Goal: Information Seeking & Learning: Understand process/instructions

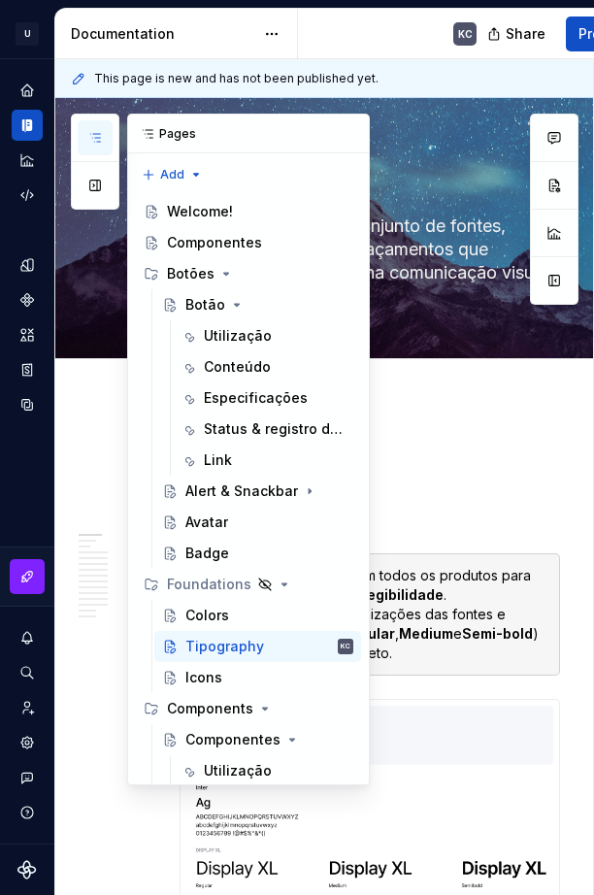
click at [98, 139] on icon "button" at bounding box center [95, 138] width 16 height 16
click at [234, 301] on icon "Page tree" at bounding box center [237, 305] width 16 height 16
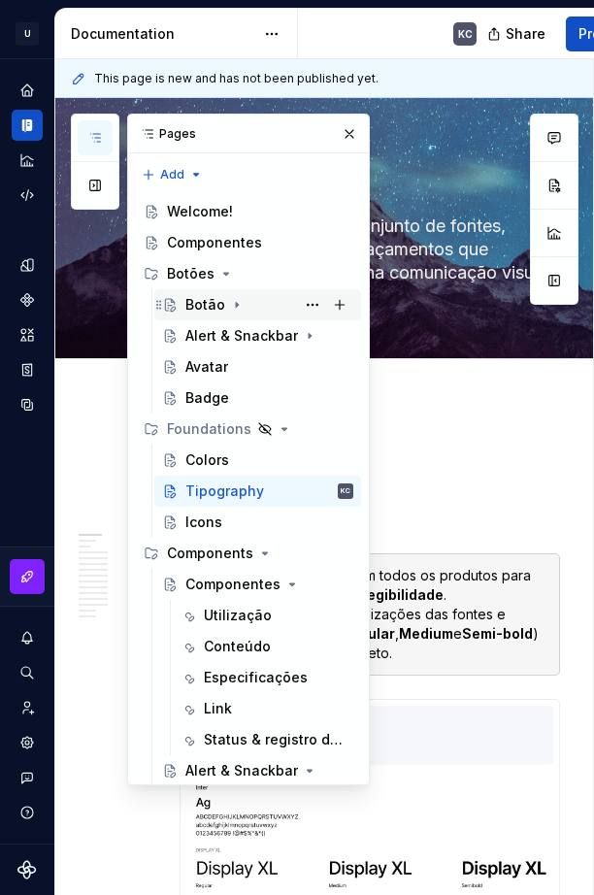
click at [255, 301] on div "Botão" at bounding box center [269, 304] width 168 height 27
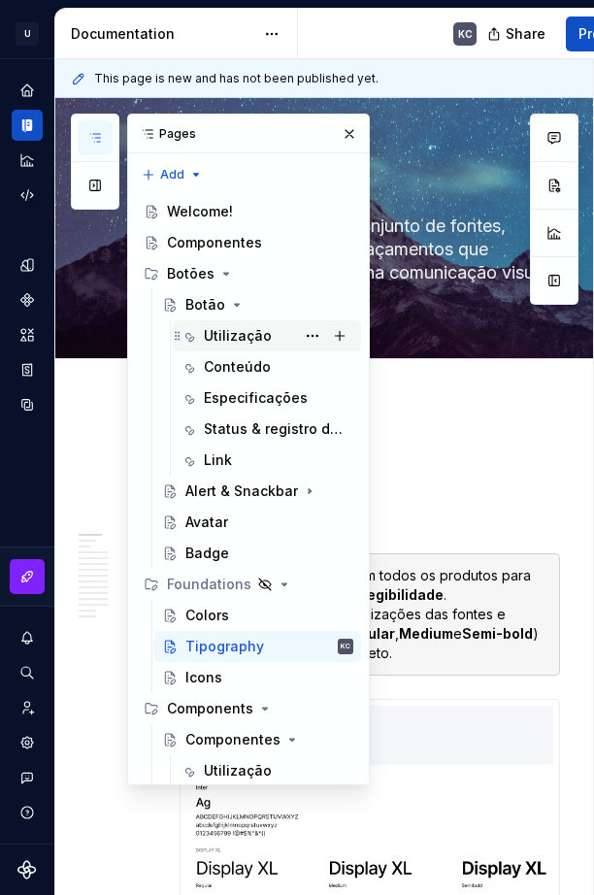
click at [248, 345] on div "Utilização" at bounding box center [238, 335] width 68 height 19
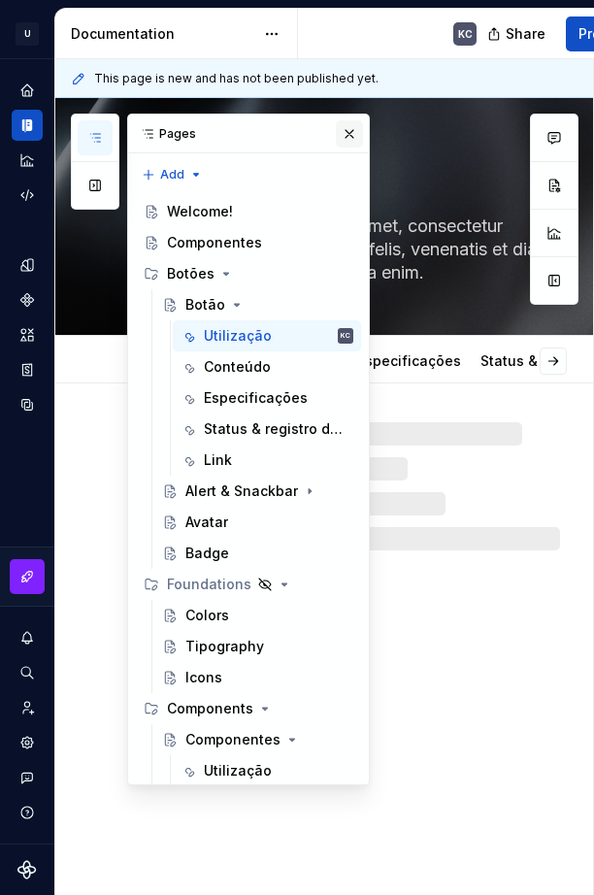
click at [340, 137] on button "button" at bounding box center [349, 133] width 27 height 27
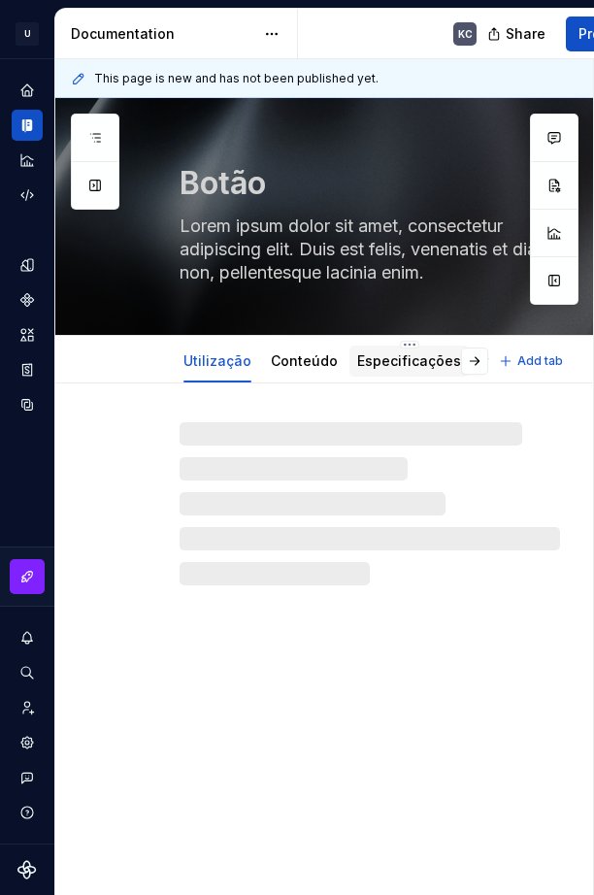
click at [421, 356] on link "Especificações" at bounding box center [409, 360] width 104 height 17
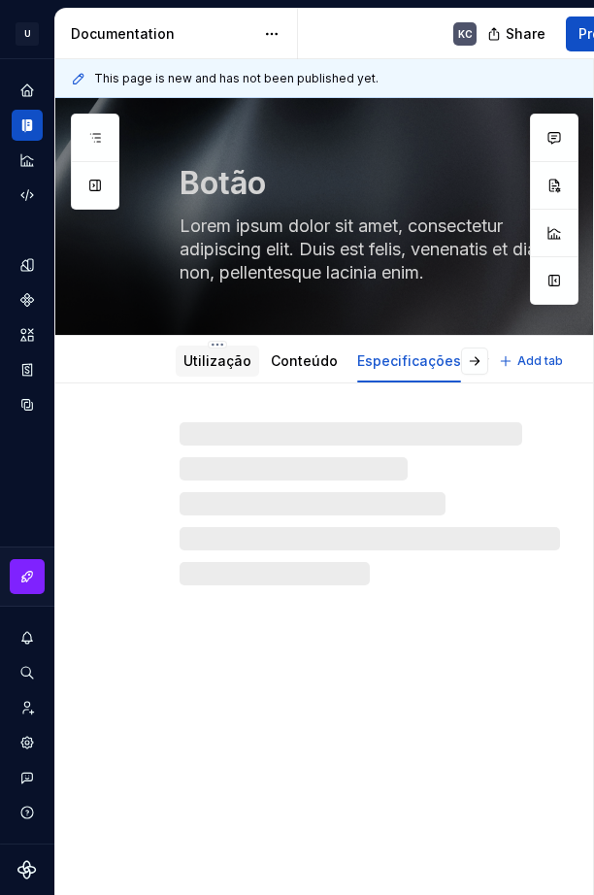
click at [219, 374] on div "Utilização" at bounding box center [217, 361] width 83 height 31
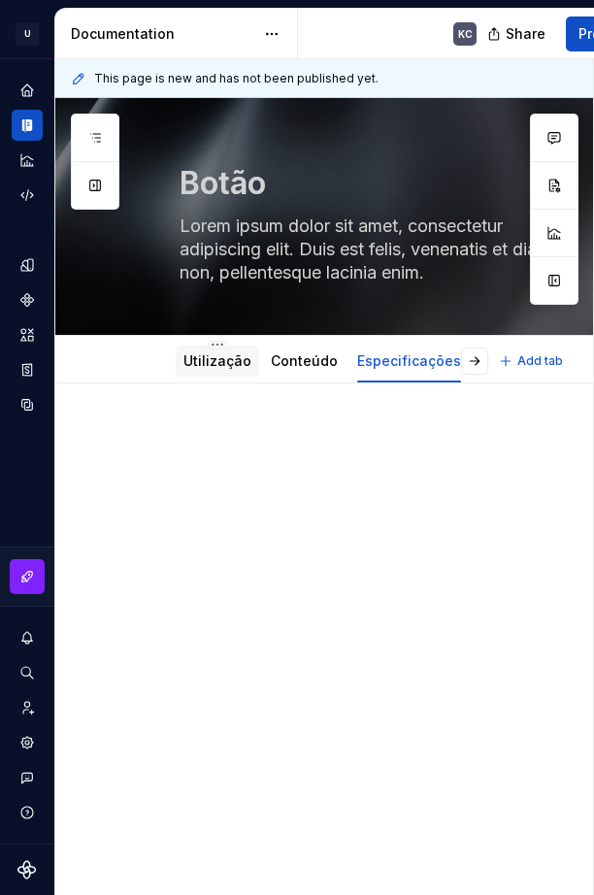
click at [232, 361] on link "Utilização" at bounding box center [217, 360] width 68 height 17
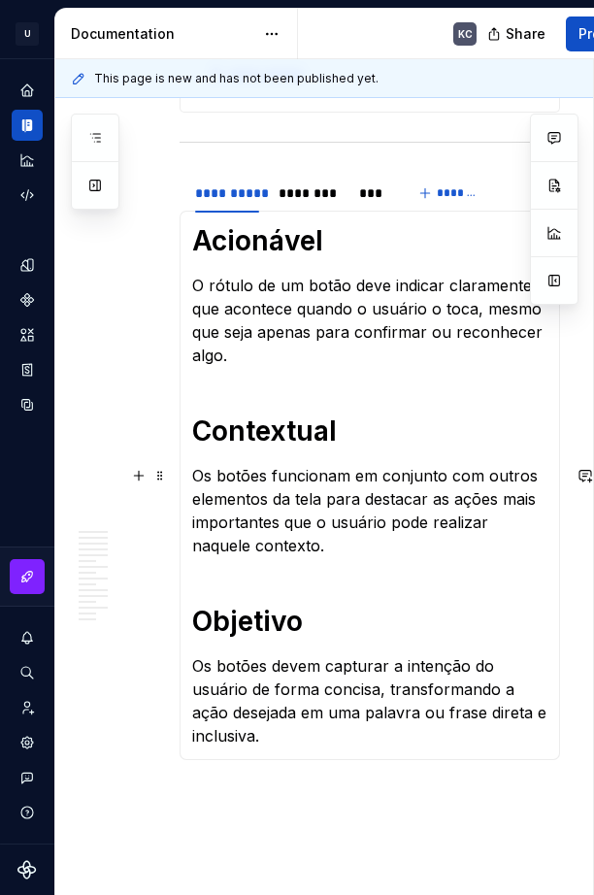
scroll to position [485, 0]
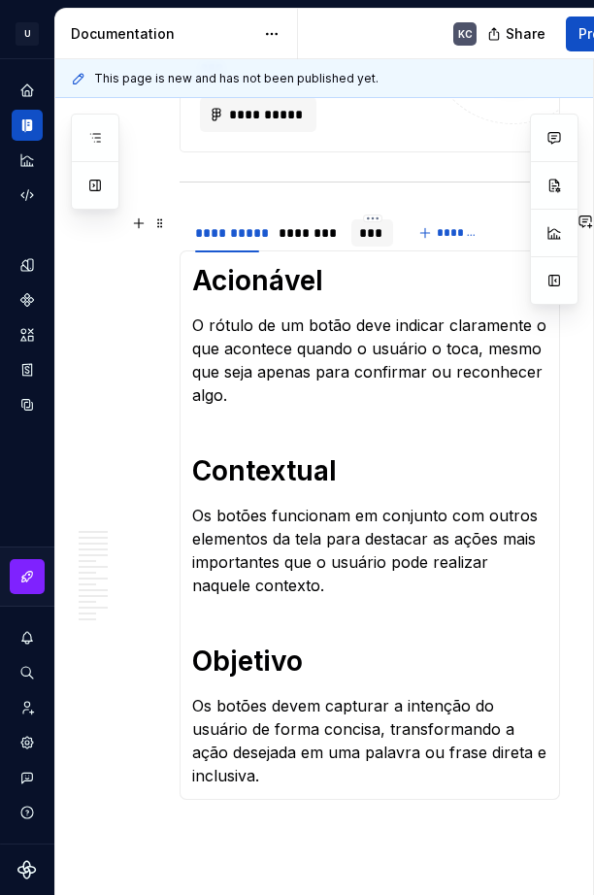
click at [381, 238] on div "***" at bounding box center [371, 232] width 25 height 19
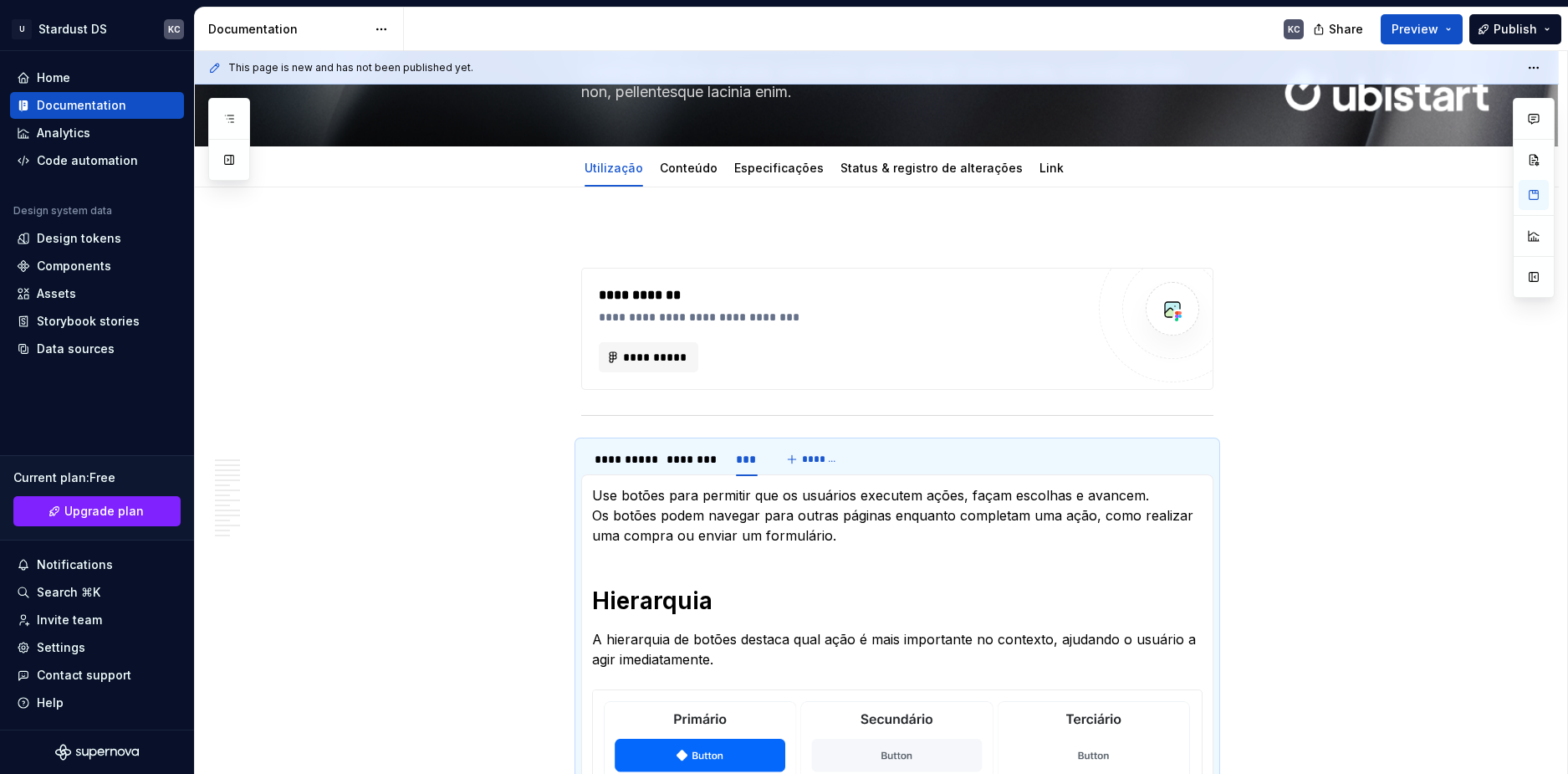
scroll to position [92, 0]
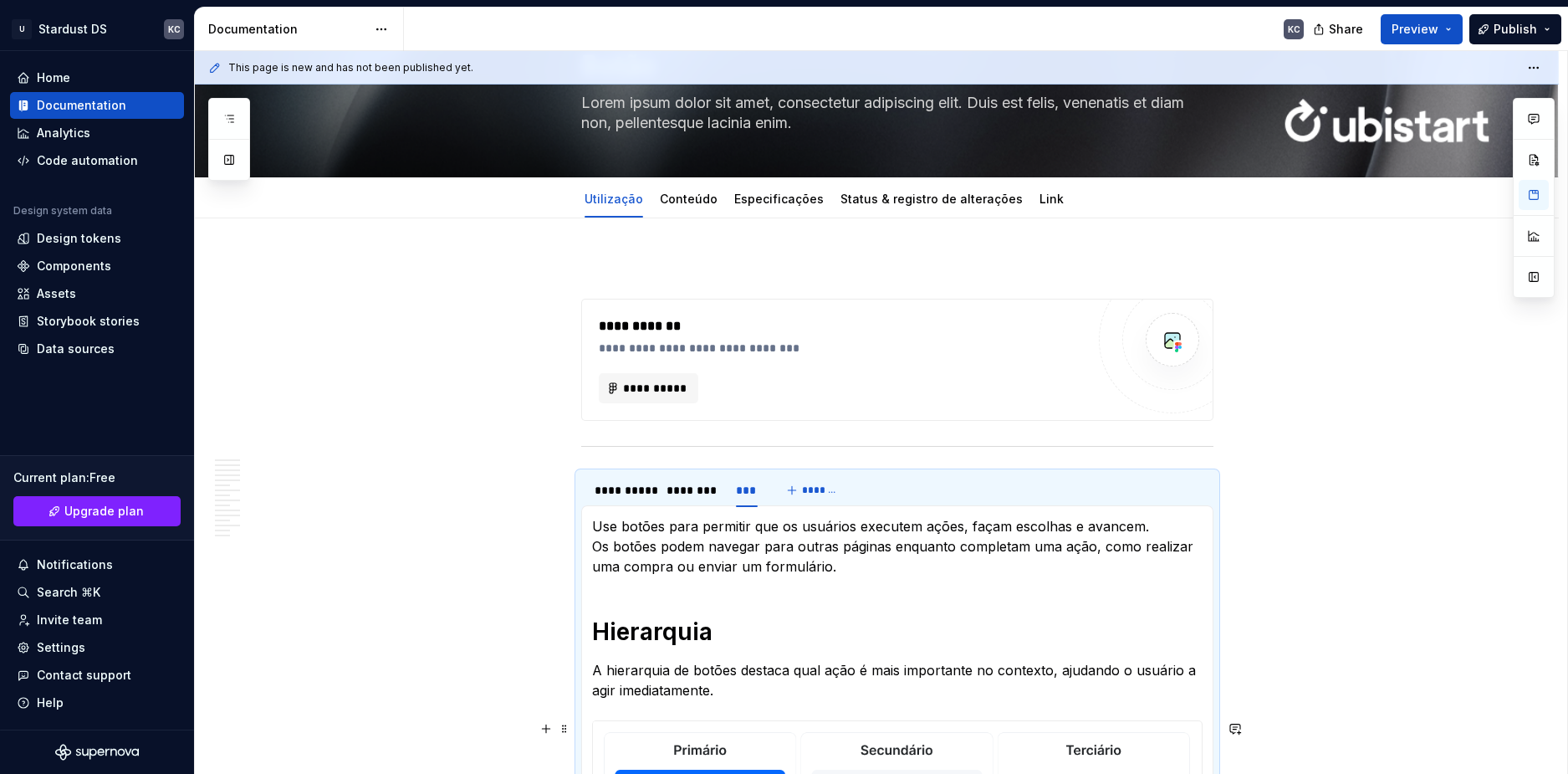
type textarea "*"
click at [793, 487] on button "*******" at bounding box center [814, 490] width 66 height 23
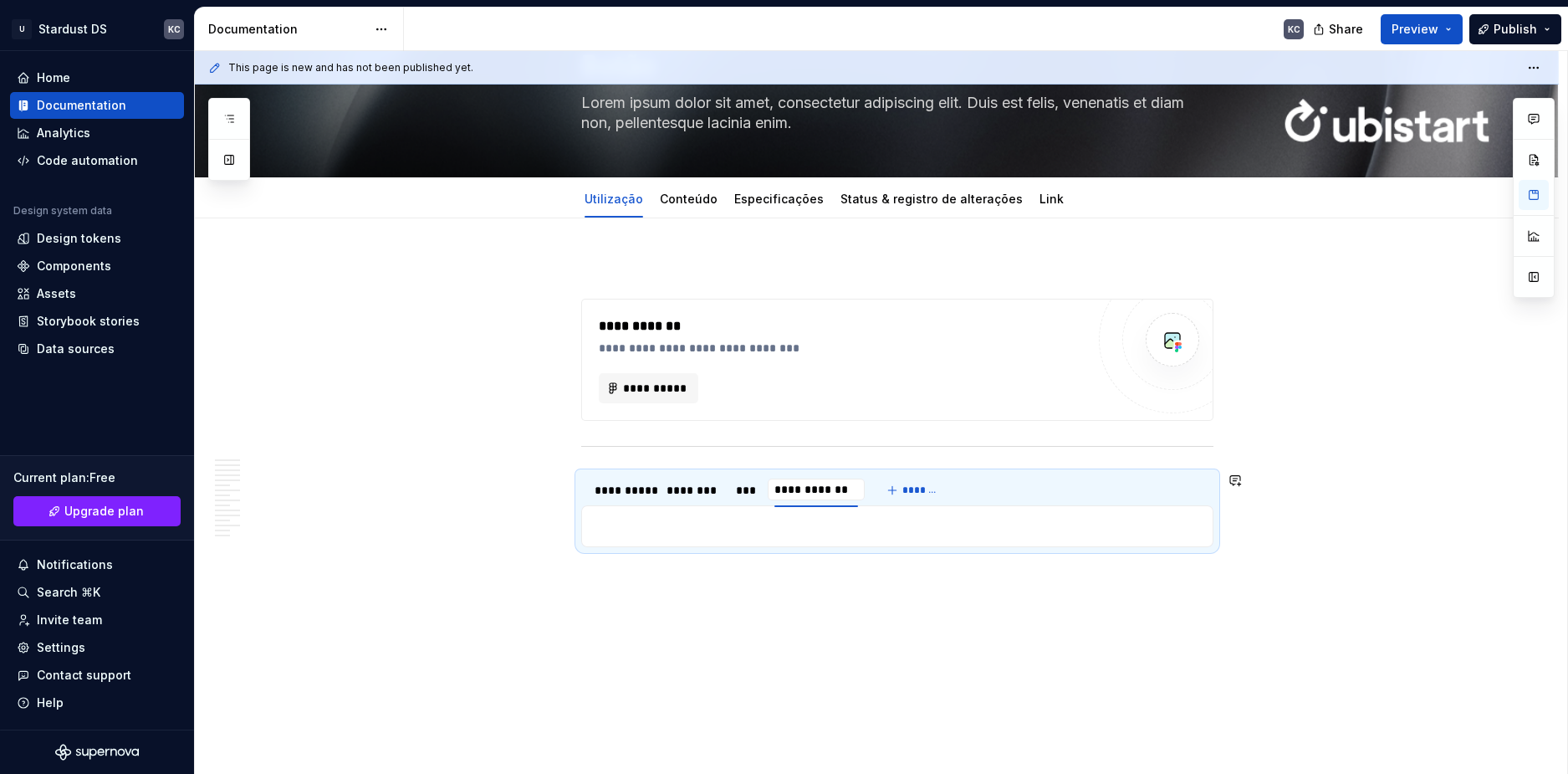
type input "**********"
click at [748, 493] on div "***" at bounding box center [746, 490] width 22 height 16
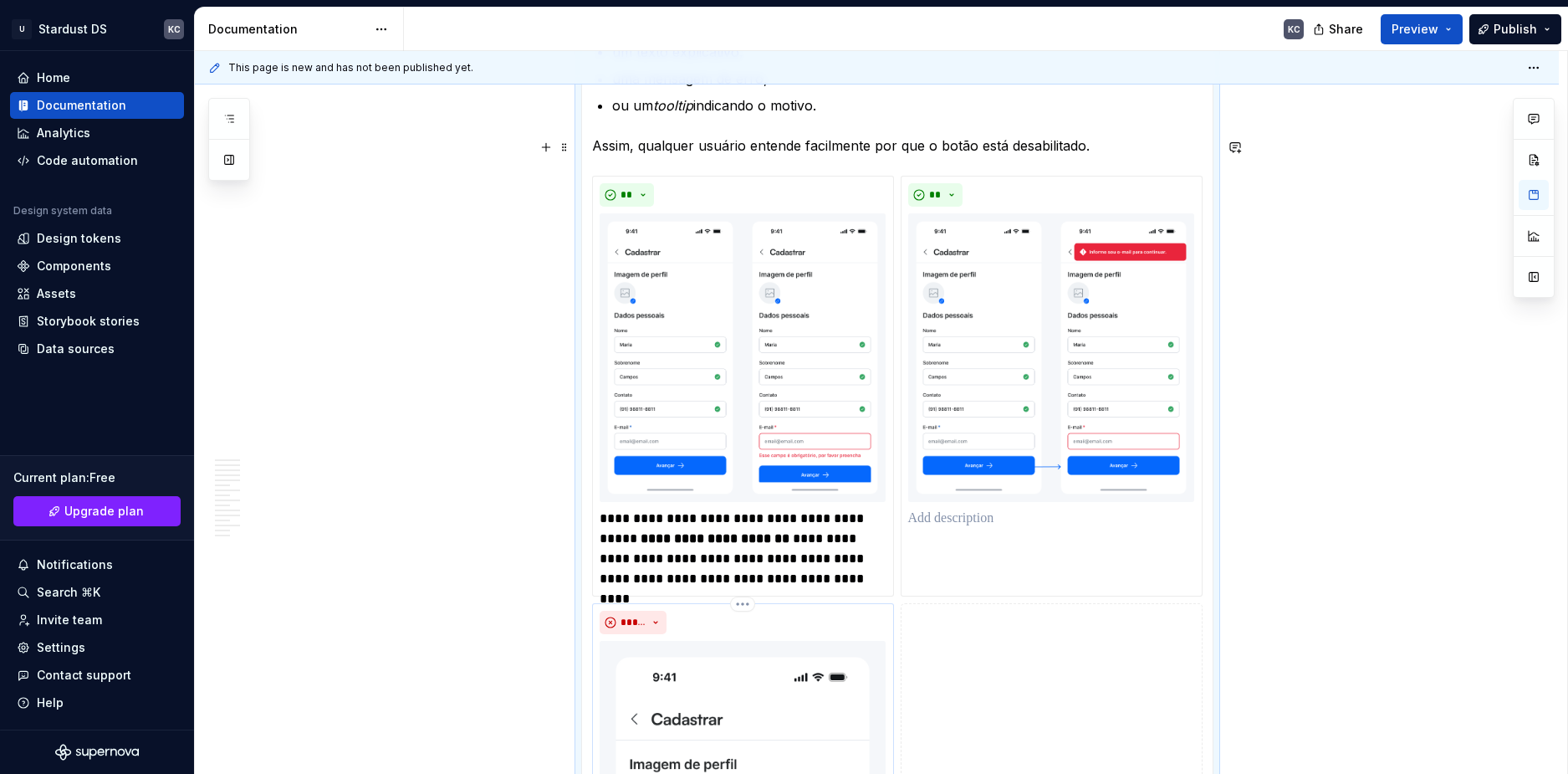
scroll to position [7265, 0]
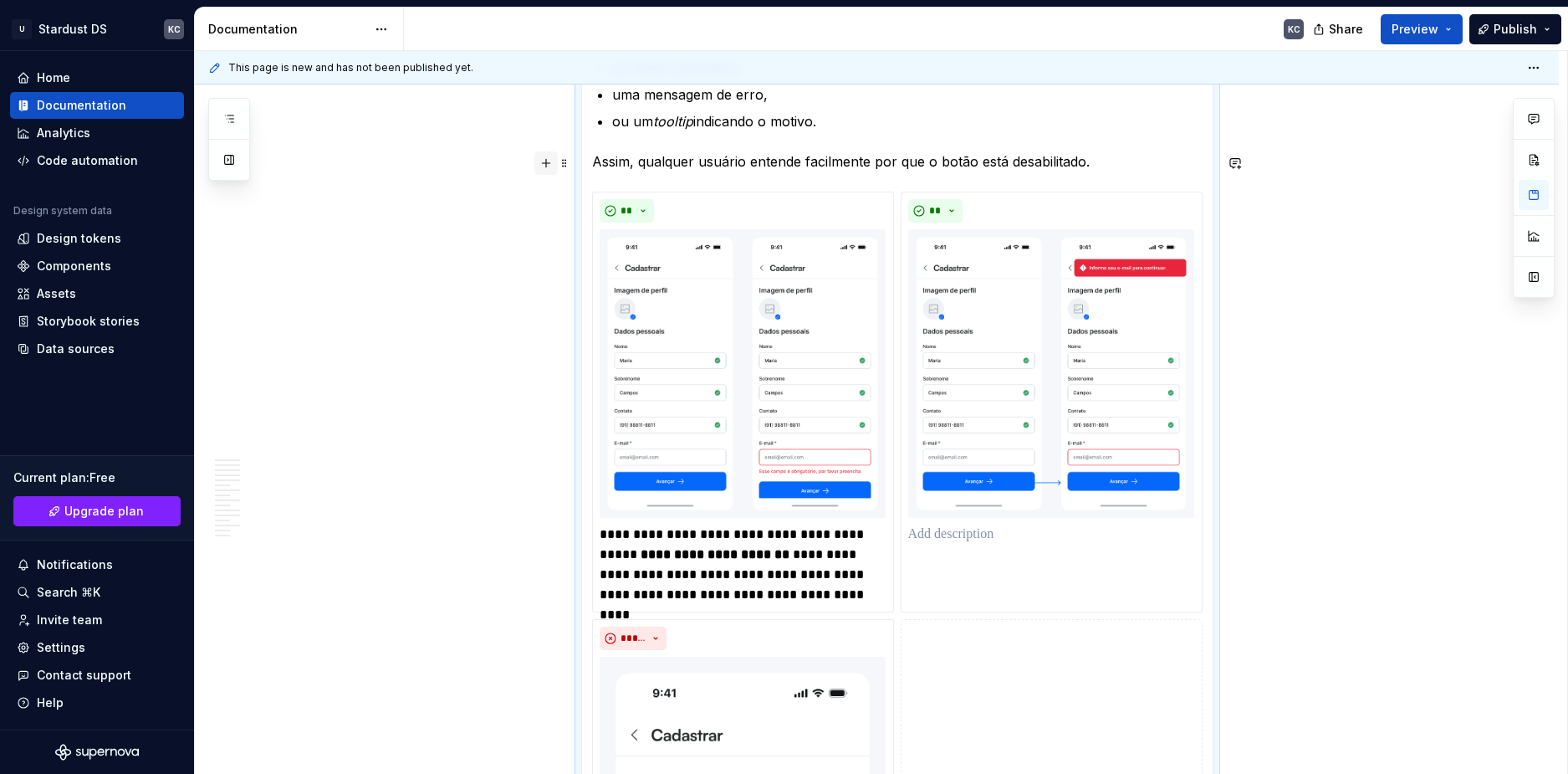
click at [547, 157] on button "button" at bounding box center [545, 163] width 23 height 23
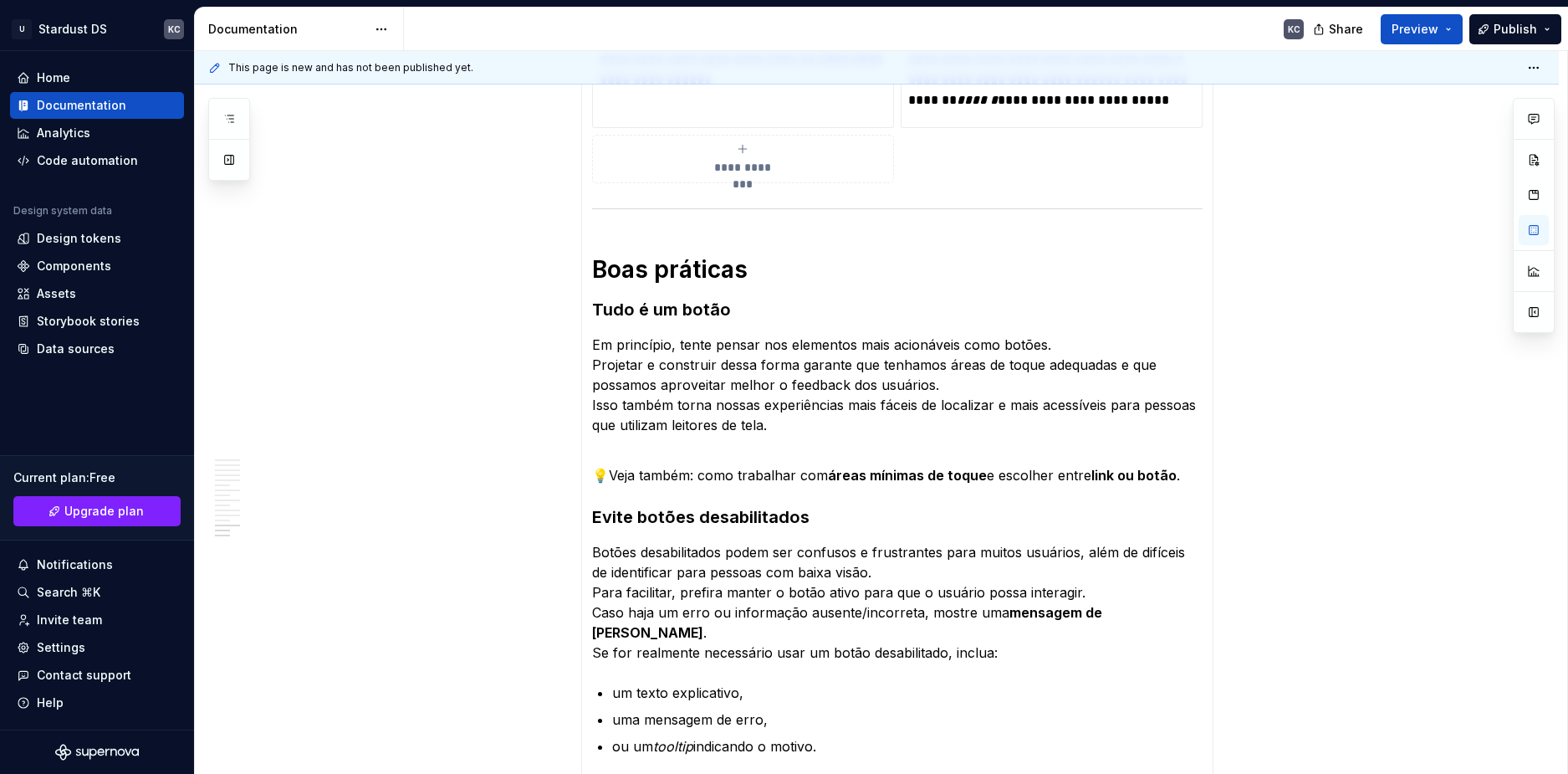
scroll to position [6535, 0]
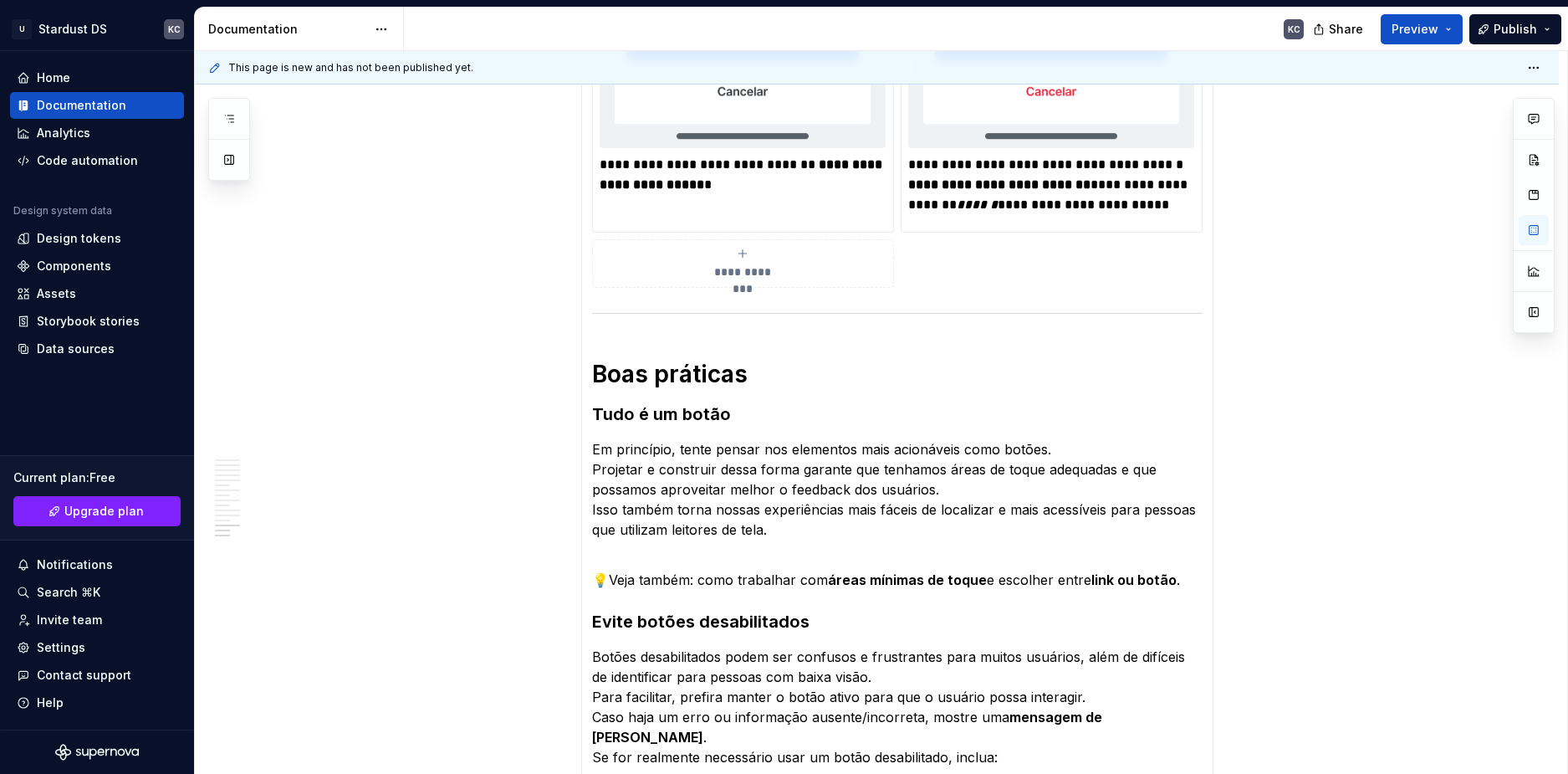
click at [600, 308] on div at bounding box center [897, 313] width 611 height 11
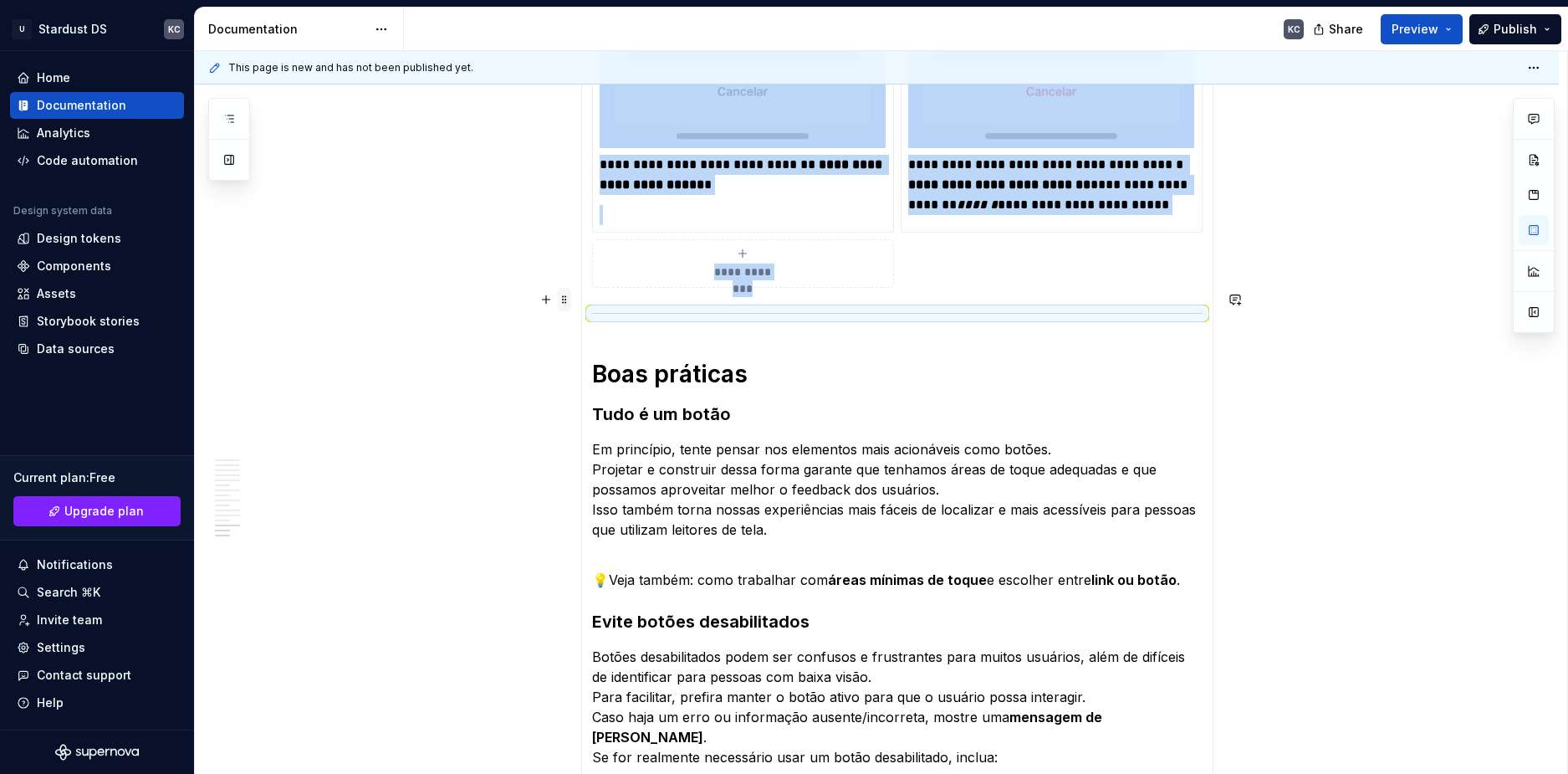
click at [570, 301] on span at bounding box center [565, 299] width 14 height 23
click at [605, 321] on div "Duplicate" at bounding box center [643, 325] width 109 height 16
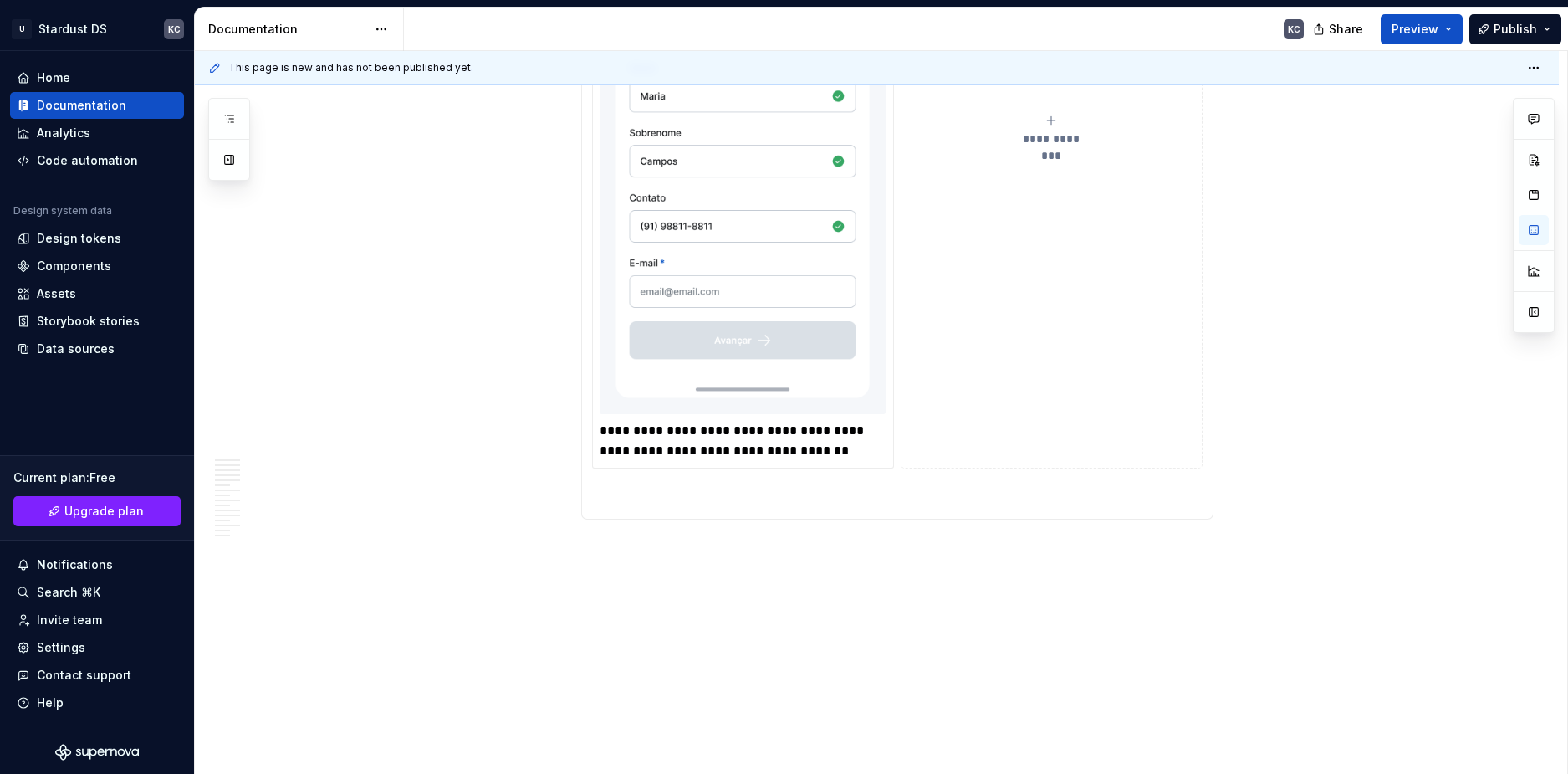
scroll to position [8125, 0]
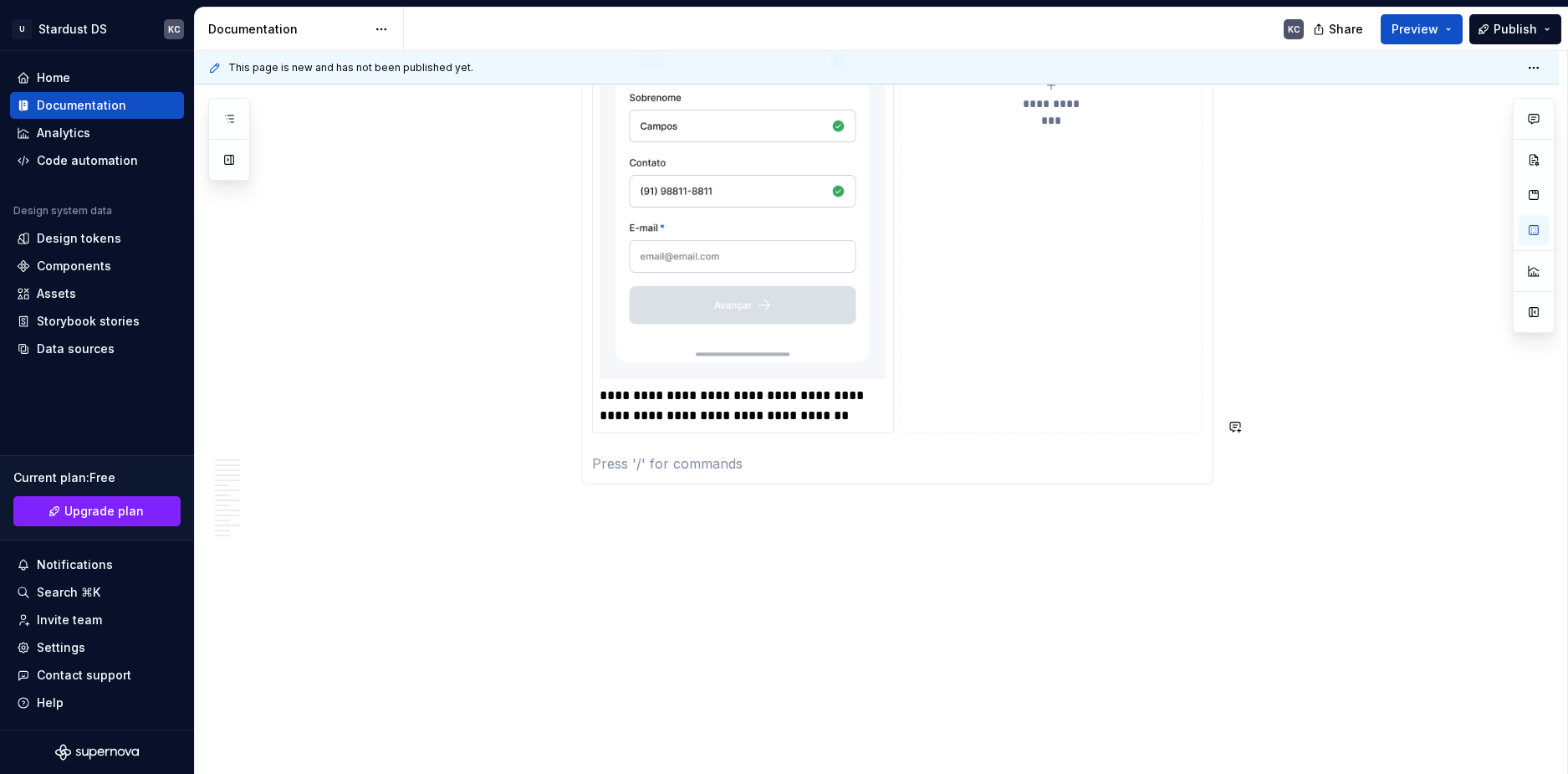
click at [616, 453] on p at bounding box center [897, 463] width 611 height 20
click at [865, 453] on p at bounding box center [897, 463] width 611 height 20
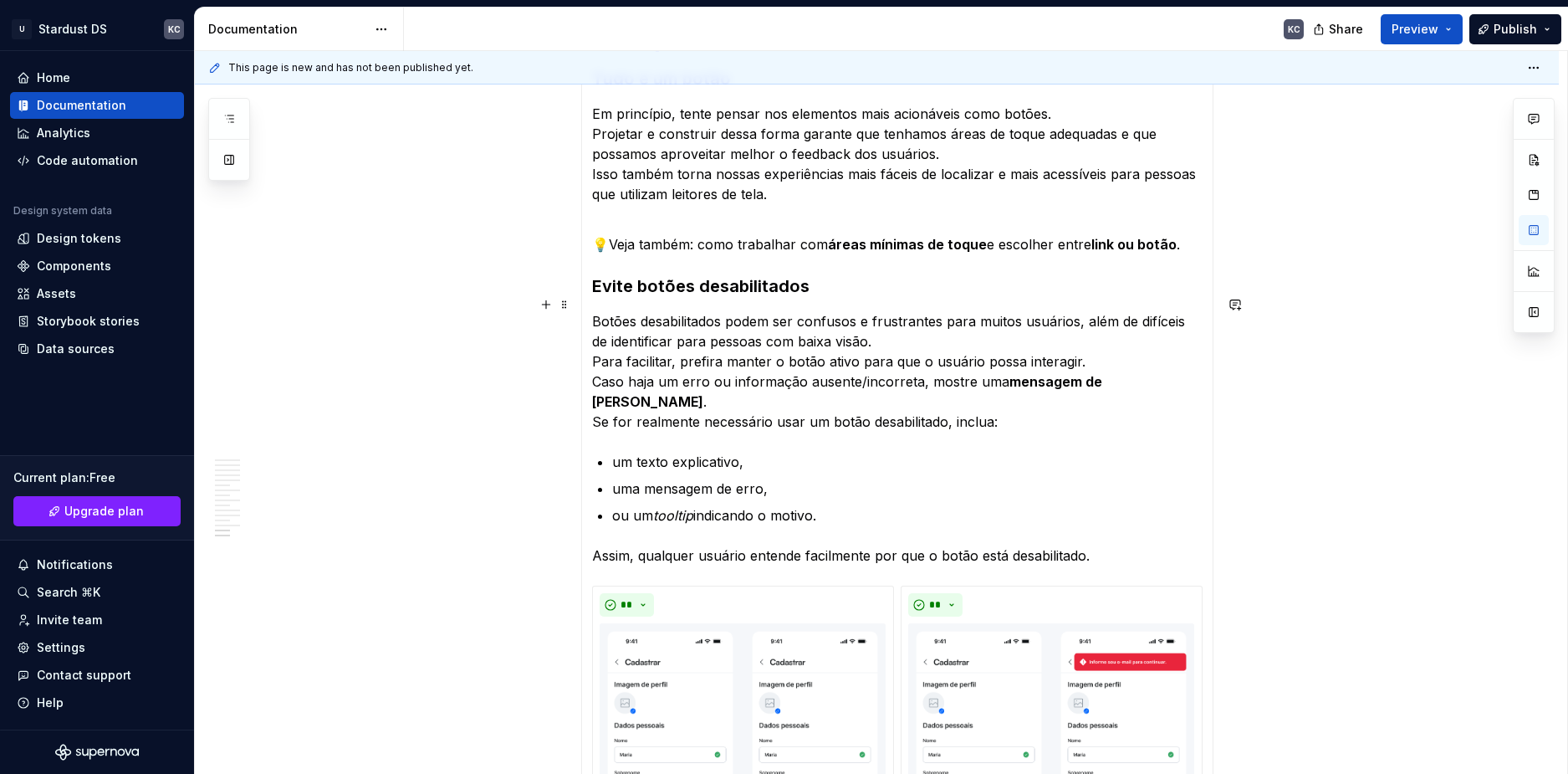
scroll to position [6452, 0]
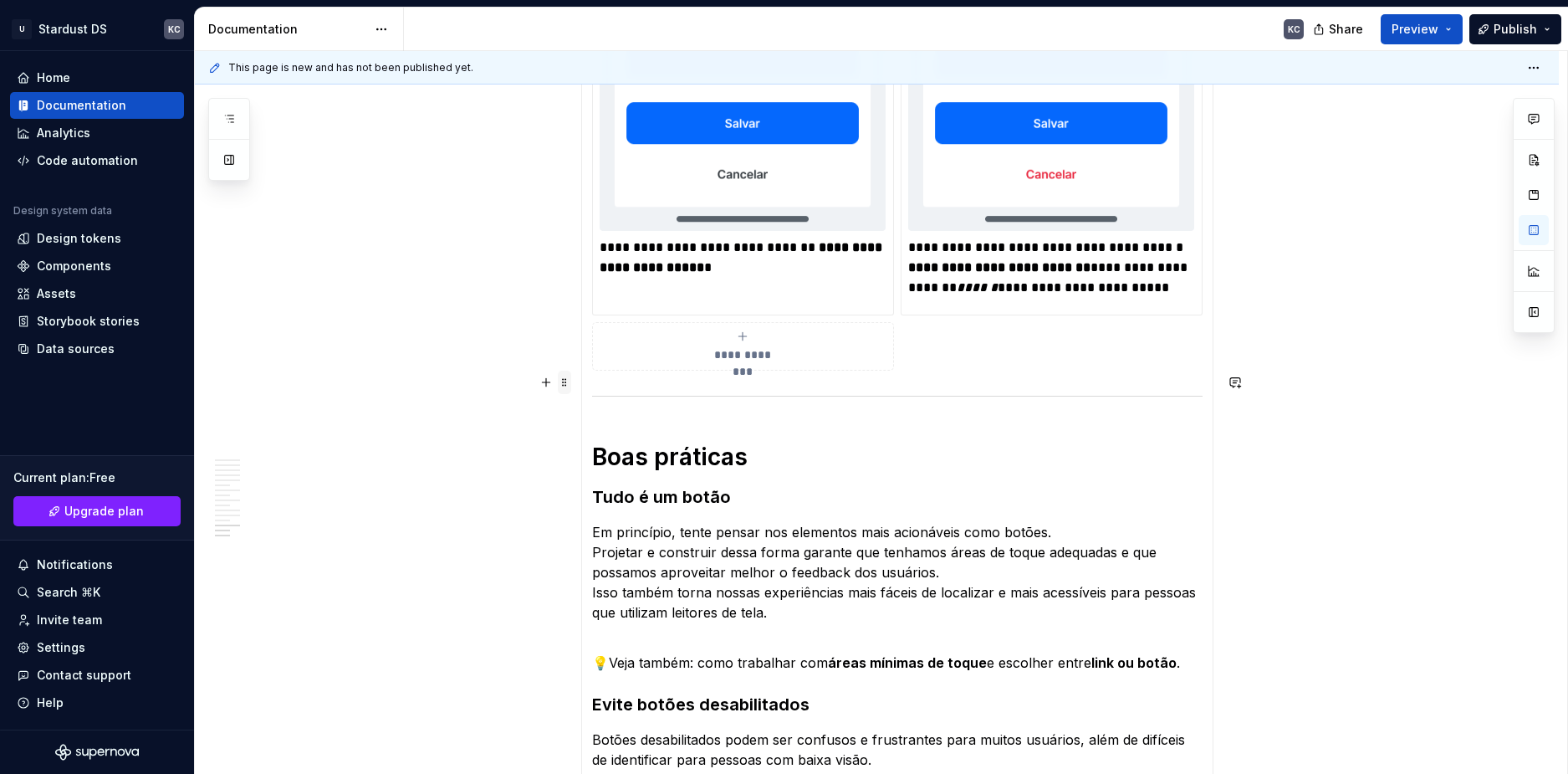
click at [569, 380] on span at bounding box center [565, 382] width 14 height 23
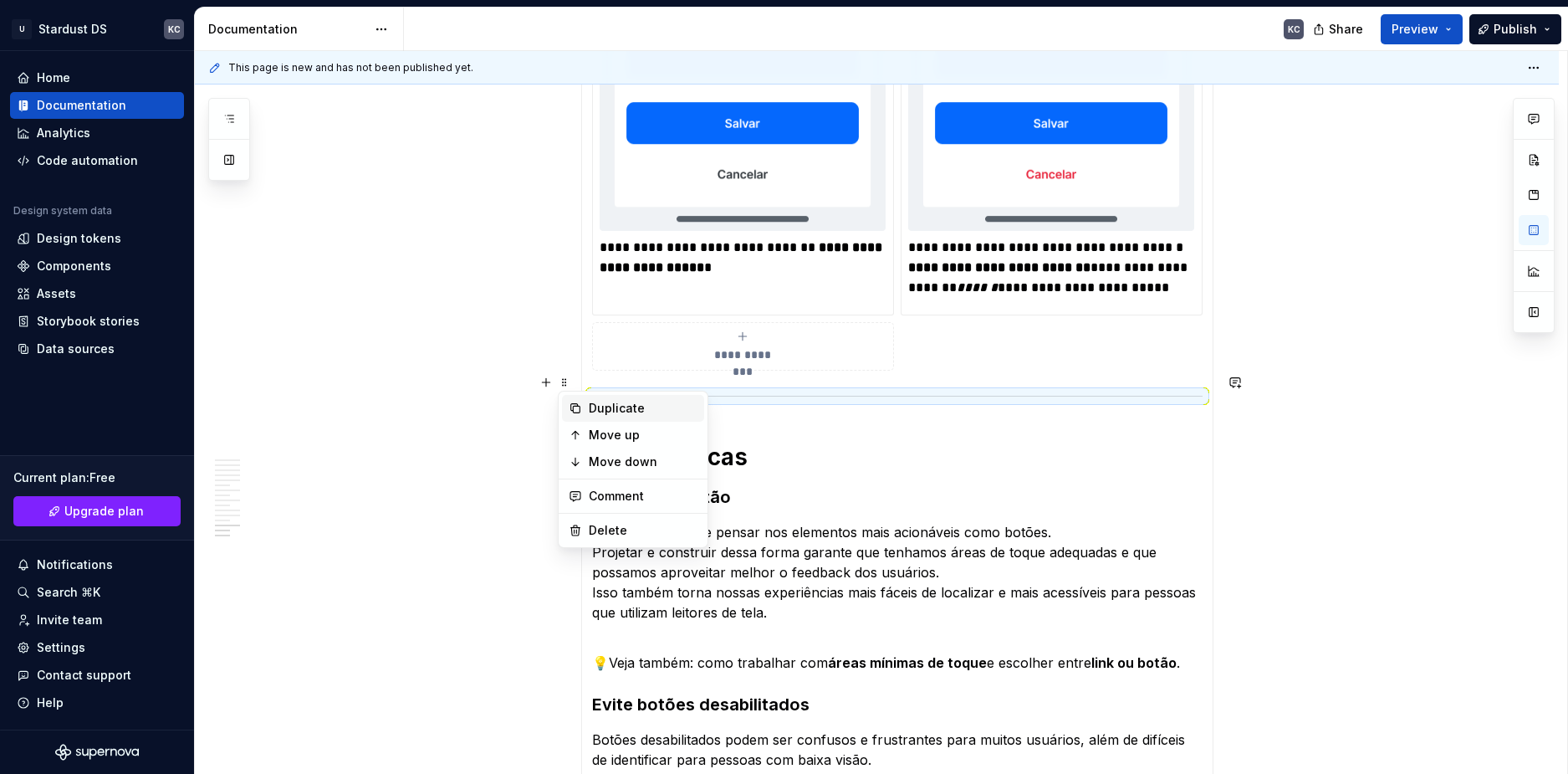
click at [627, 408] on div "Duplicate" at bounding box center [643, 408] width 109 height 16
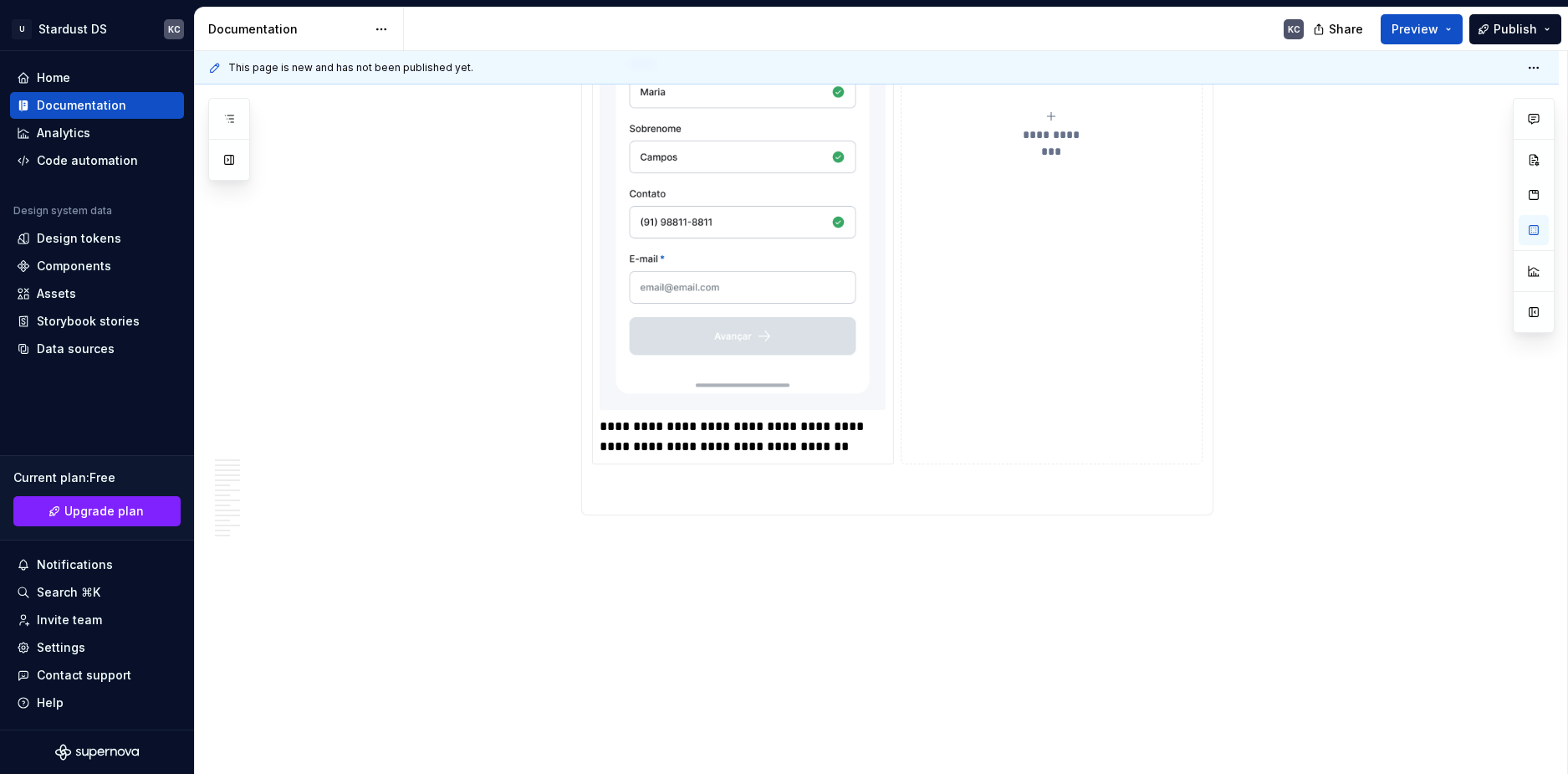
scroll to position [8136, 0]
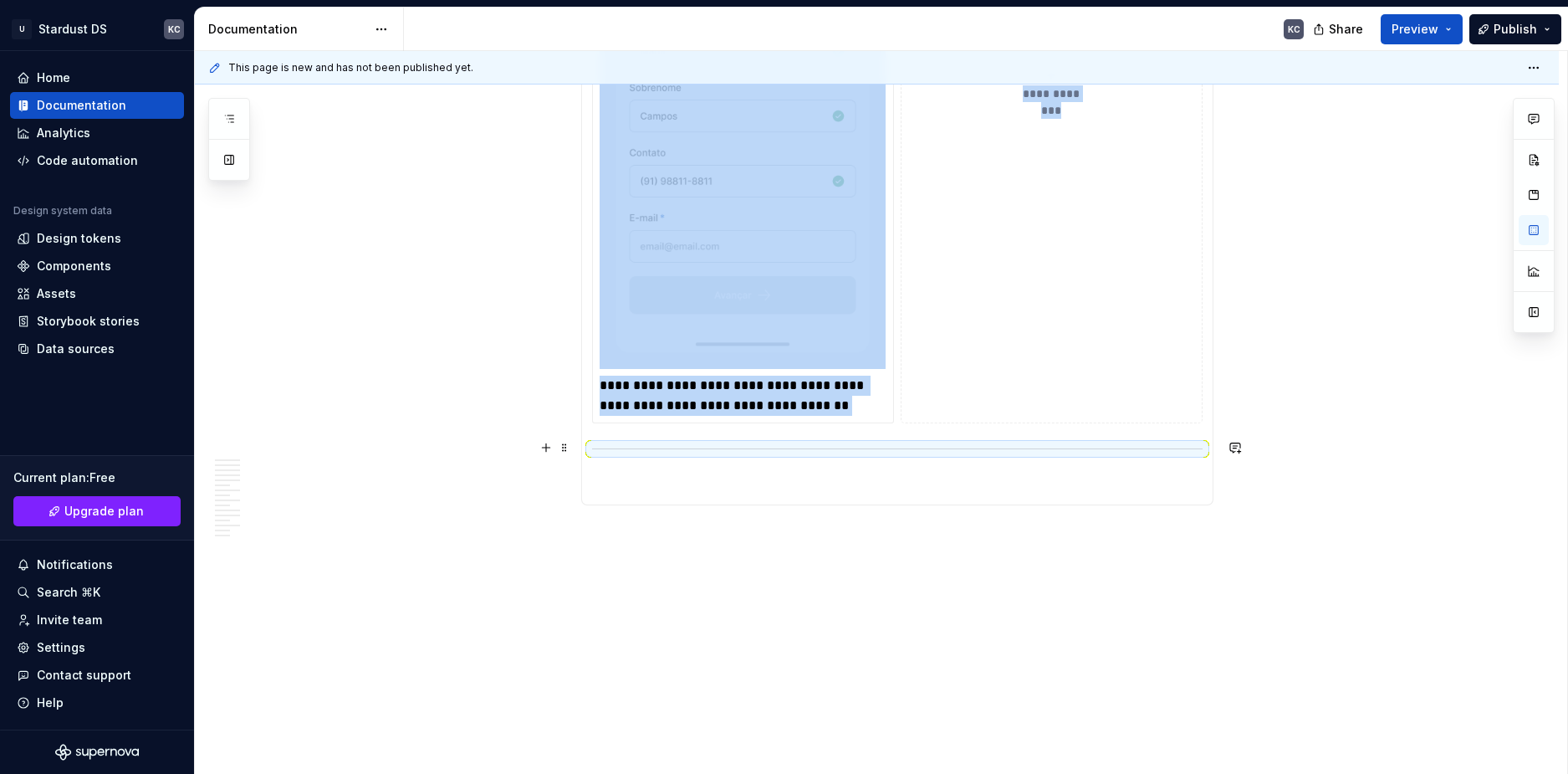
click at [608, 474] on p at bounding box center [897, 484] width 611 height 20
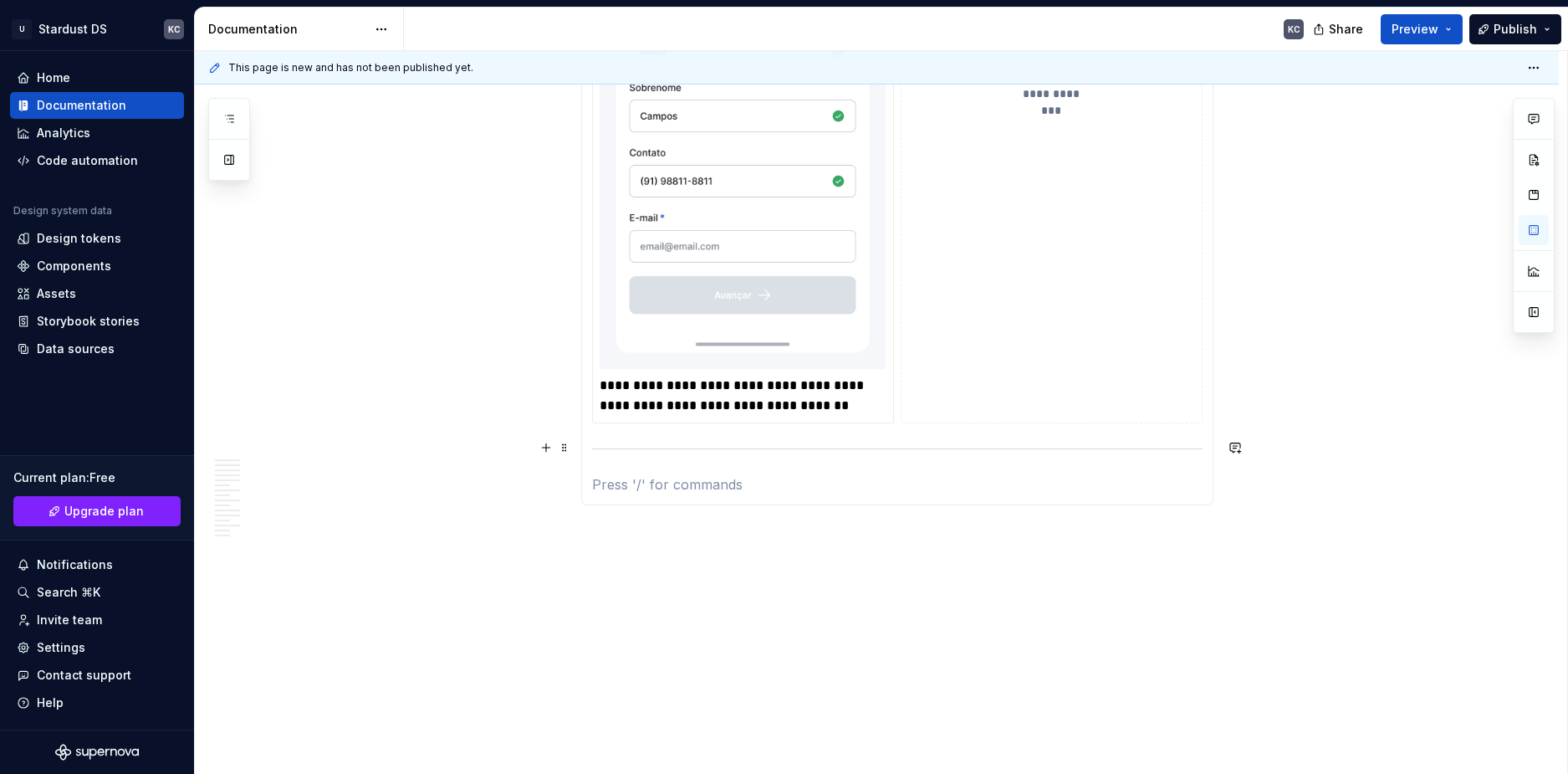
click at [611, 474] on p at bounding box center [897, 484] width 611 height 20
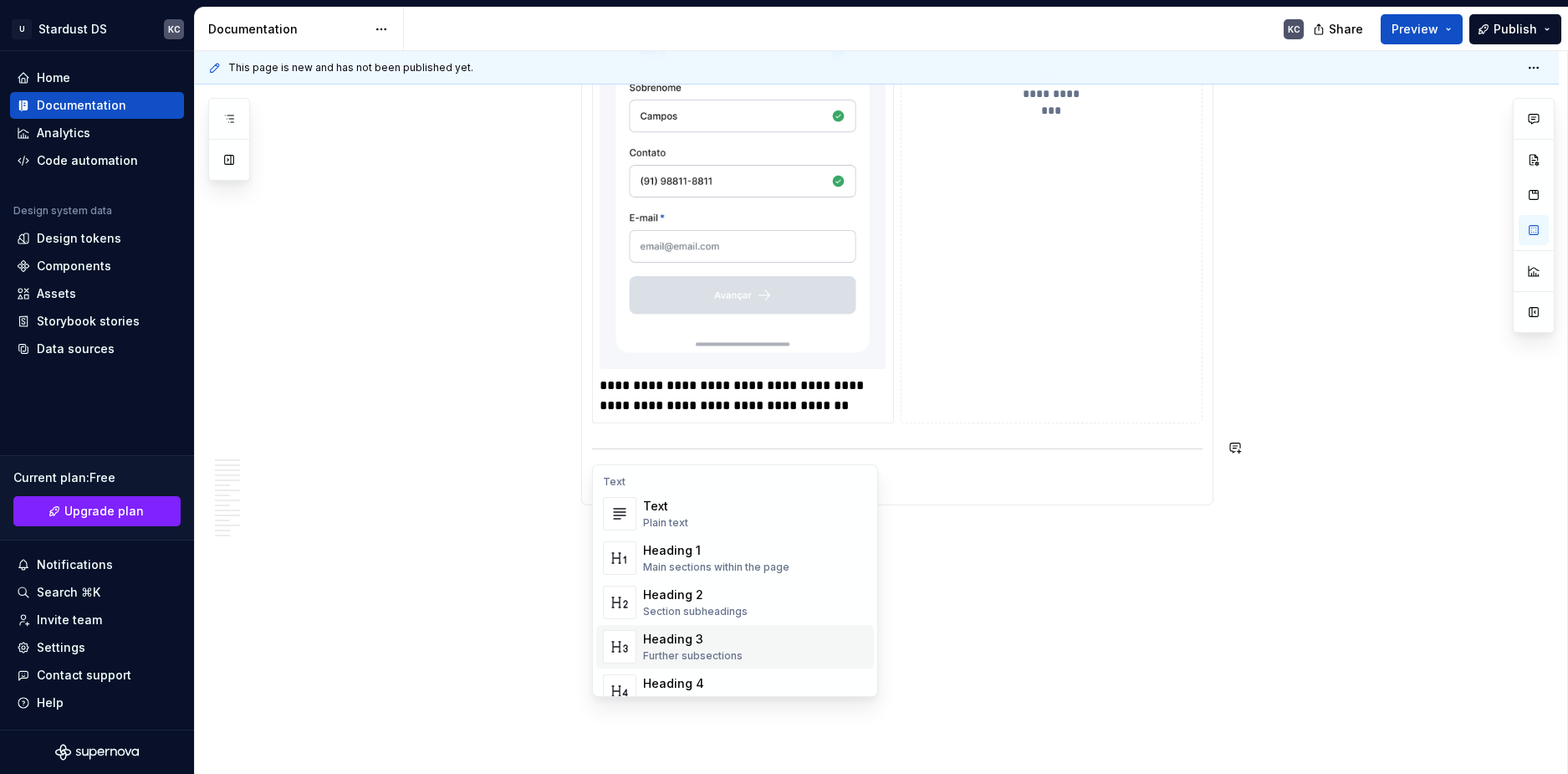
click at [693, 641] on div "Heading 3" at bounding box center [694, 639] width 100 height 16
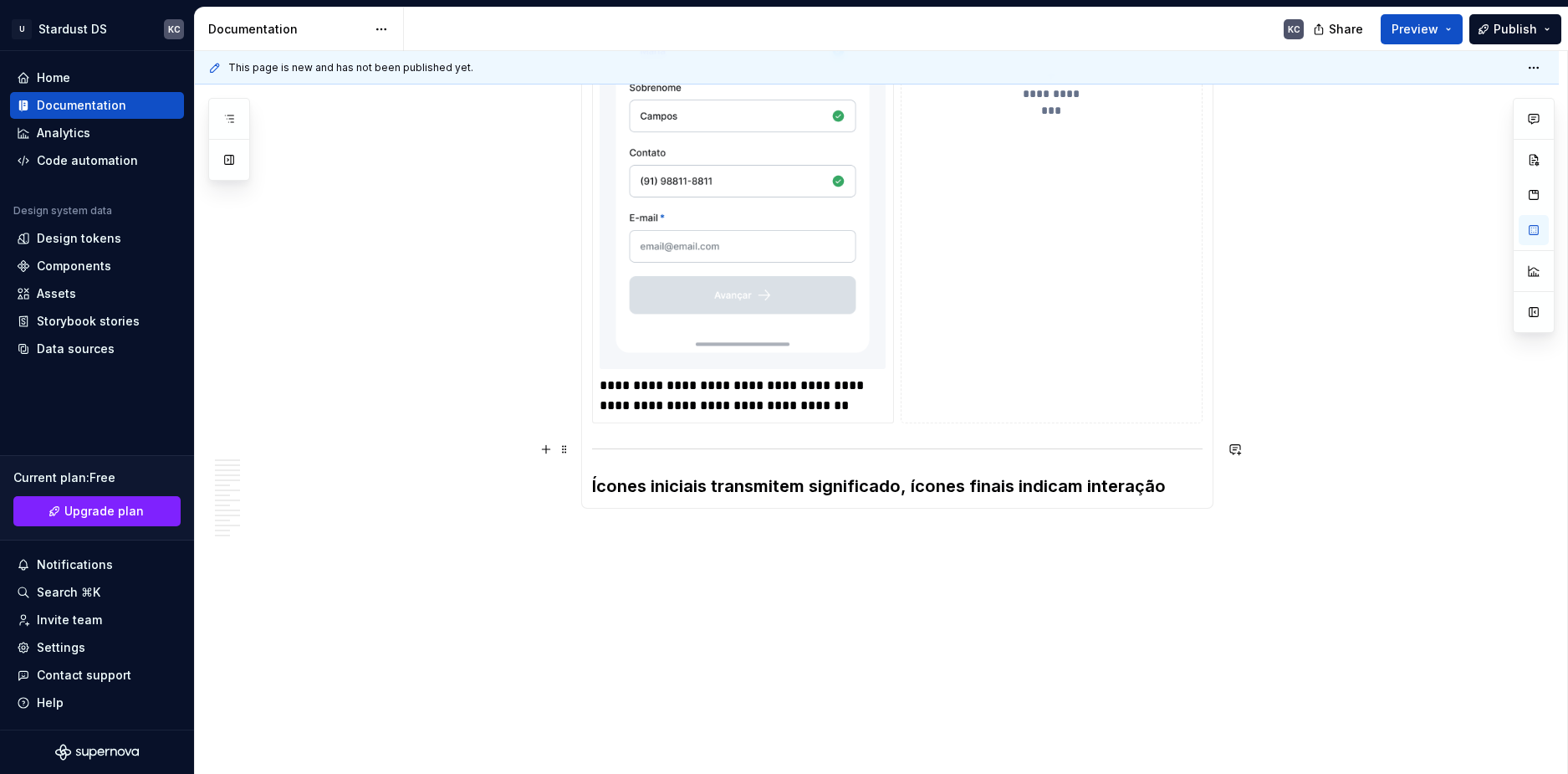
click at [1187, 474] on h3 "Ícones iniciais transmitem significado, ícones finais indicam interação" at bounding box center [897, 485] width 611 height 23
click at [806, 511] on p at bounding box center [897, 521] width 611 height 20
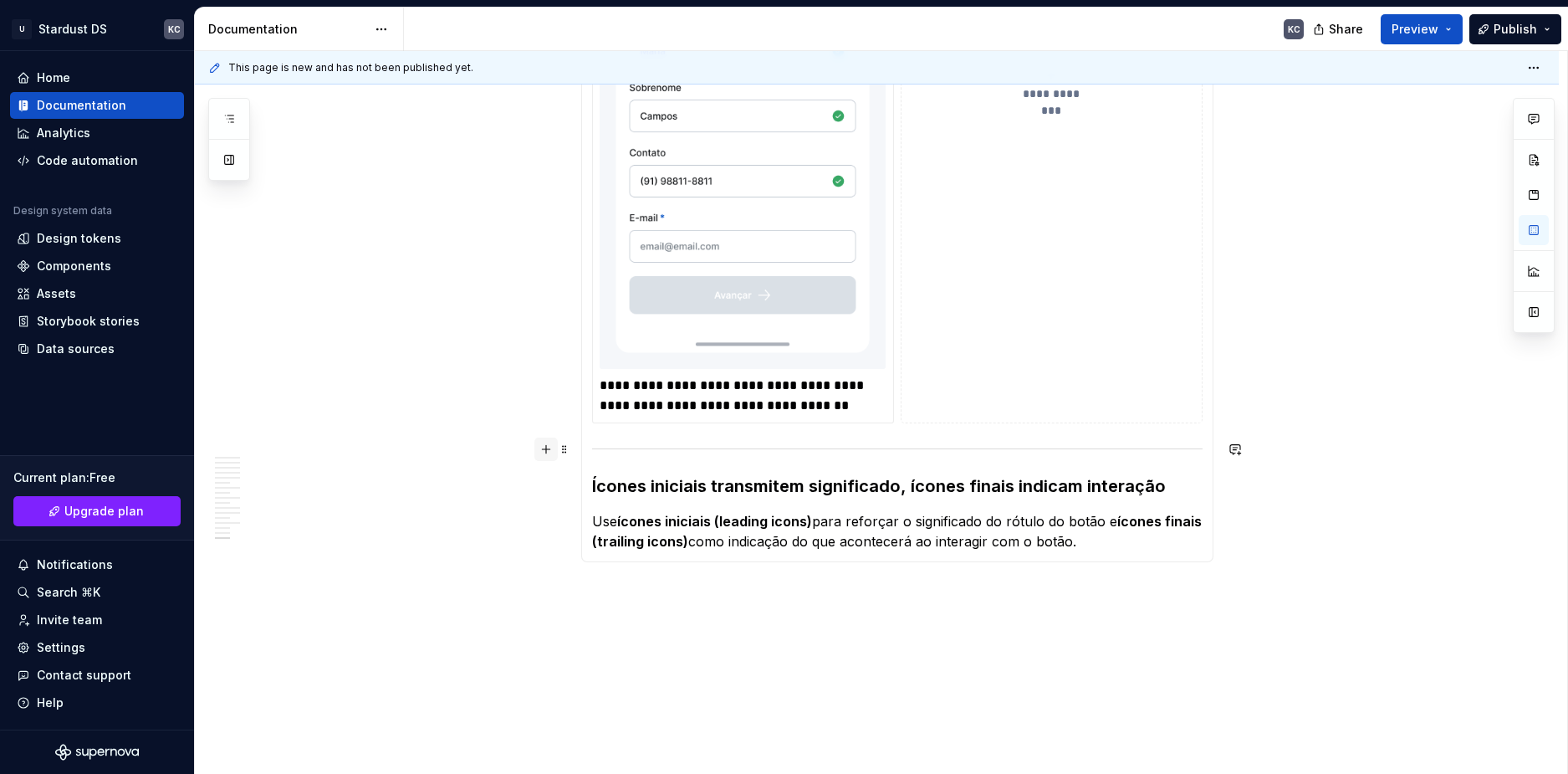
click at [545, 451] on button "button" at bounding box center [545, 449] width 23 height 23
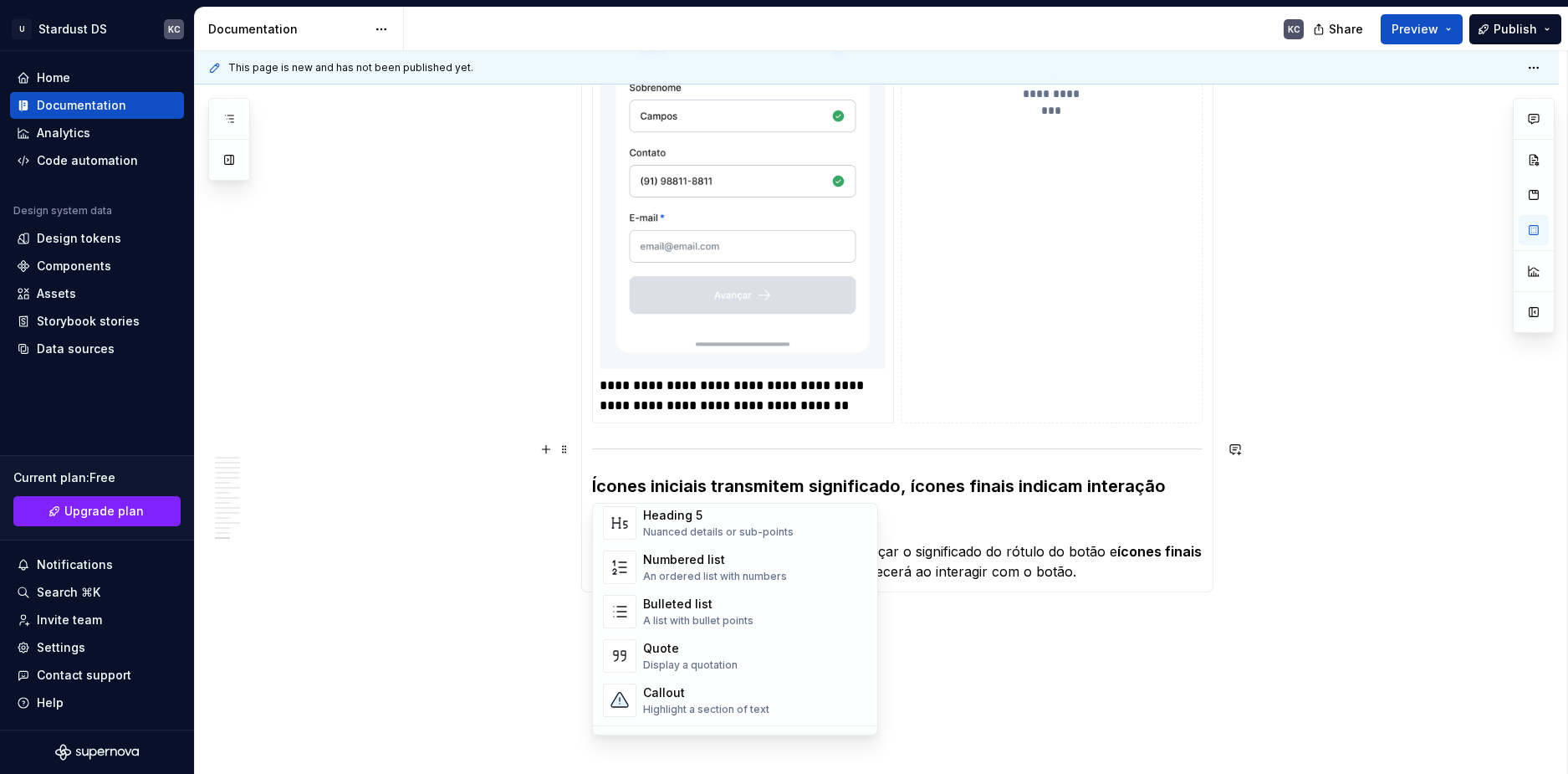
scroll to position [586, 0]
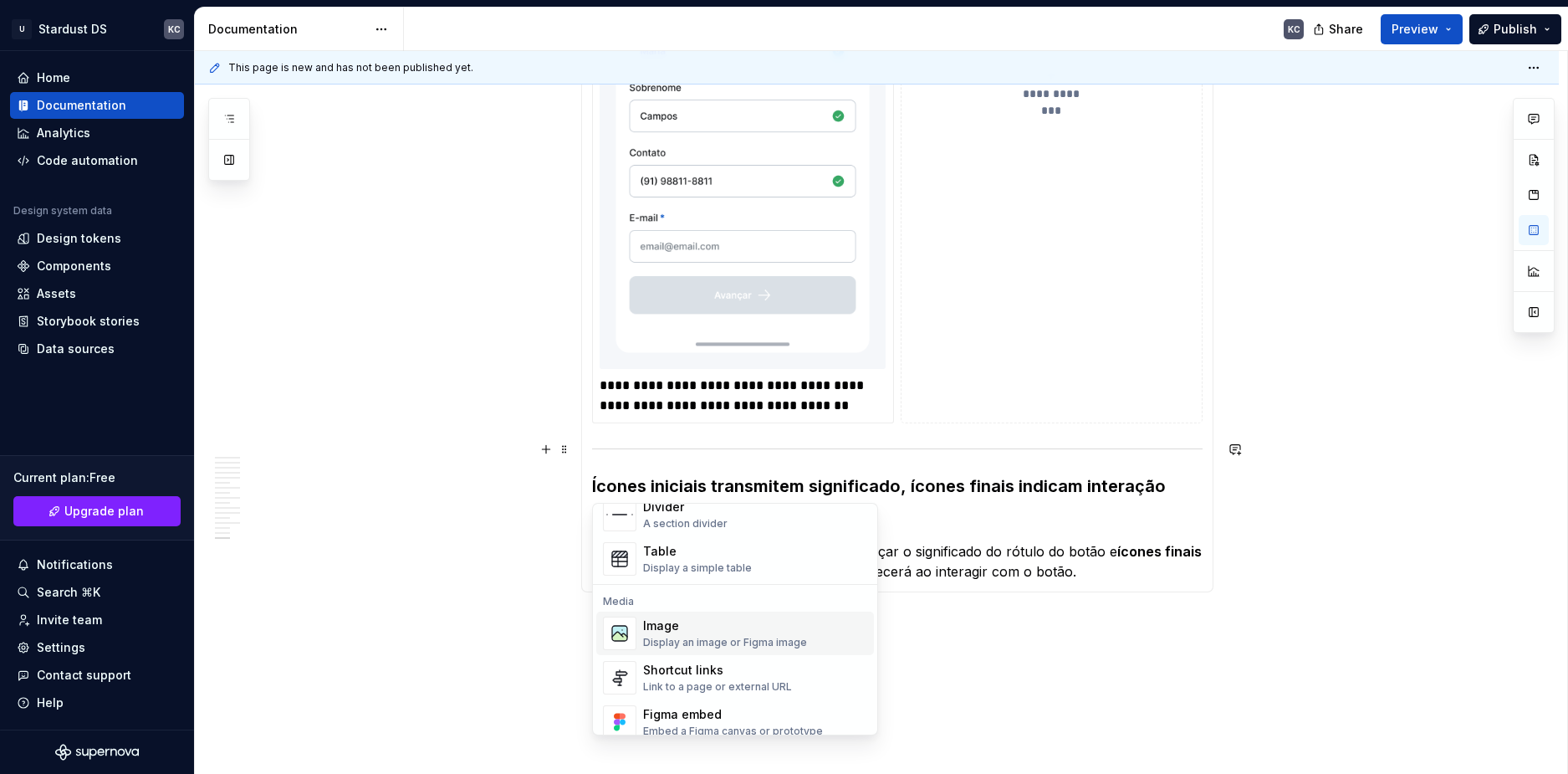
click at [712, 627] on div "Image" at bounding box center [725, 625] width 164 height 16
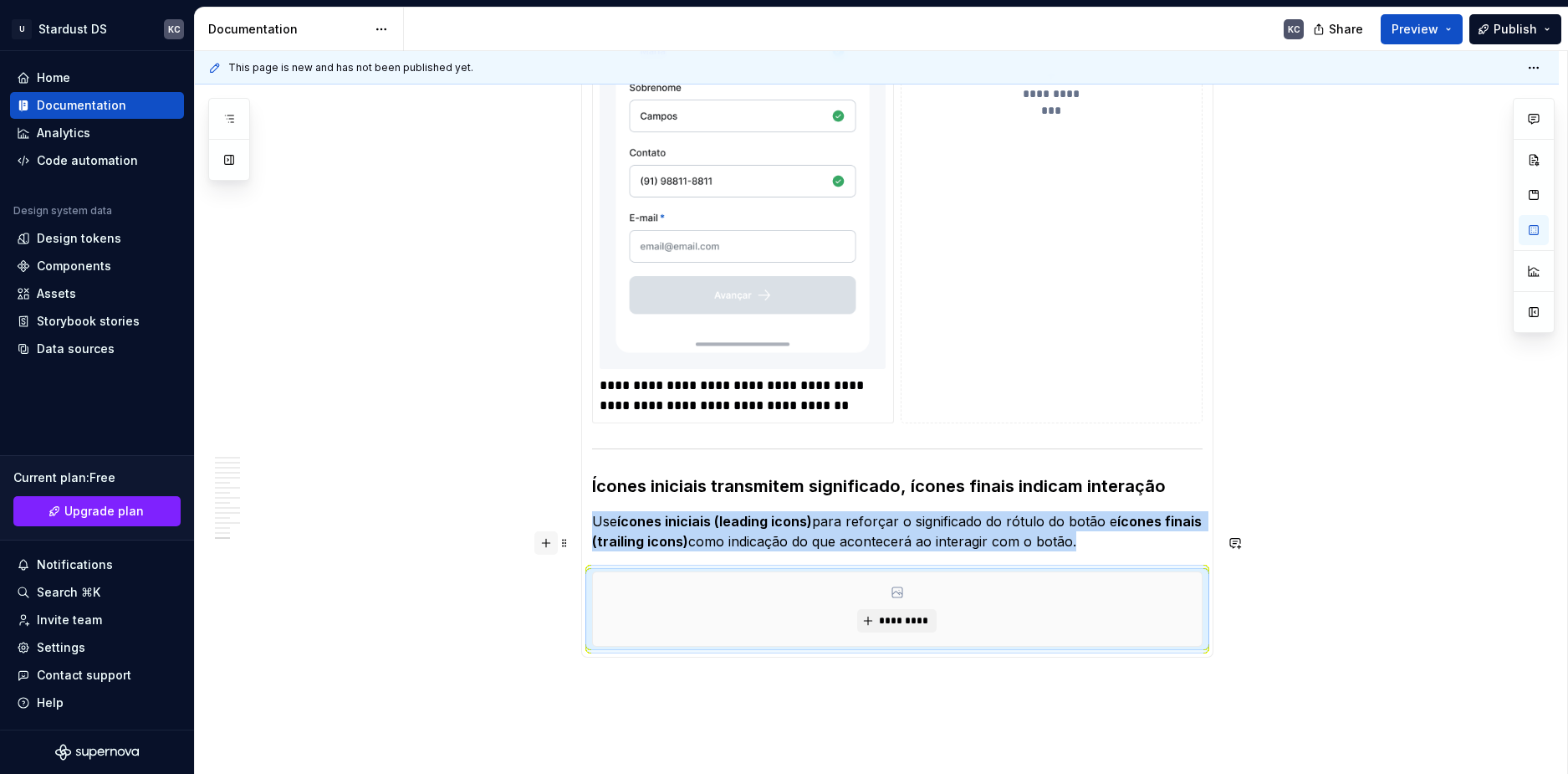
click at [548, 541] on button "button" at bounding box center [545, 542] width 23 height 23
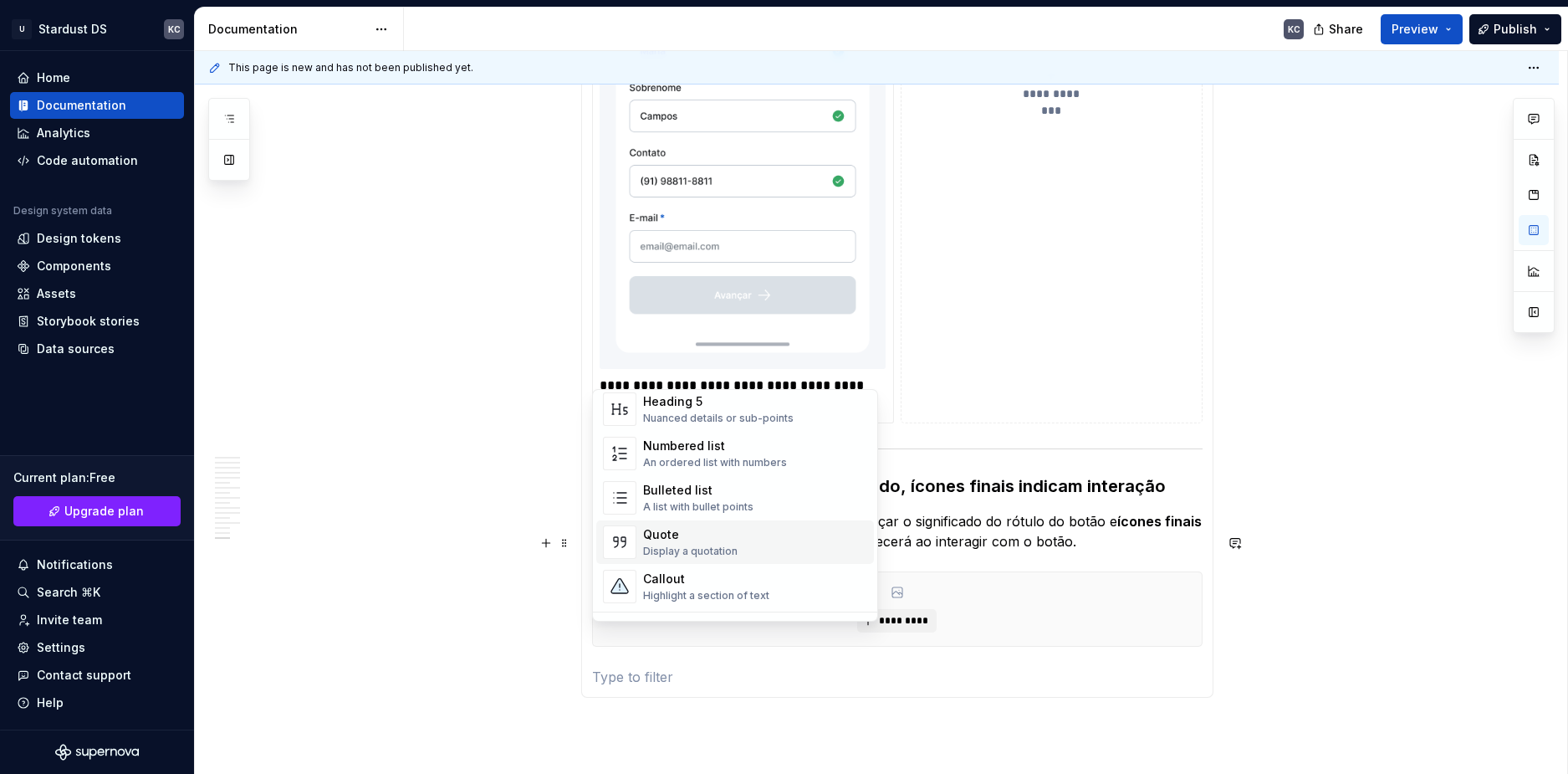
scroll to position [418, 0]
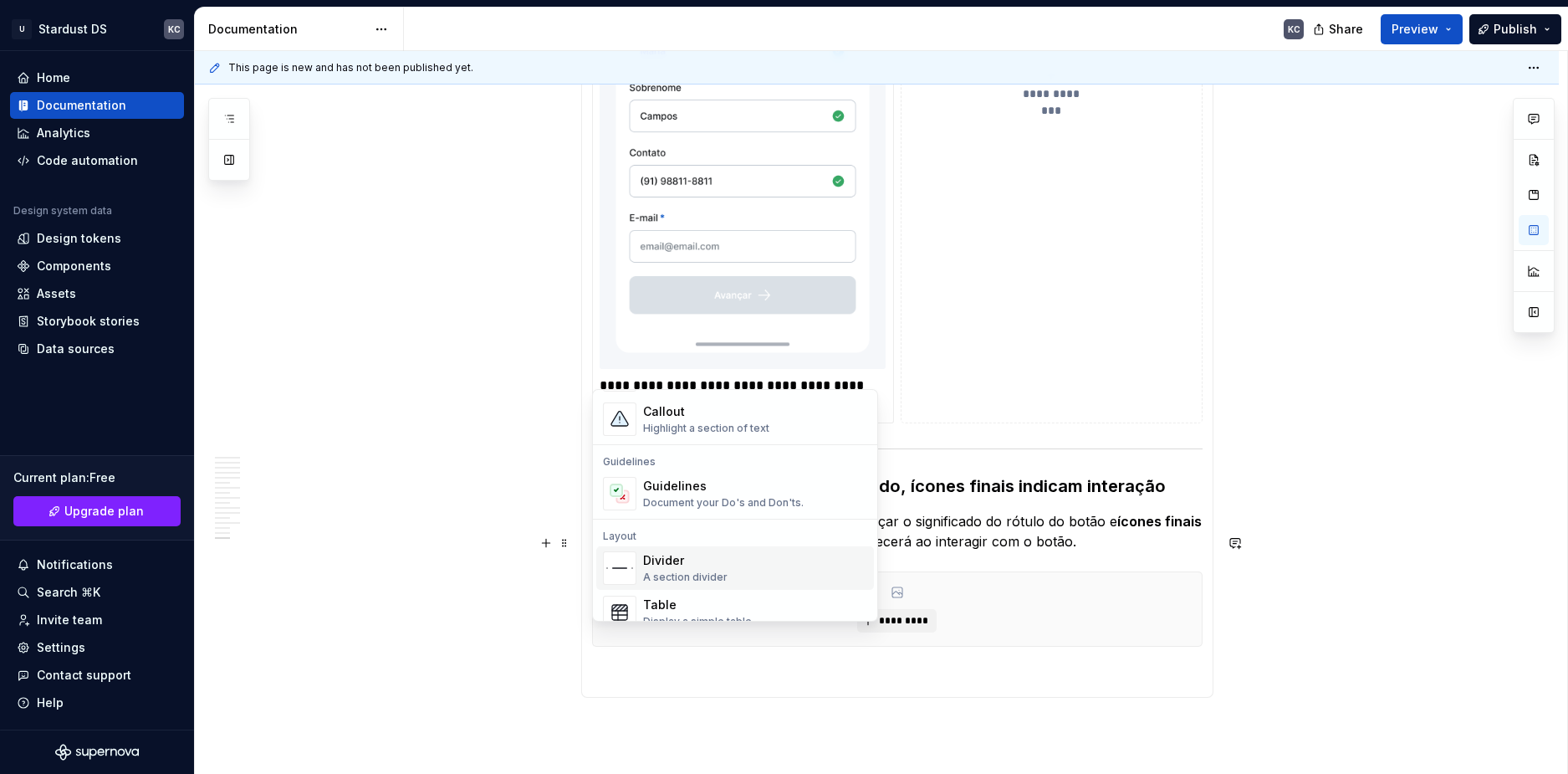
click at [714, 568] on div "Divider" at bounding box center [686, 560] width 84 height 16
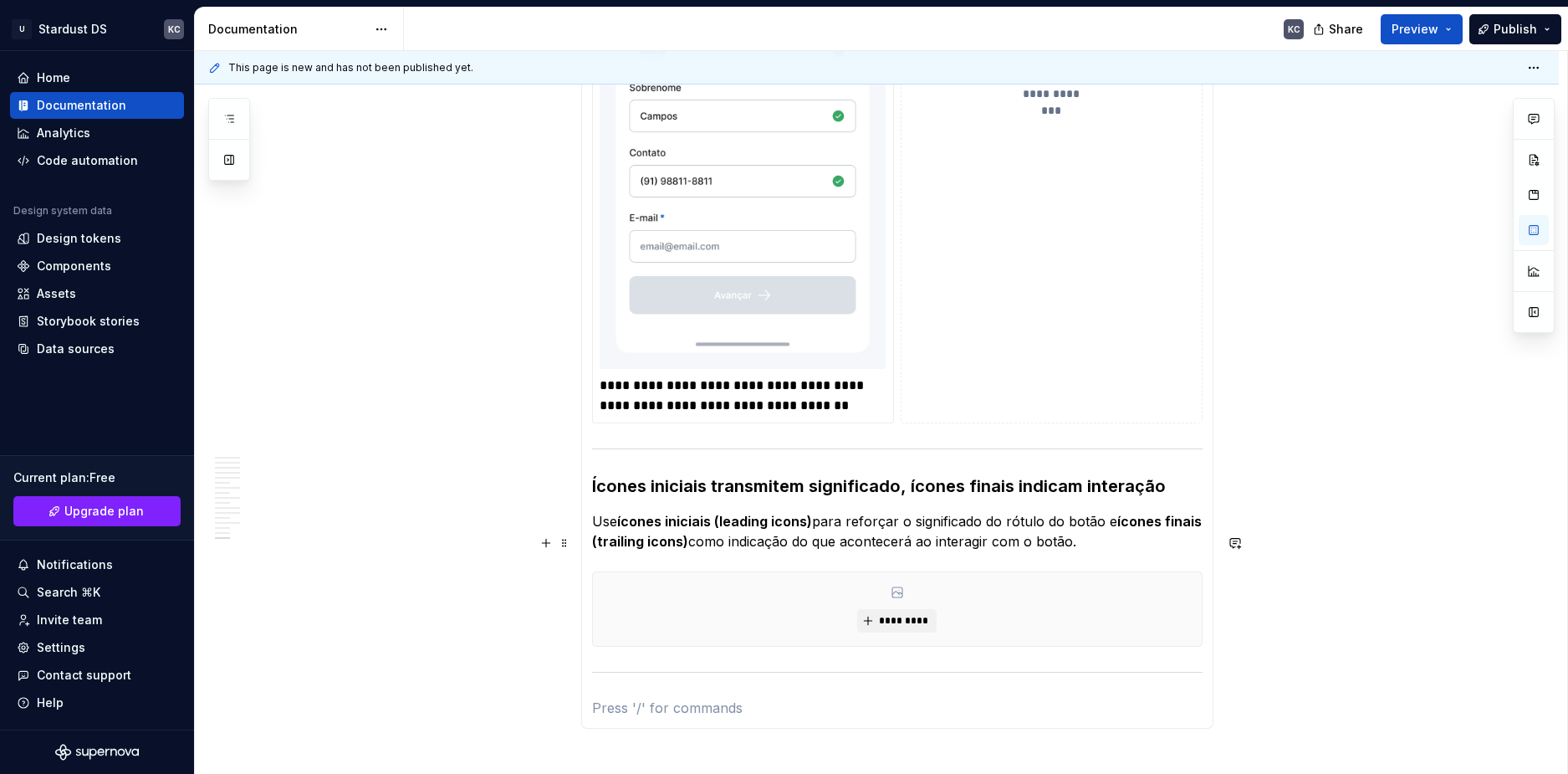
scroll to position [8219, 0]
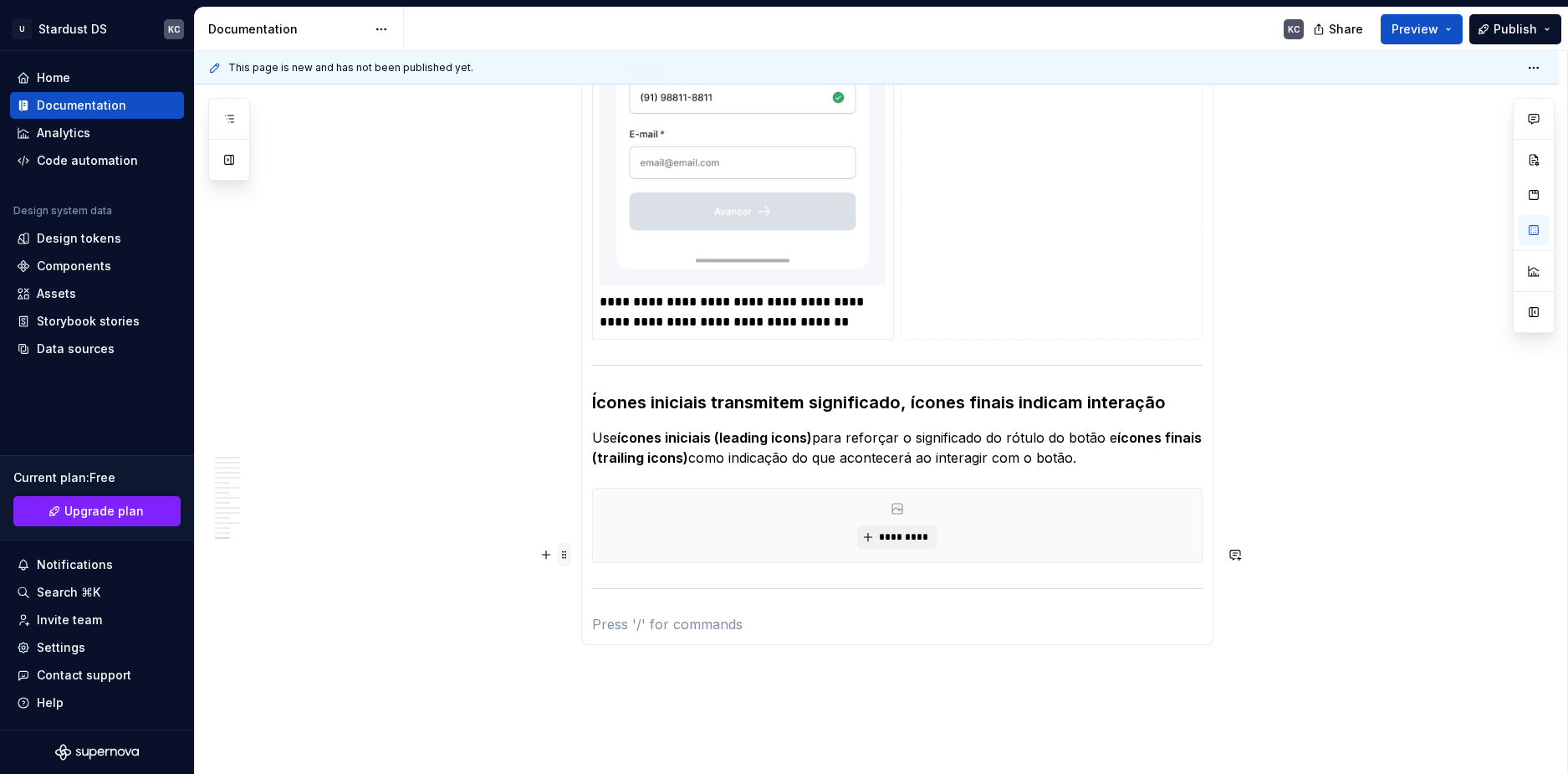
click at [567, 554] on span at bounding box center [565, 554] width 14 height 23
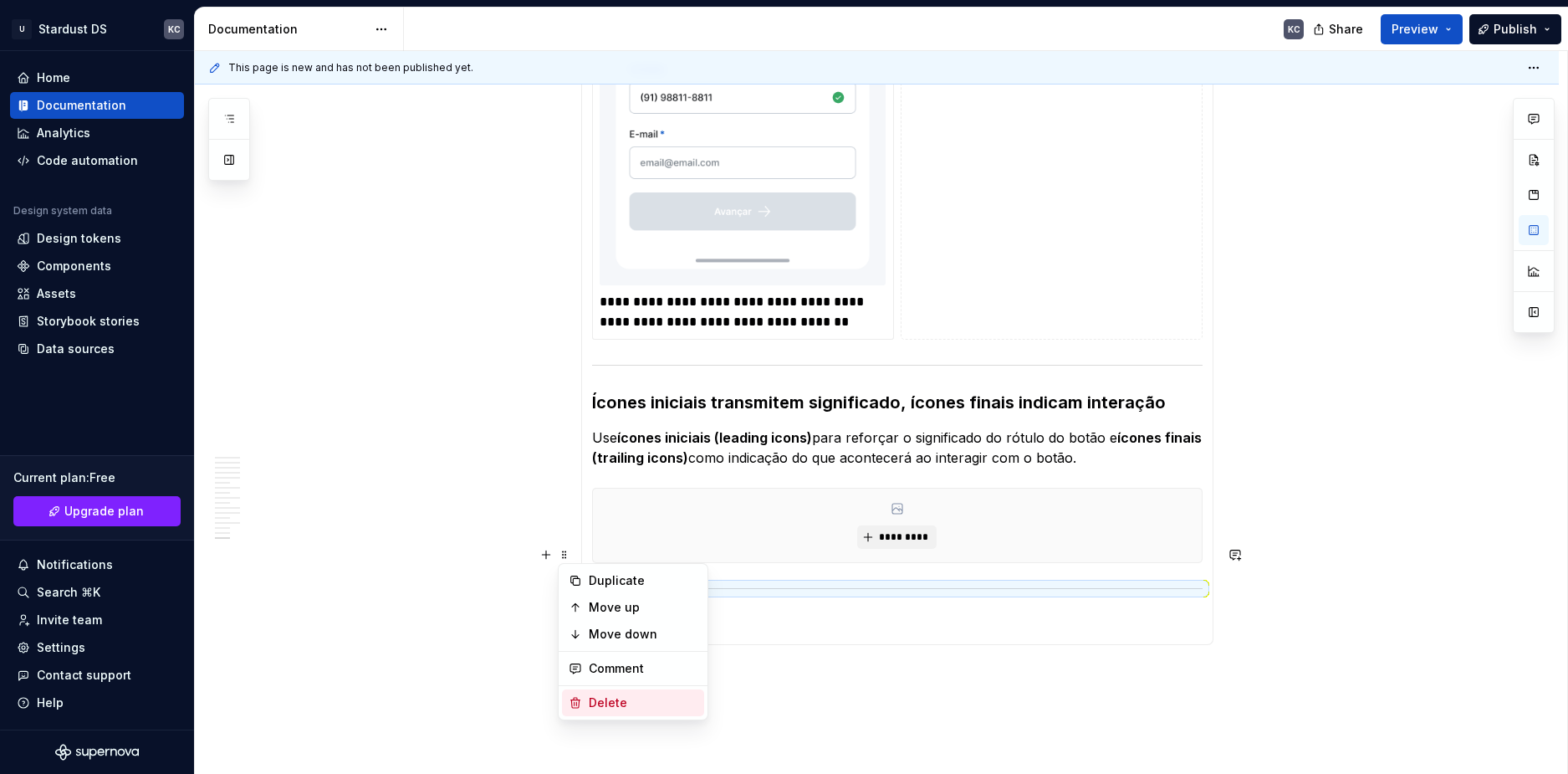
drag, startPoint x: 600, startPoint y: 694, endPoint x: 592, endPoint y: 621, distance: 73.4
click at [600, 695] on div "Delete" at bounding box center [632, 702] width 142 height 27
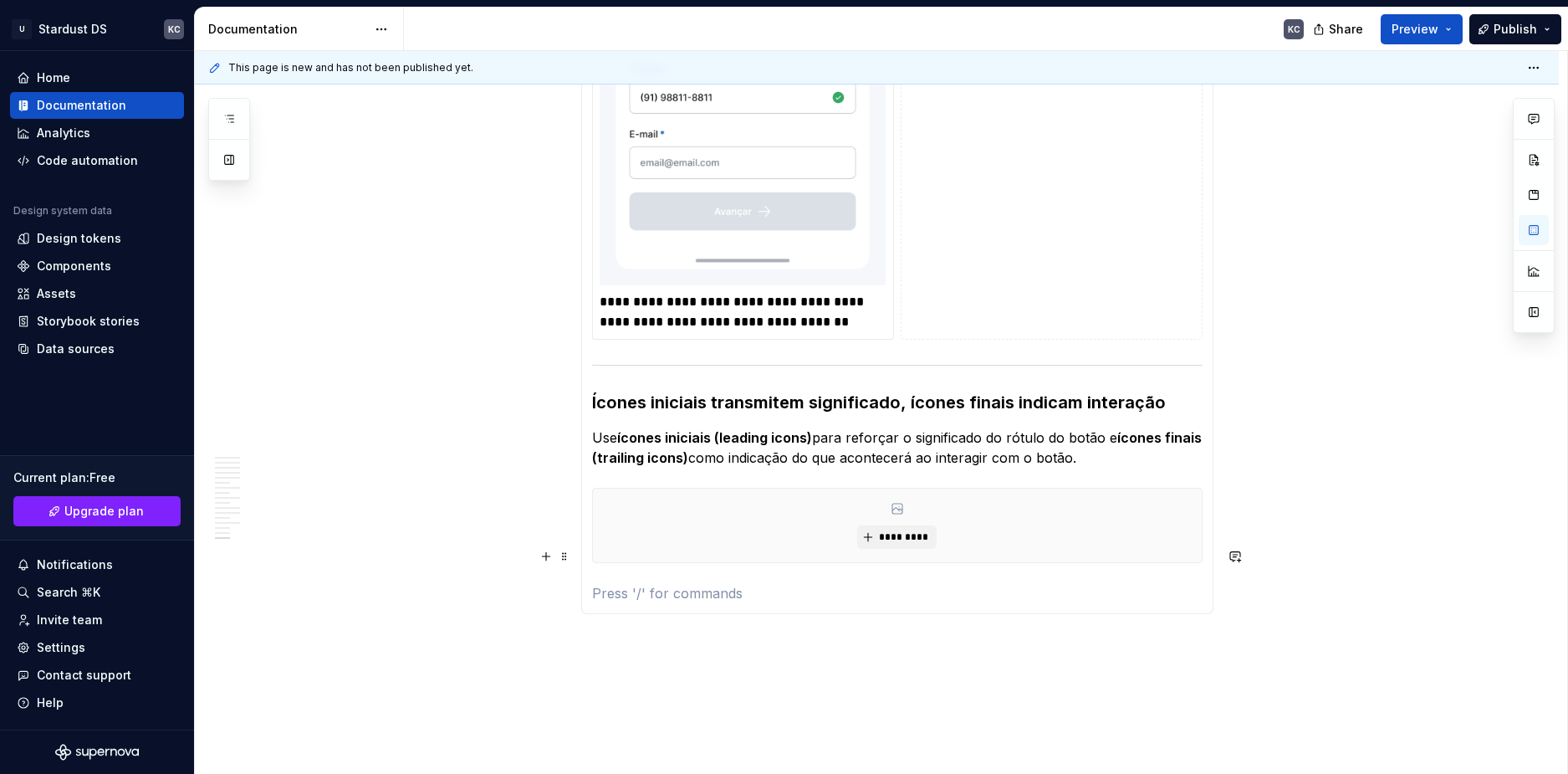
click at [609, 584] on p at bounding box center [897, 593] width 611 height 20
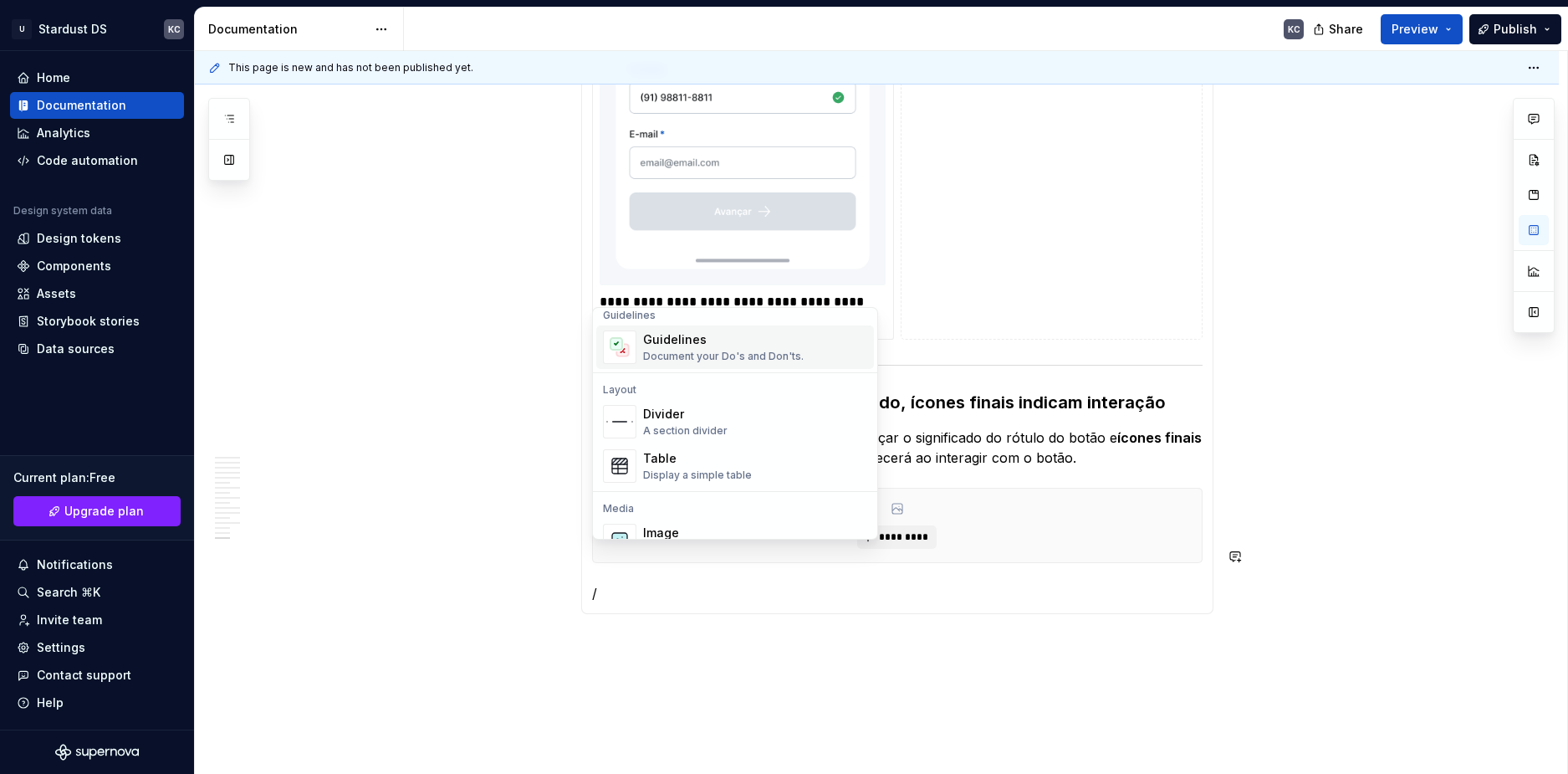
scroll to position [502, 0]
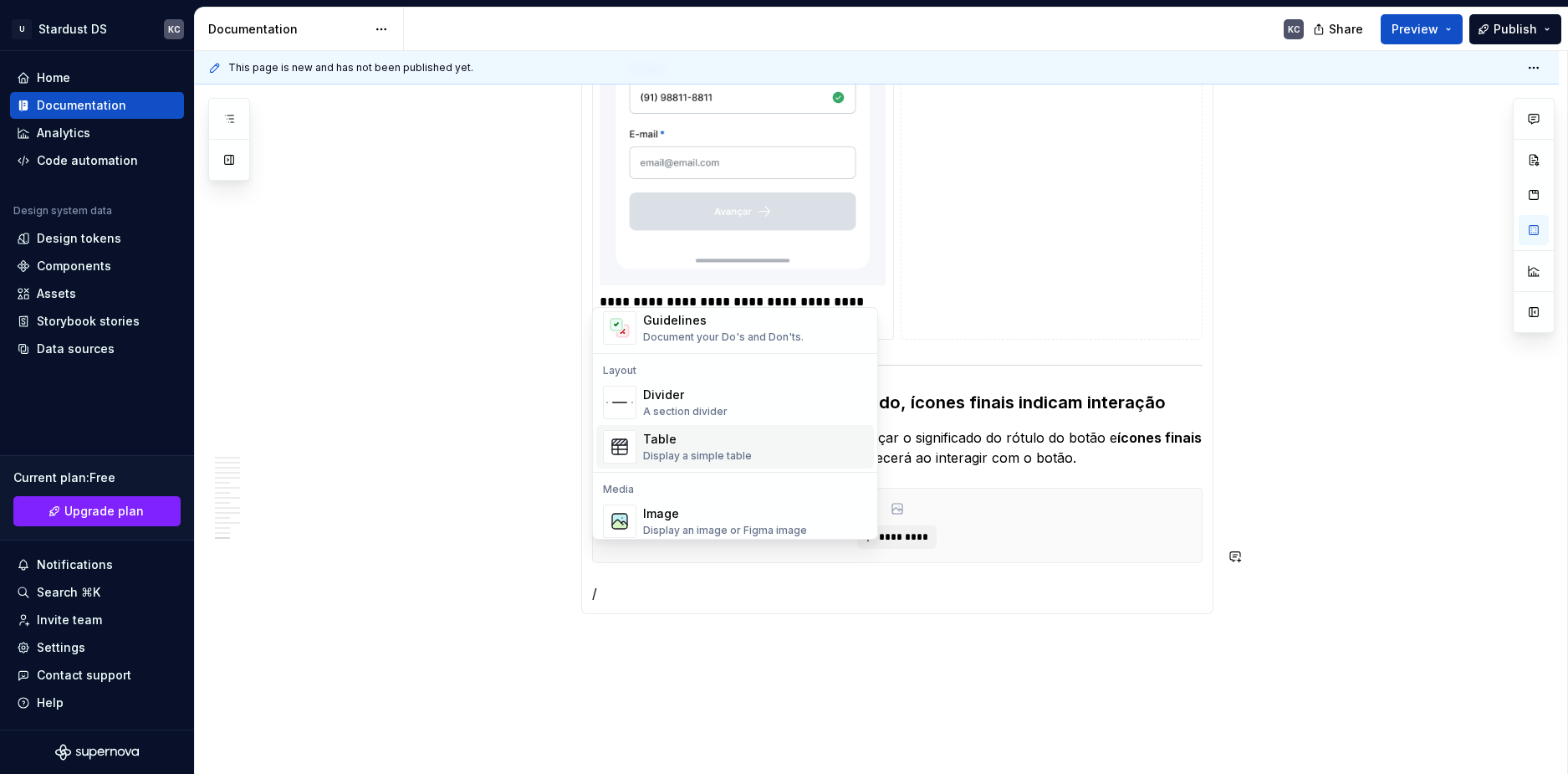
click at [678, 440] on div "Table" at bounding box center [698, 439] width 109 height 16
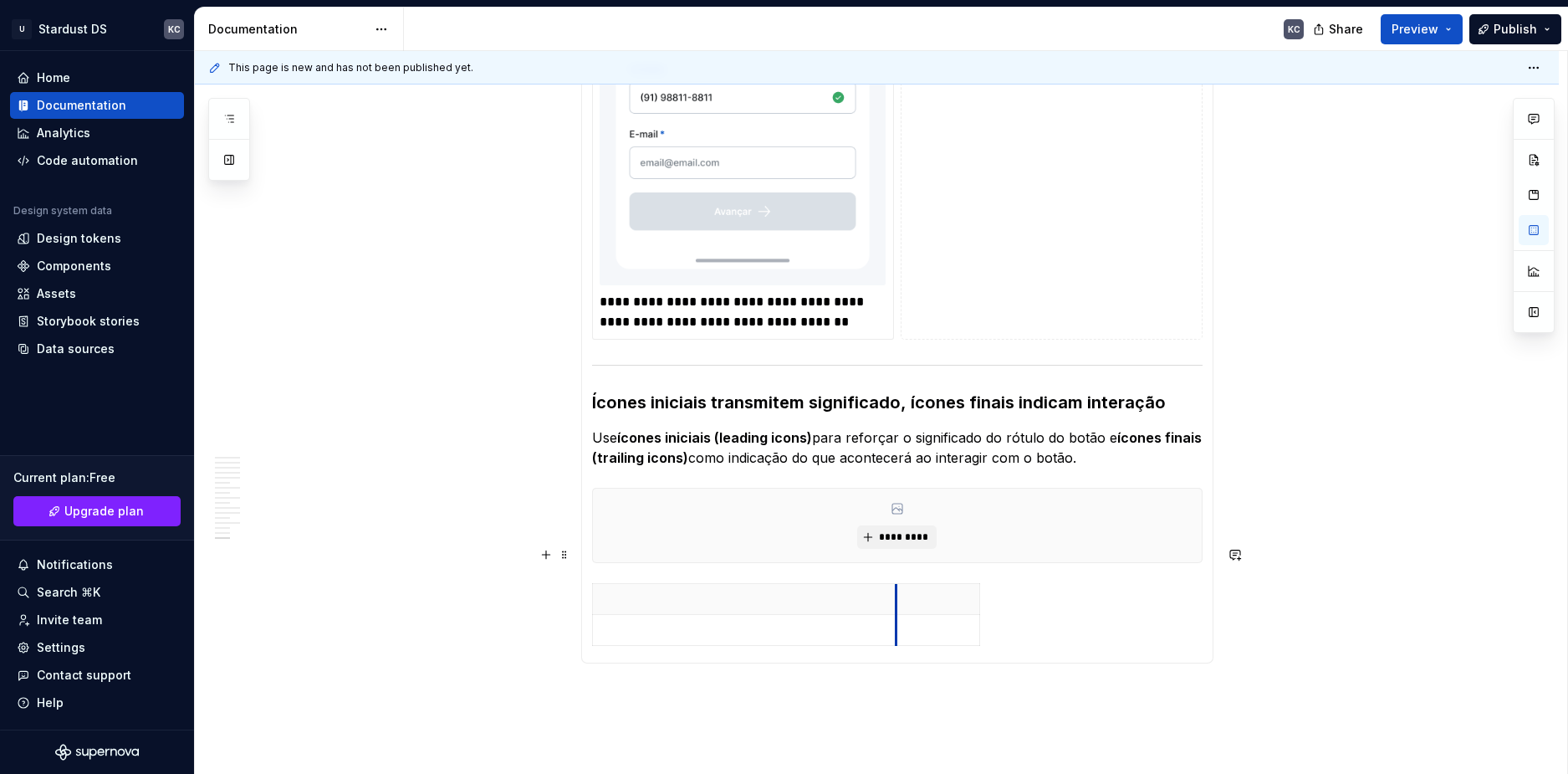
drag, startPoint x: 674, startPoint y: 569, endPoint x: 895, endPoint y: 560, distance: 221.2
drag, startPoint x: 976, startPoint y: 562, endPoint x: 1197, endPoint y: 561, distance: 221.0
click at [896, 610] on div at bounding box center [897, 618] width 611 height 70
click at [896, 609] on icon "button" at bounding box center [897, 609] width 14 height 14
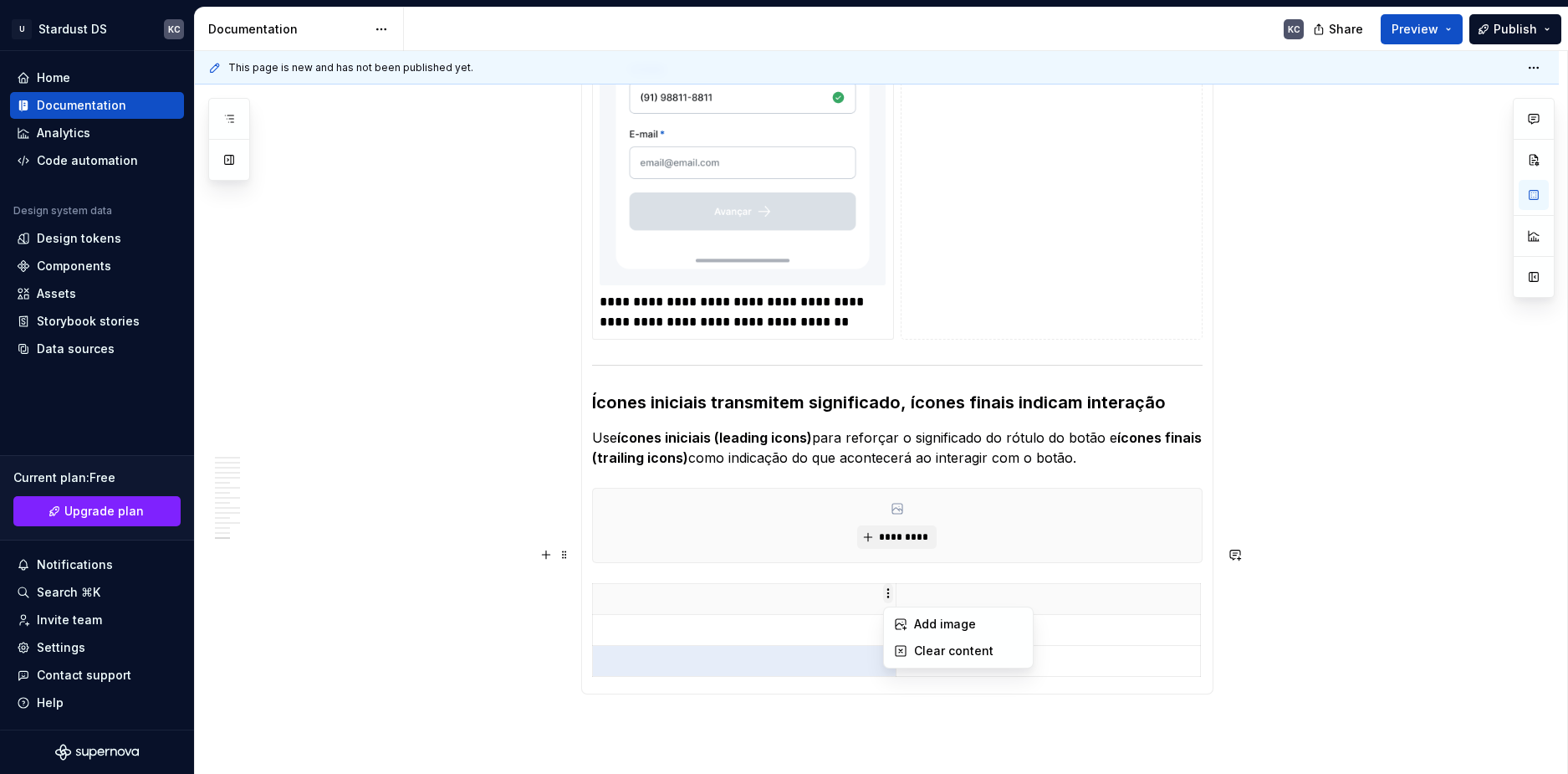
click at [891, 591] on html "U Stardust DS KC Home Documentation Analytics Code automation Design system dat…" at bounding box center [784, 387] width 1568 height 774
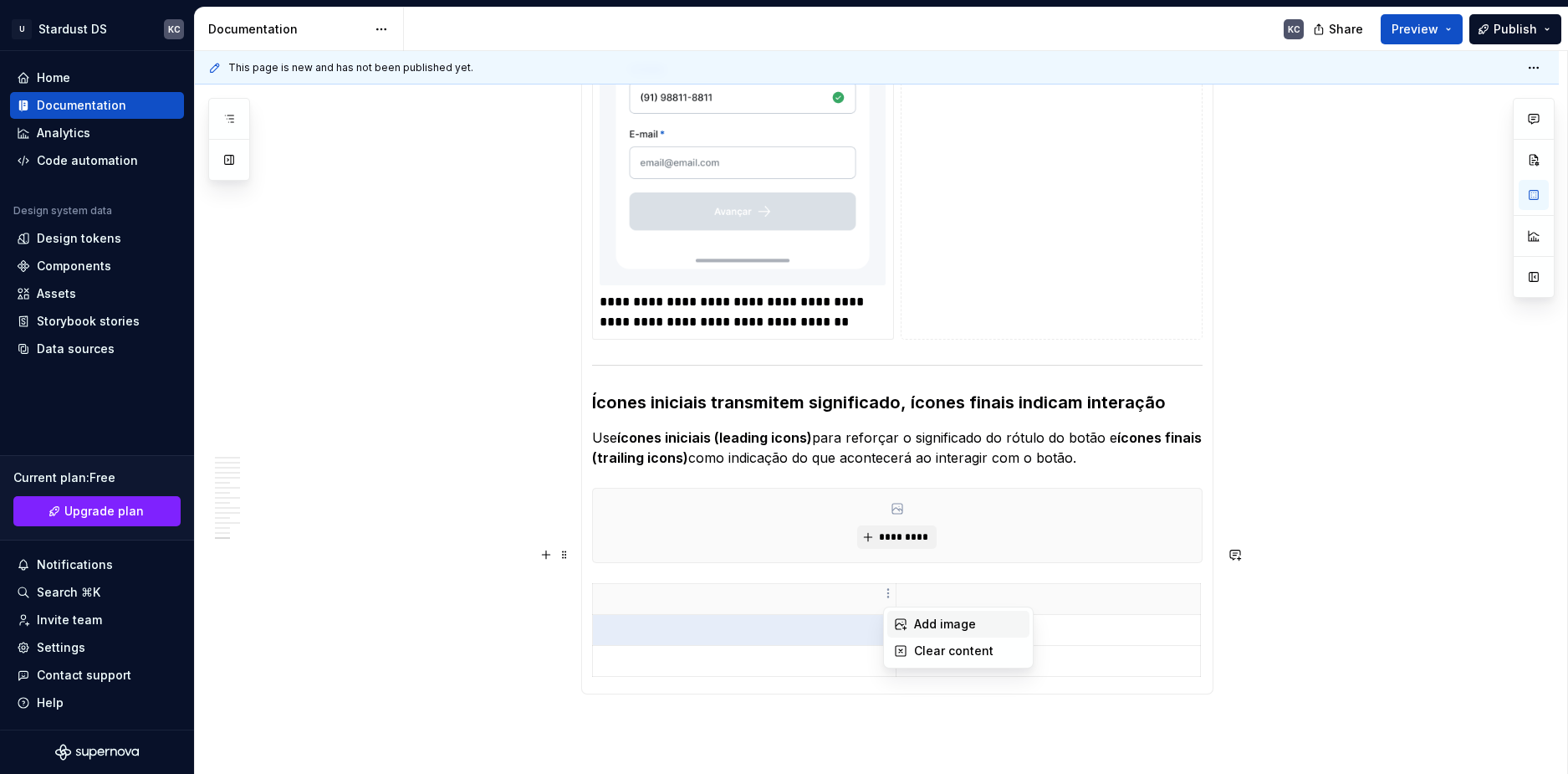
click at [905, 624] on icon at bounding box center [901, 624] width 11 height 11
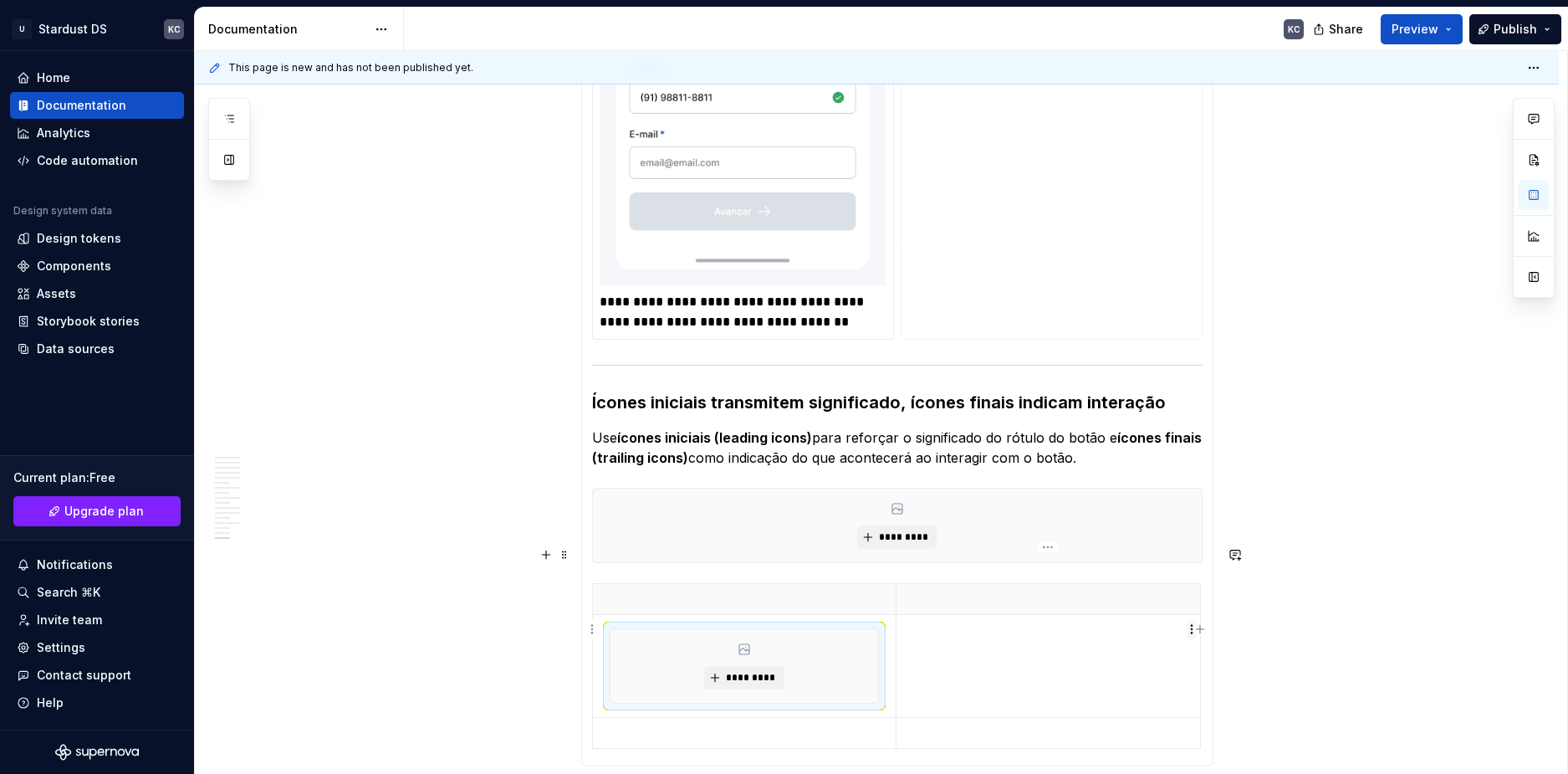
click at [1189, 630] on html "U Stardust DS KC Home Documentation Analytics Code automation Design system dat…" at bounding box center [784, 387] width 1568 height 774
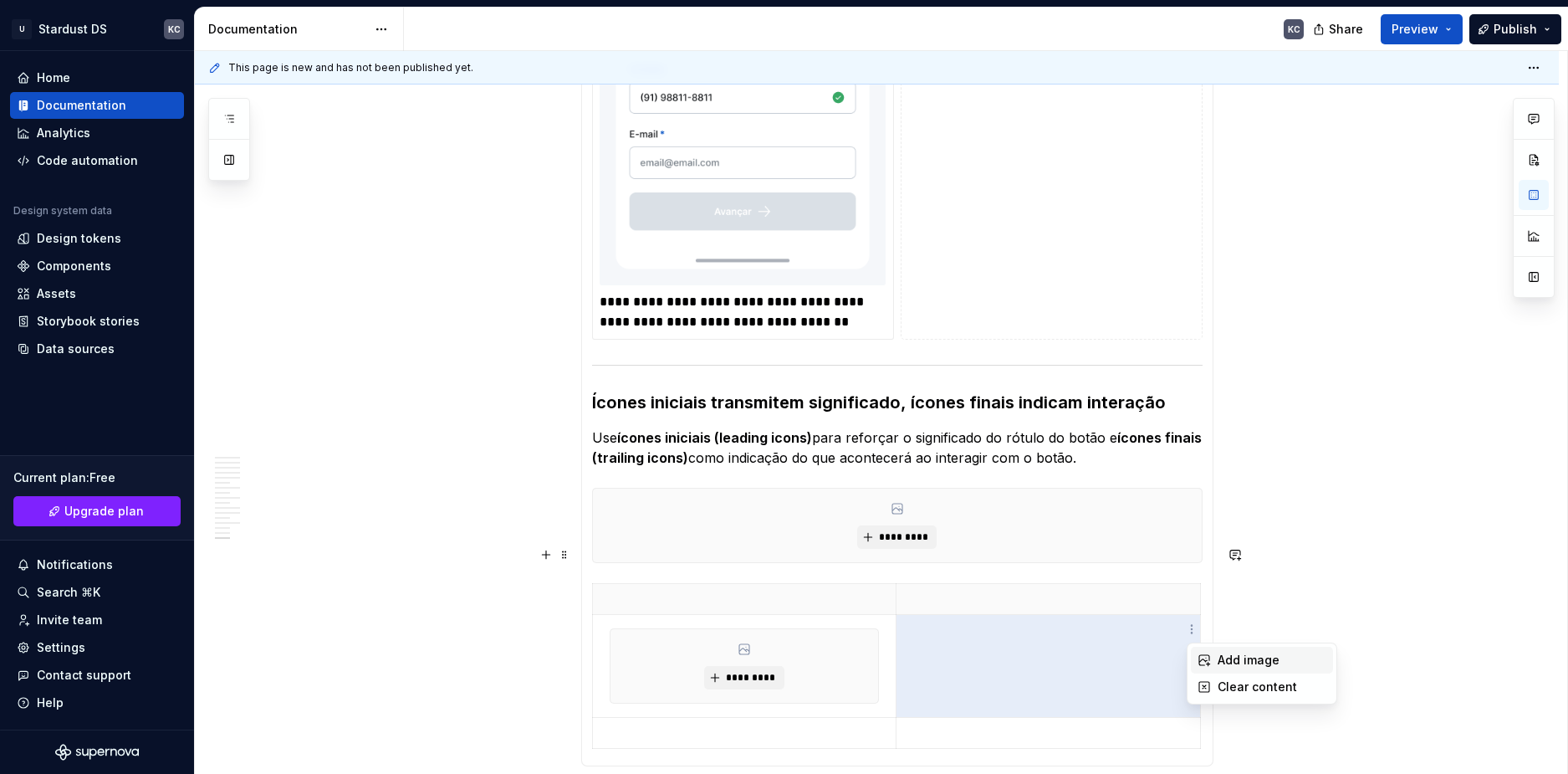
click at [1242, 646] on div "Add image" at bounding box center [1261, 659] width 142 height 27
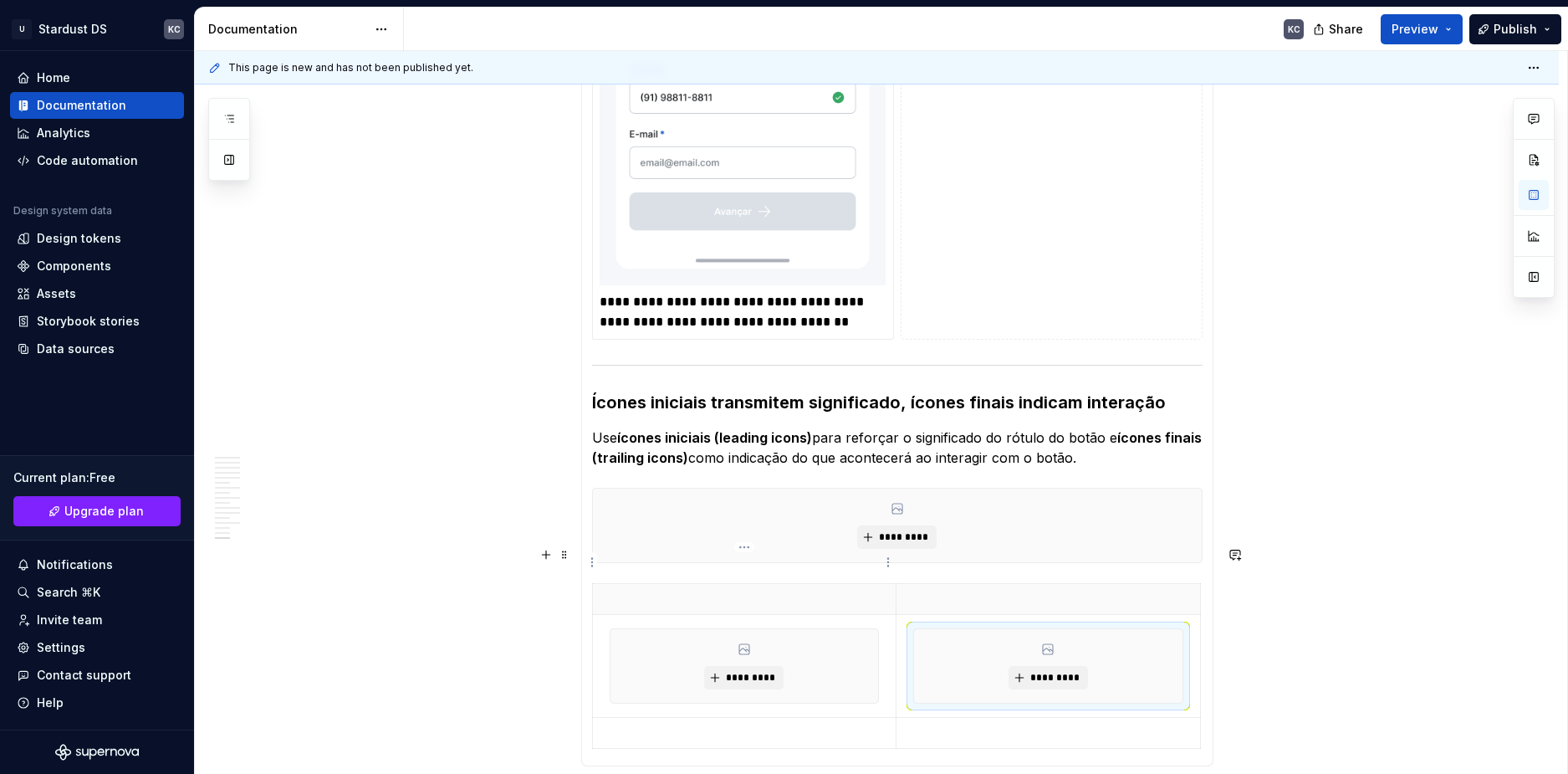
click at [827, 590] on p at bounding box center [744, 598] width 283 height 16
type textarea "*"
click at [689, 584] on th at bounding box center [744, 600] width 304 height 31
paste div
click at [600, 584] on th "ícone inicial (Leading Icon)" at bounding box center [744, 600] width 304 height 31
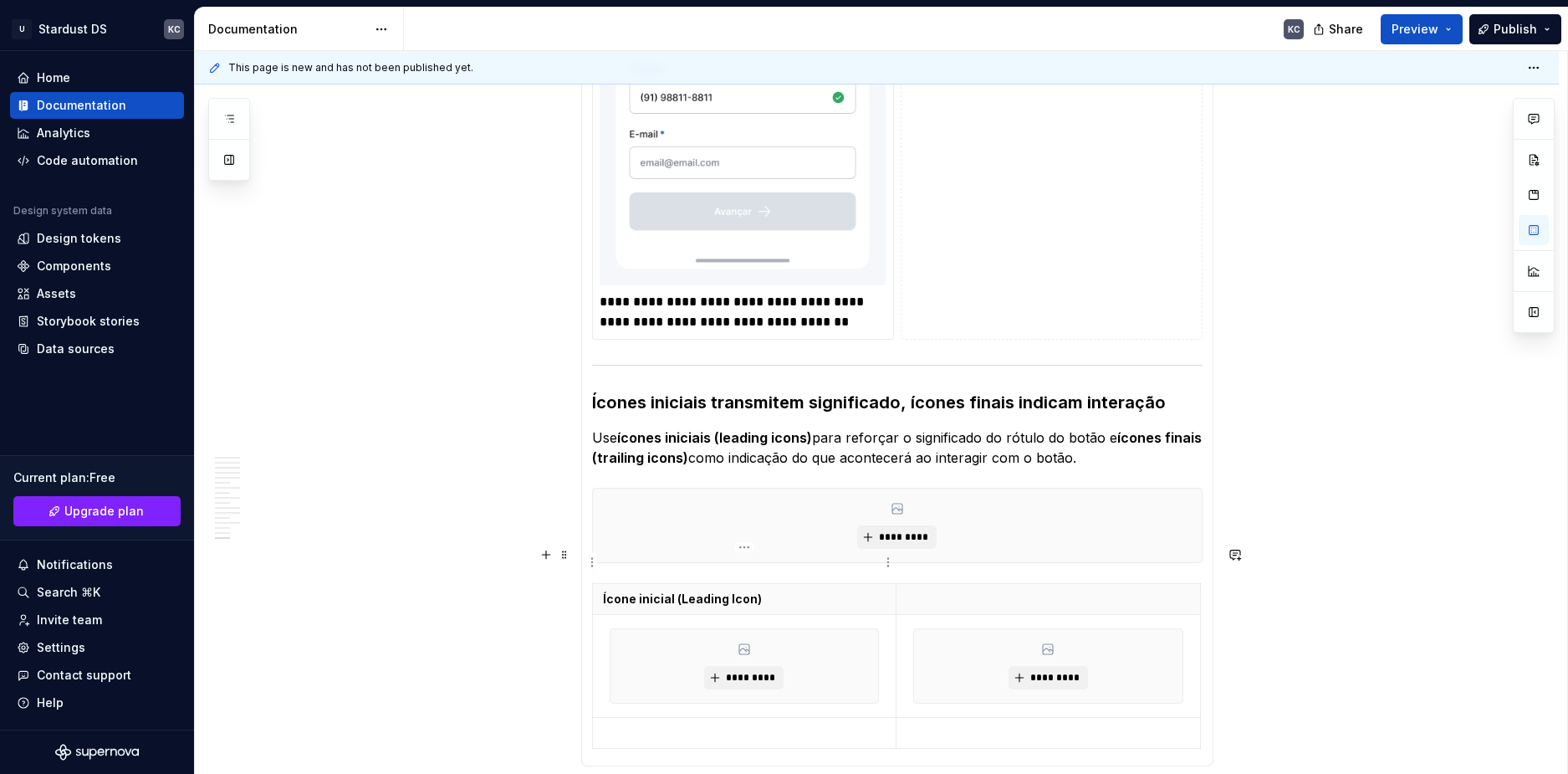
click at [627, 590] on p "Ícone inicial (Leading Icon)" at bounding box center [744, 598] width 283 height 16
click at [955, 590] on p at bounding box center [1048, 598] width 283 height 16
drag, startPoint x: 1075, startPoint y: 560, endPoint x: 911, endPoint y: 565, distance: 164.1
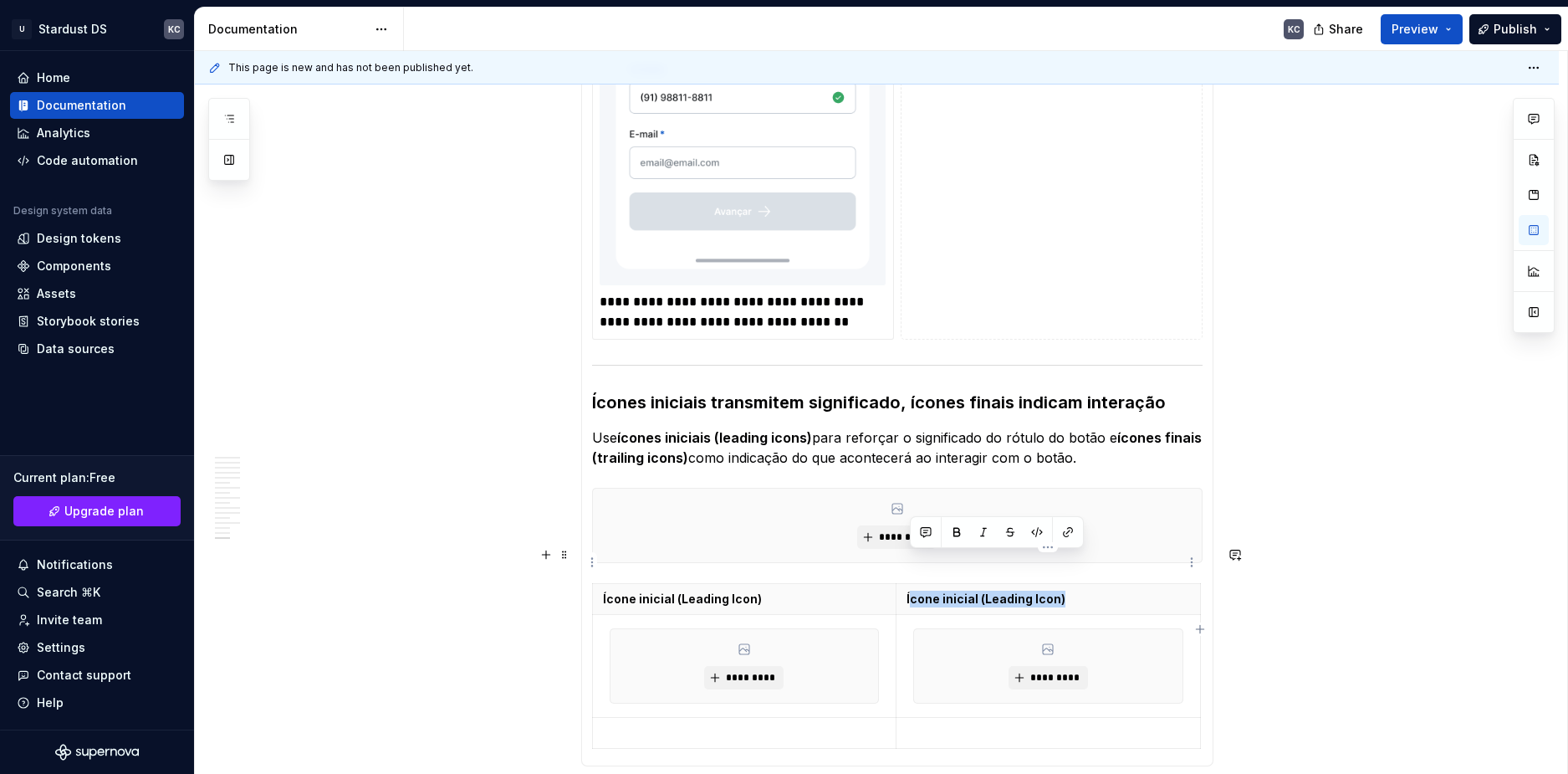
click at [911, 590] on p "Ícone inicial (Leading Icon)" at bounding box center [1048, 598] width 283 height 16
click at [950, 725] on p at bounding box center [1048, 733] width 283 height 16
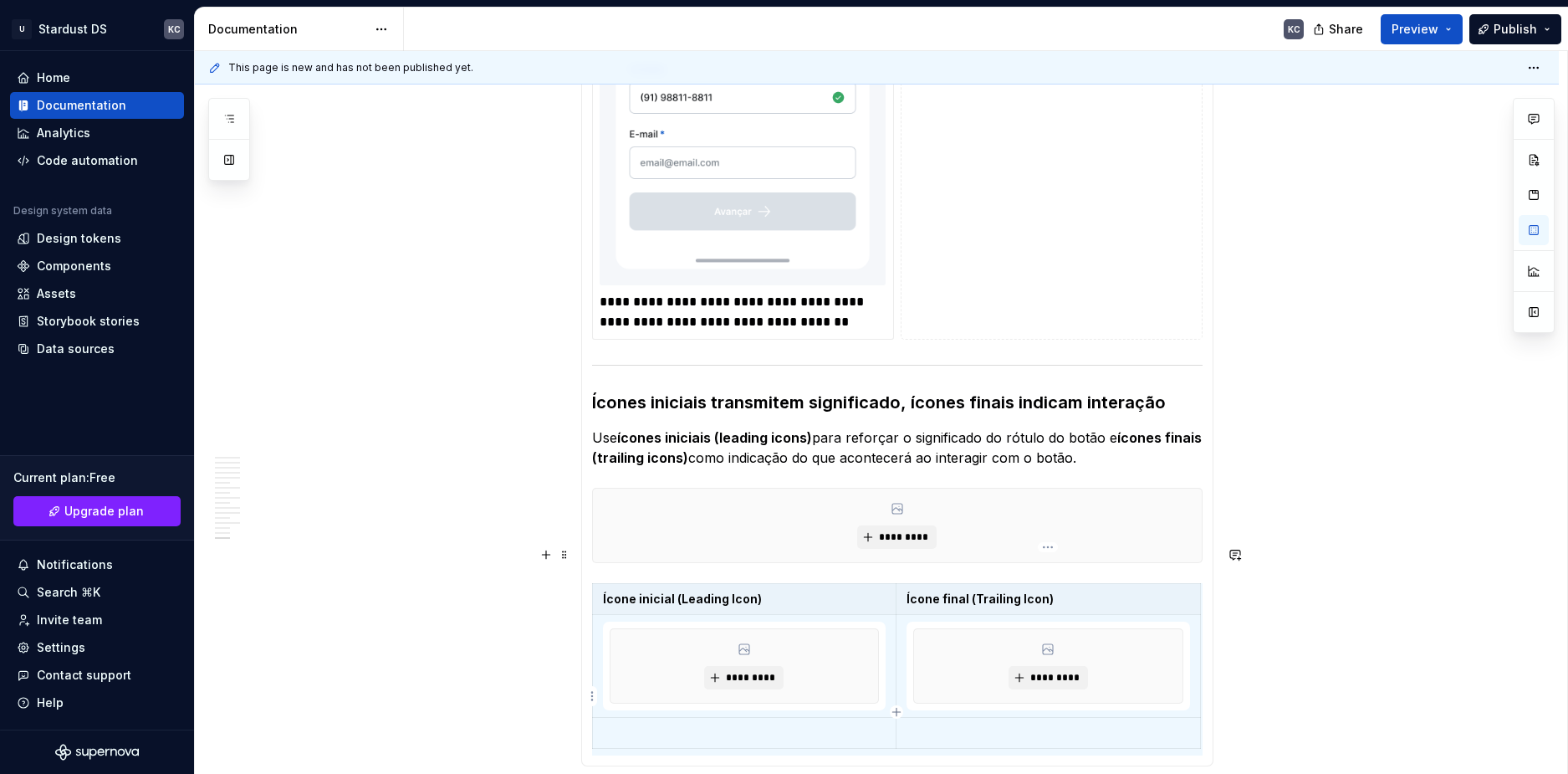
click at [934, 725] on p at bounding box center [1048, 733] width 283 height 16
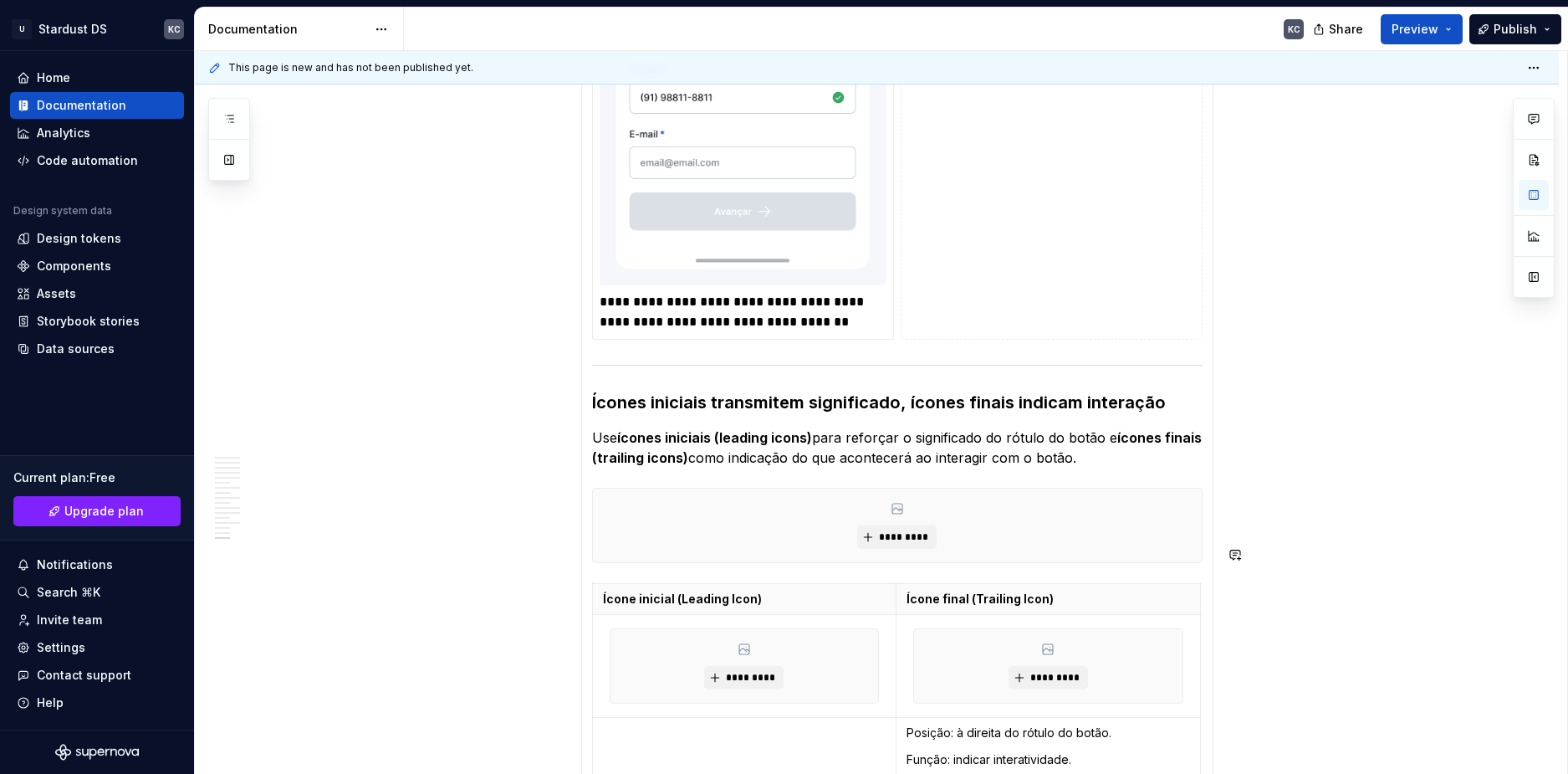
scroll to position [8386, 0]
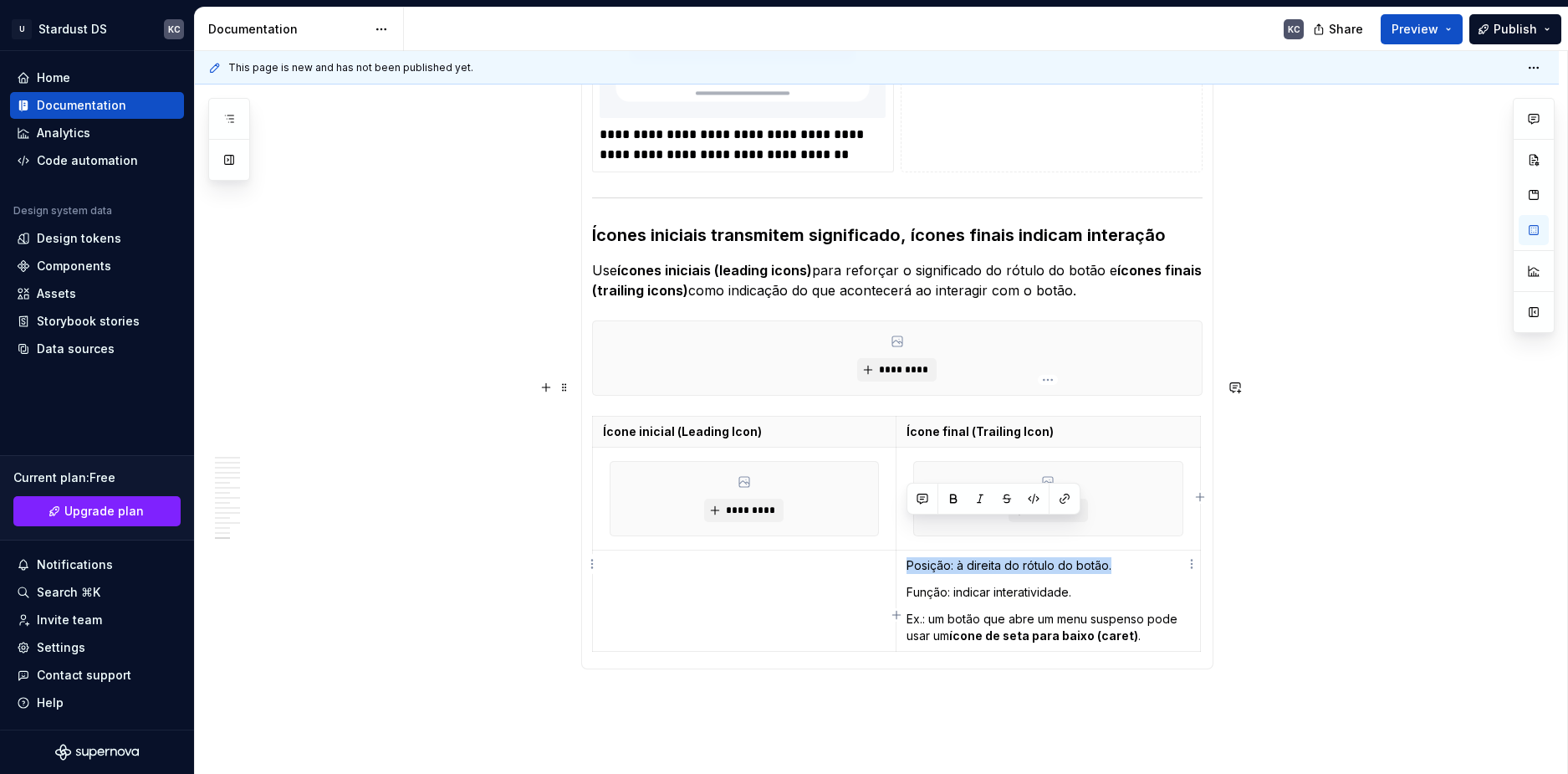
drag, startPoint x: 1112, startPoint y: 526, endPoint x: 903, endPoint y: 522, distance: 209.0
click at [903, 551] on td "Posição: à direita do rótulo do botão. Função: indicar interatividade. Ex.: um …" at bounding box center [1048, 601] width 304 height 101
click at [706, 559] on td at bounding box center [744, 601] width 304 height 101
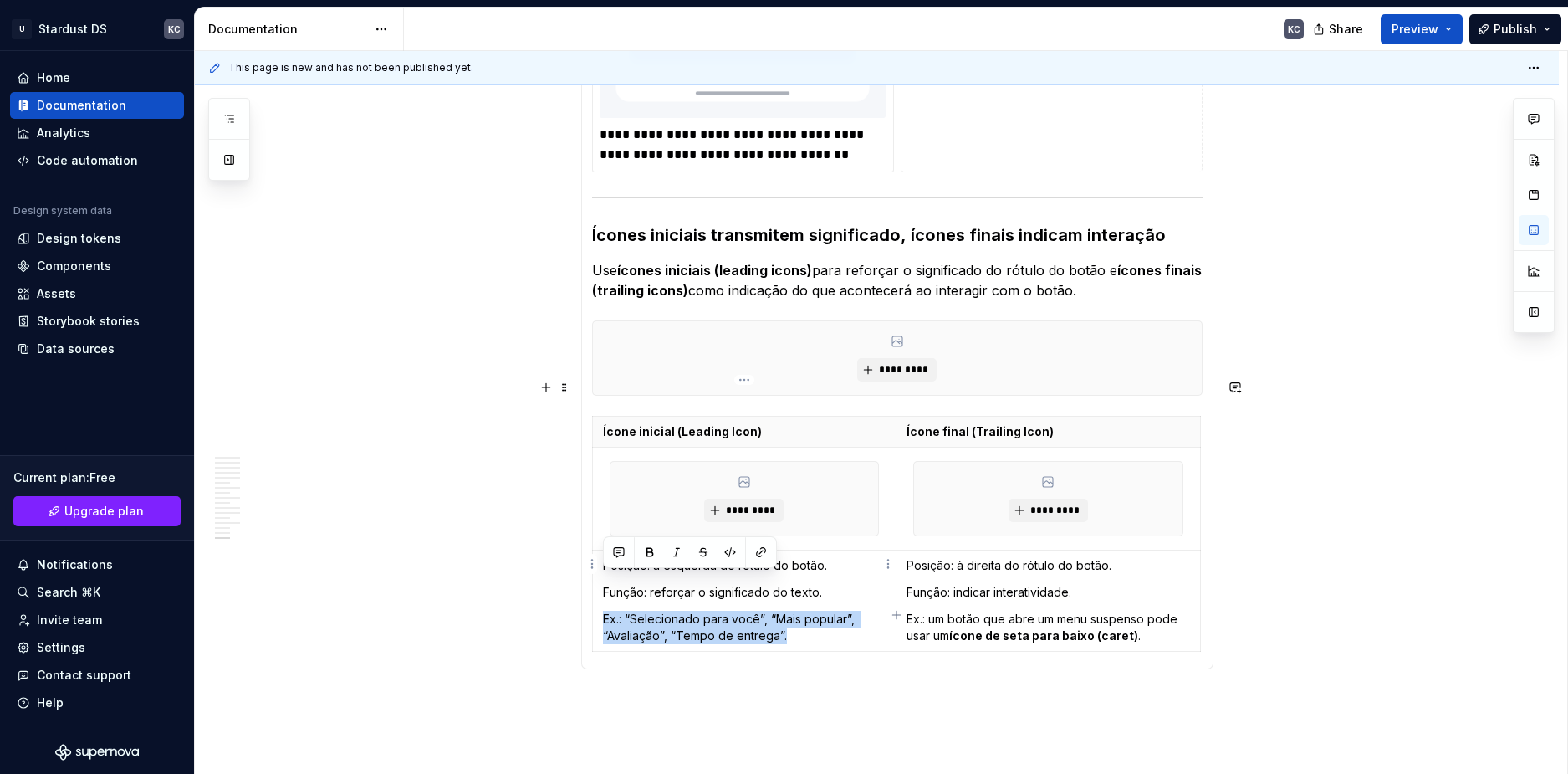
drag, startPoint x: 786, startPoint y: 601, endPoint x: 600, endPoint y: 580, distance: 187.2
click at [600, 580] on td "Posição: à esquerda do rótulo do botão. Função: reforçar o significado do texto…" at bounding box center [744, 601] width 304 height 101
click at [830, 584] on p "Função: reforçar o significado do texto." at bounding box center [744, 592] width 283 height 16
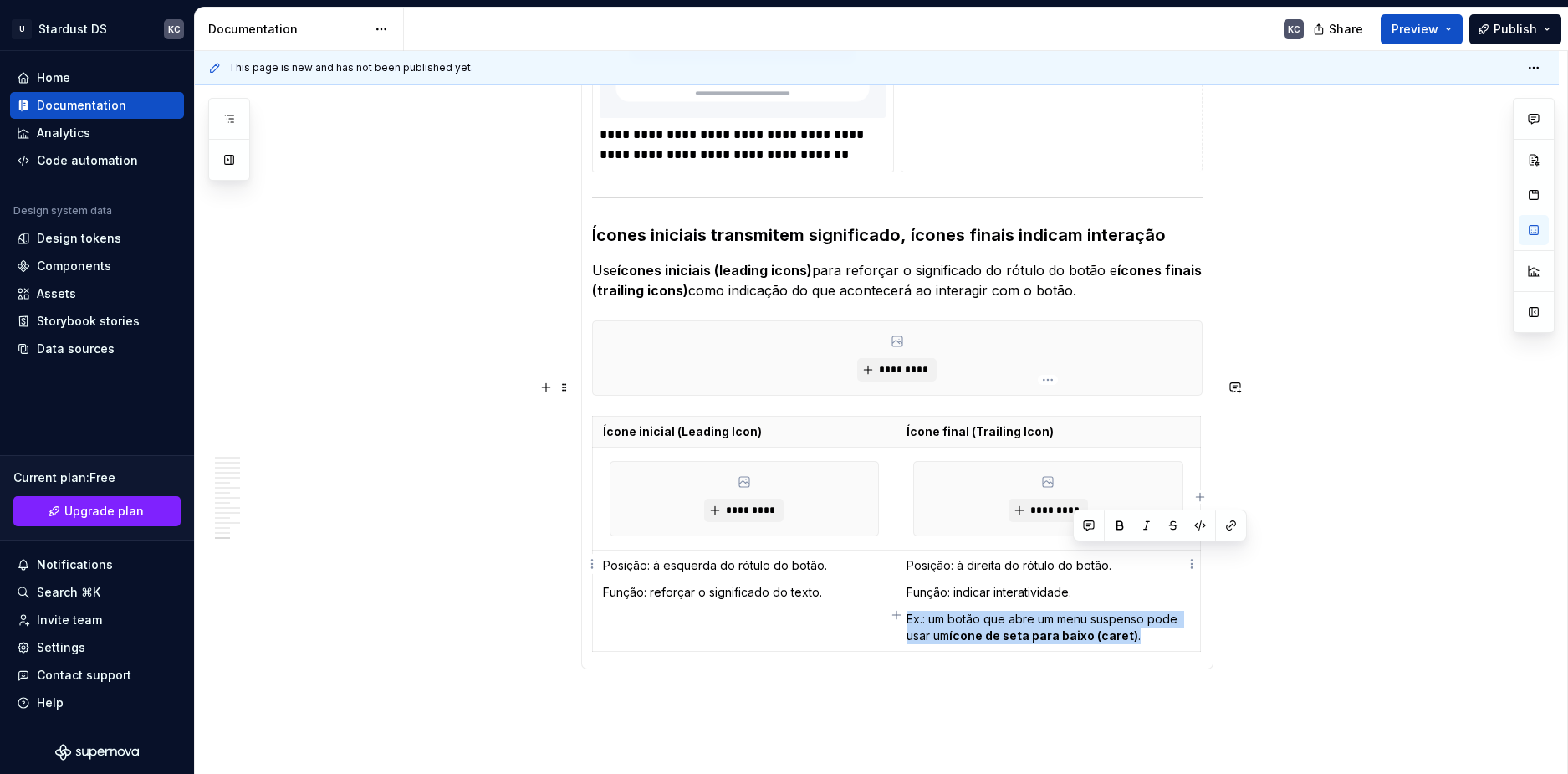
drag, startPoint x: 1075, startPoint y: 558, endPoint x: 1155, endPoint y: 601, distance: 90.8
click at [1156, 602] on td "Posição: à direita do rótulo do botão. Função: indicar interatividade. Ex.: um …" at bounding box center [1048, 601] width 304 height 101
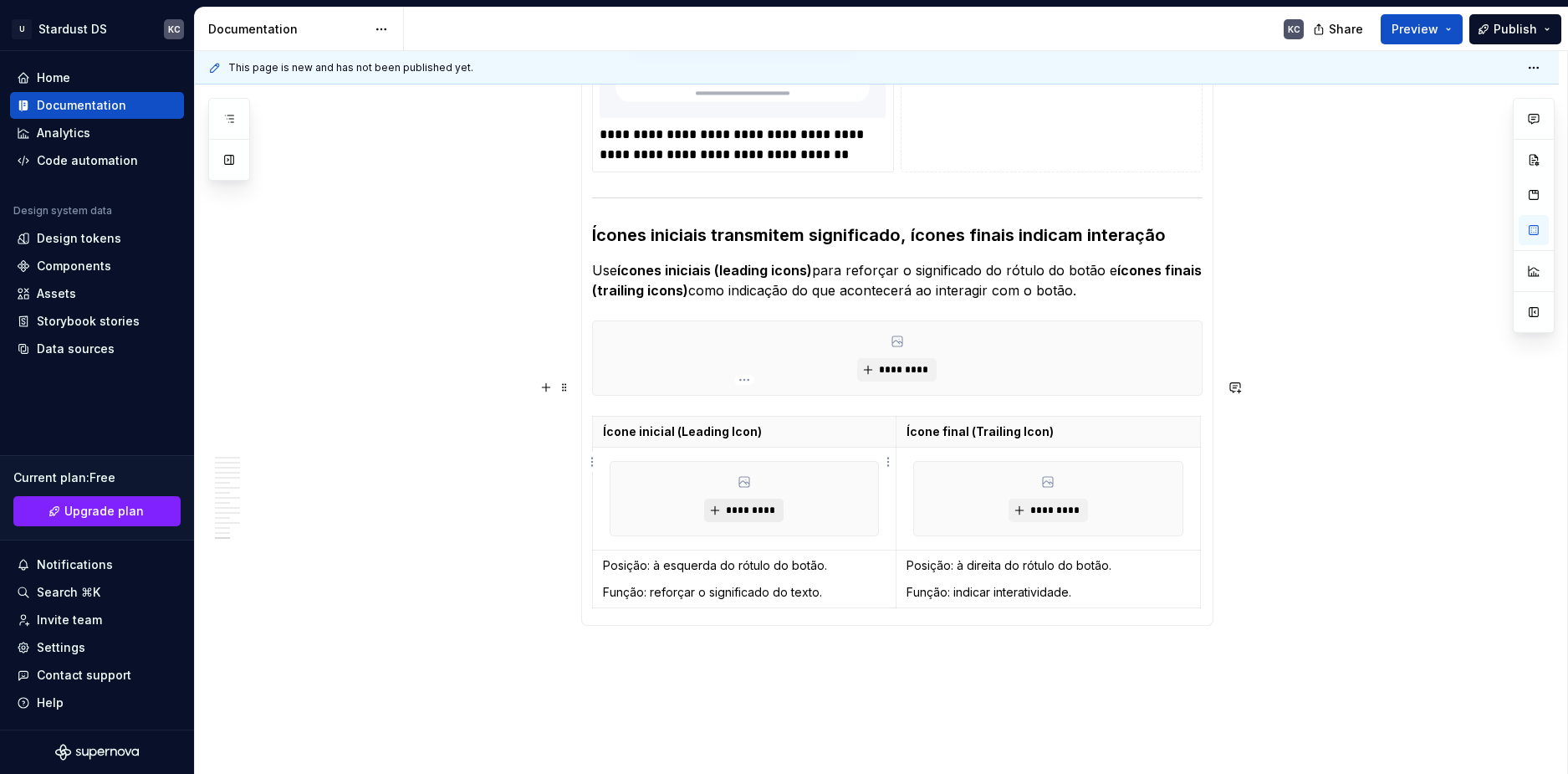
click at [743, 503] on span "*********" at bounding box center [750, 510] width 51 height 14
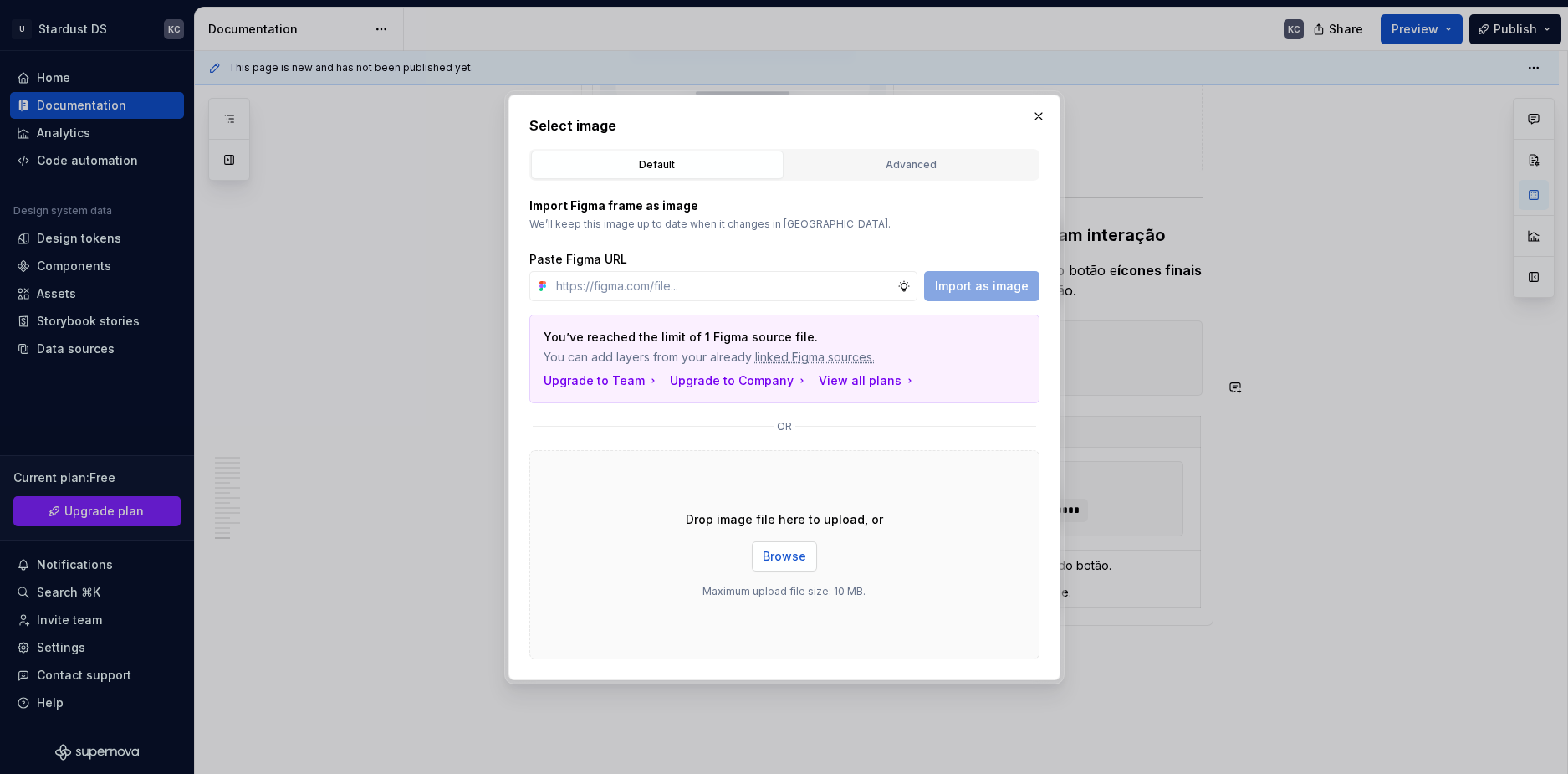
click at [781, 558] on span "Browse" at bounding box center [784, 556] width 43 height 16
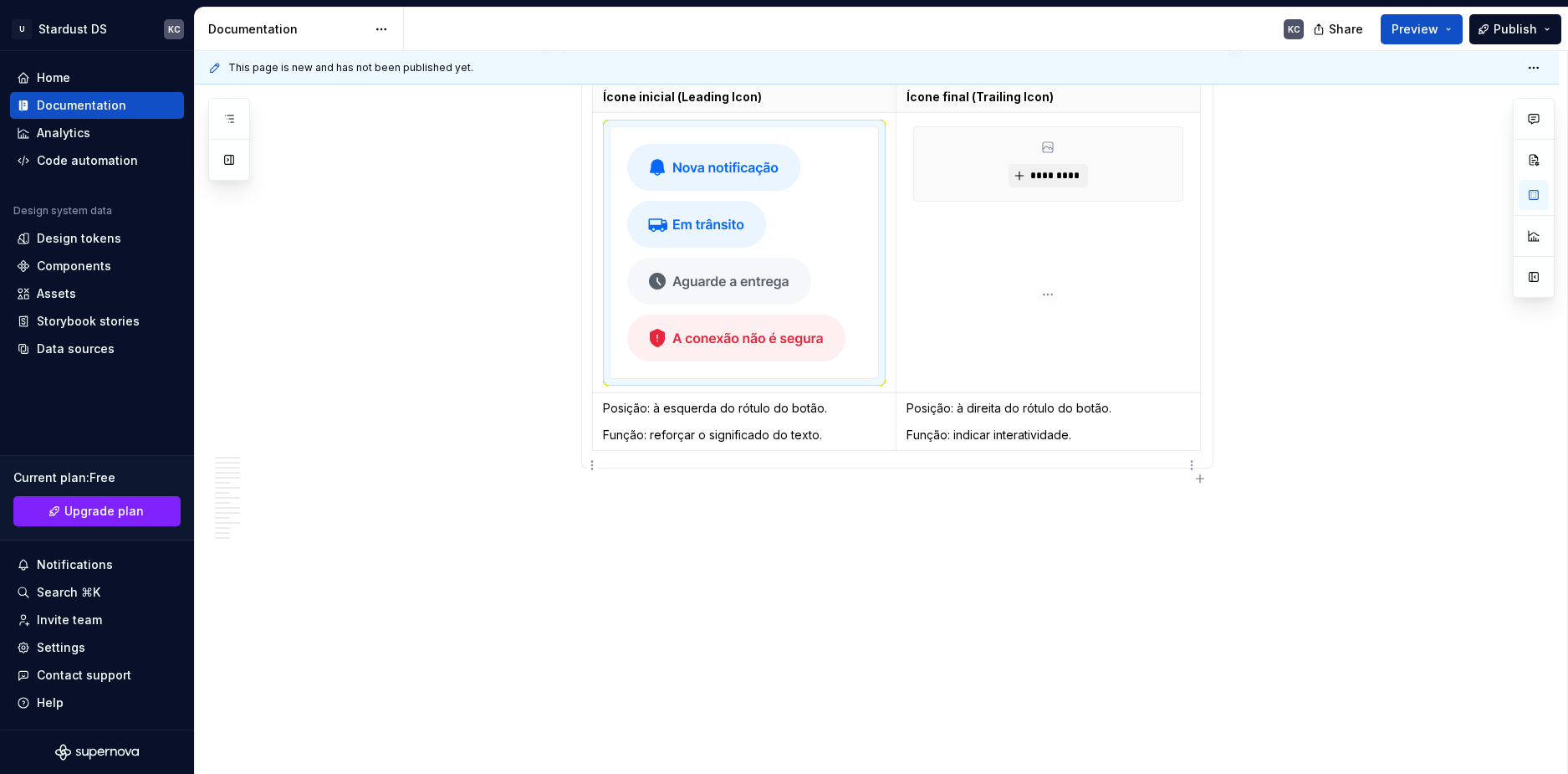
scroll to position [8470, 0]
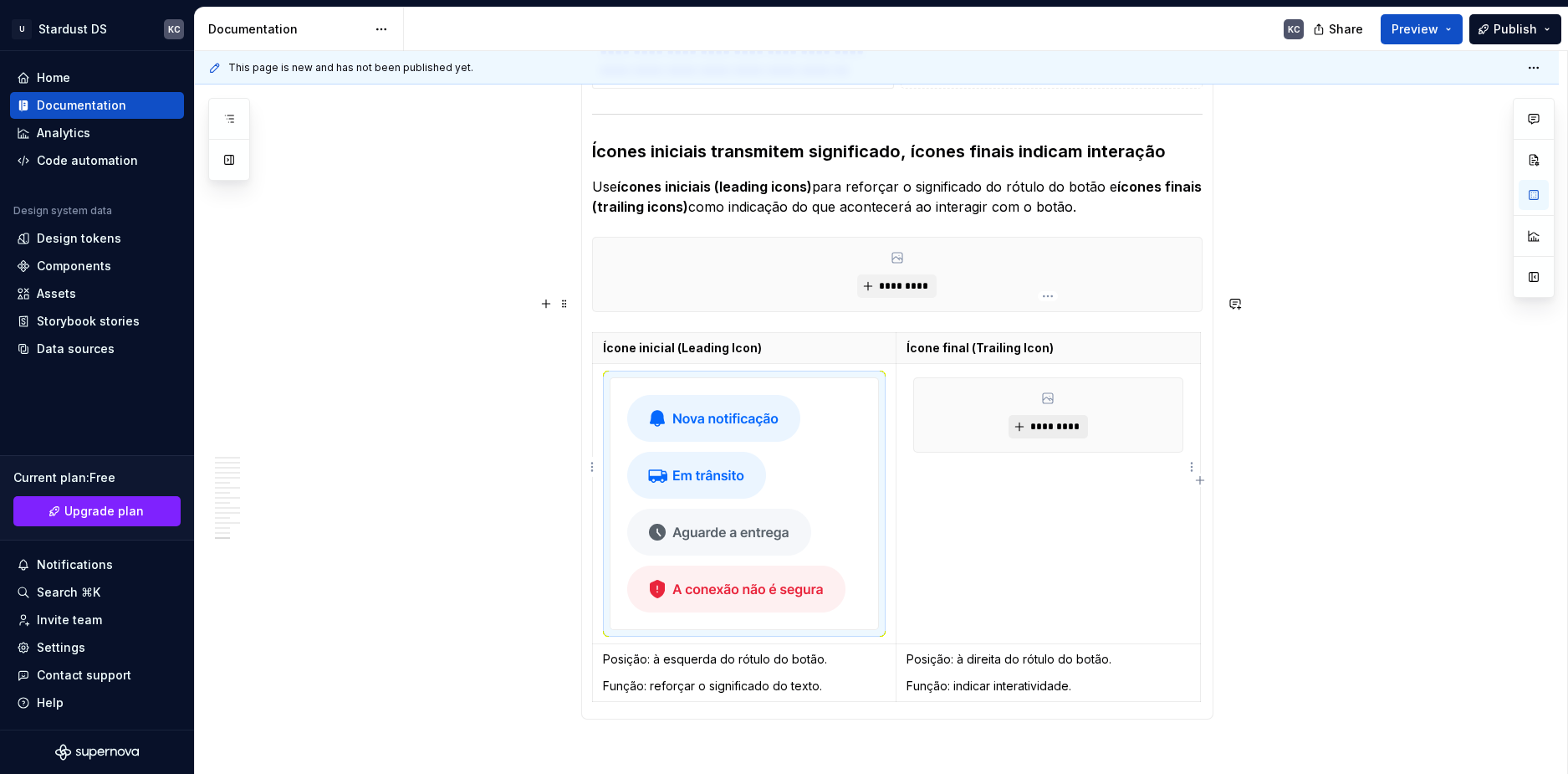
click at [1059, 420] on span "*********" at bounding box center [1055, 427] width 51 height 14
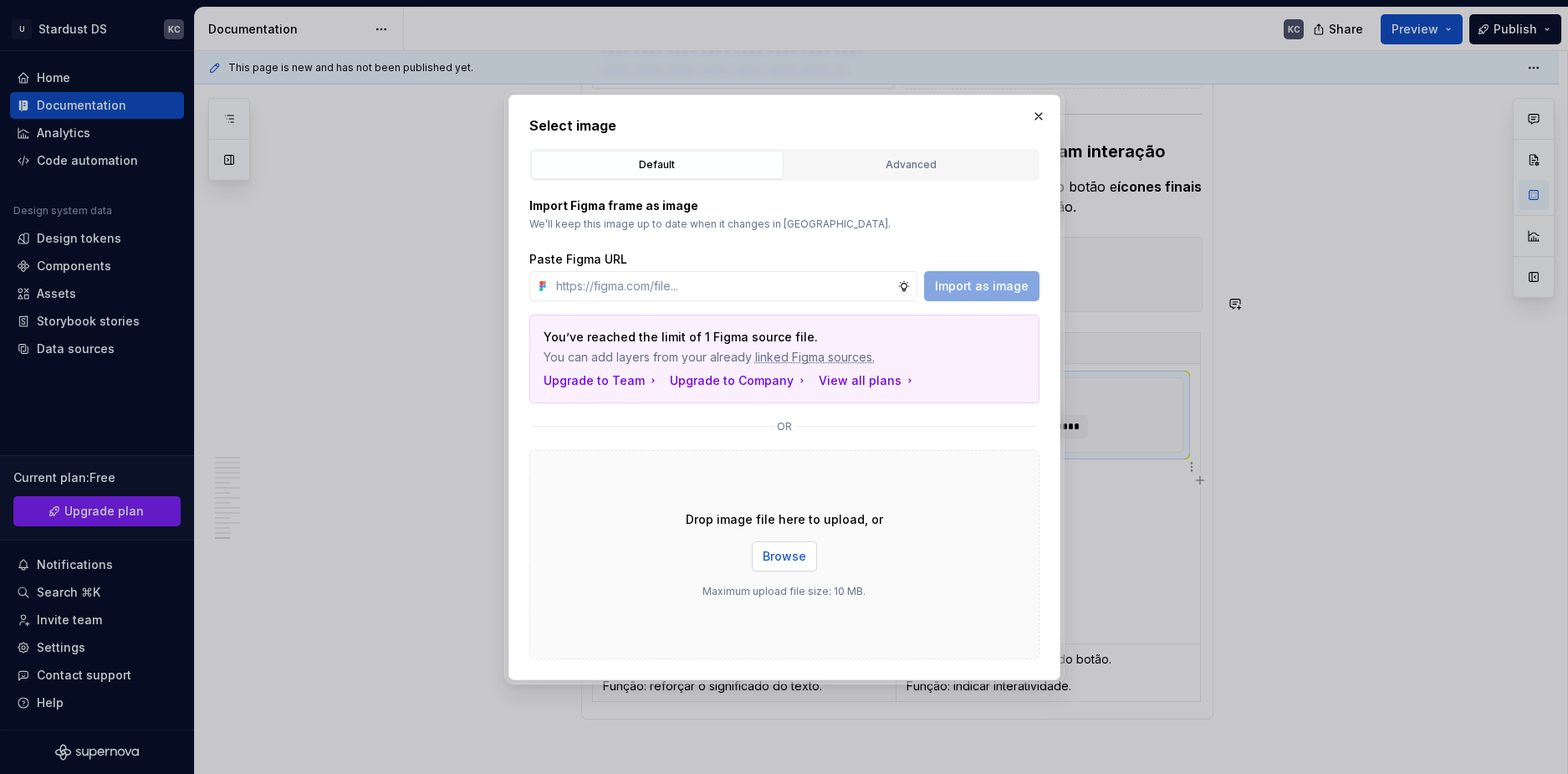
click at [785, 550] on span "Browse" at bounding box center [784, 556] width 43 height 16
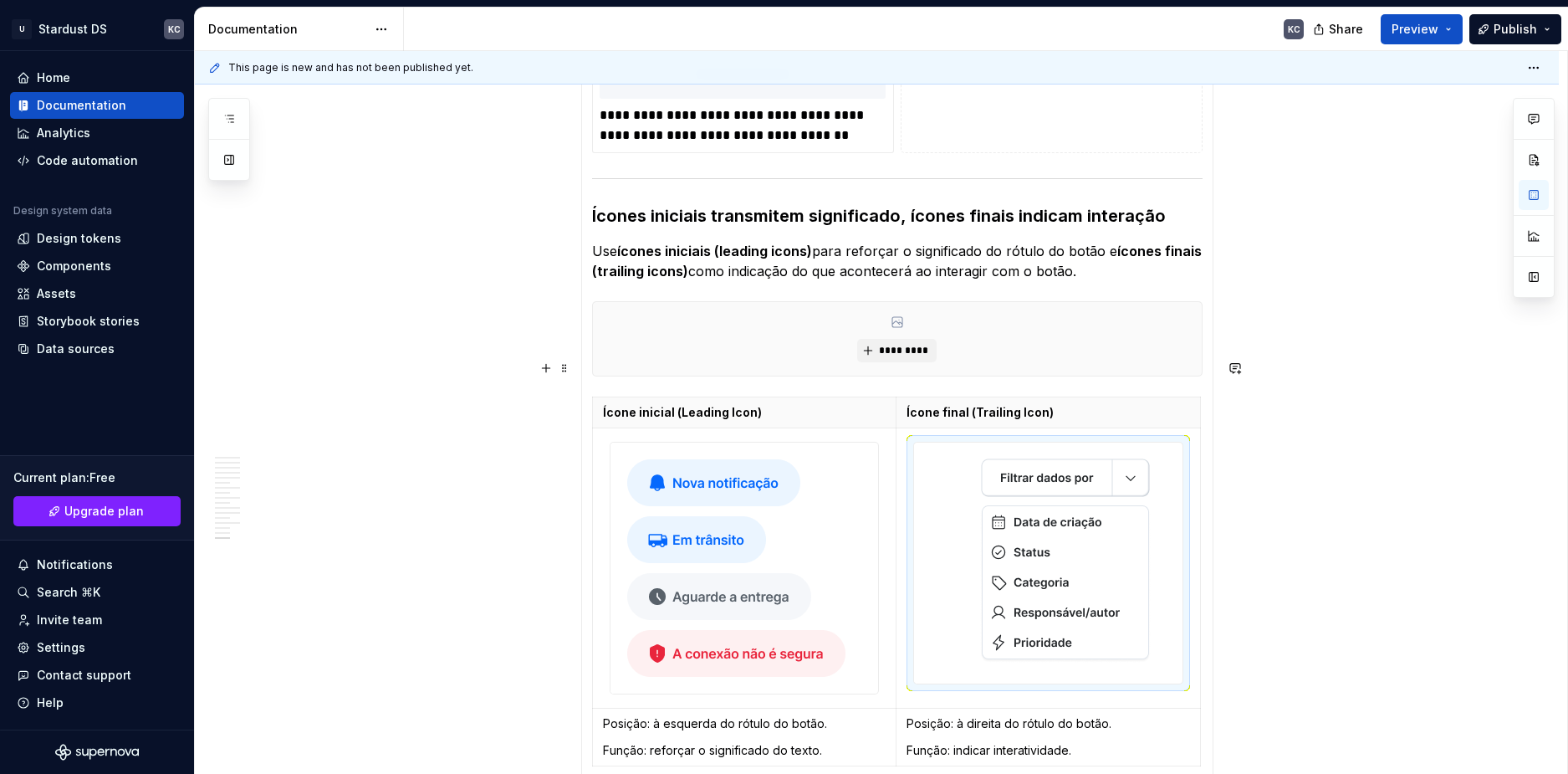
scroll to position [8386, 0]
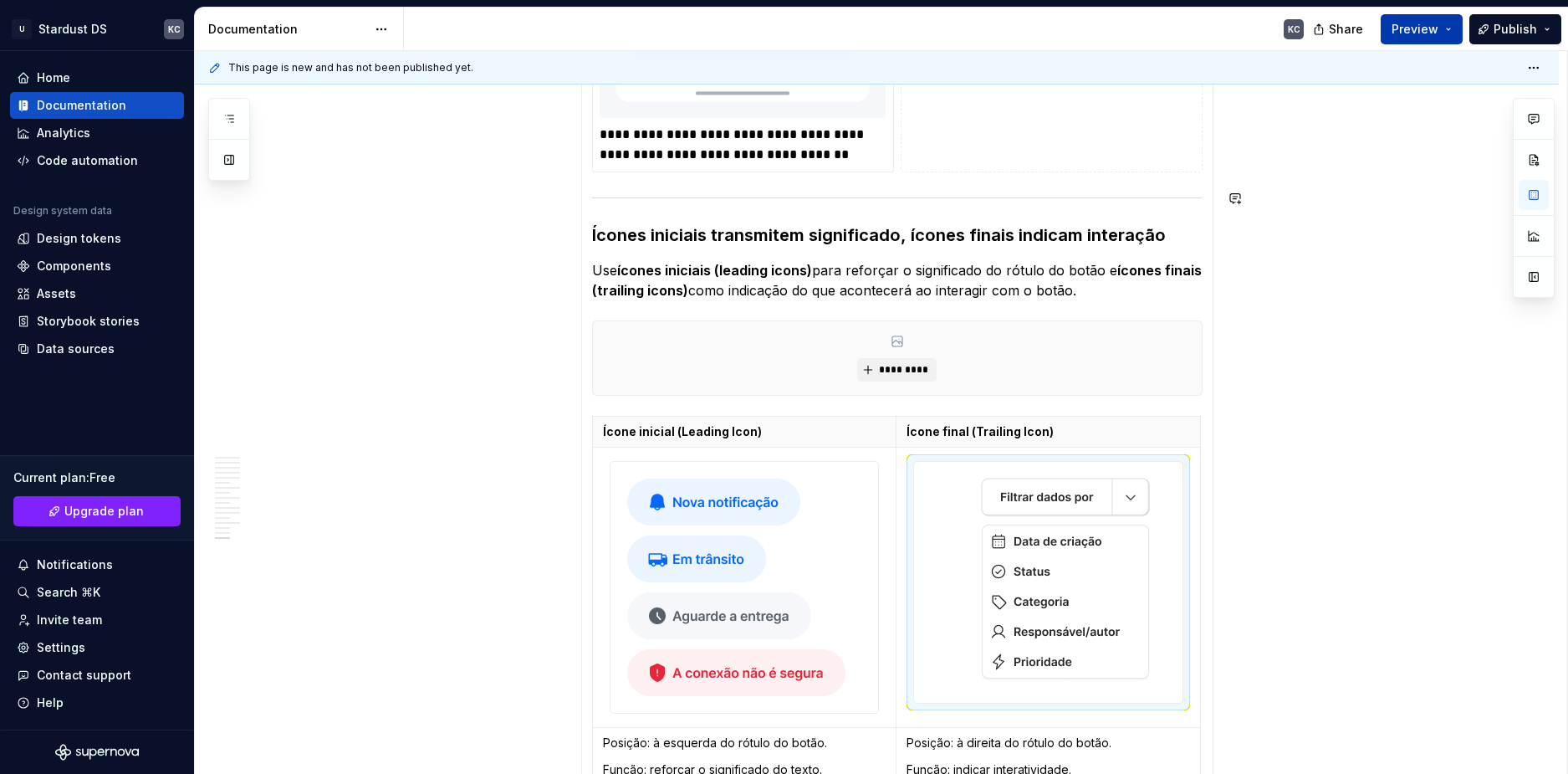
click at [1447, 34] on button "Preview" at bounding box center [1422, 29] width 82 height 30
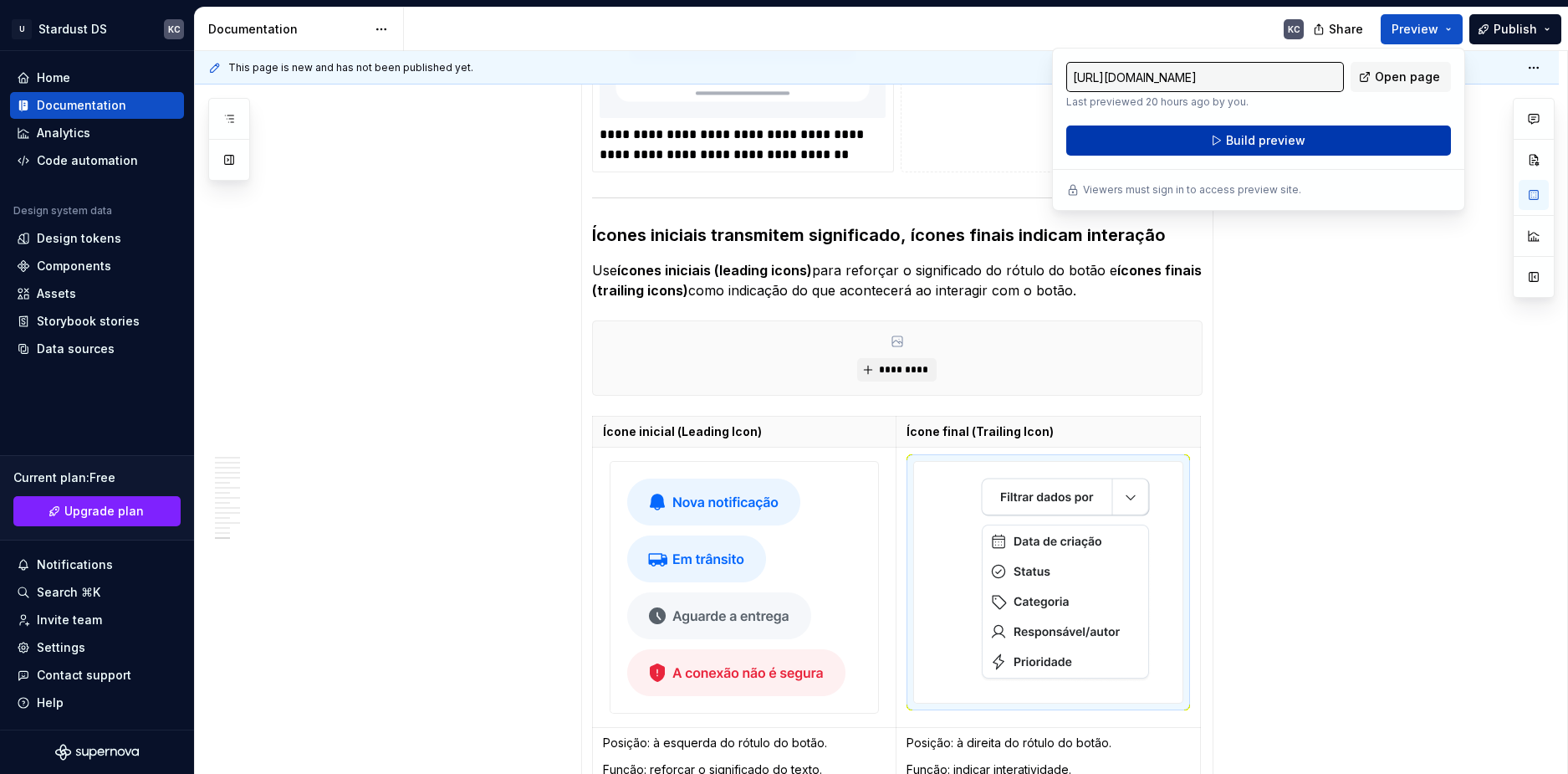
click at [1280, 140] on span "Build preview" at bounding box center [1266, 140] width 79 height 16
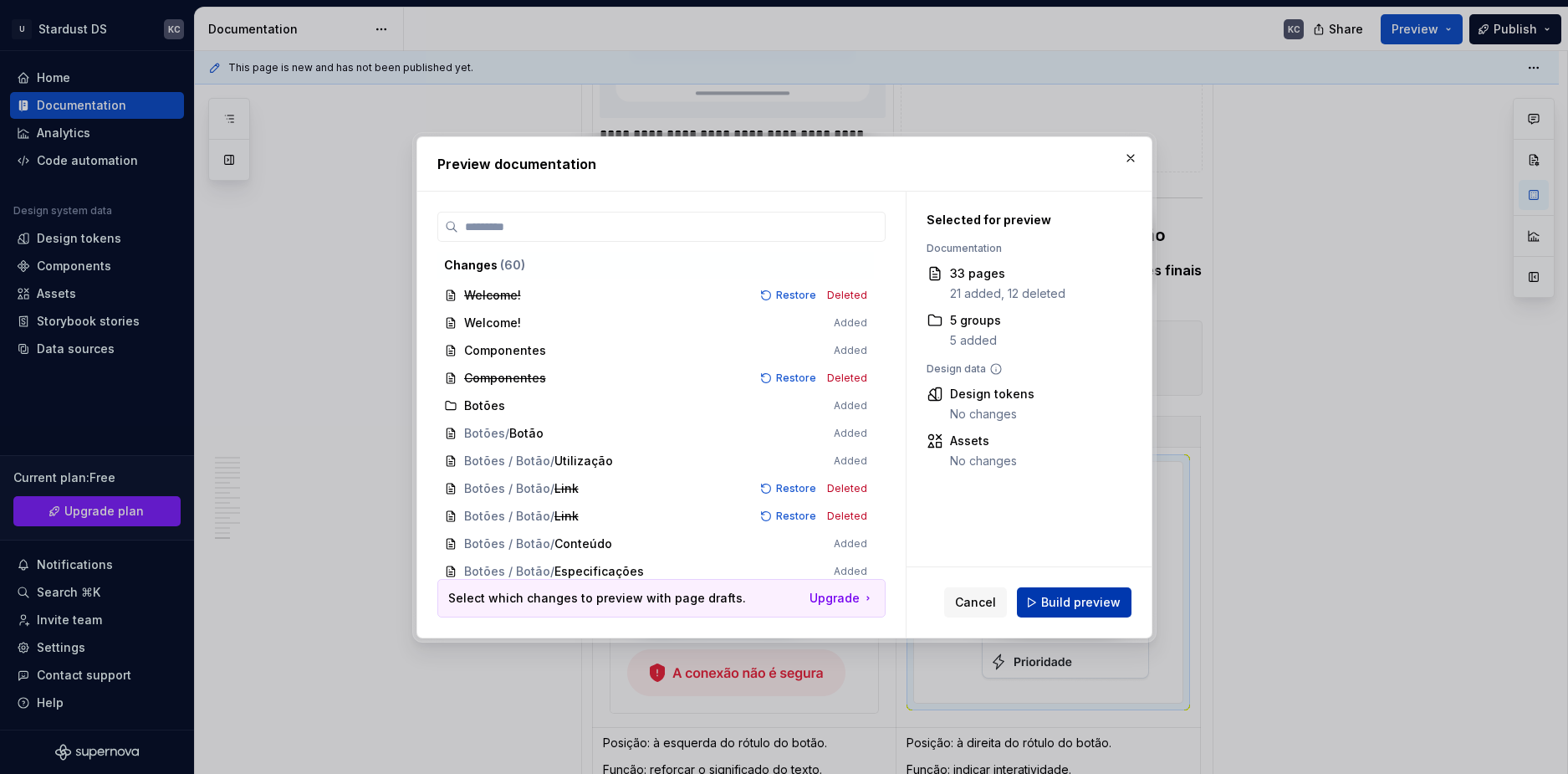
click at [1061, 610] on span "Build preview" at bounding box center [1081, 602] width 79 height 16
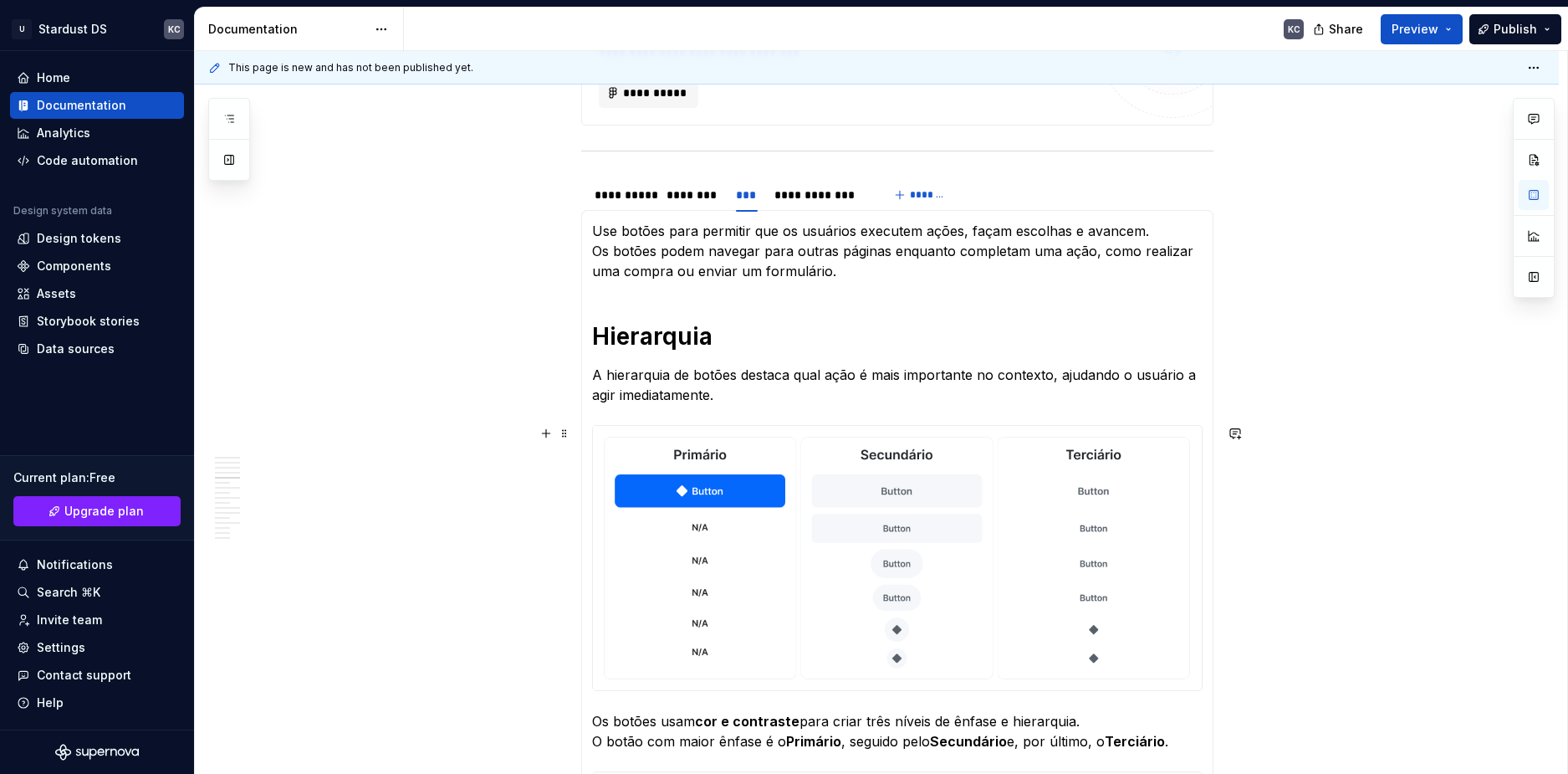
scroll to position [334, 0]
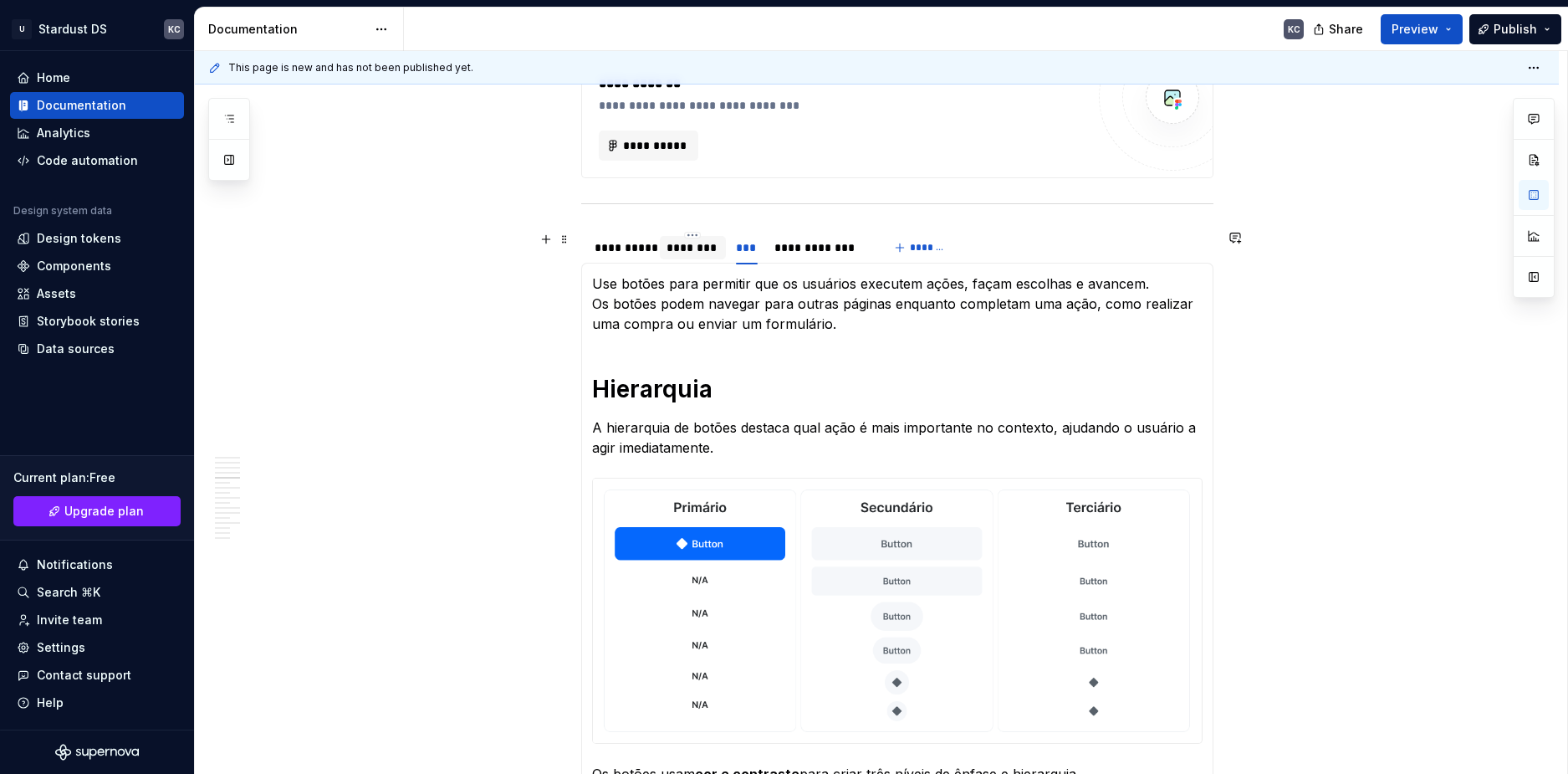
click at [701, 253] on div "********" at bounding box center [693, 247] width 53 height 16
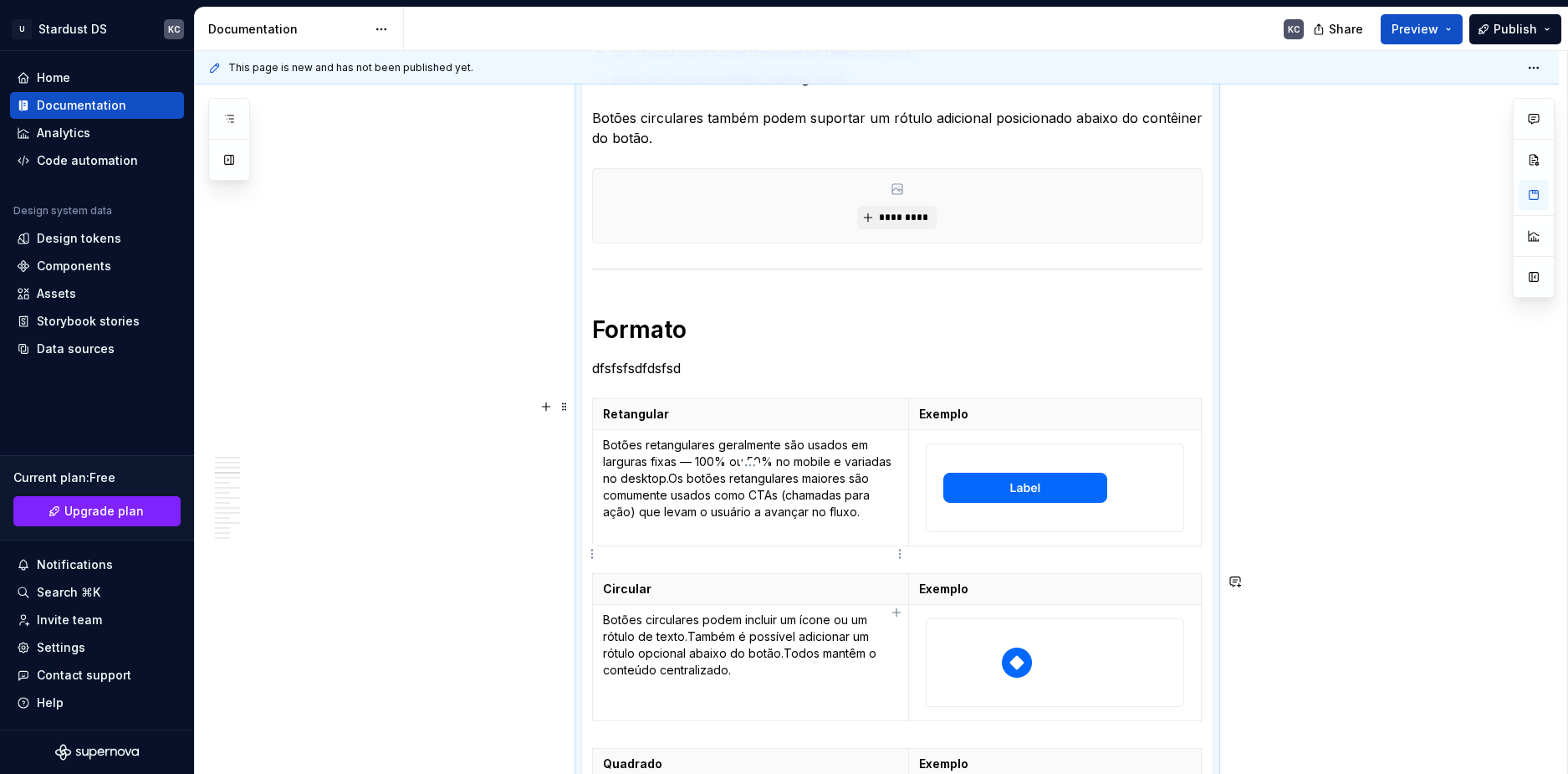
scroll to position [364, 0]
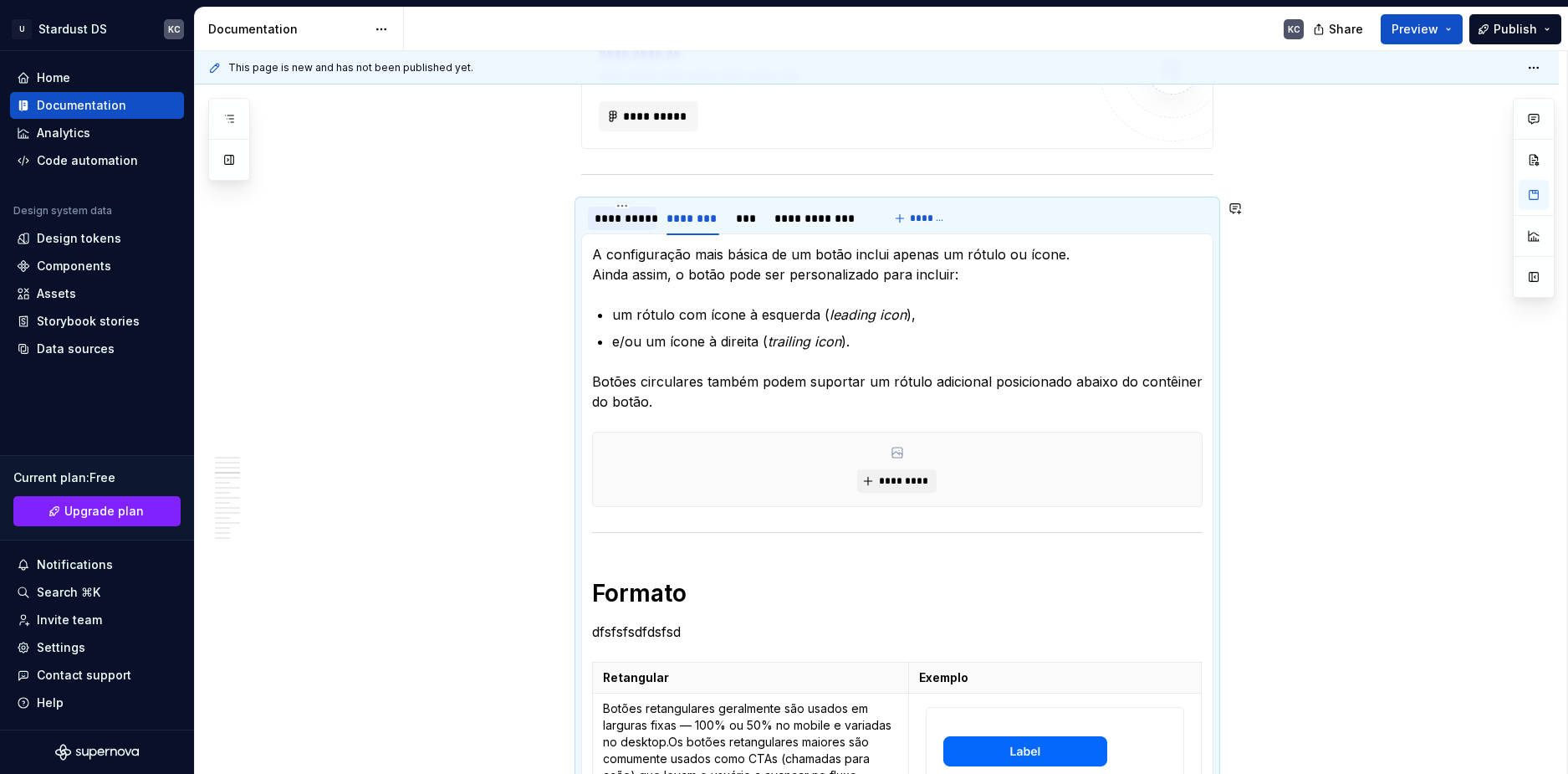
click at [632, 213] on div "**********" at bounding box center [622, 218] width 55 height 16
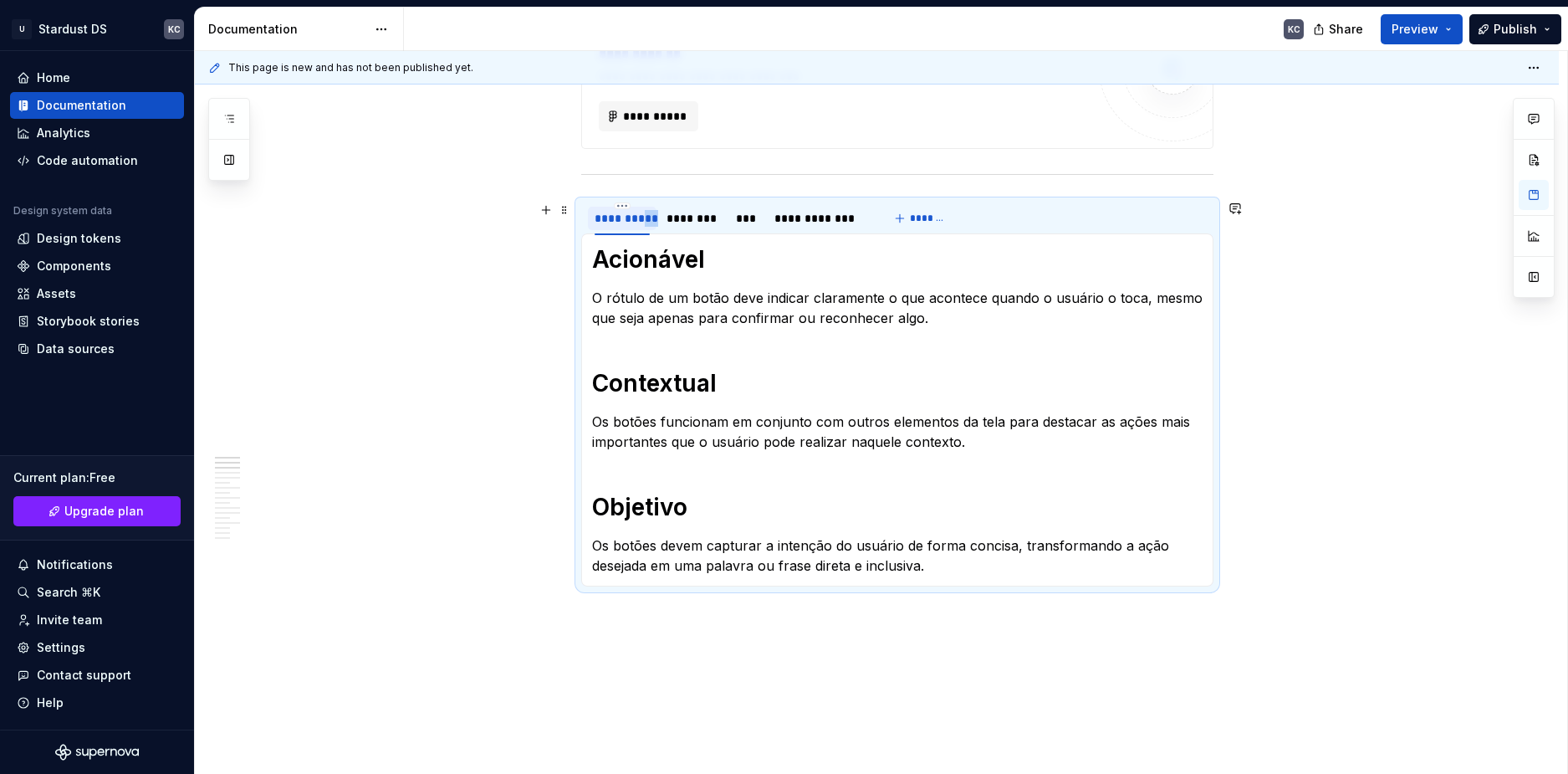
click at [638, 228] on div "**********" at bounding box center [622, 217] width 69 height 32
click at [752, 218] on div "***" at bounding box center [746, 218] width 22 height 16
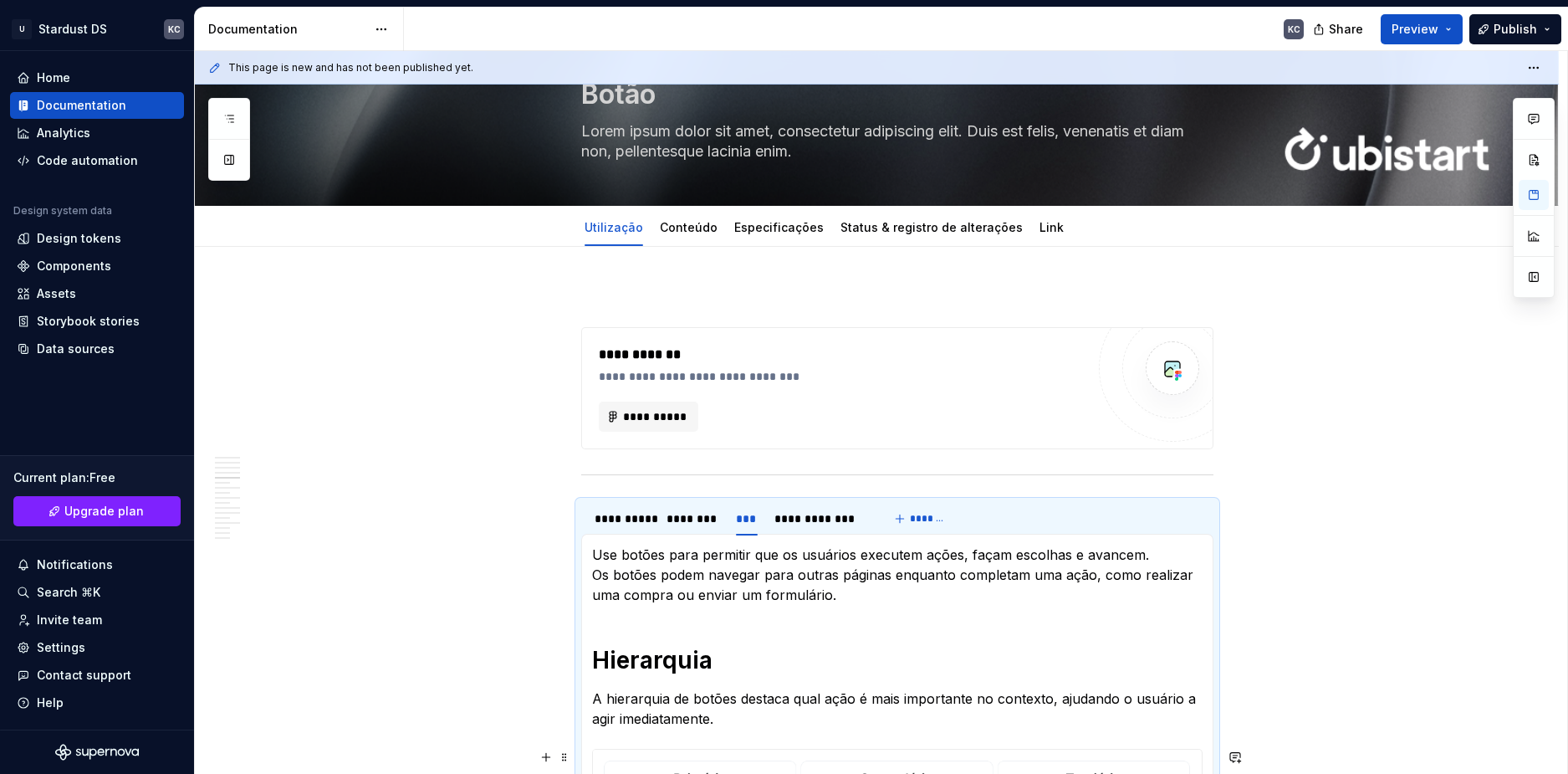
scroll to position [0, 0]
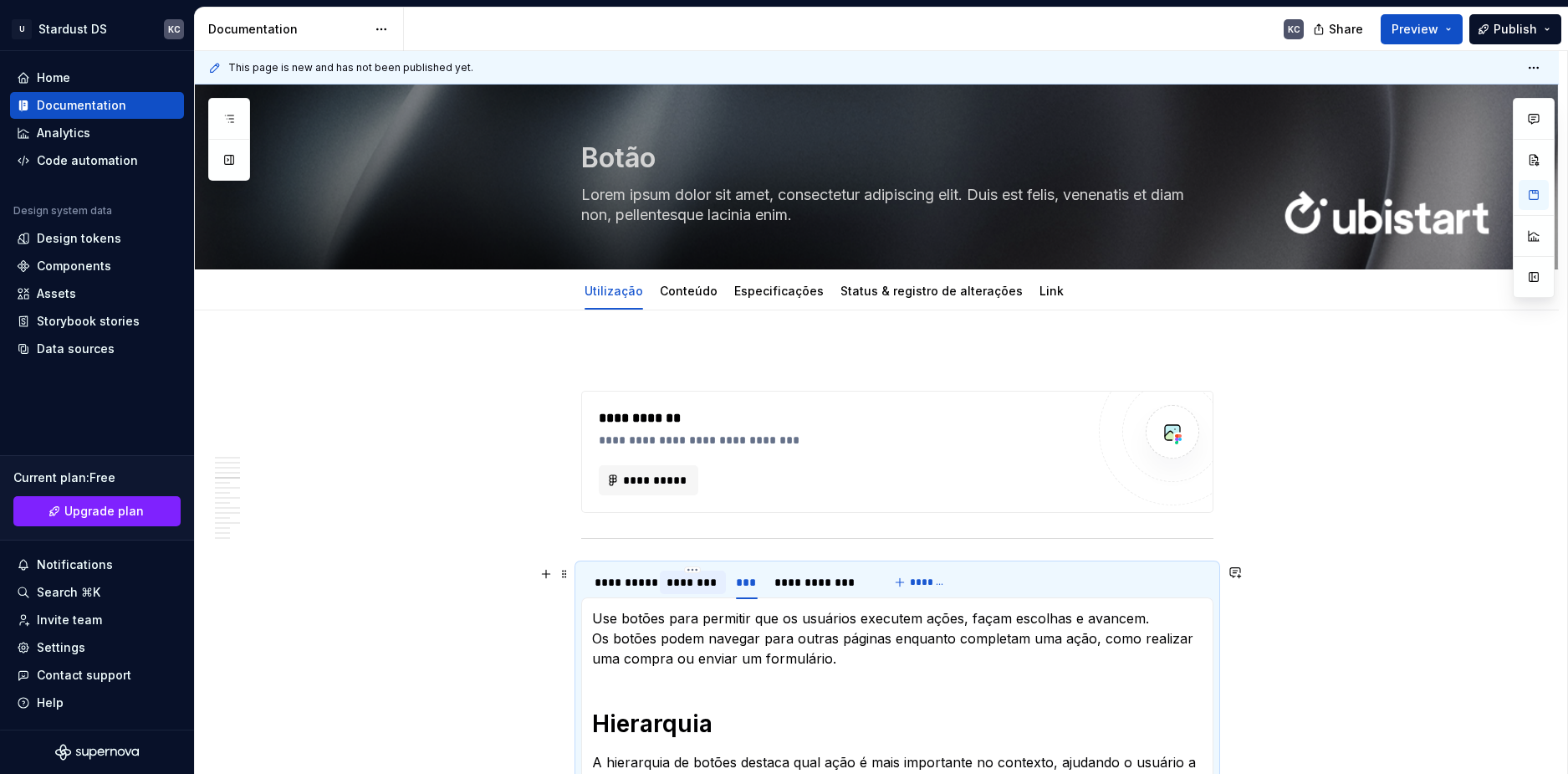
click at [675, 585] on div "********" at bounding box center [693, 582] width 53 height 16
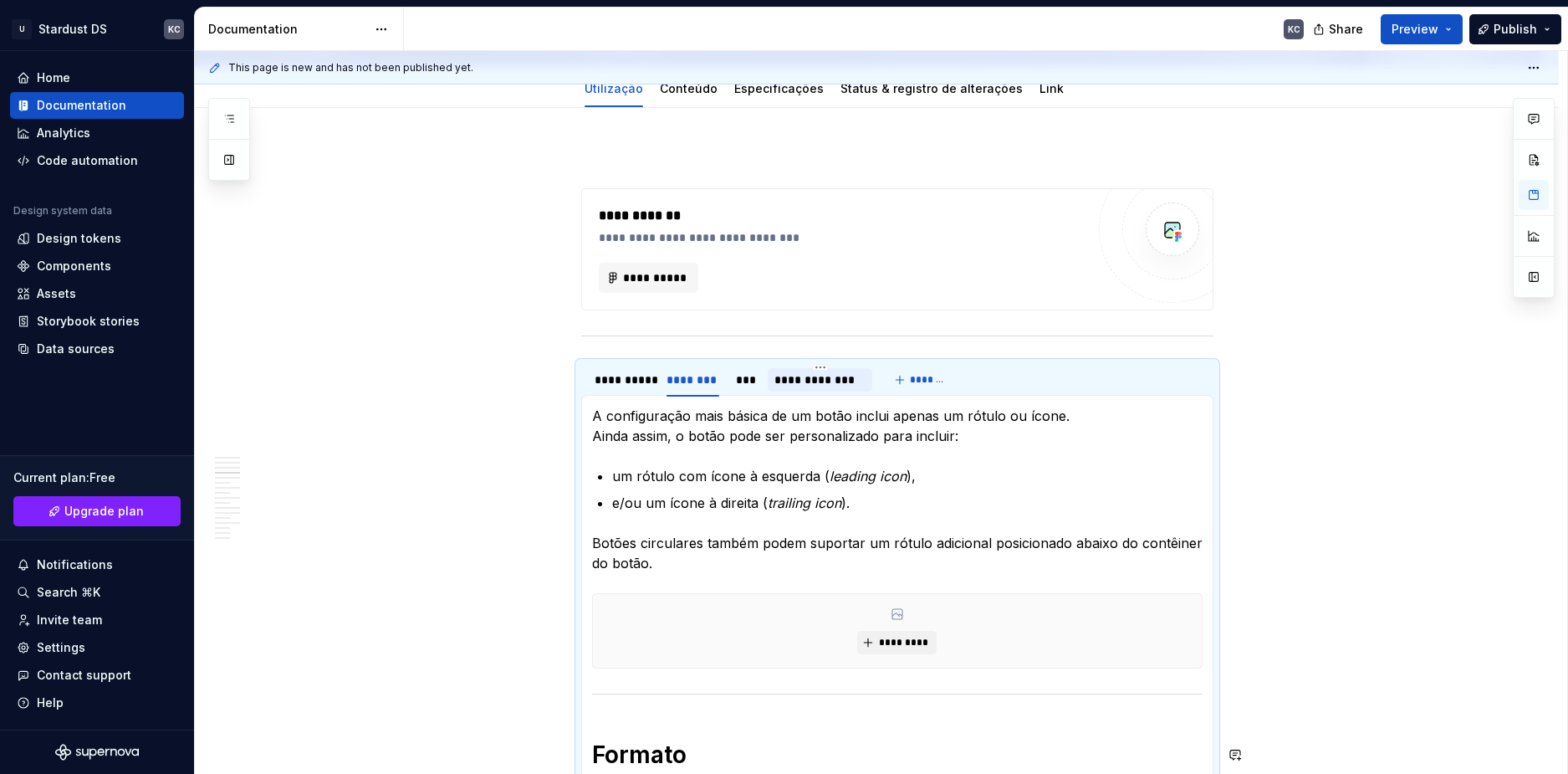
scroll to position [197, 0]
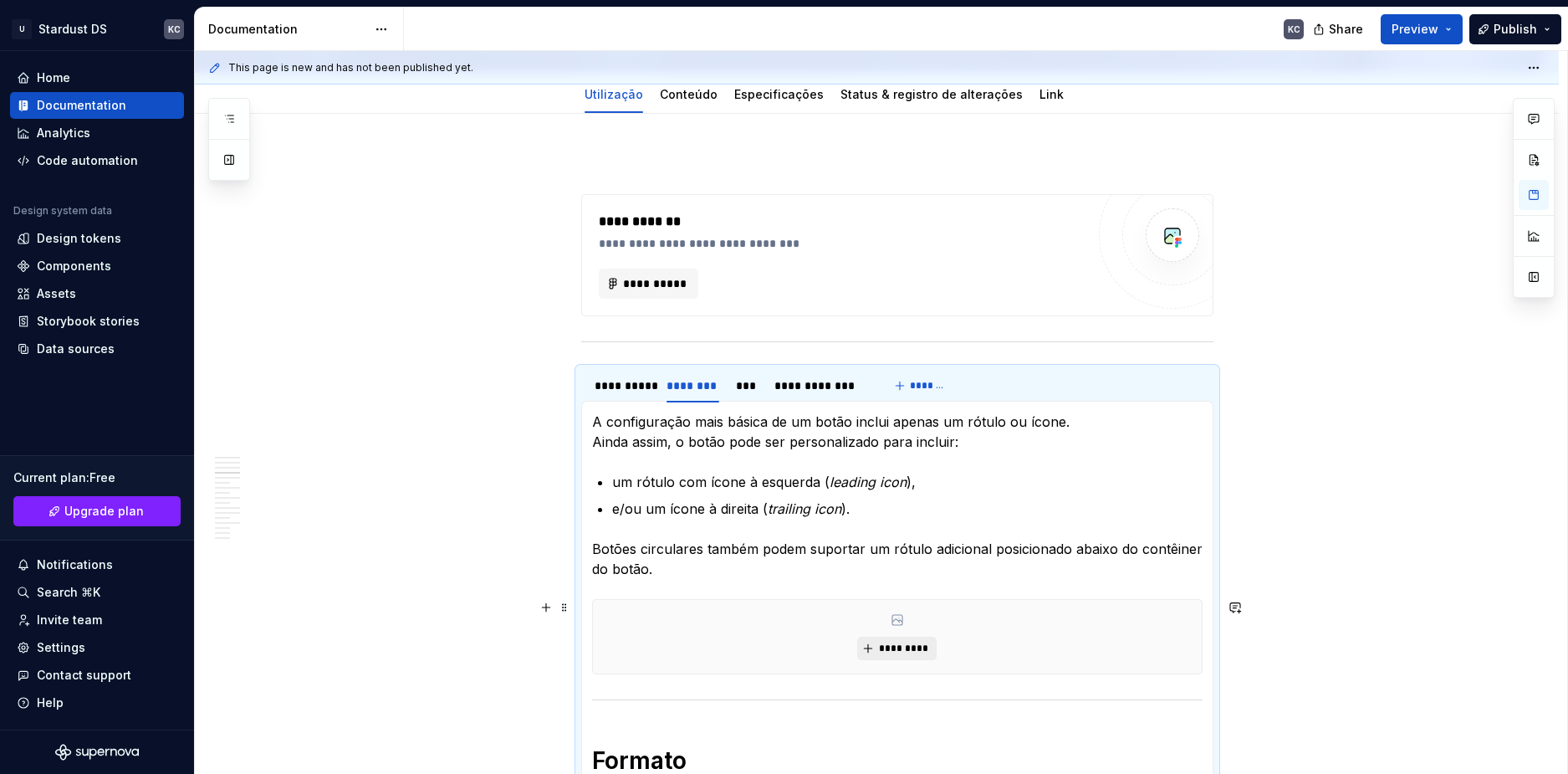
click at [892, 654] on span "*********" at bounding box center [903, 649] width 51 height 14
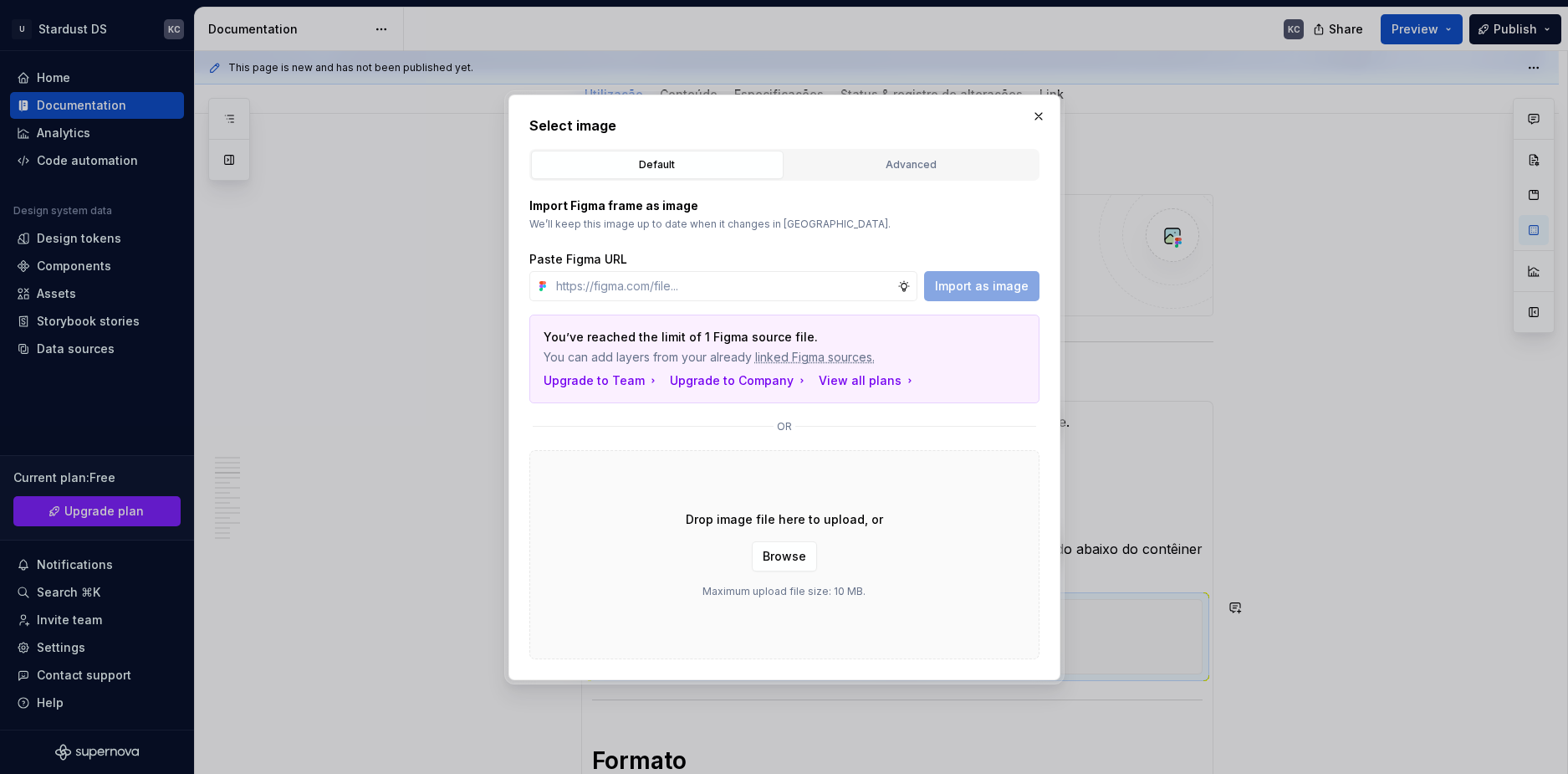
click at [766, 553] on span "Browse" at bounding box center [784, 556] width 43 height 16
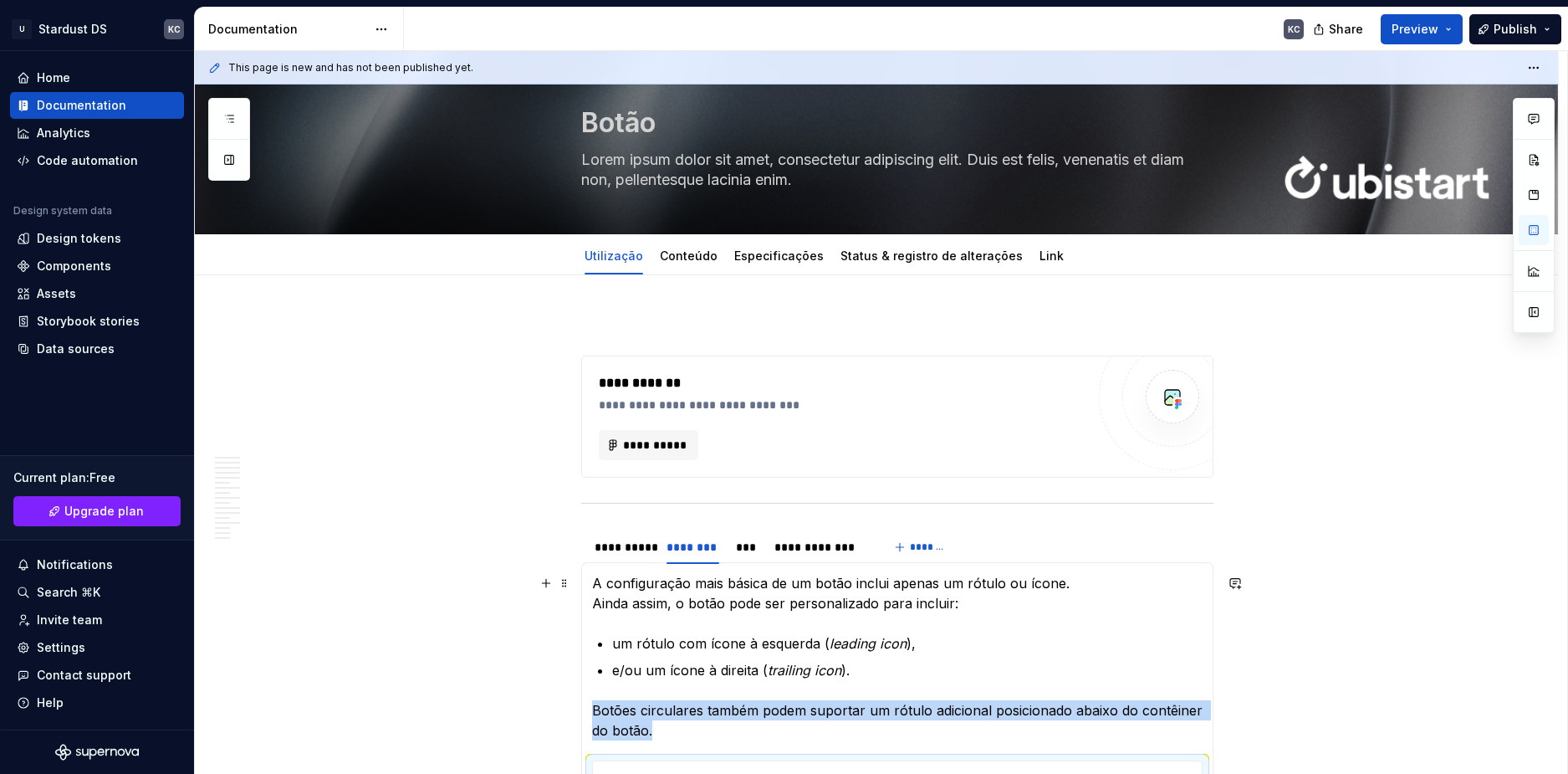
scroll to position [0, 0]
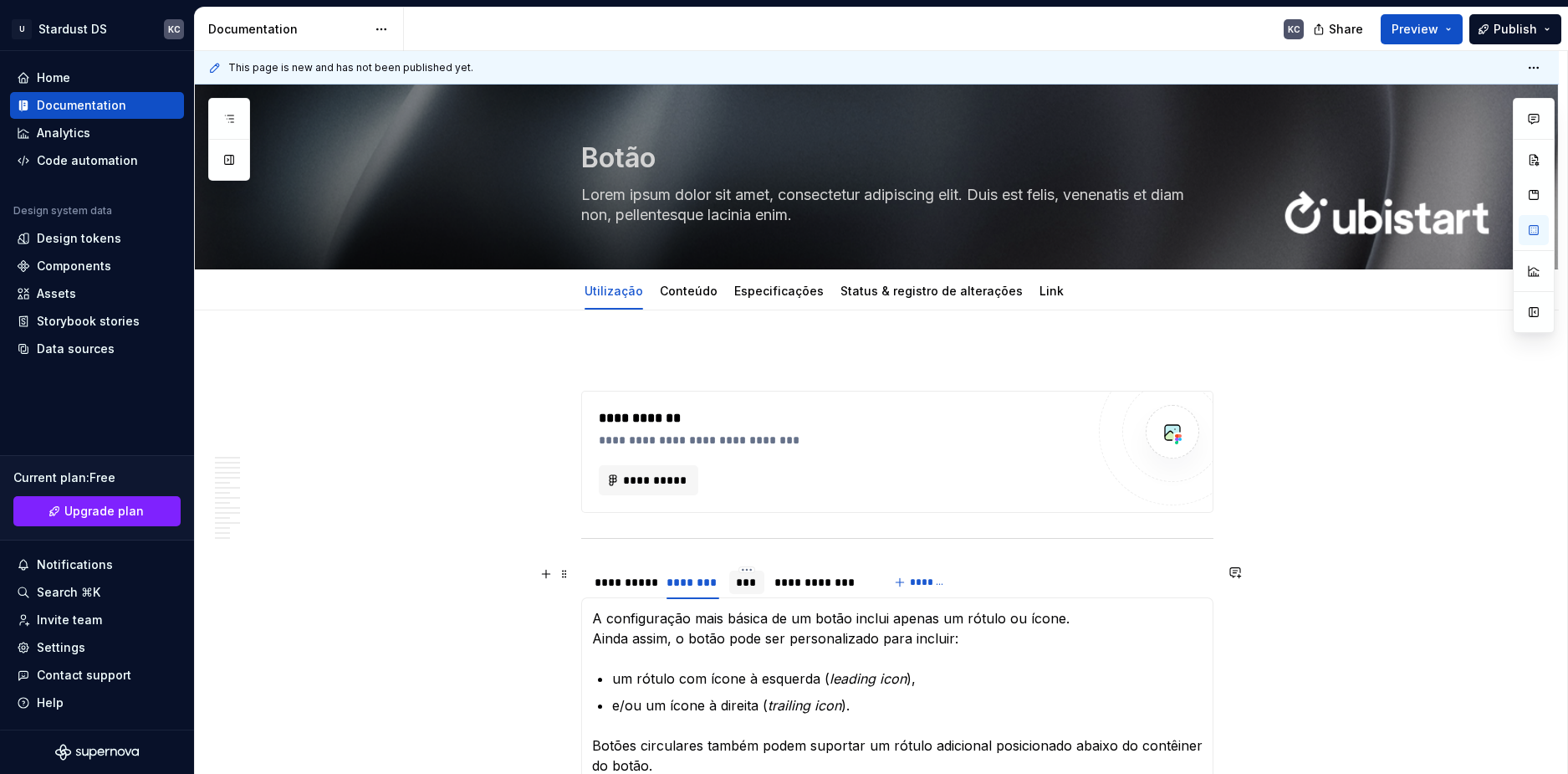
click at [750, 577] on div "***" at bounding box center [746, 582] width 22 height 16
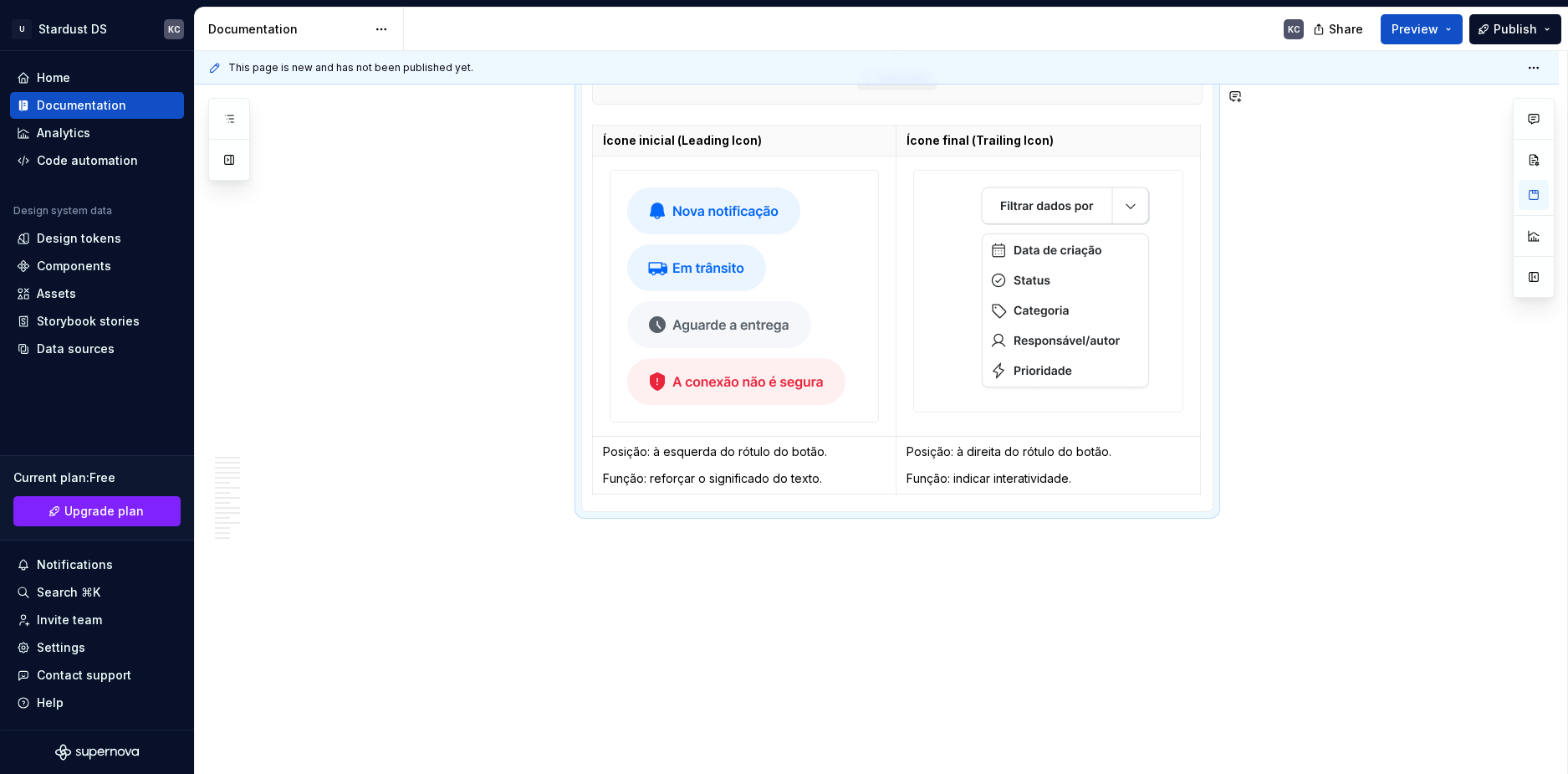
scroll to position [8386, 0]
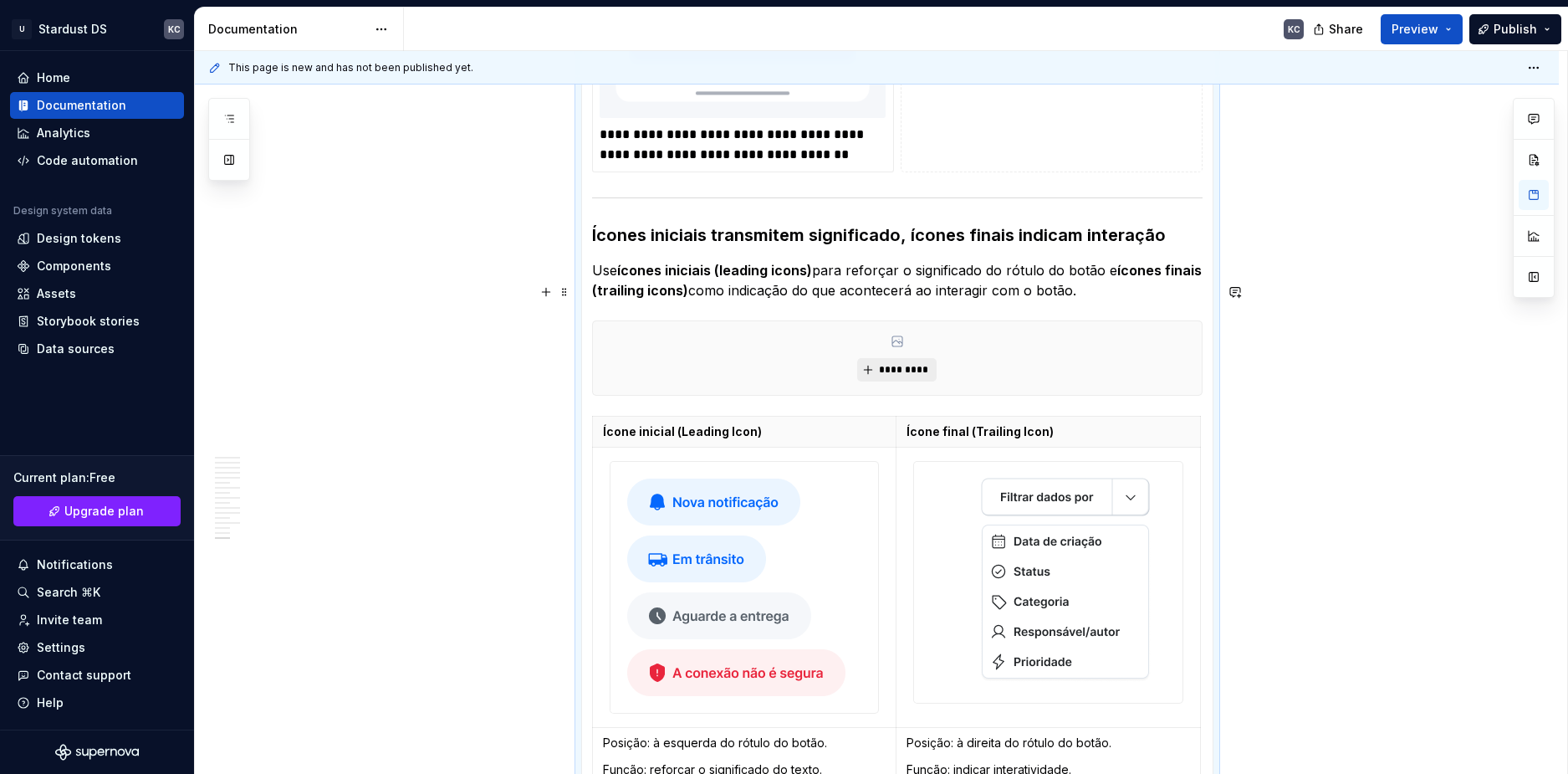
click at [893, 363] on span "*********" at bounding box center [903, 370] width 51 height 14
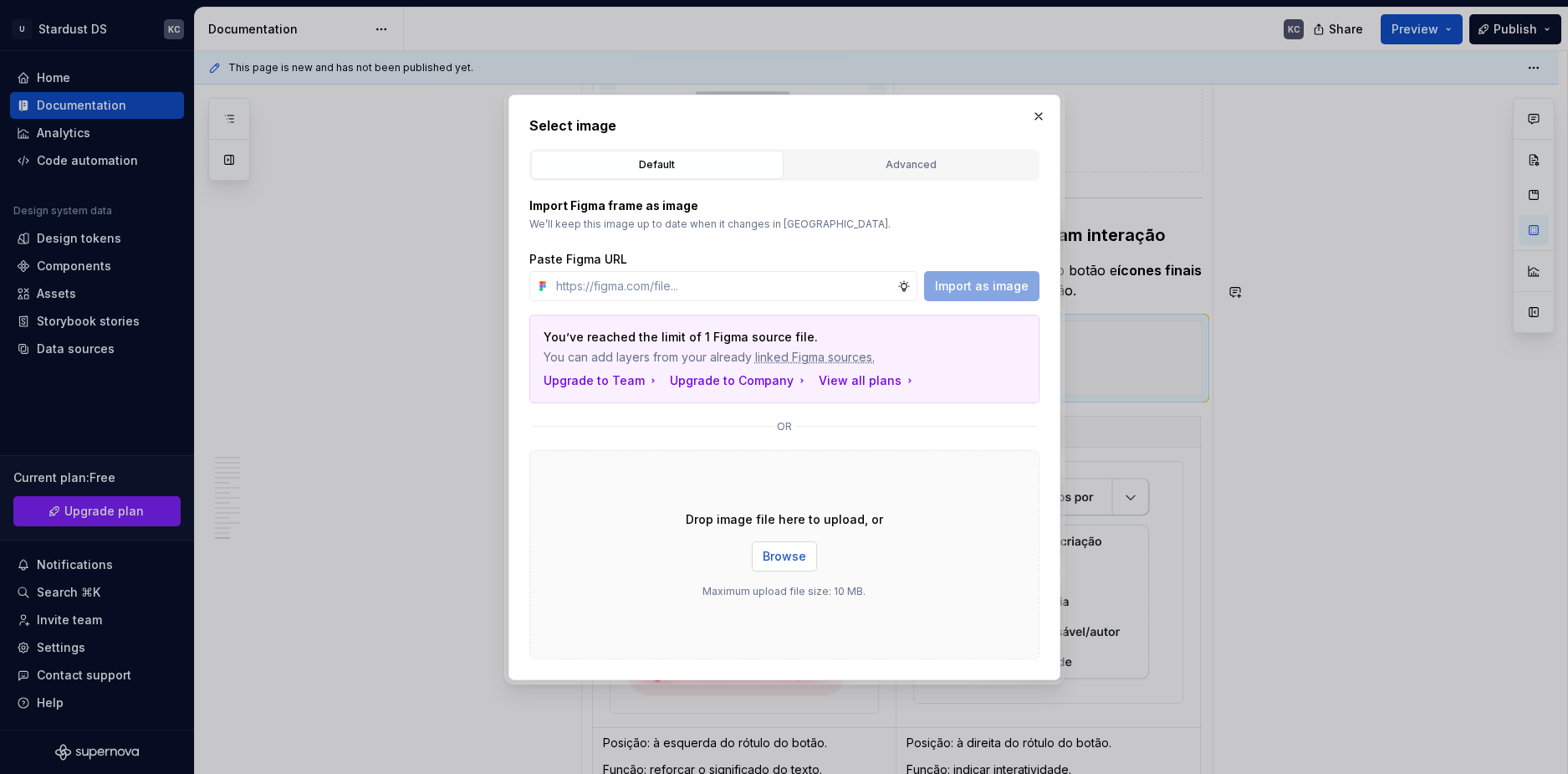
click at [788, 554] on span "Browse" at bounding box center [784, 556] width 43 height 16
click at [791, 556] on span "Browse" at bounding box center [784, 556] width 43 height 16
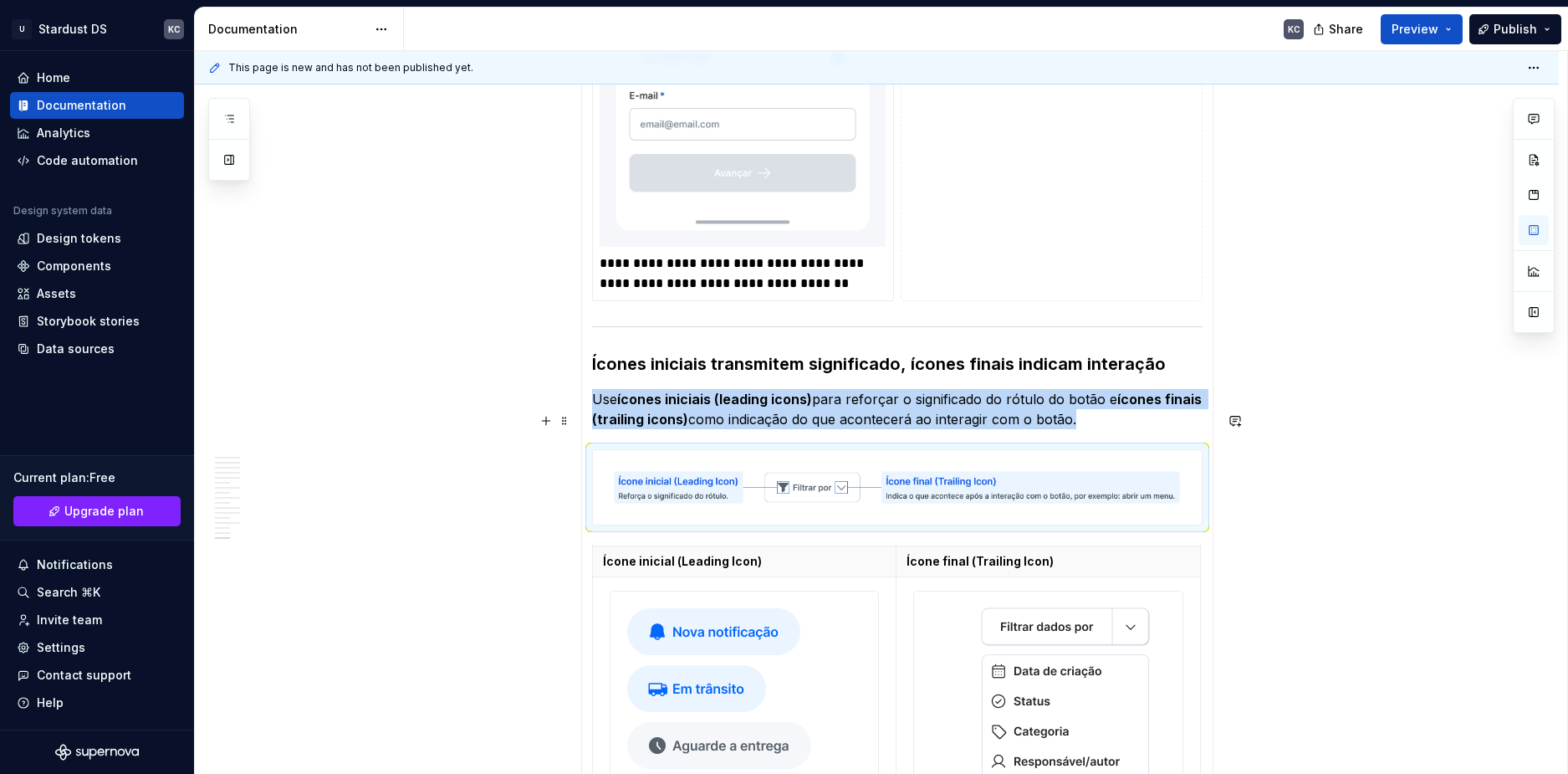
scroll to position [8592, 0]
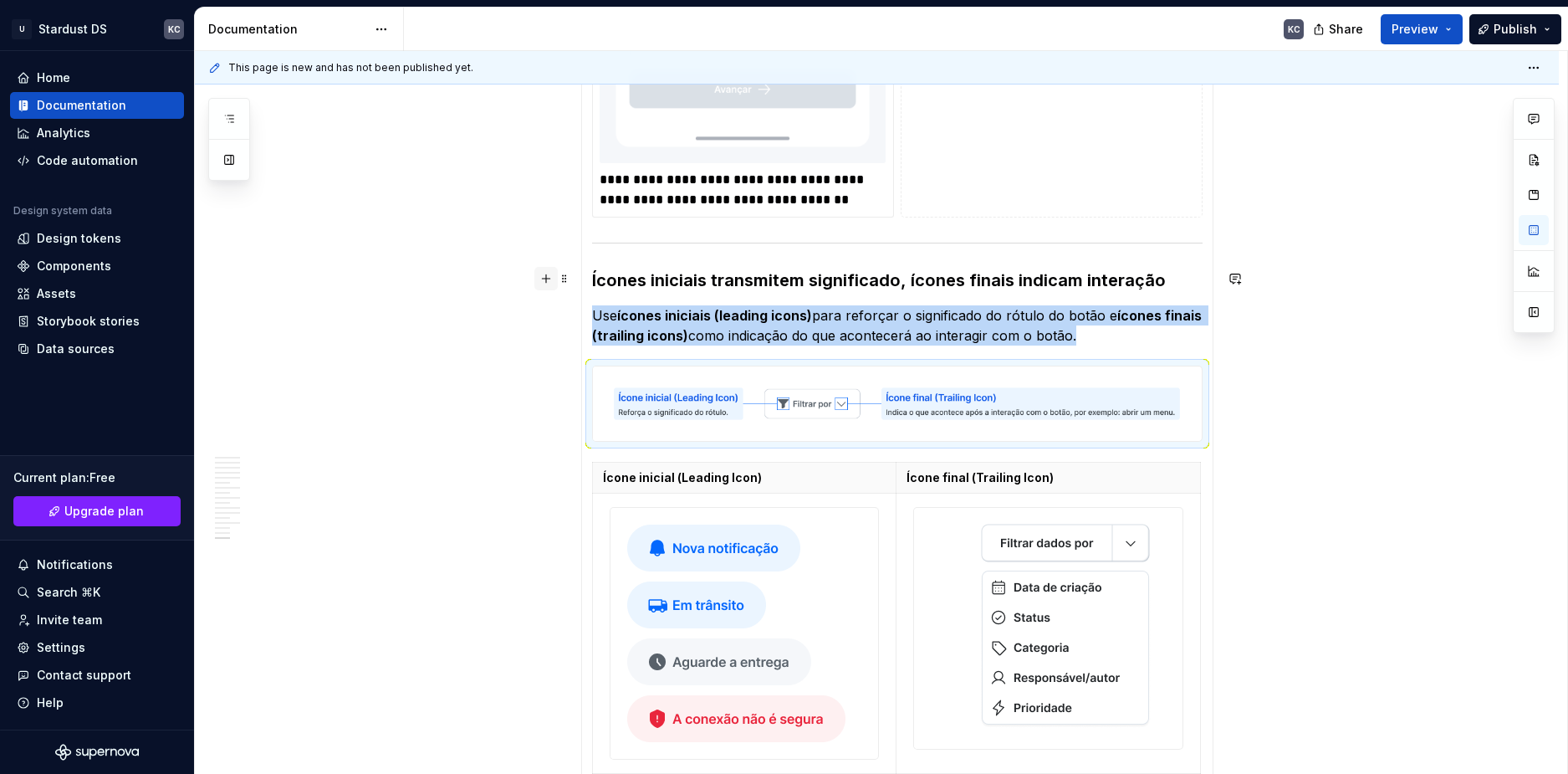
click at [543, 284] on button "button" at bounding box center [545, 278] width 23 height 23
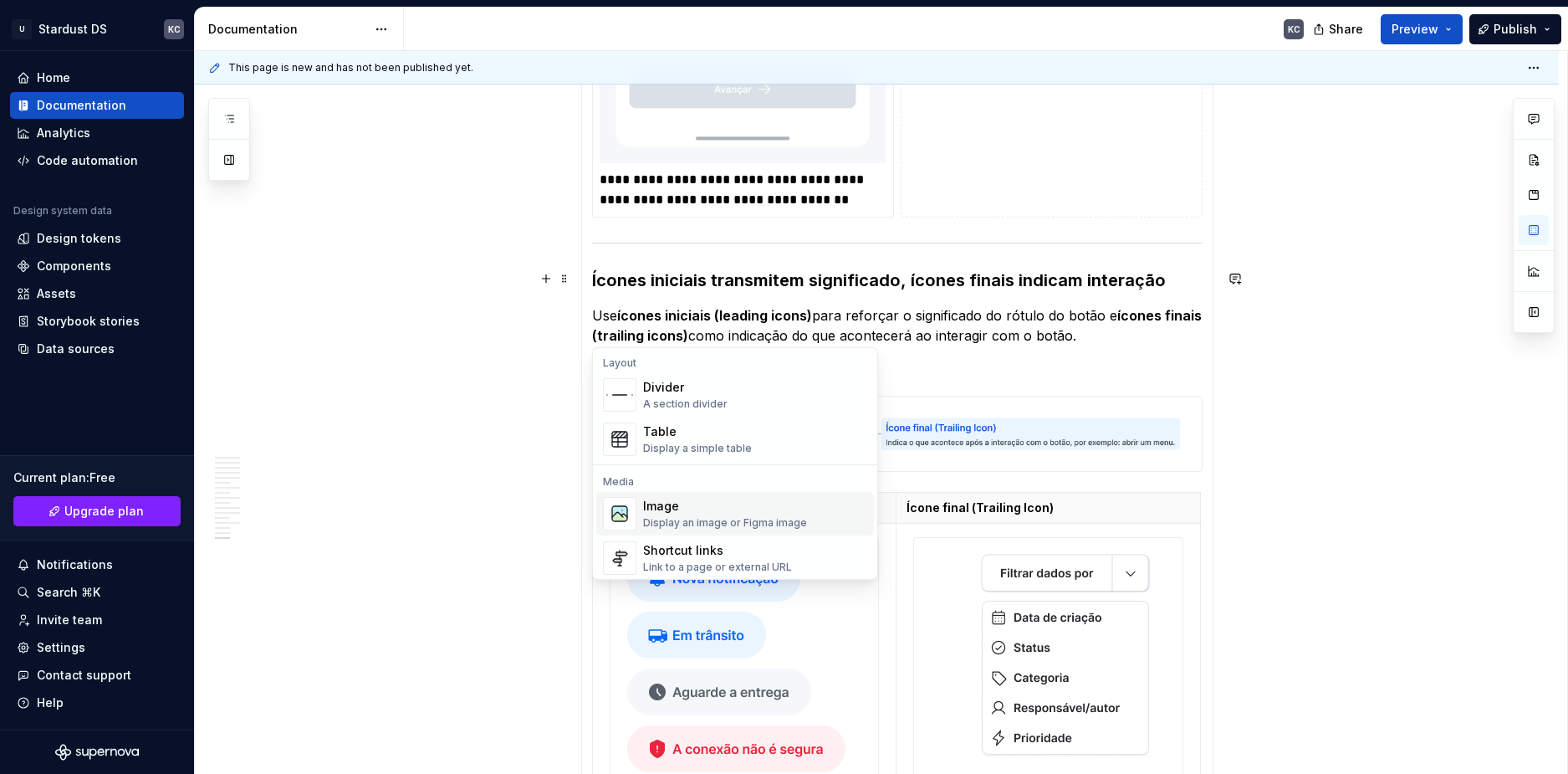
scroll to position [586, 0]
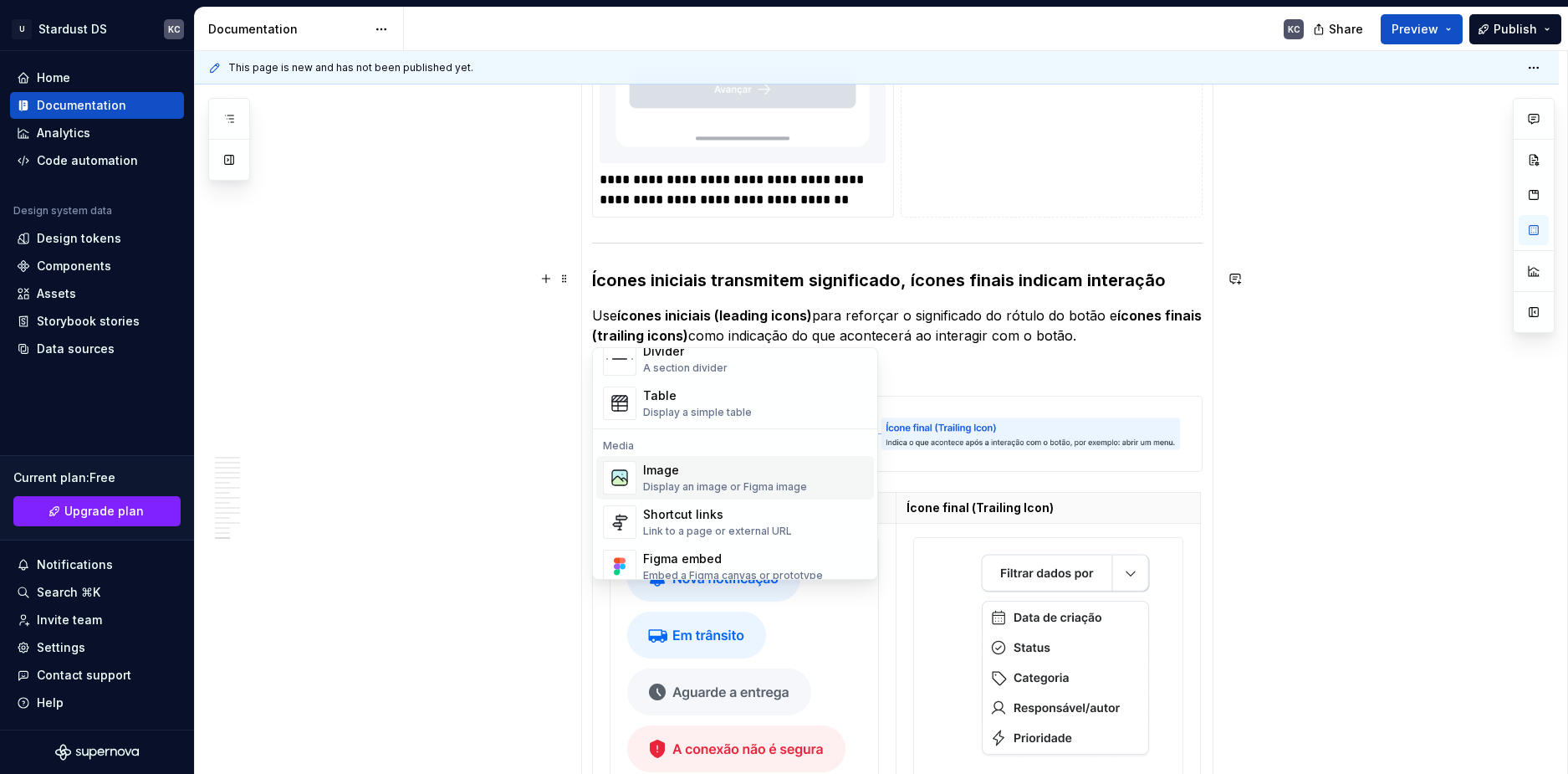
click at [691, 467] on div "Image" at bounding box center [725, 470] width 164 height 16
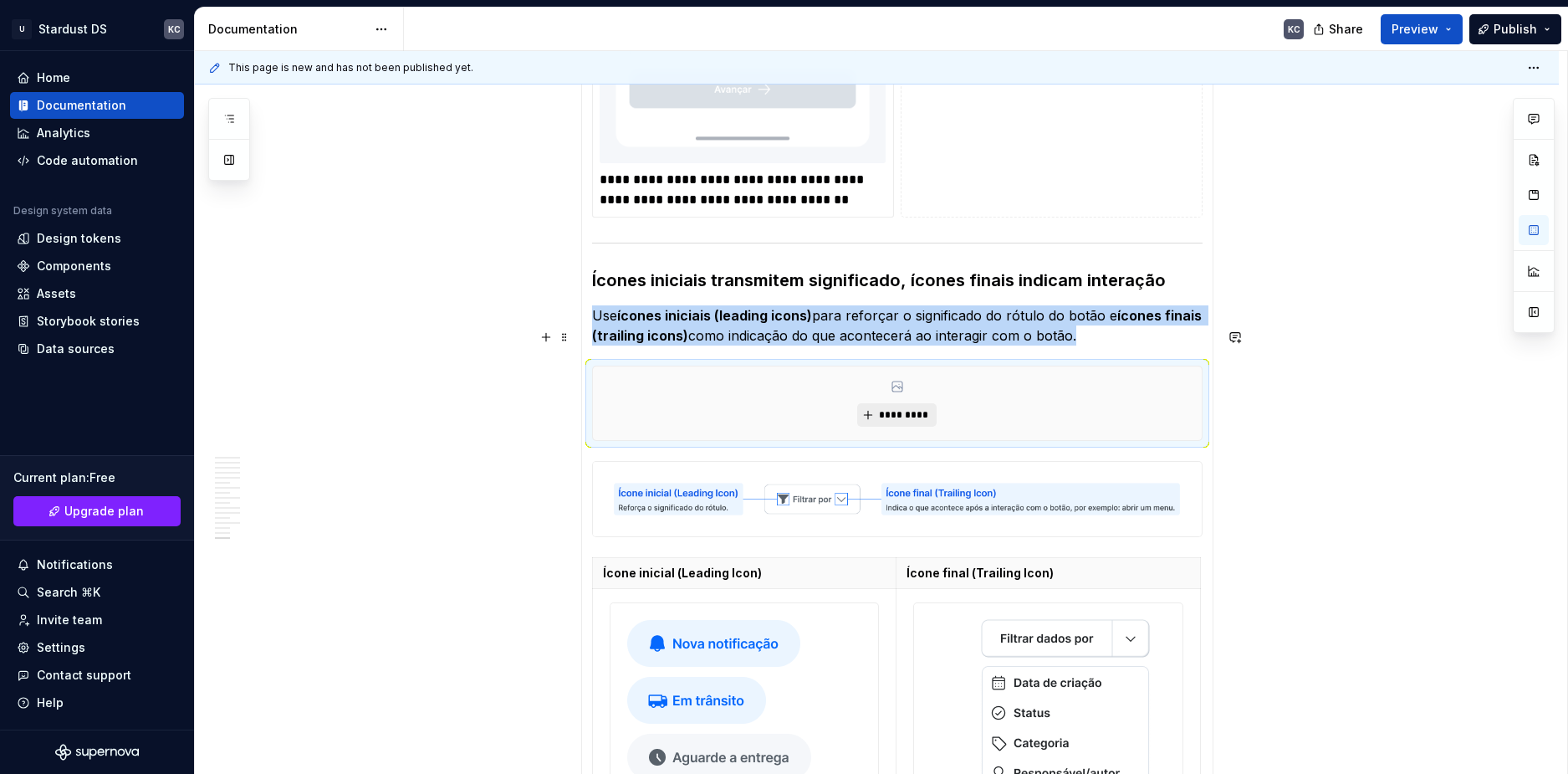
click at [912, 403] on button "*********" at bounding box center [897, 415] width 79 height 23
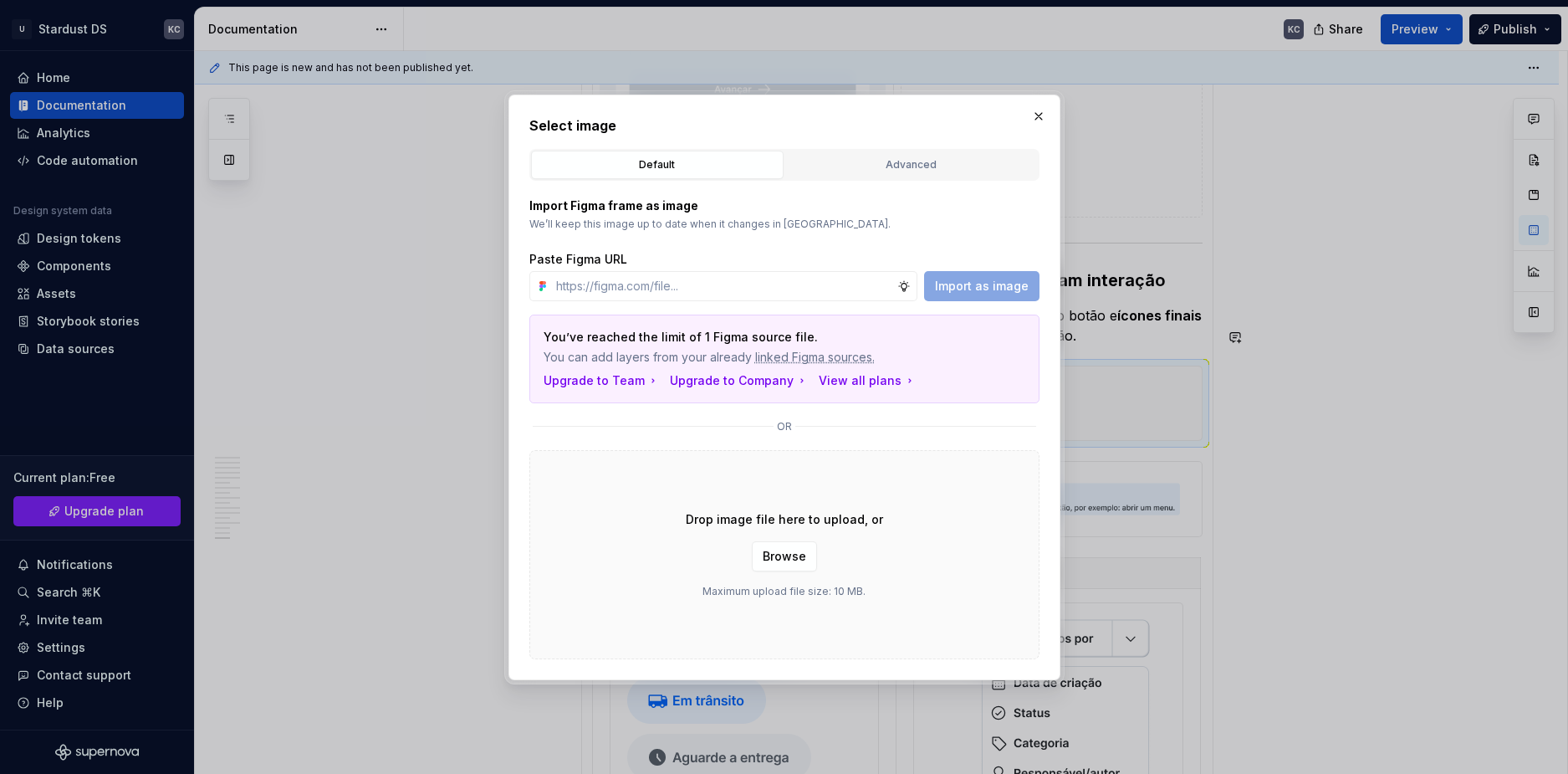
click at [791, 552] on span "Browse" at bounding box center [784, 556] width 43 height 16
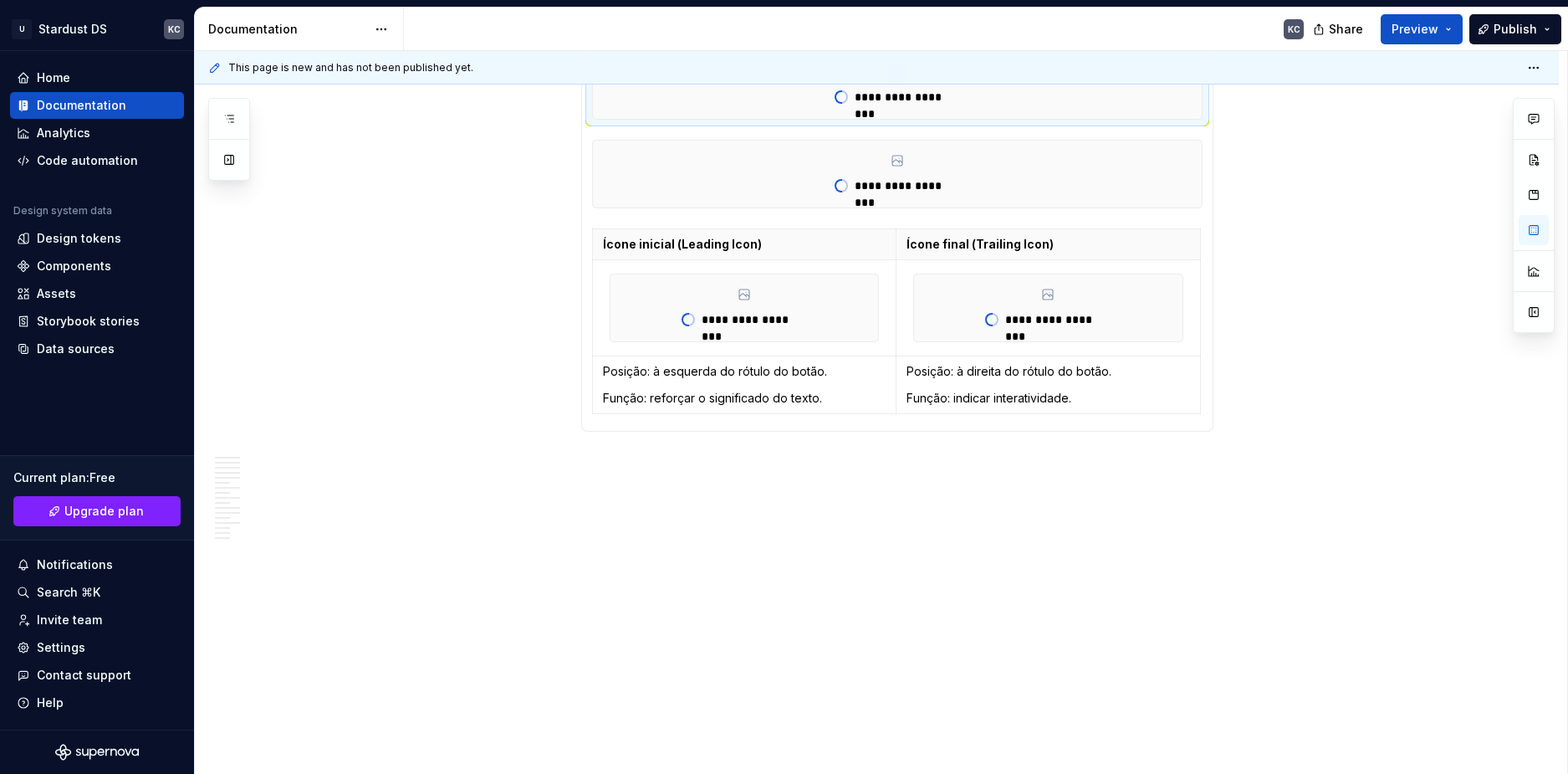
scroll to position [5512, 0]
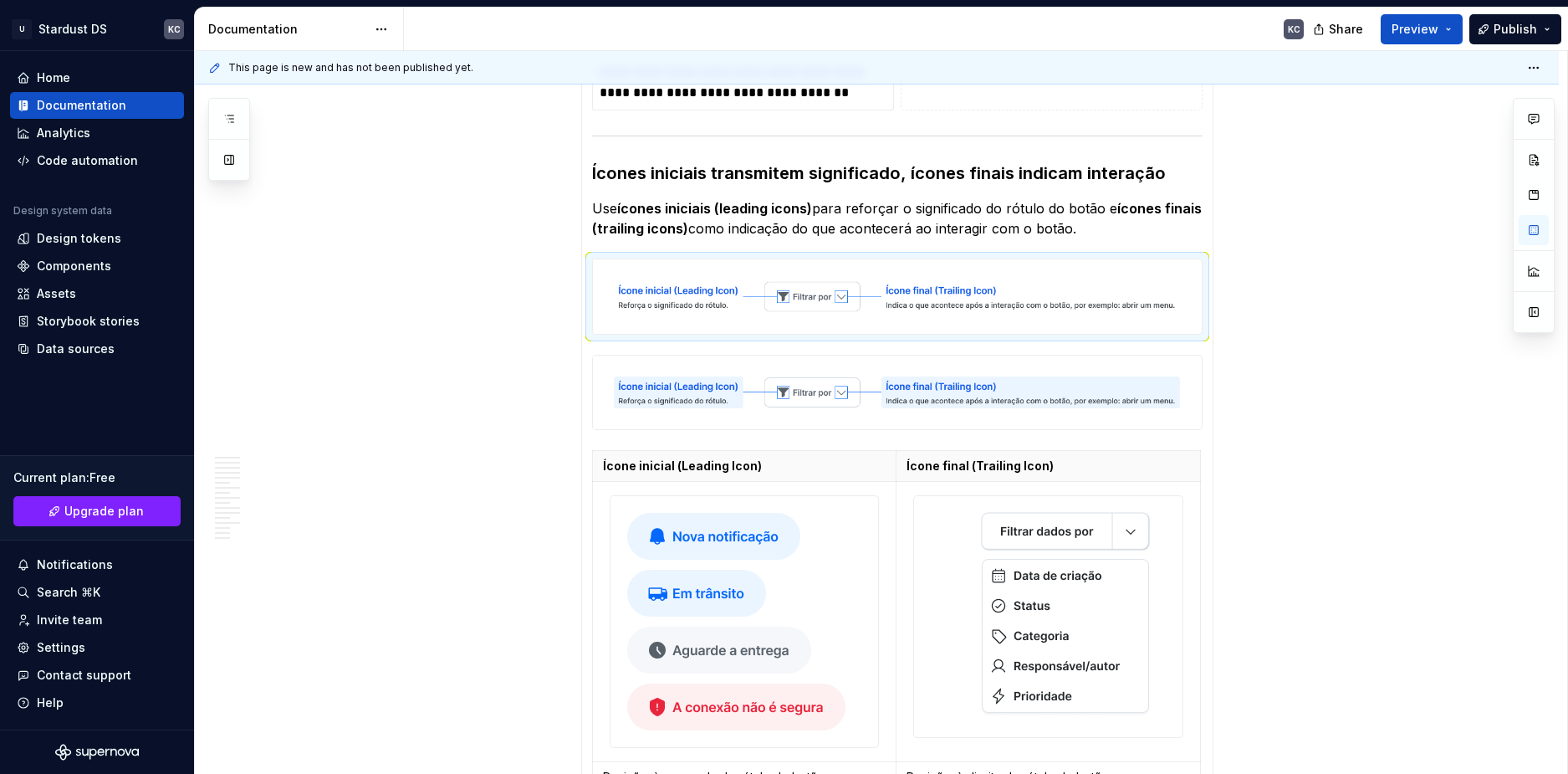
scroll to position [8441, 0]
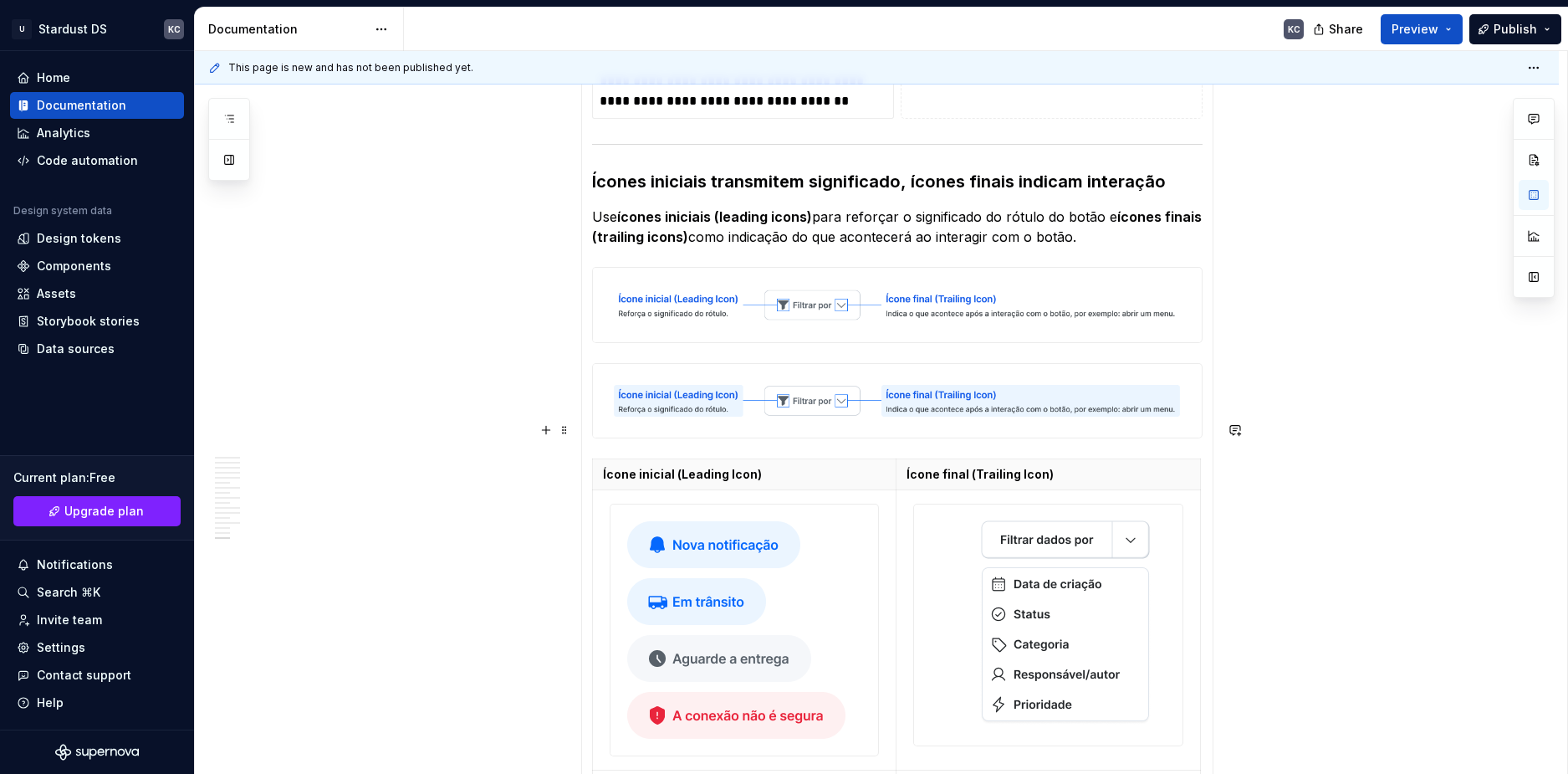
scroll to position [8517, 0]
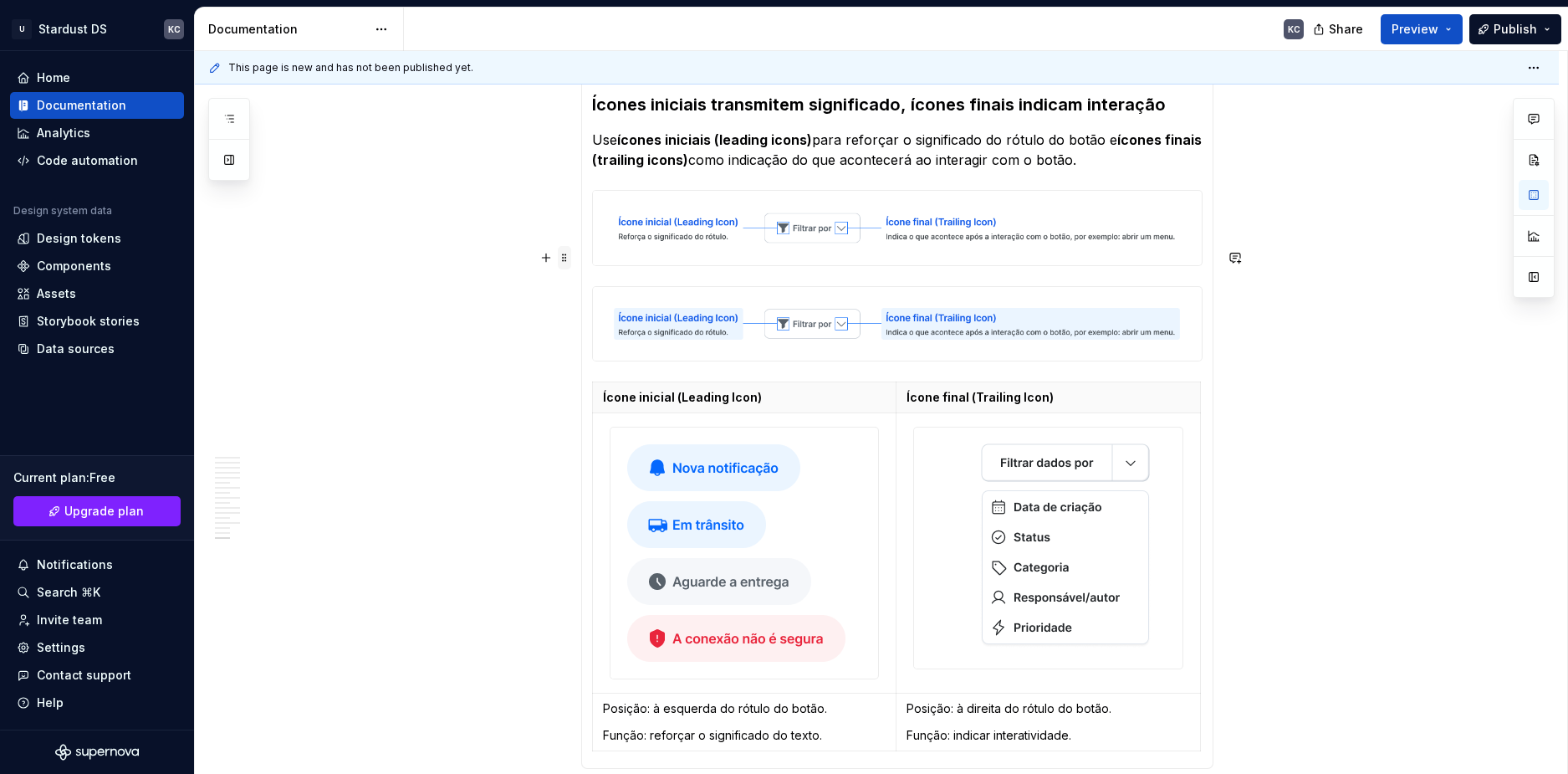
click at [567, 255] on span at bounding box center [565, 257] width 14 height 23
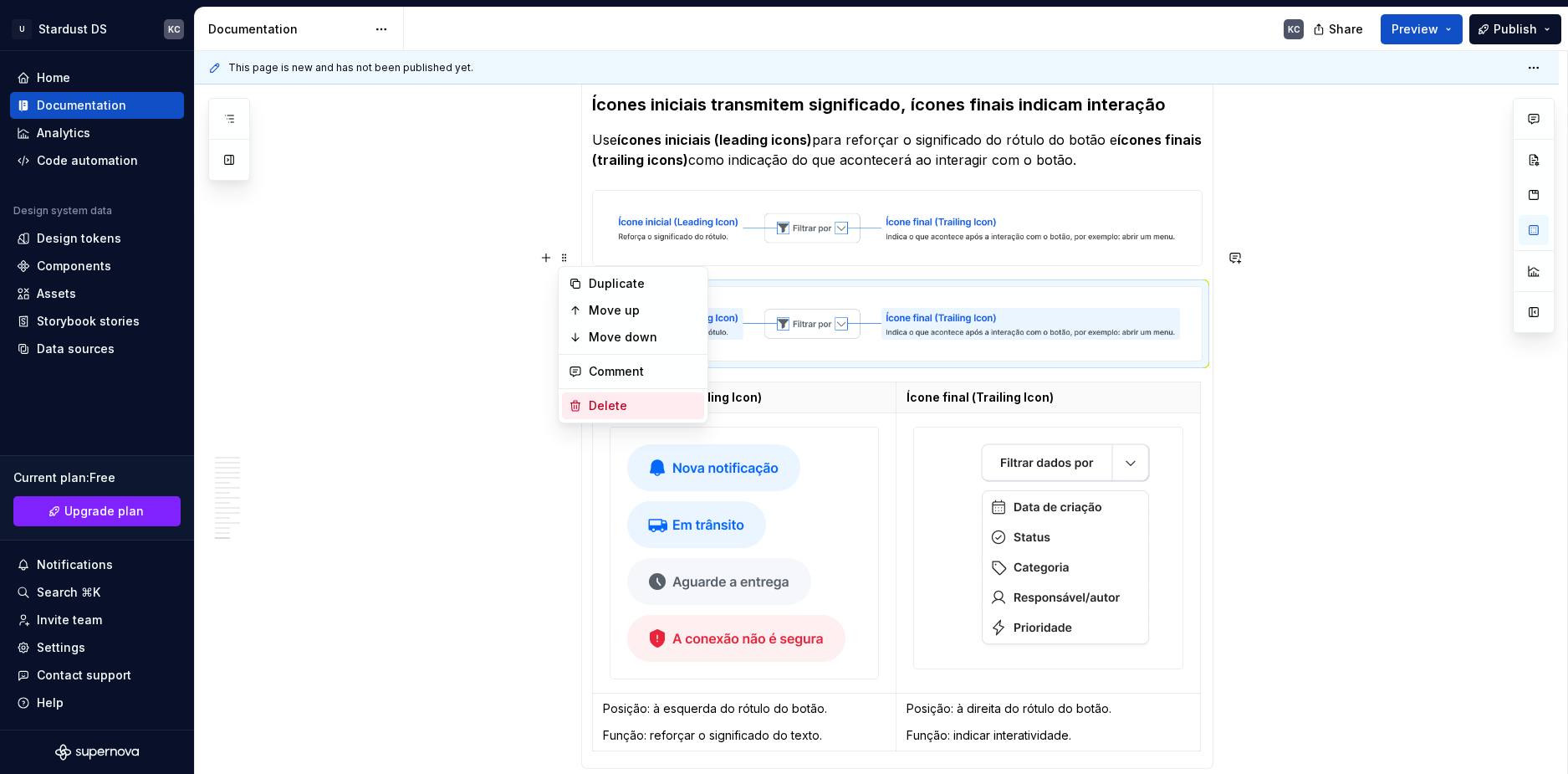
click at [628, 401] on div "Delete" at bounding box center [643, 405] width 109 height 16
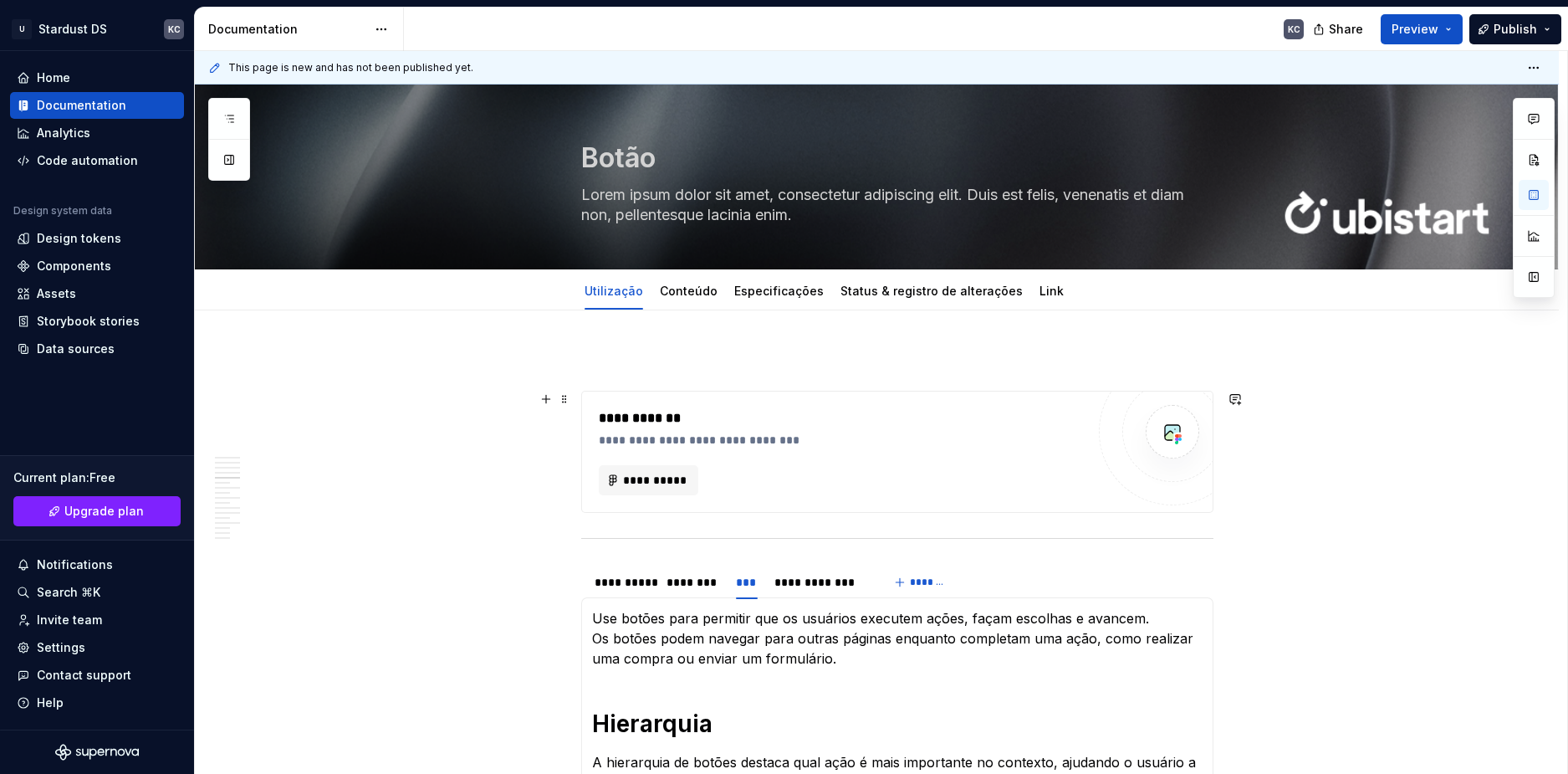
scroll to position [251, 0]
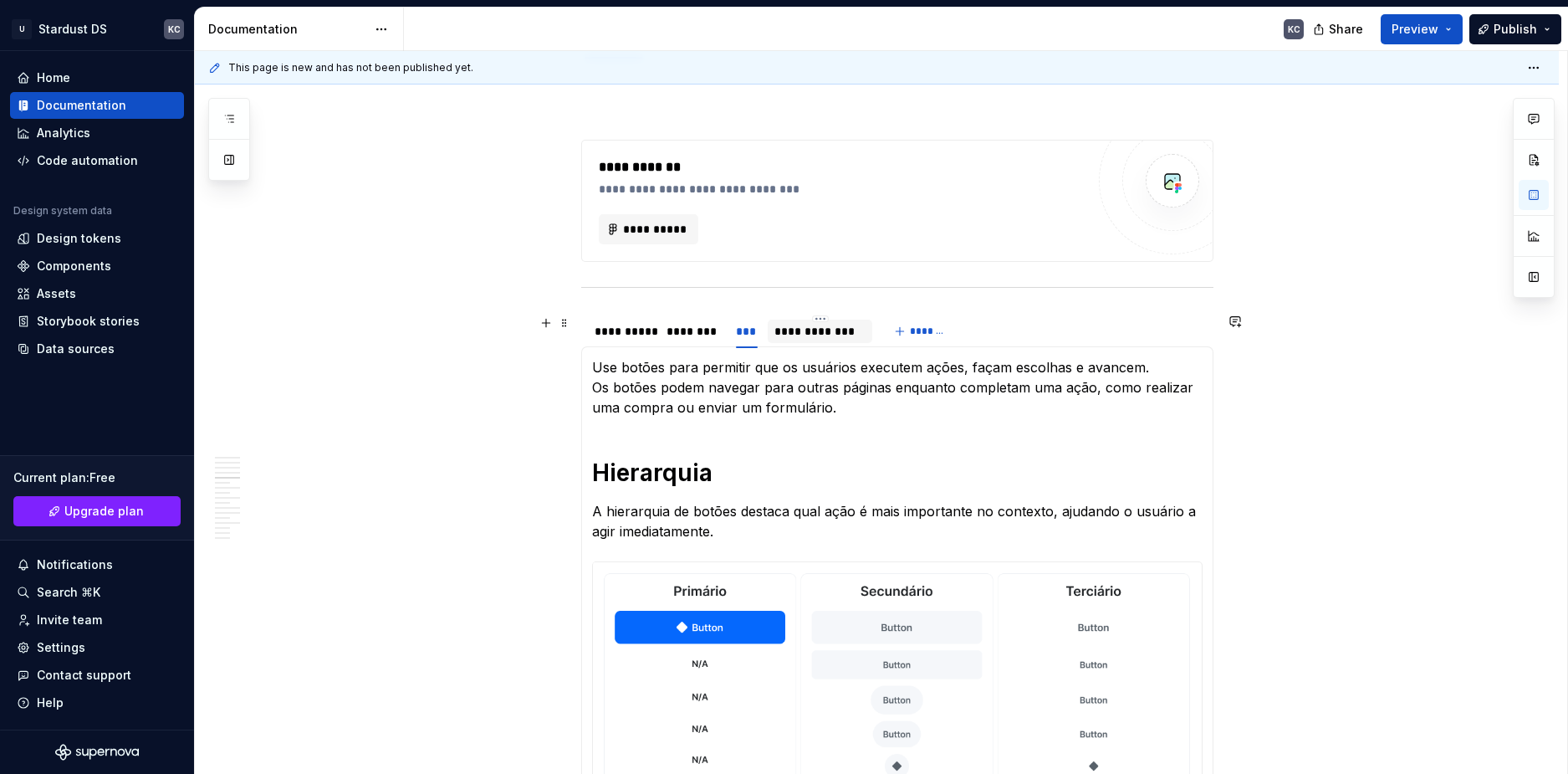
click at [817, 334] on div "**********" at bounding box center [820, 331] width 91 height 16
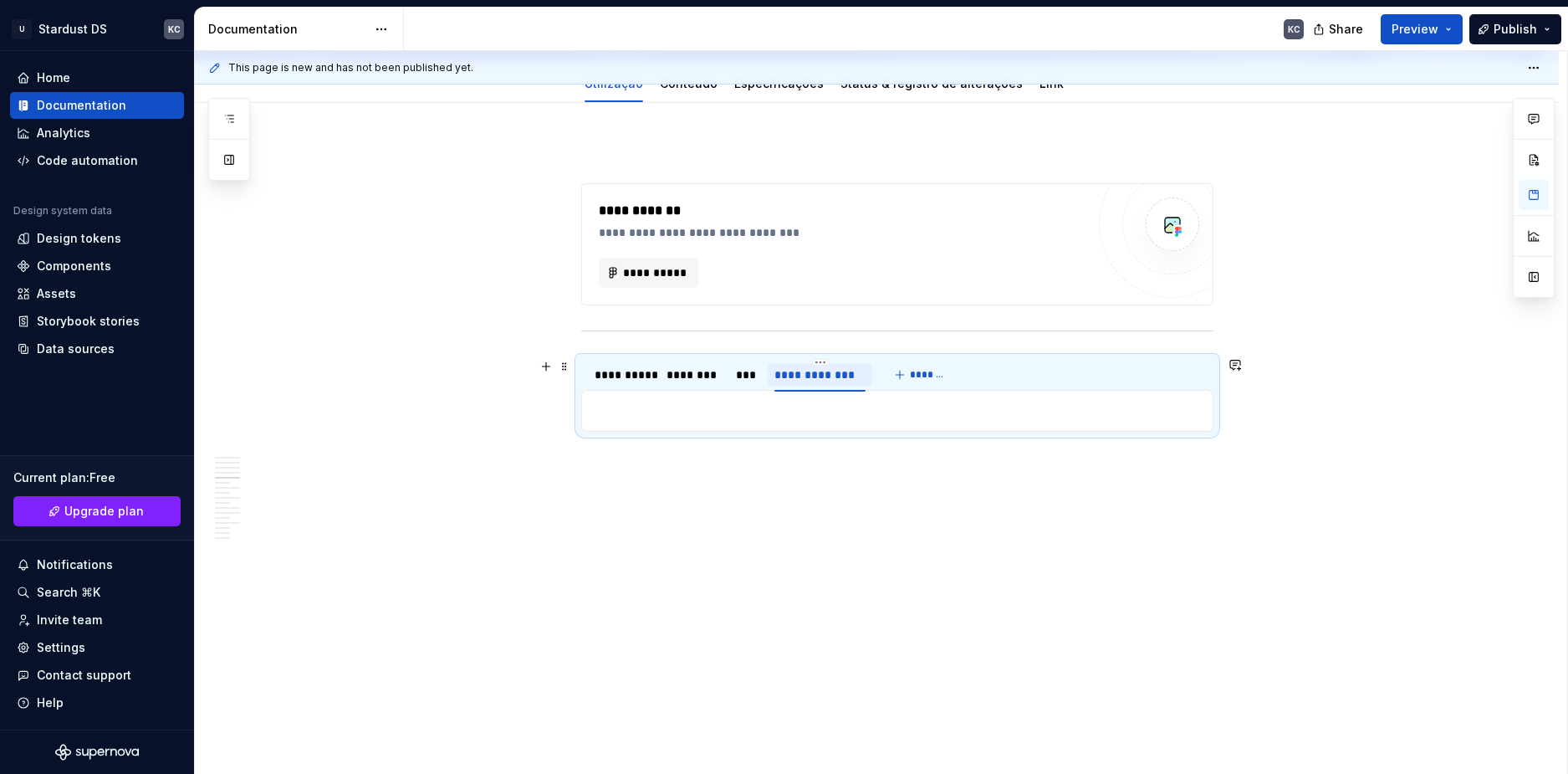
scroll to position [208, 0]
click at [657, 421] on div "Acionável O rótulo de um botão deve indicar claramente o que acontece quando o …" at bounding box center [898, 410] width 632 height 42
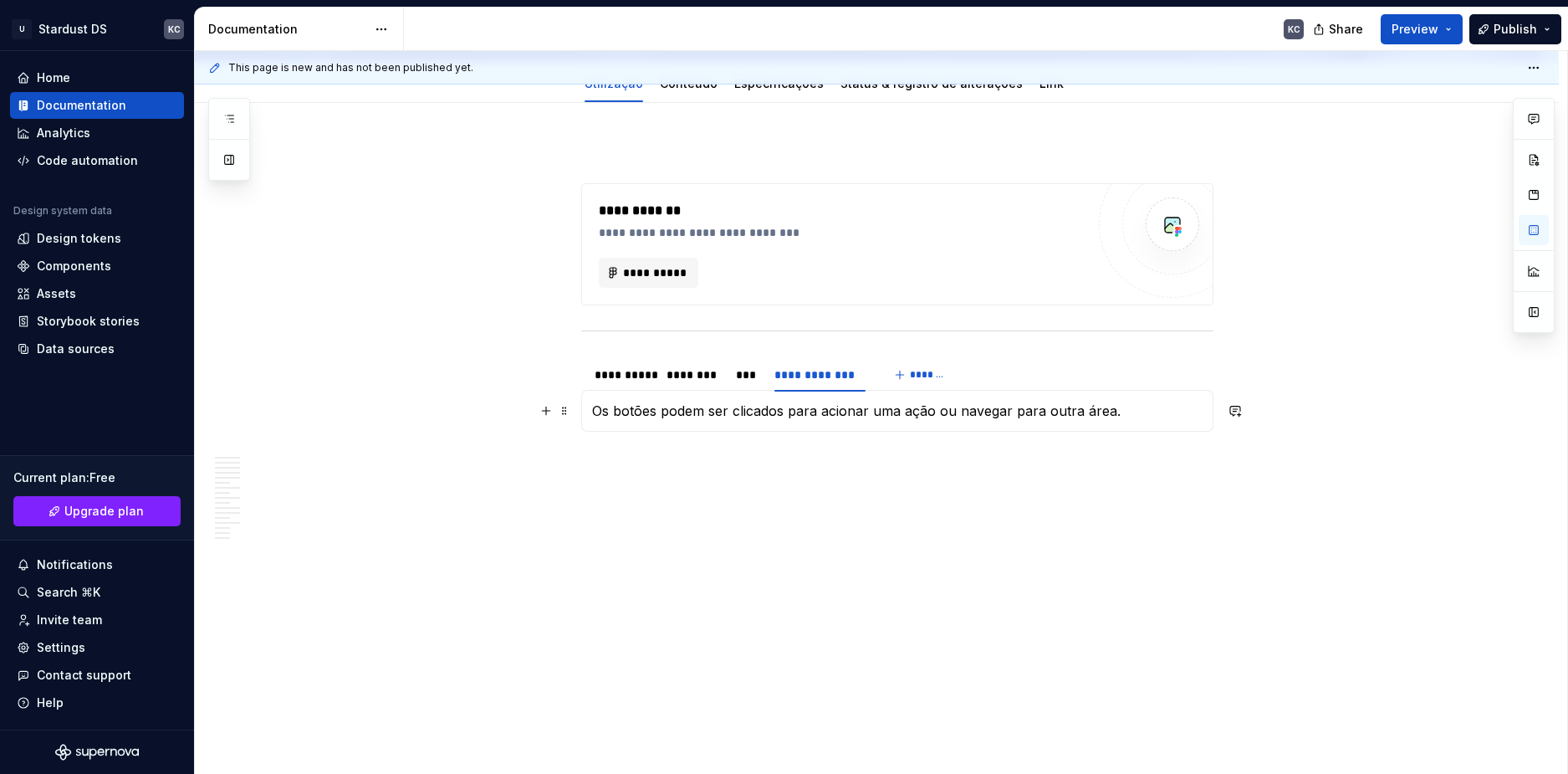
click at [592, 412] on p "Os botões podem ser clicados para acionar uma ação ou navegar para outra área." at bounding box center [897, 410] width 611 height 20
click at [550, 416] on button "button" at bounding box center [545, 410] width 23 height 23
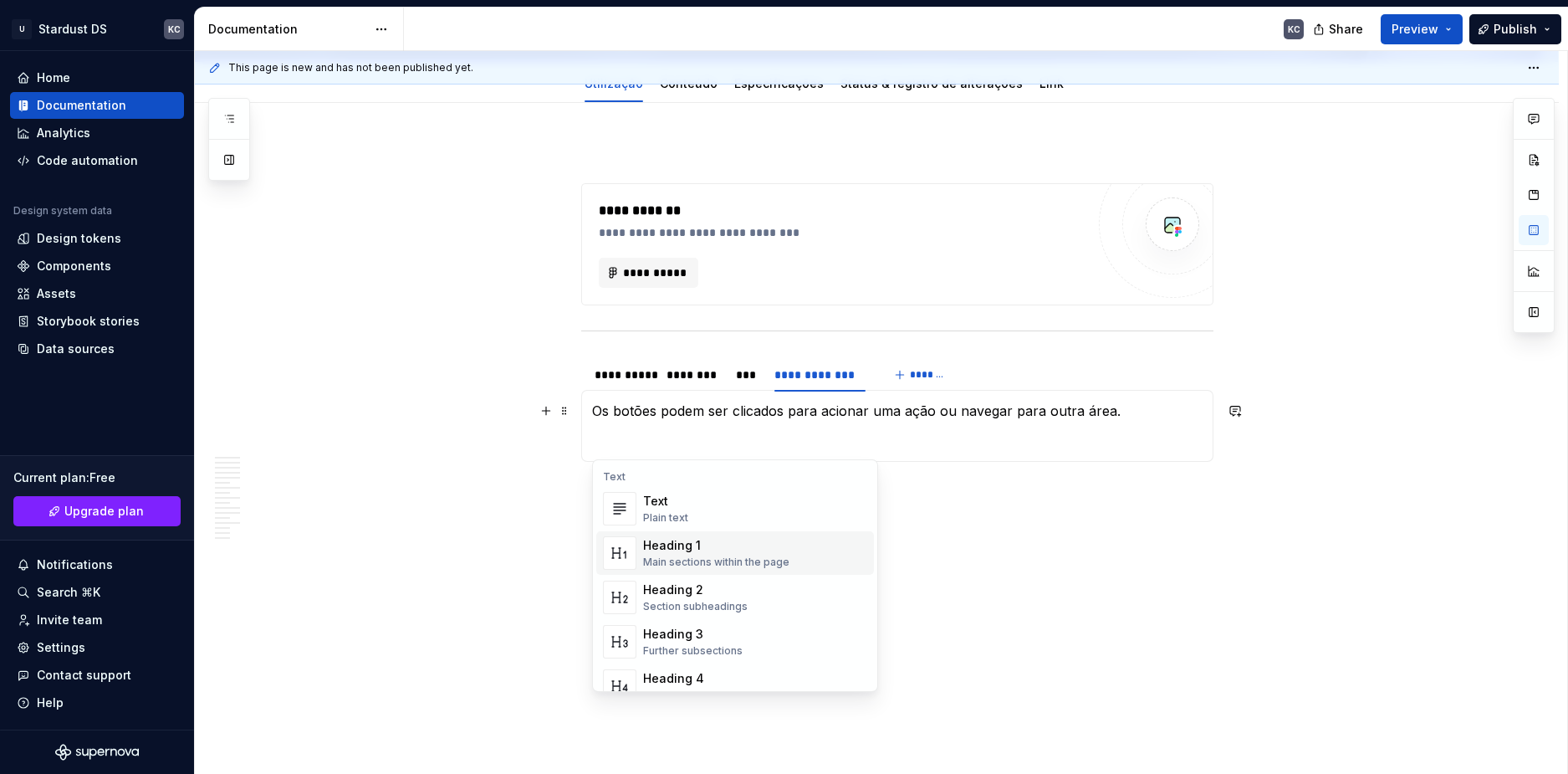
click at [666, 542] on div "Heading 1" at bounding box center [717, 545] width 146 height 16
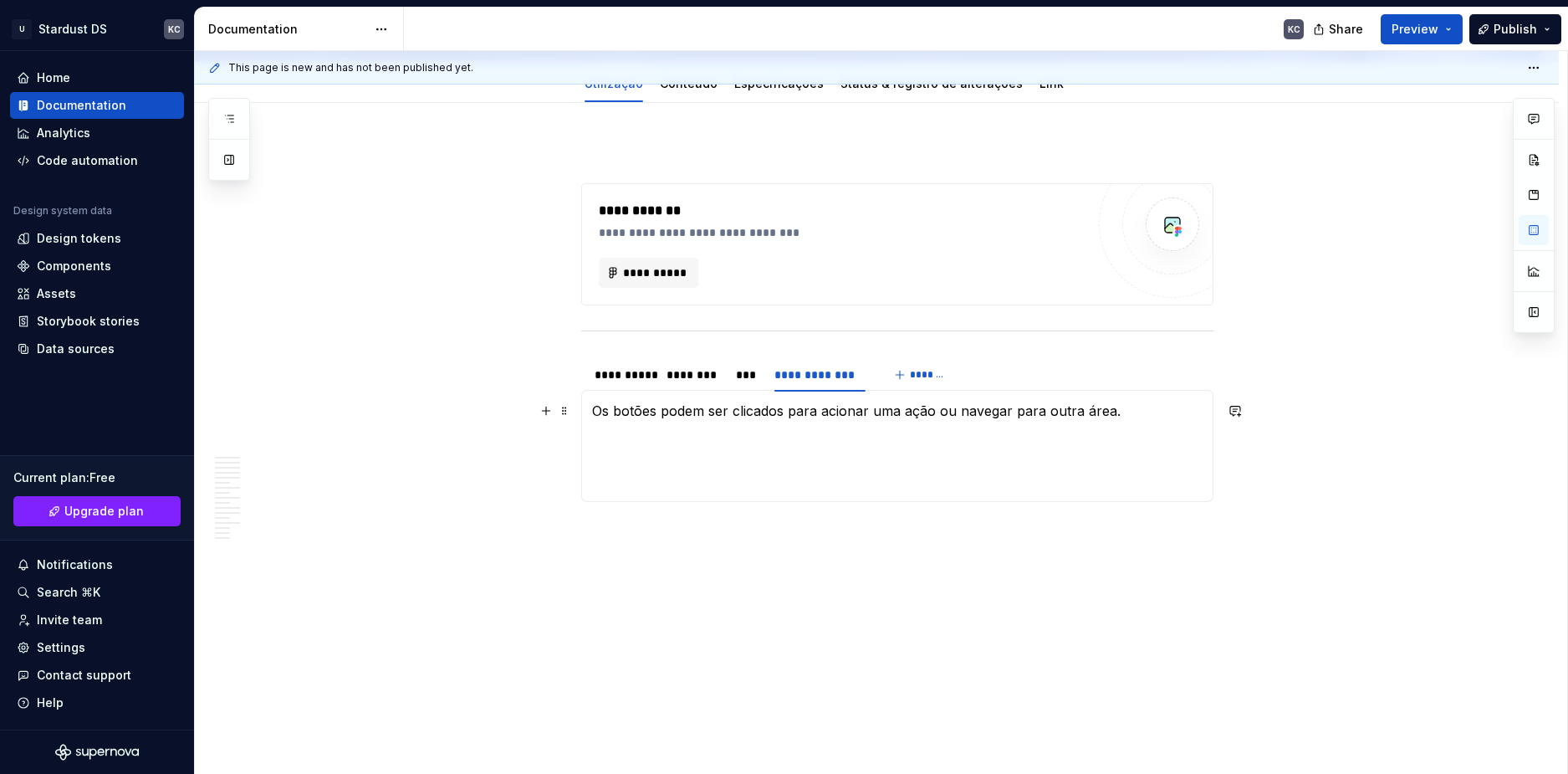
click at [671, 409] on p "Os botões podem ser clicados para acionar uma ação ou navegar para outra área." at bounding box center [897, 410] width 611 height 20
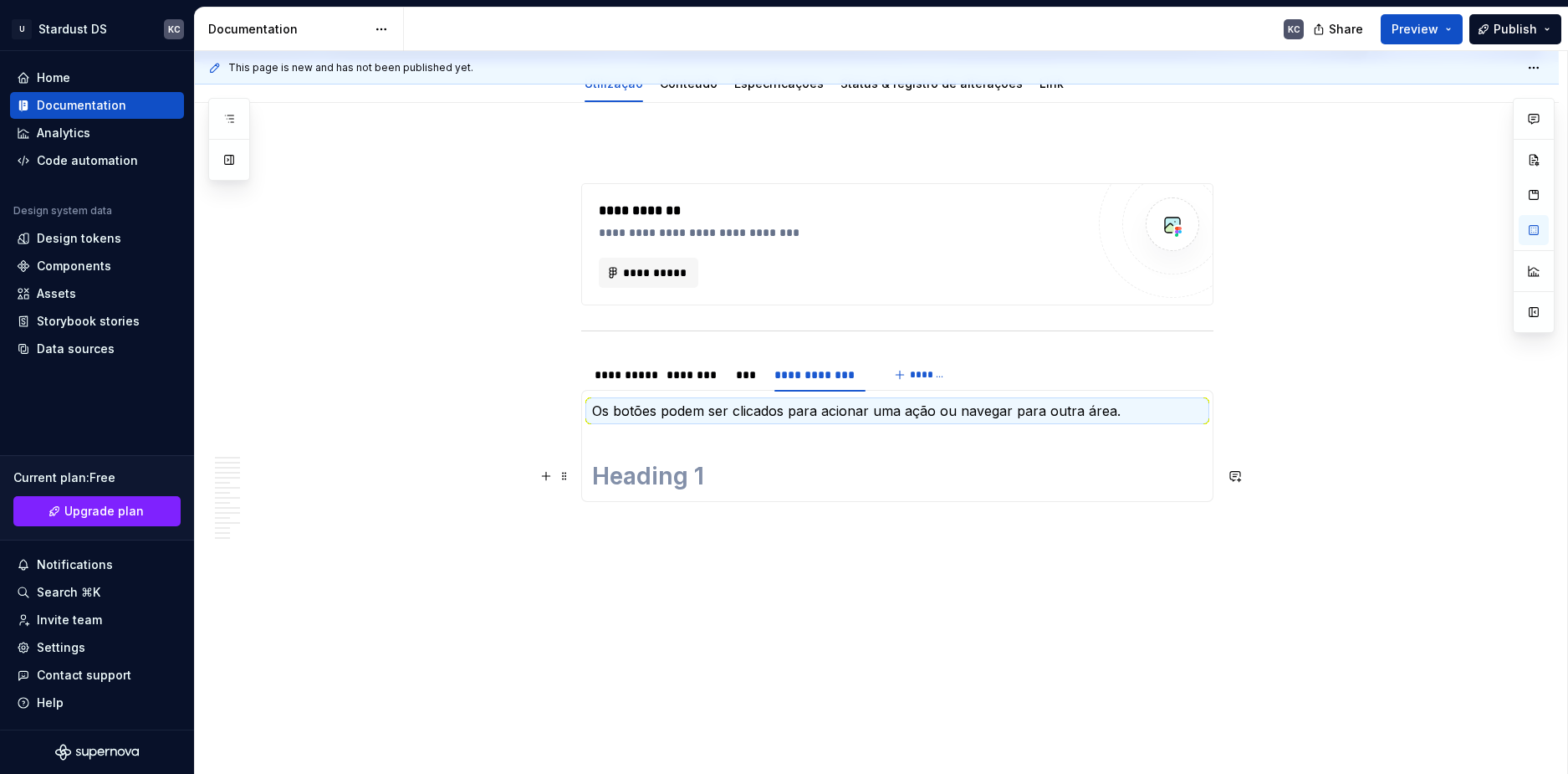
click at [636, 478] on h1 at bounding box center [897, 476] width 611 height 30
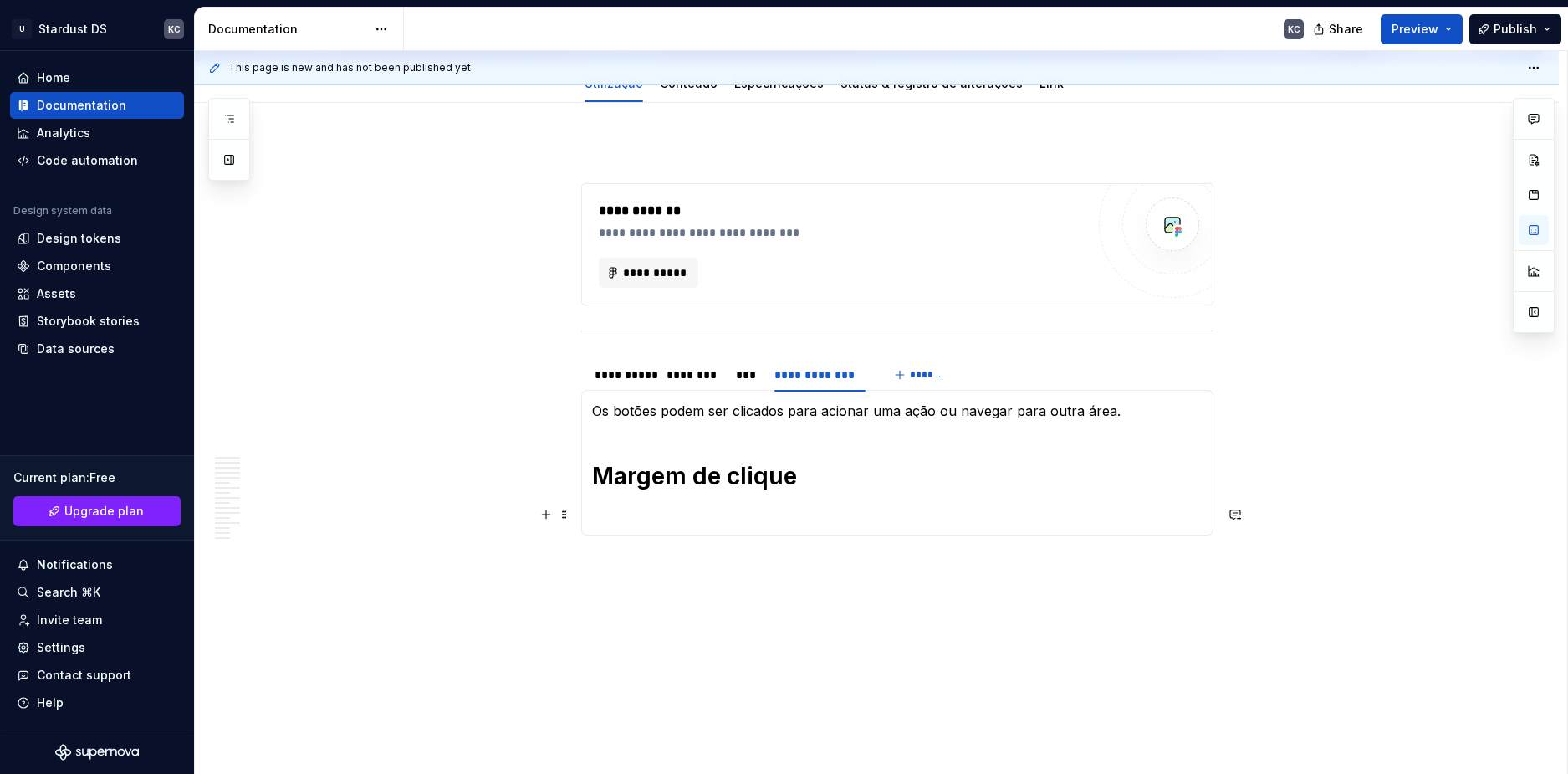
click at [706, 512] on p at bounding box center [897, 514] width 611 height 20
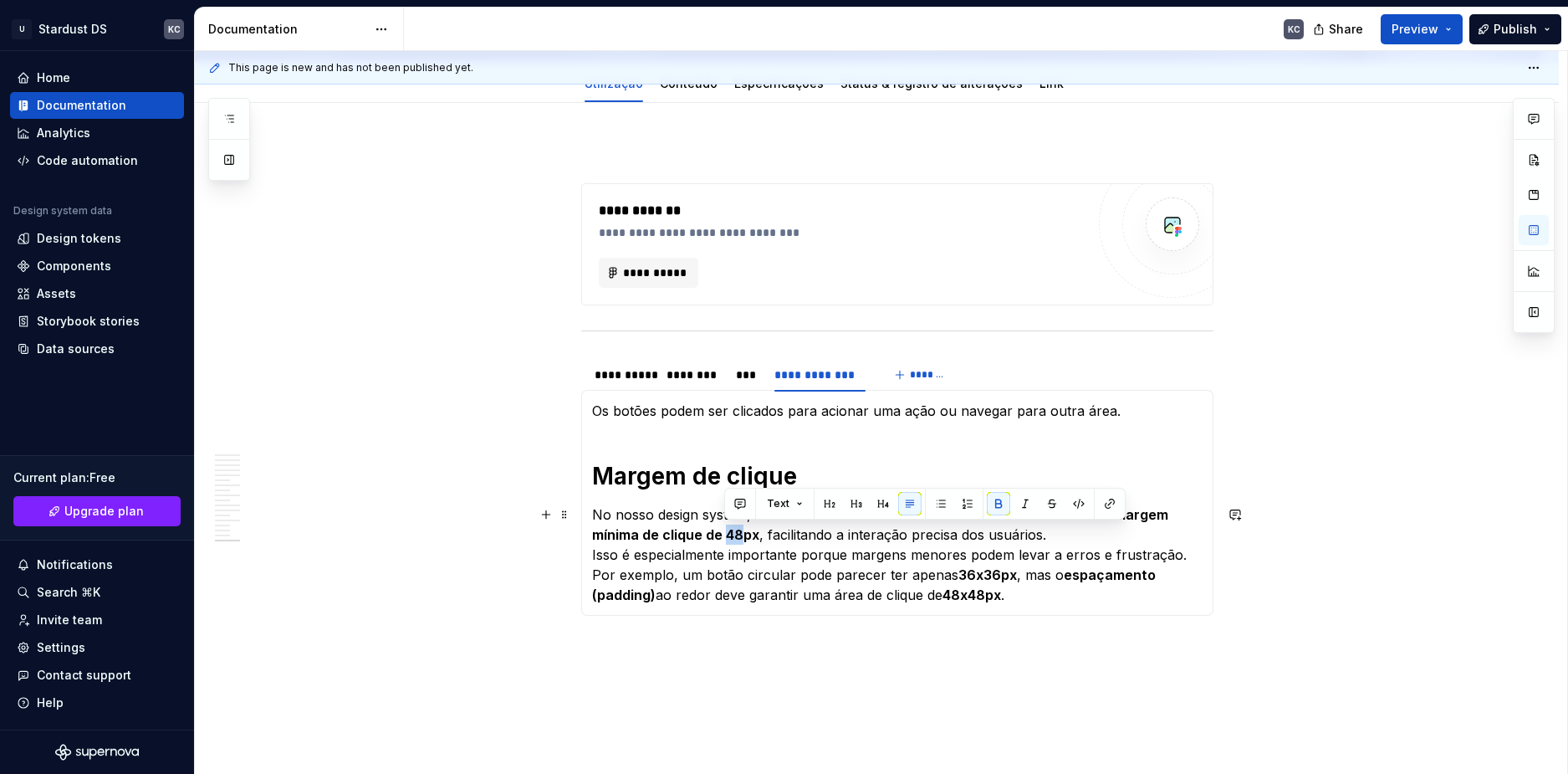
drag, startPoint x: 740, startPoint y: 529, endPoint x: 725, endPoint y: 527, distance: 15.1
click at [725, 527] on strong "margem mínima de clique de 48px" at bounding box center [881, 524] width 580 height 37
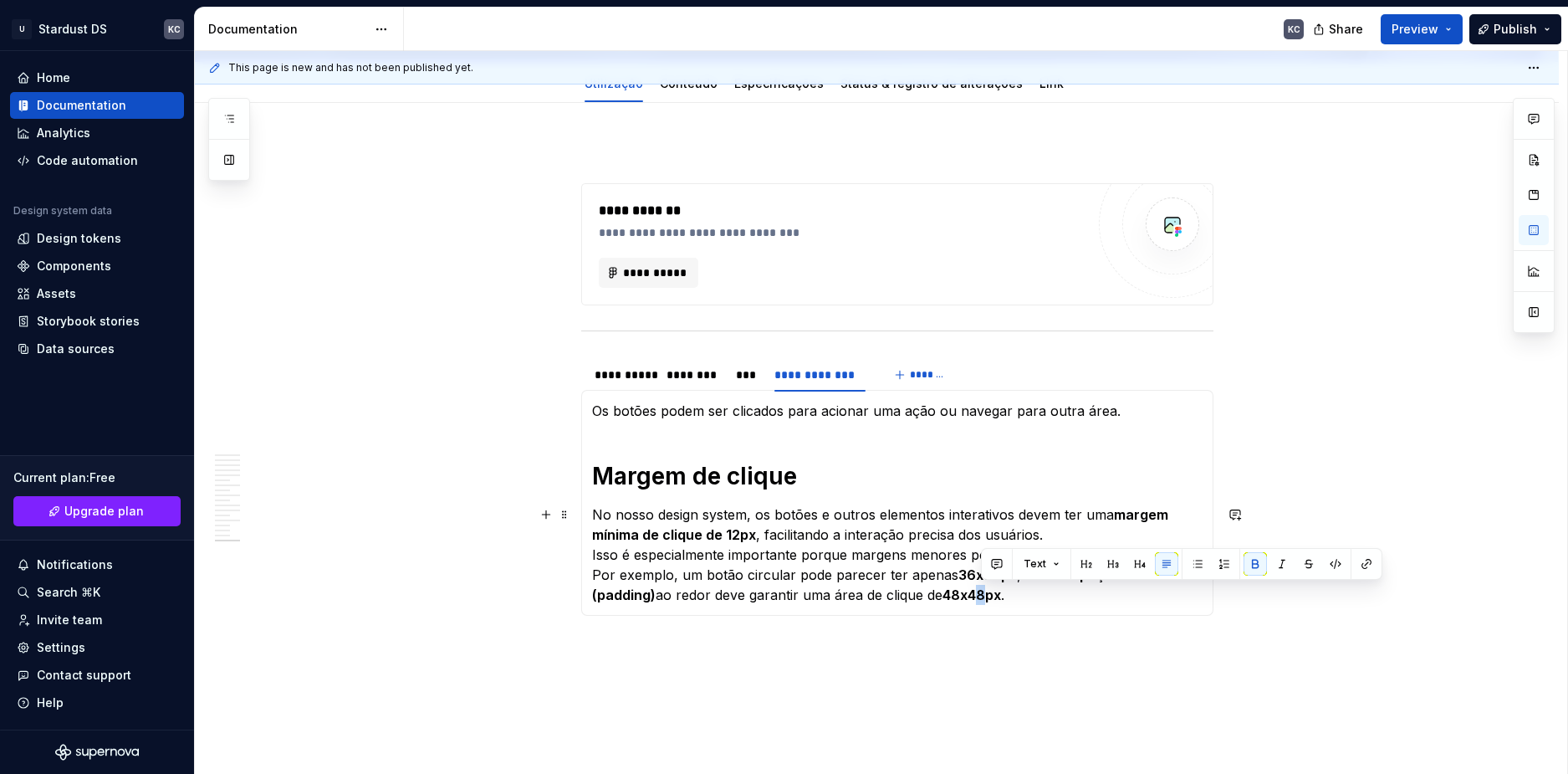
click at [985, 588] on strong "48x48px" at bounding box center [972, 595] width 59 height 16
click at [959, 596] on strong "48×40px" at bounding box center [973, 595] width 60 height 16
click at [962, 580] on strong "36x36px" at bounding box center [988, 574] width 59 height 16
click at [991, 575] on strong "32x36px" at bounding box center [987, 574] width 58 height 16
click at [748, 374] on div "***" at bounding box center [746, 374] width 22 height 16
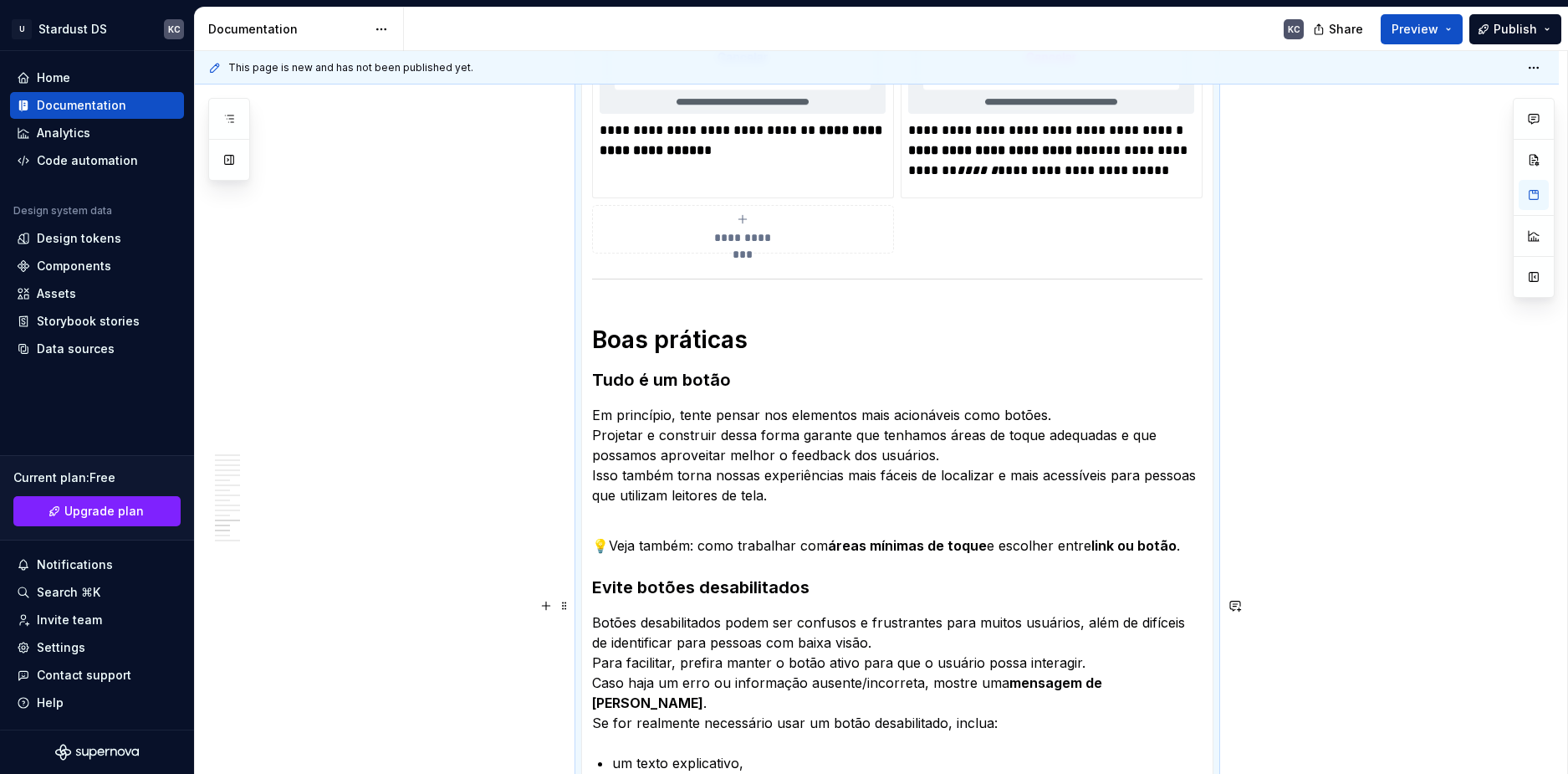
scroll to position [6567, 0]
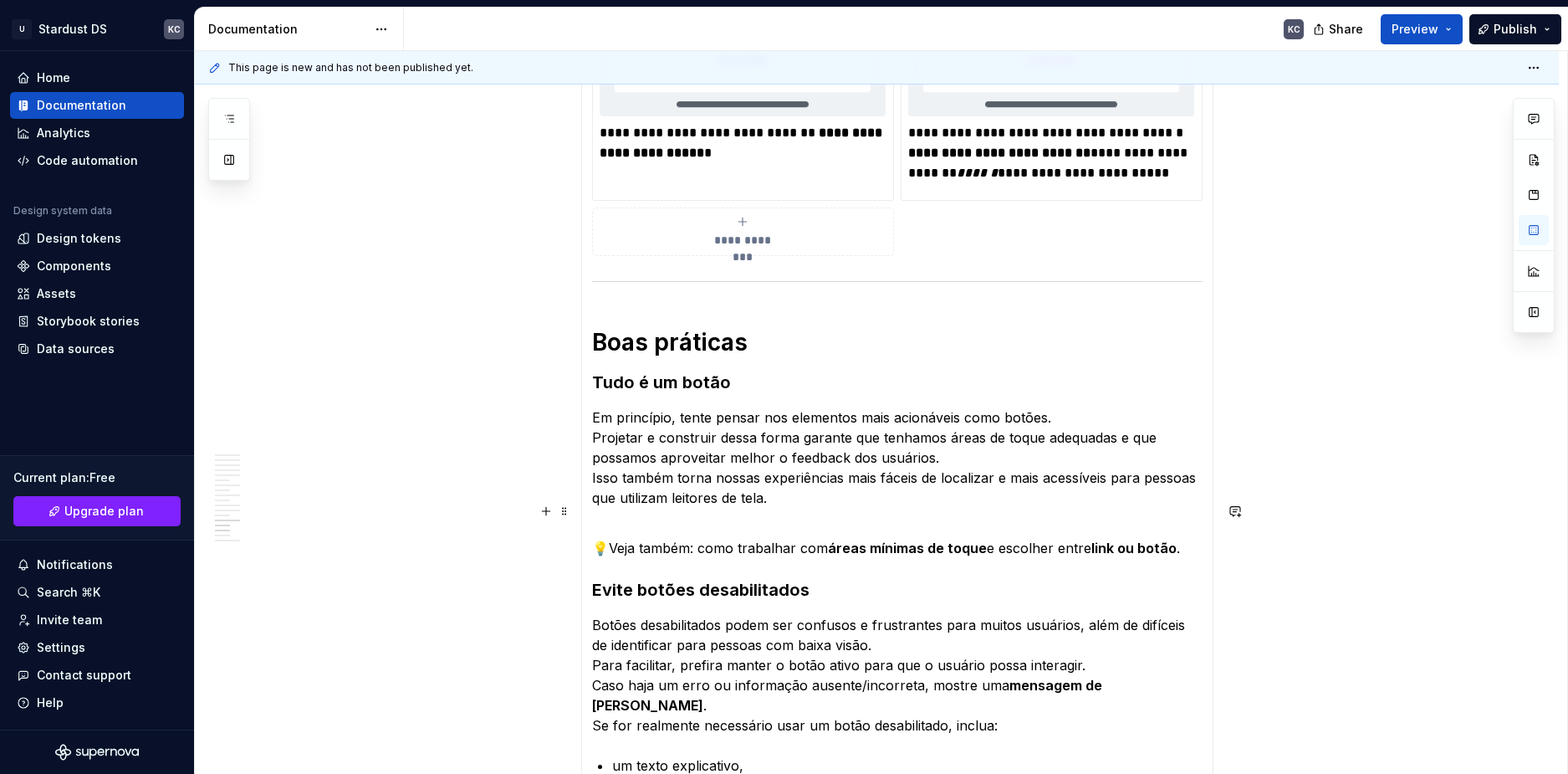
click at [1012, 534] on p "💡Veja também: como trabalhar com áreas mínimas de toque e escolher entre link o…" at bounding box center [897, 538] width 611 height 41
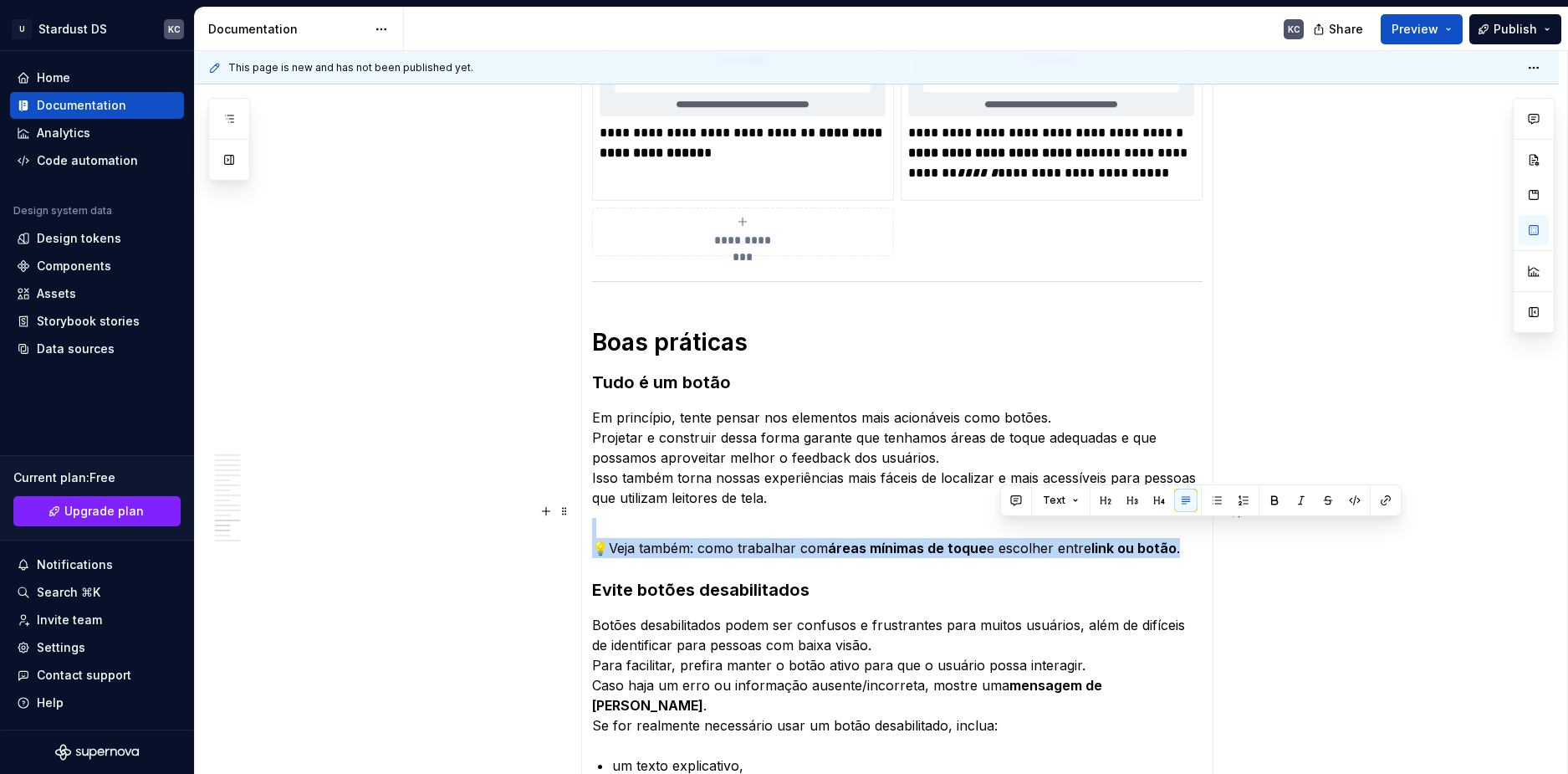
click at [1012, 534] on p "💡Veja também: como trabalhar com áreas mínimas de toque e escolher entre link o…" at bounding box center [897, 538] width 611 height 41
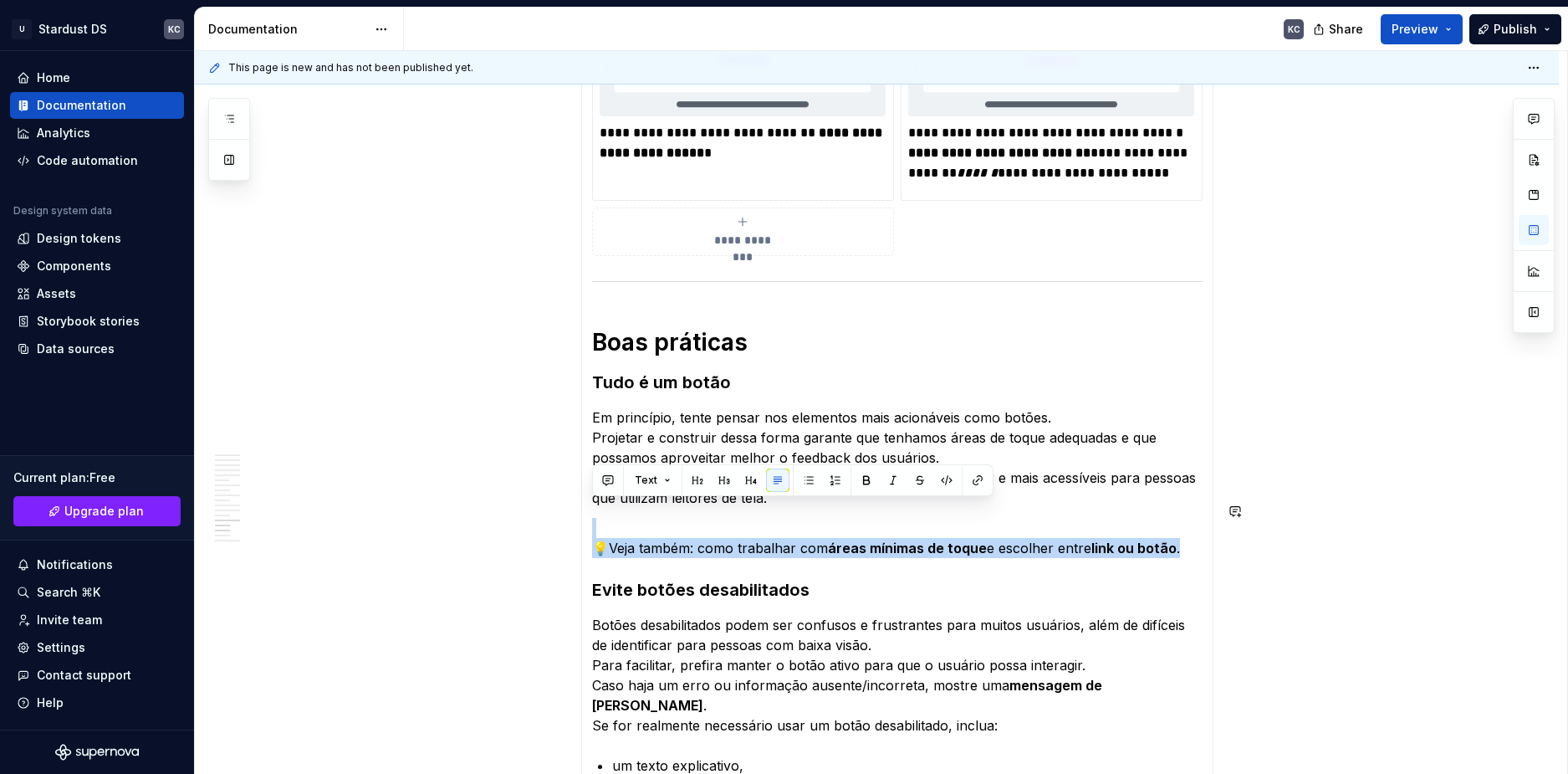
copy p "💡Veja também: como trabalhar com áreas mínimas de toque e escolher entre link o…"
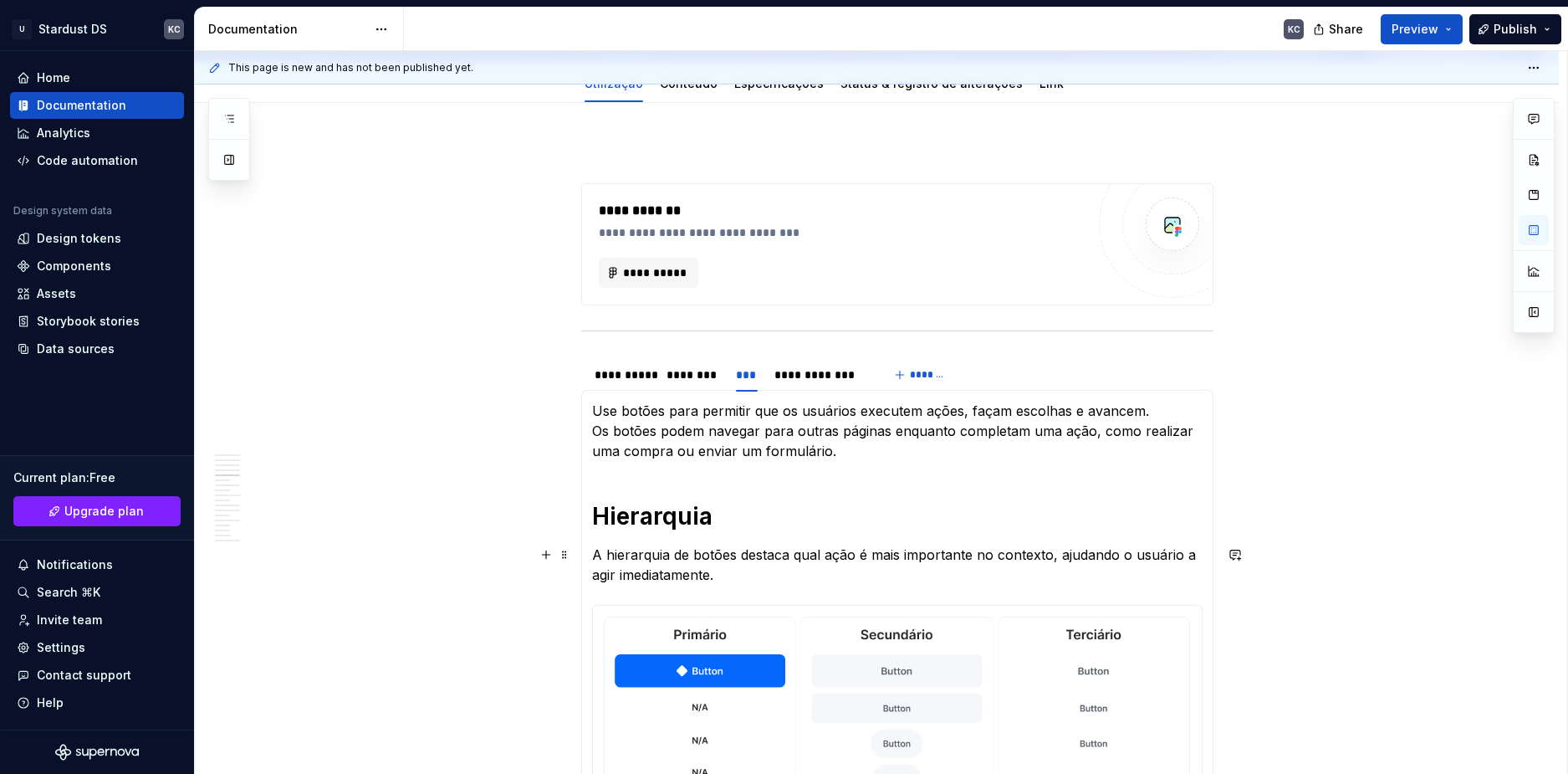
scroll to position [41, 0]
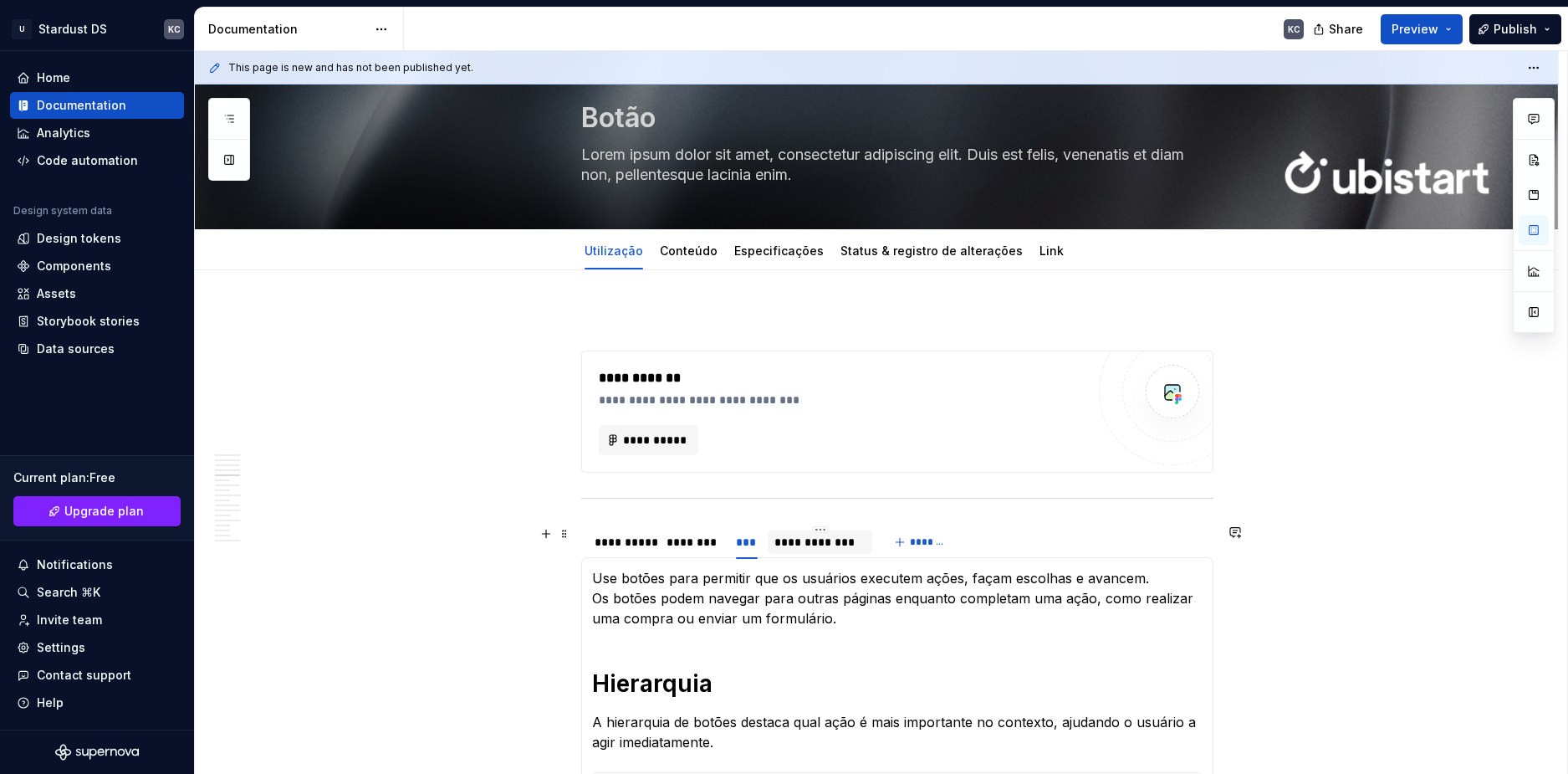
click at [811, 540] on div "**********" at bounding box center [820, 541] width 91 height 16
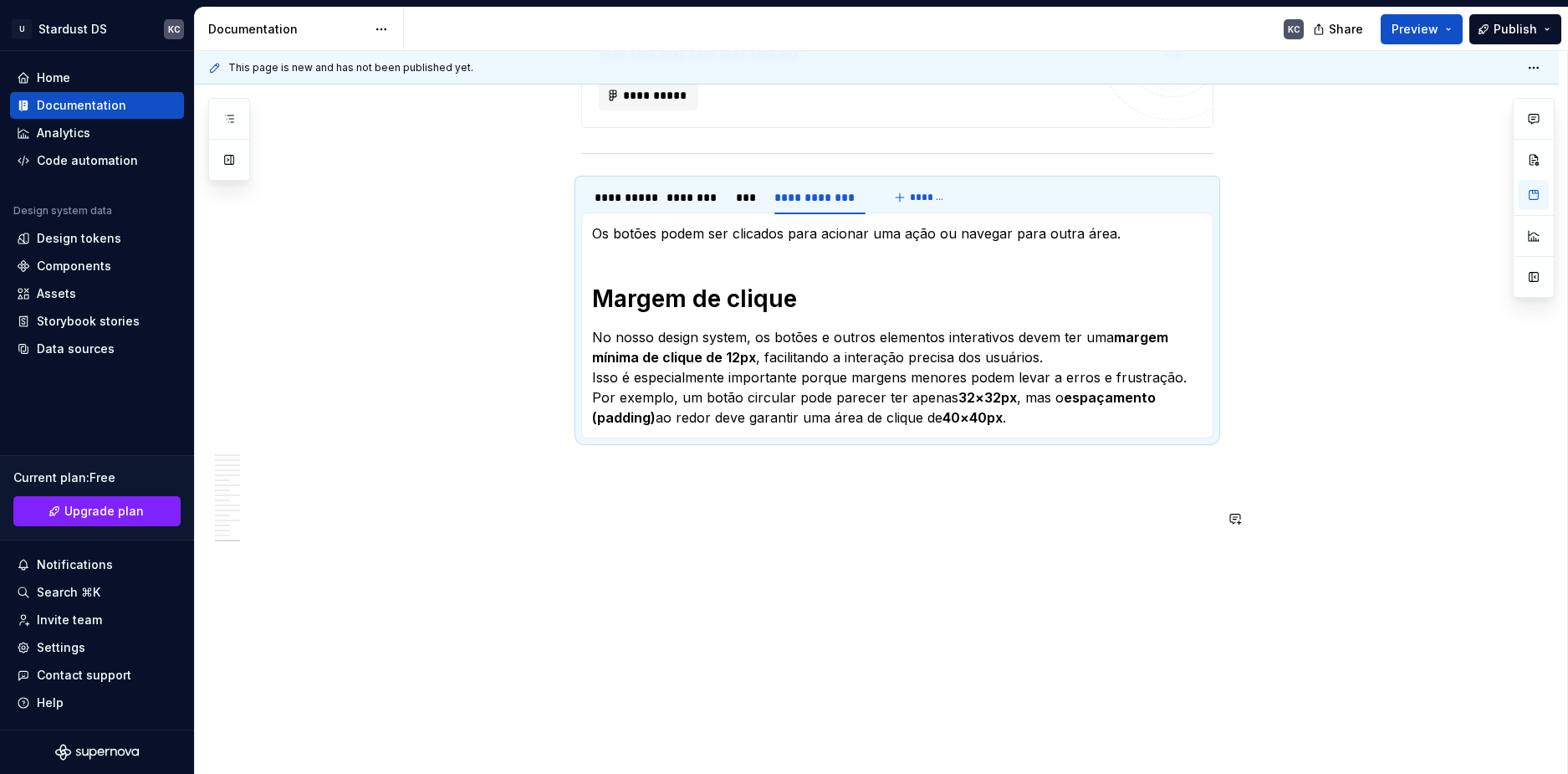
scroll to position [391, 0]
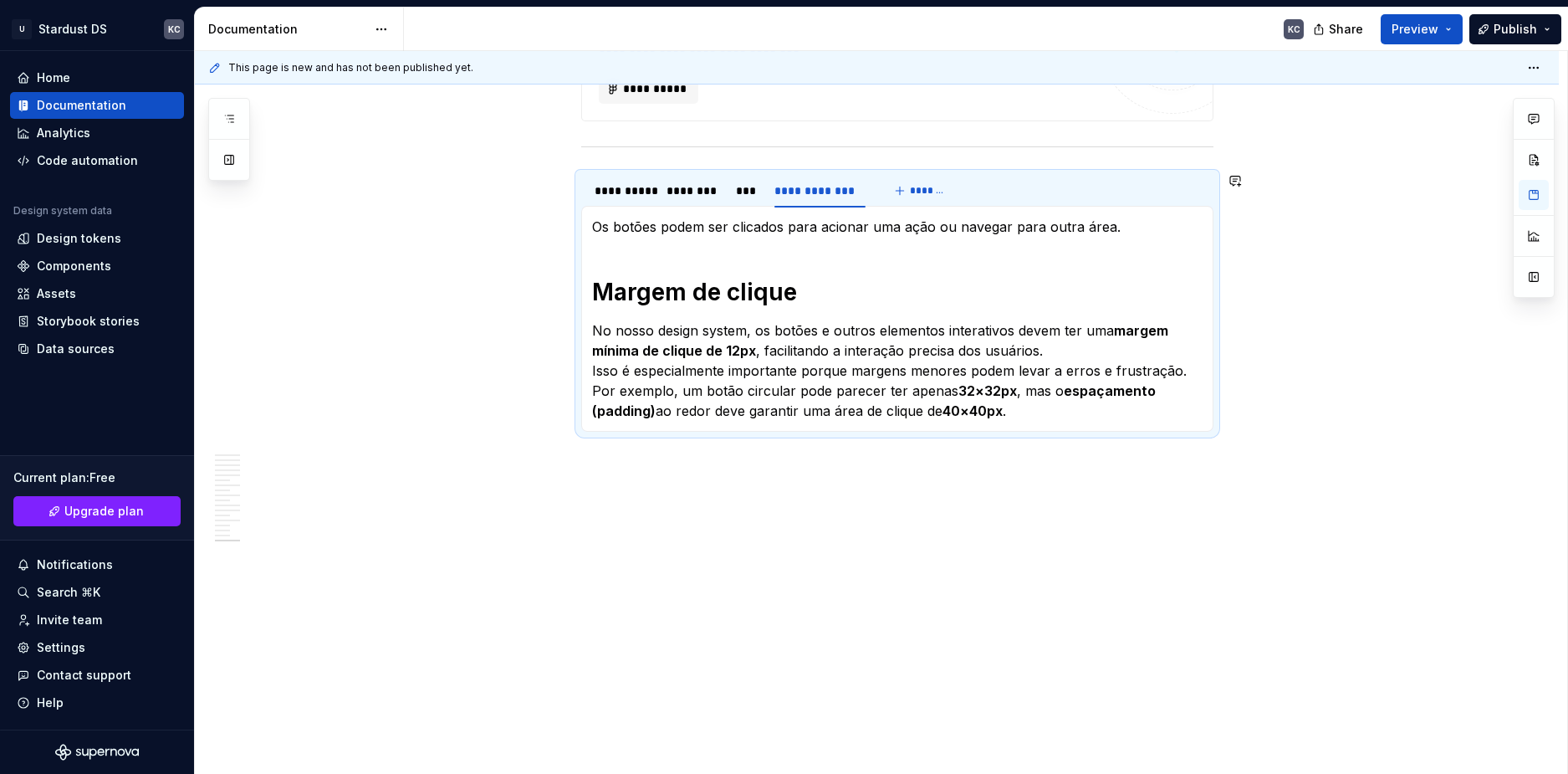
click at [1031, 418] on p "No nosso design system, os botões e outros elementos interativos devem ter uma …" at bounding box center [897, 371] width 611 height 100
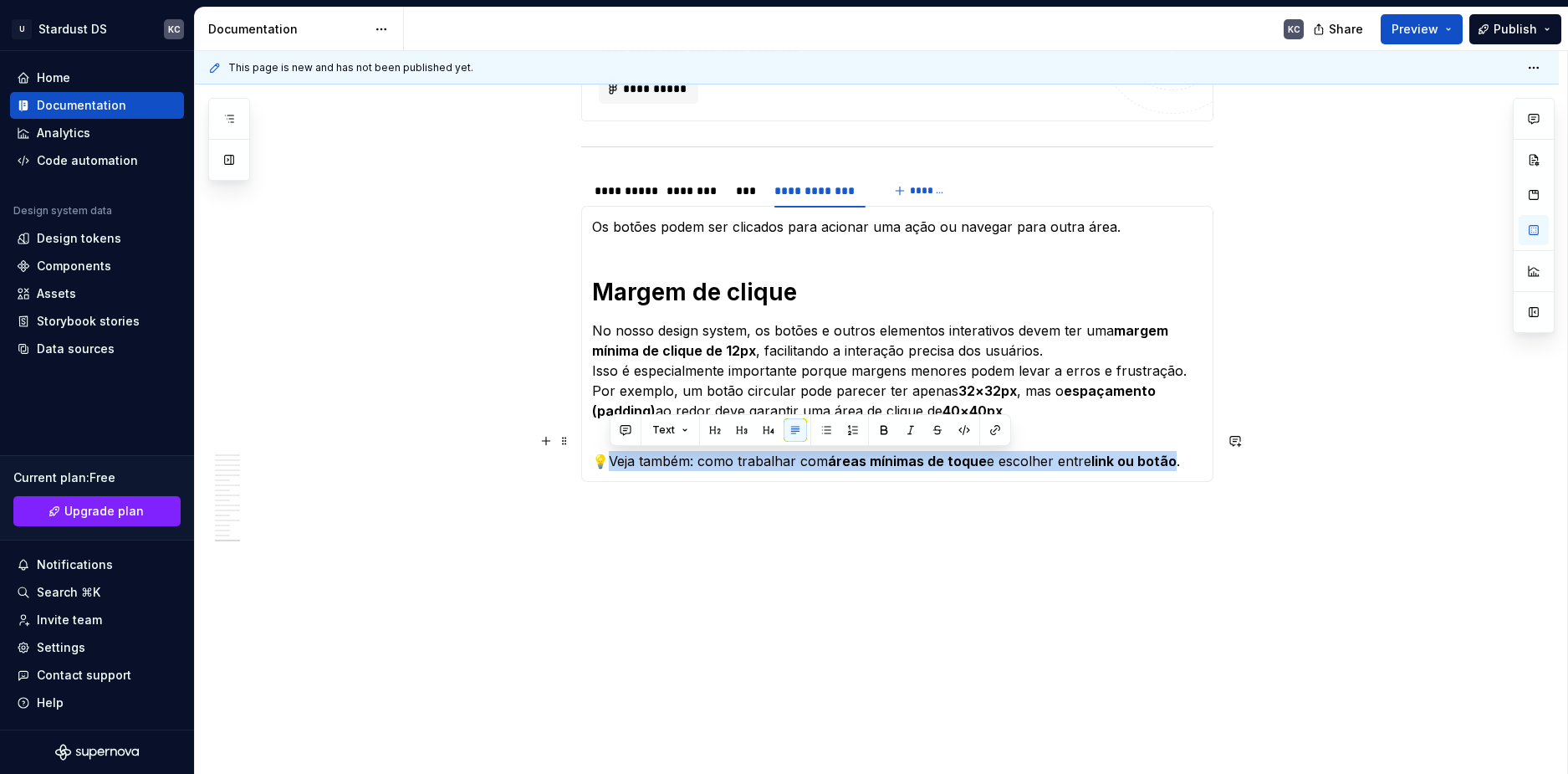
drag, startPoint x: 612, startPoint y: 462, endPoint x: 1175, endPoint y: 462, distance: 563.0
click at [1179, 462] on p "💡Veja também: como trabalhar com áreas mínimas de toque e escolher entre link o…" at bounding box center [897, 451] width 611 height 41
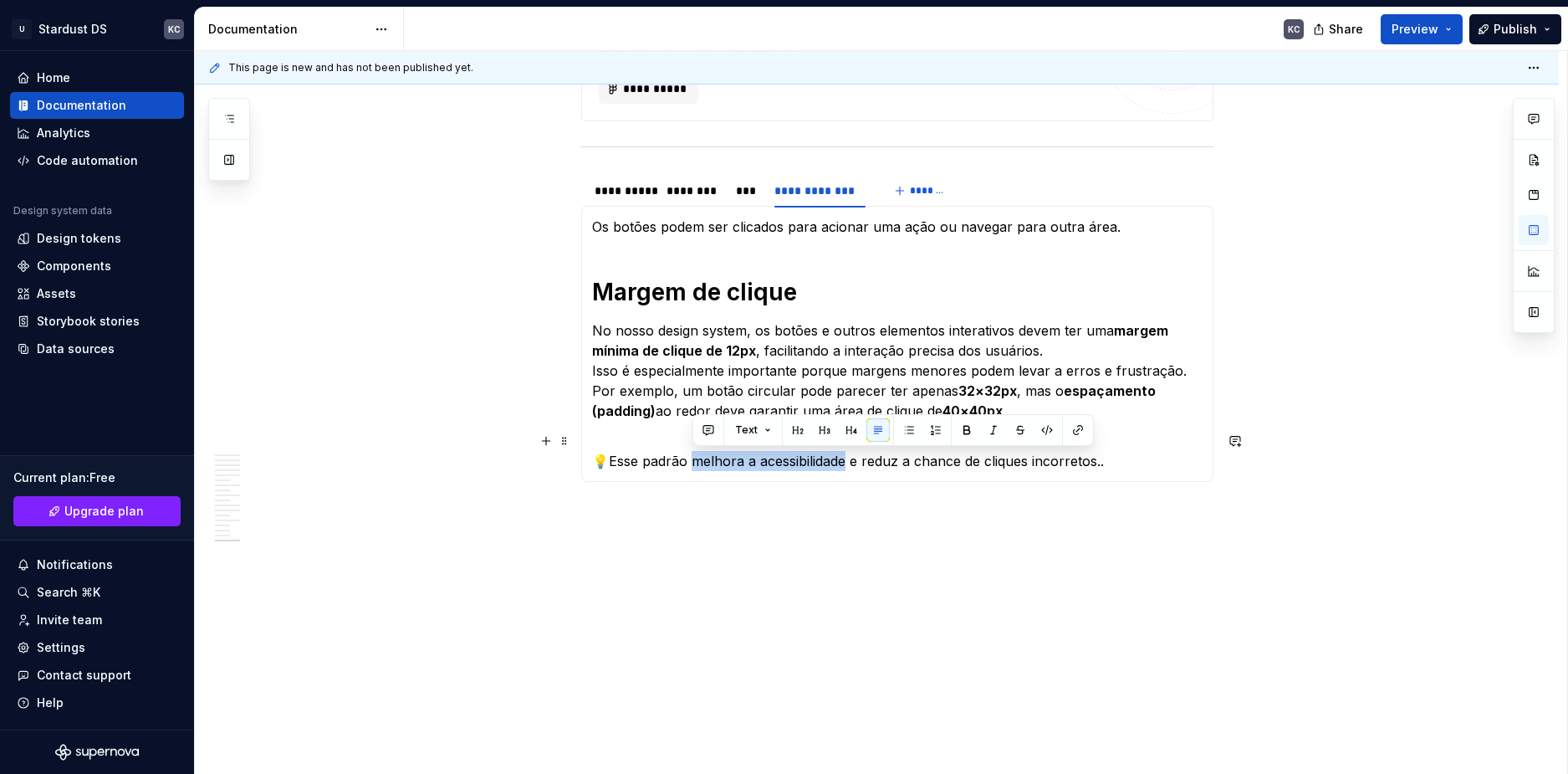
drag, startPoint x: 694, startPoint y: 459, endPoint x: 846, endPoint y: 461, distance: 152.0
click at [846, 461] on p "💡Esse padrão melhora a acessibilidade e reduz a chance de cliques incorretos.." at bounding box center [897, 451] width 611 height 41
click at [970, 428] on button "button" at bounding box center [967, 429] width 23 height 23
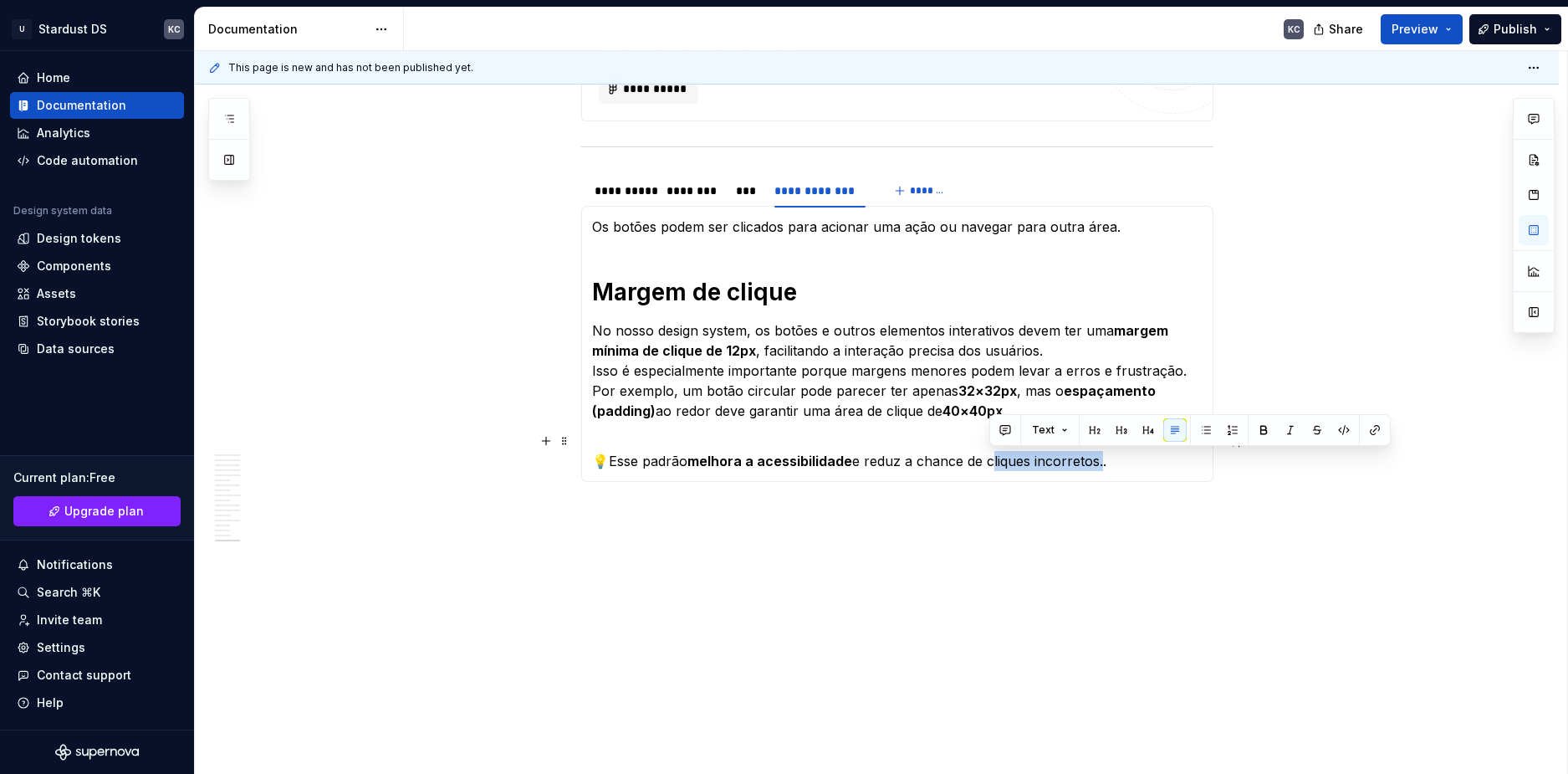
drag, startPoint x: 988, startPoint y: 462, endPoint x: 1100, endPoint y: 464, distance: 112.0
click at [1100, 464] on p "💡Esse padrão melhora a acessibilidade e reduz a chance de cliques incorretos.." at bounding box center [897, 451] width 611 height 41
click at [1262, 425] on button "button" at bounding box center [1263, 429] width 23 height 23
click at [1112, 465] on p "💡Esse padrão melhora a acessibilidade e reduz a chance de cliques incorretos .." at bounding box center [897, 451] width 611 height 41
click at [1069, 566] on p at bounding box center [898, 562] width 632 height 20
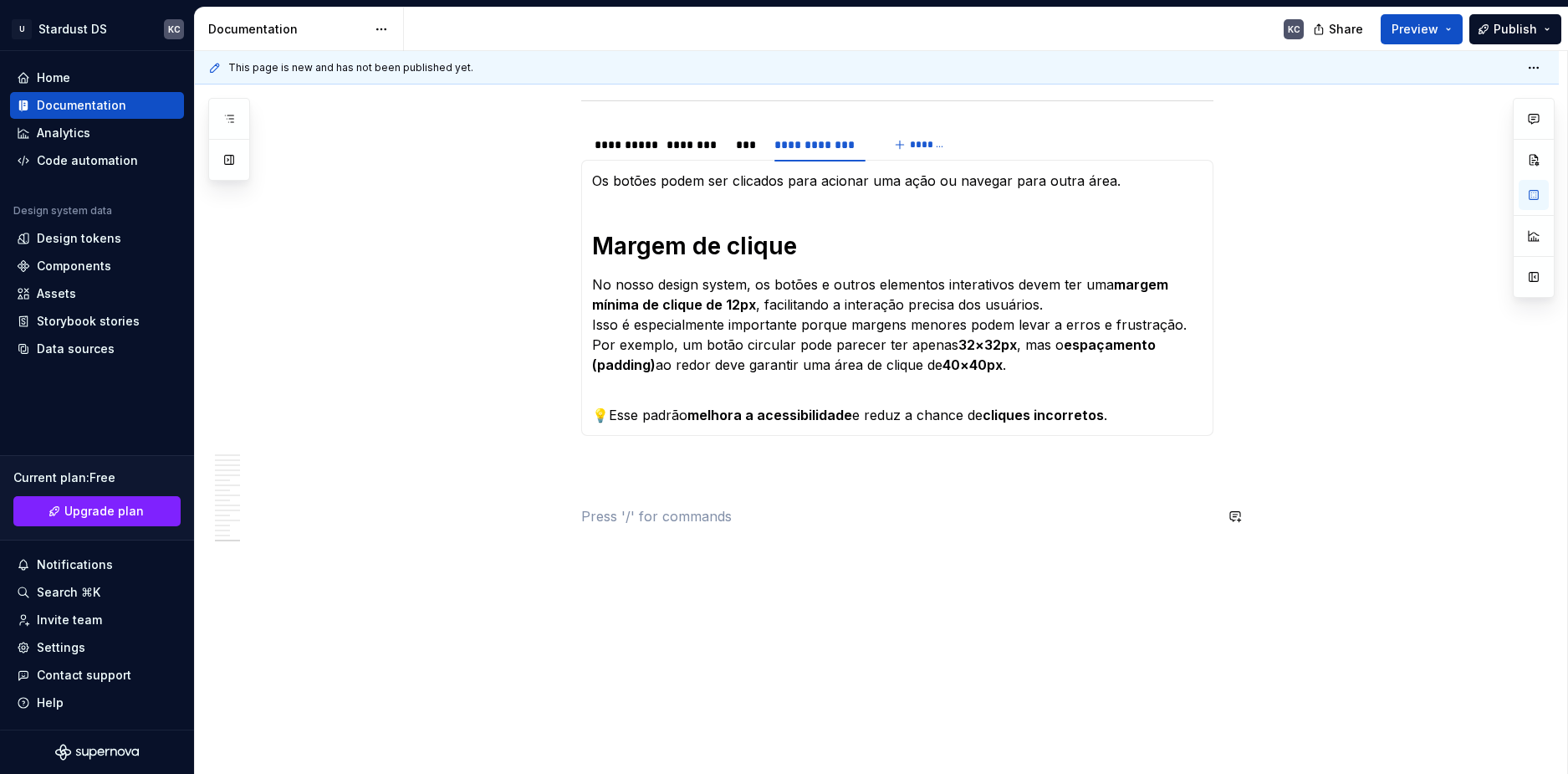
scroll to position [442, 0]
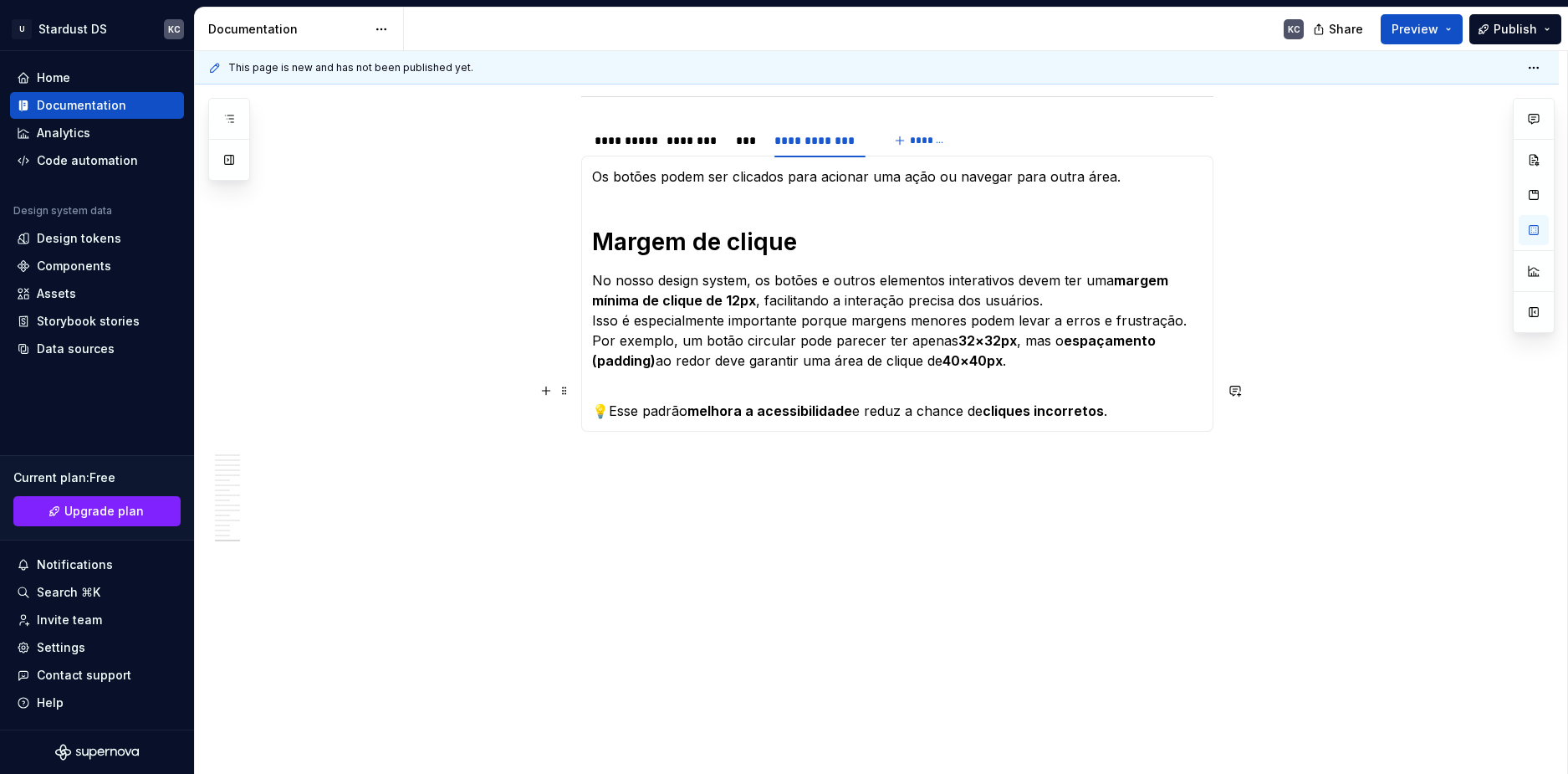
click at [615, 390] on p "💡Esse padrão melhora a acessibilidade e reduz a chance de cliques incorretos ." at bounding box center [897, 401] width 611 height 41
click at [594, 421] on div "Acionável O rótulo de um botão deve indicar claramente o que acontece quando o …" at bounding box center [898, 294] width 632 height 276
click at [1117, 414] on p "💡Esse padrão melhora a acessibilidade e reduz a chance de cliques incorretos ." at bounding box center [897, 401] width 611 height 41
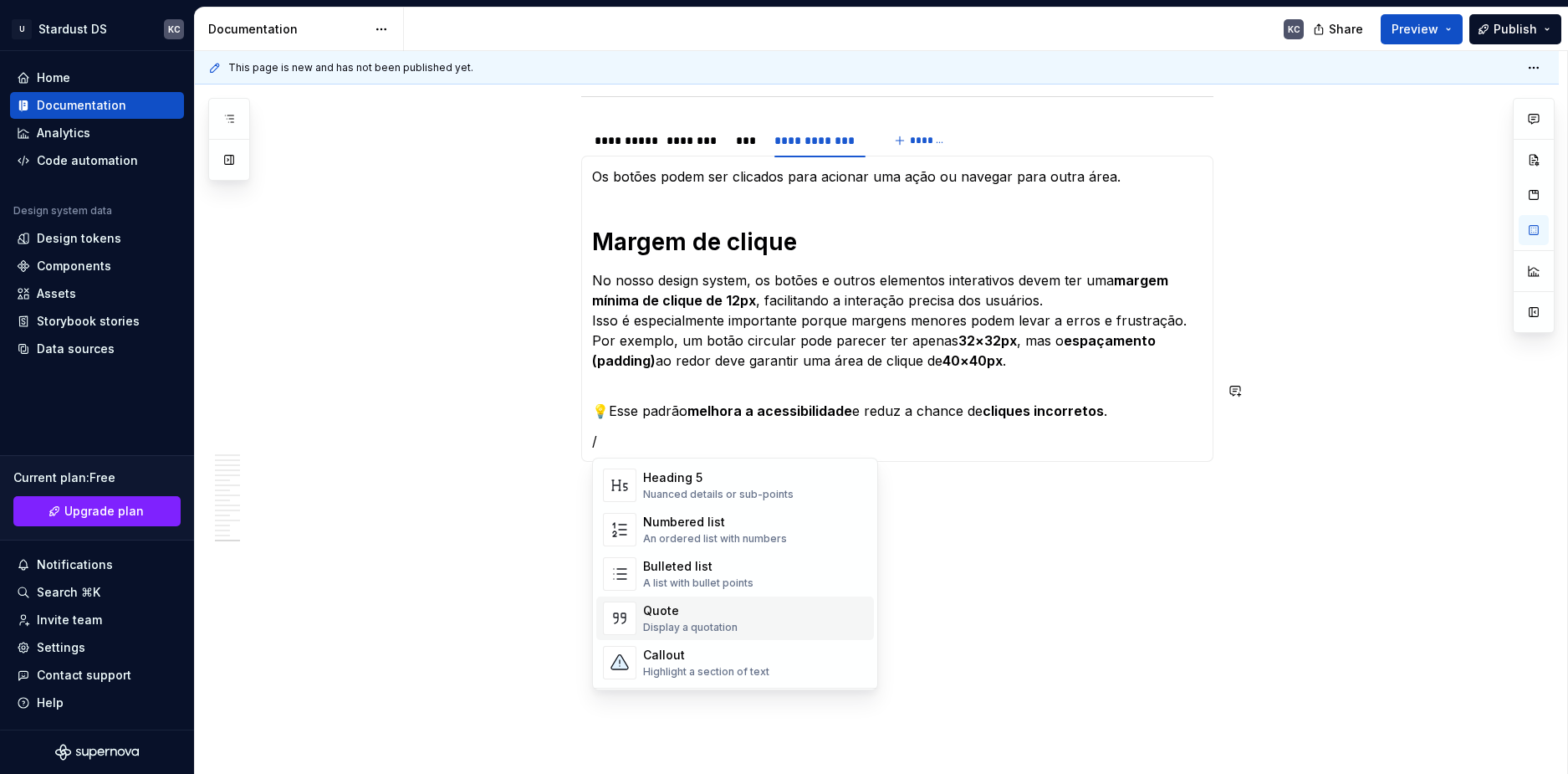
scroll to position [334, 0]
click at [649, 645] on div "Guidelines" at bounding box center [724, 638] width 160 height 16
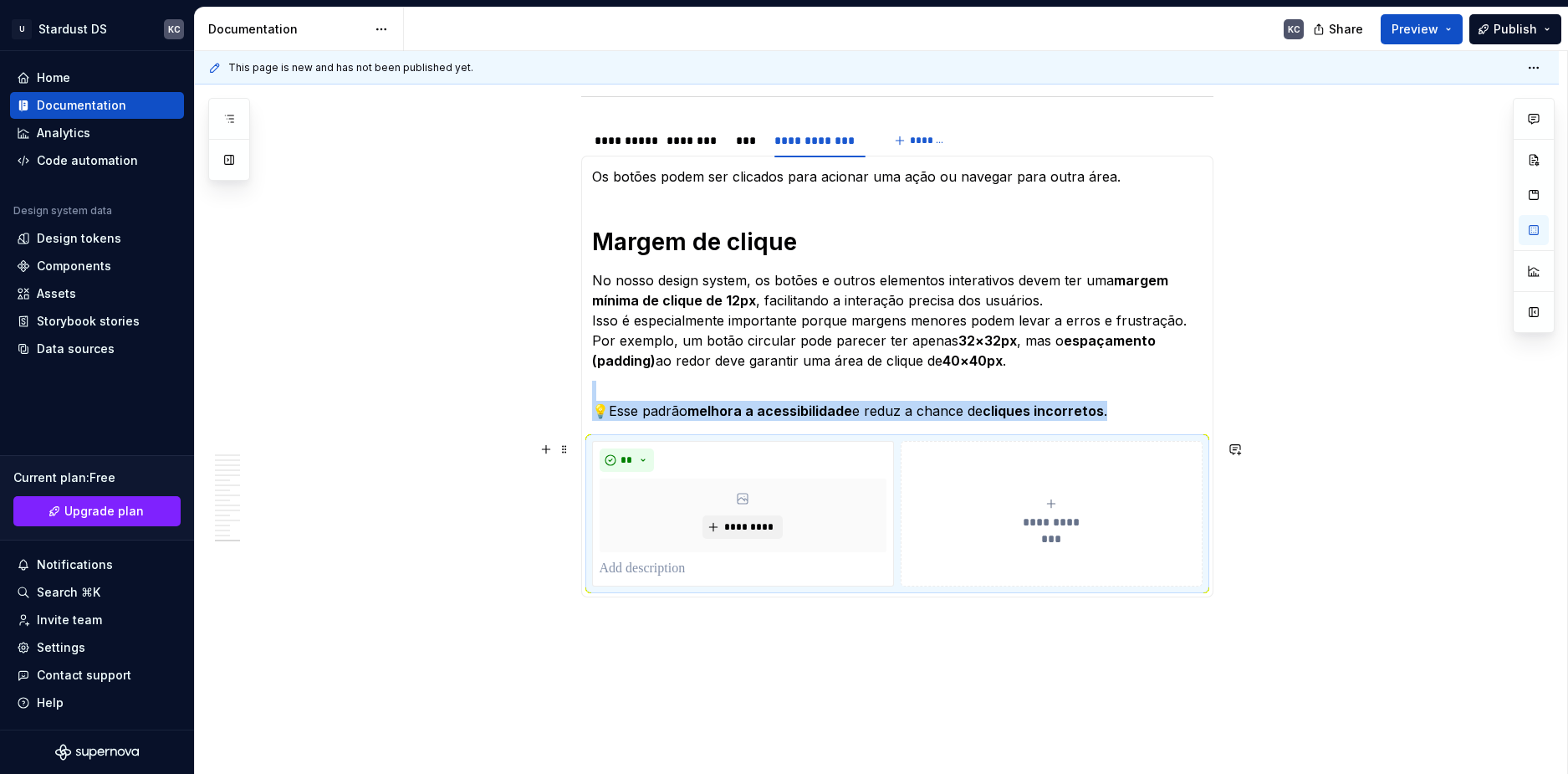
click at [957, 460] on button "**********" at bounding box center [1052, 514] width 302 height 146
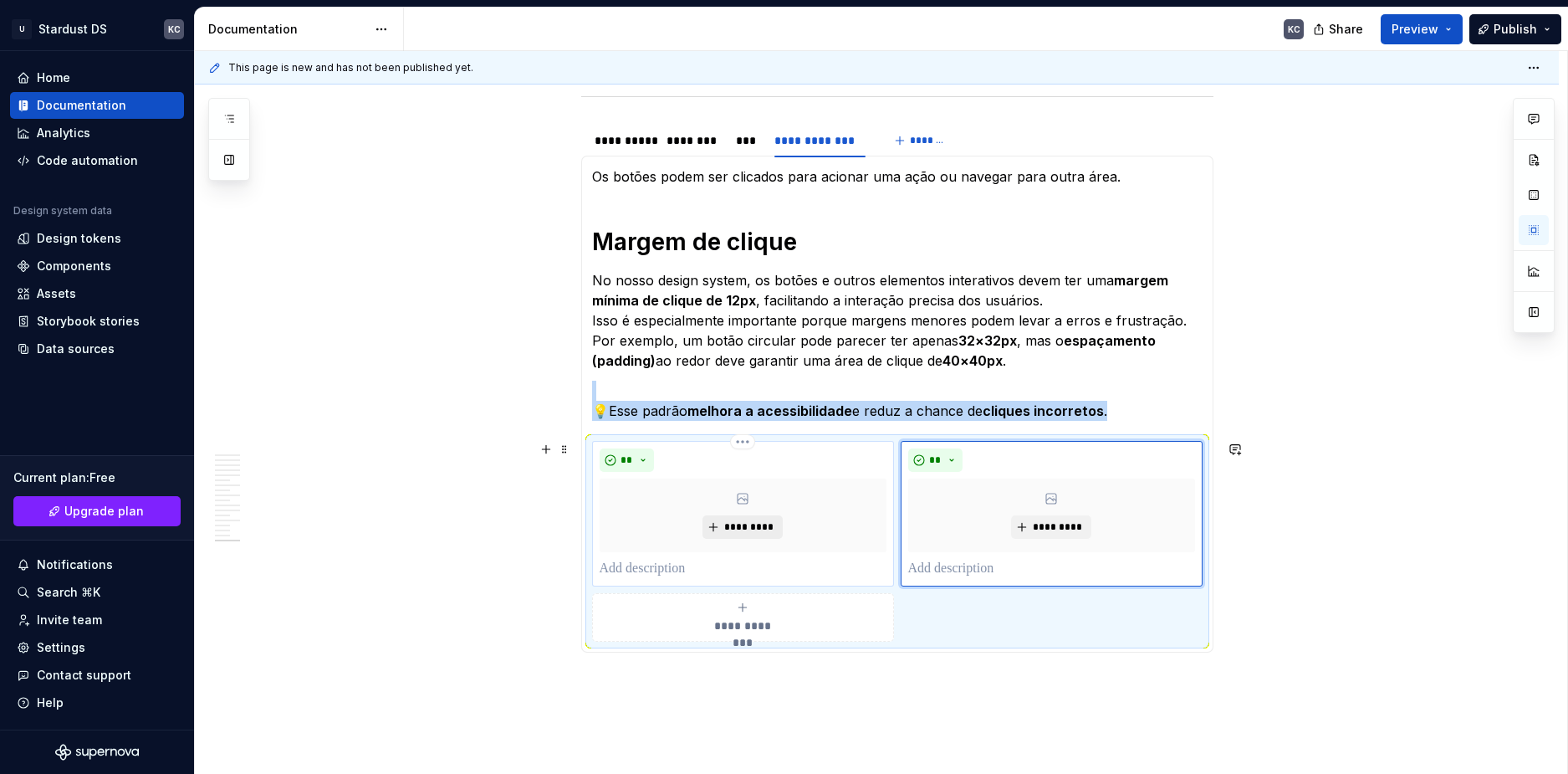
click at [731, 537] on button "*********" at bounding box center [742, 527] width 79 height 23
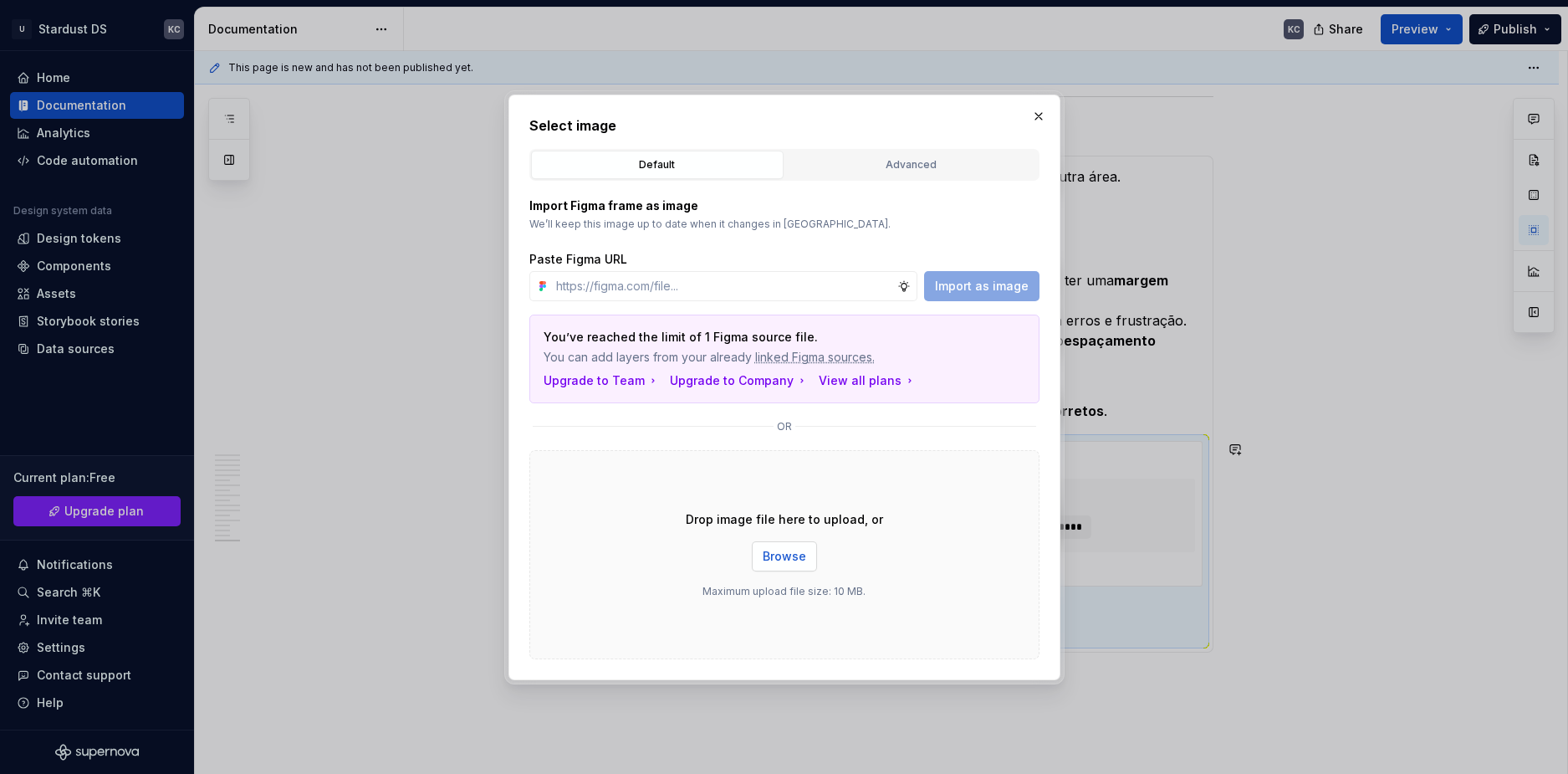
click at [778, 558] on span "Browse" at bounding box center [784, 556] width 43 height 16
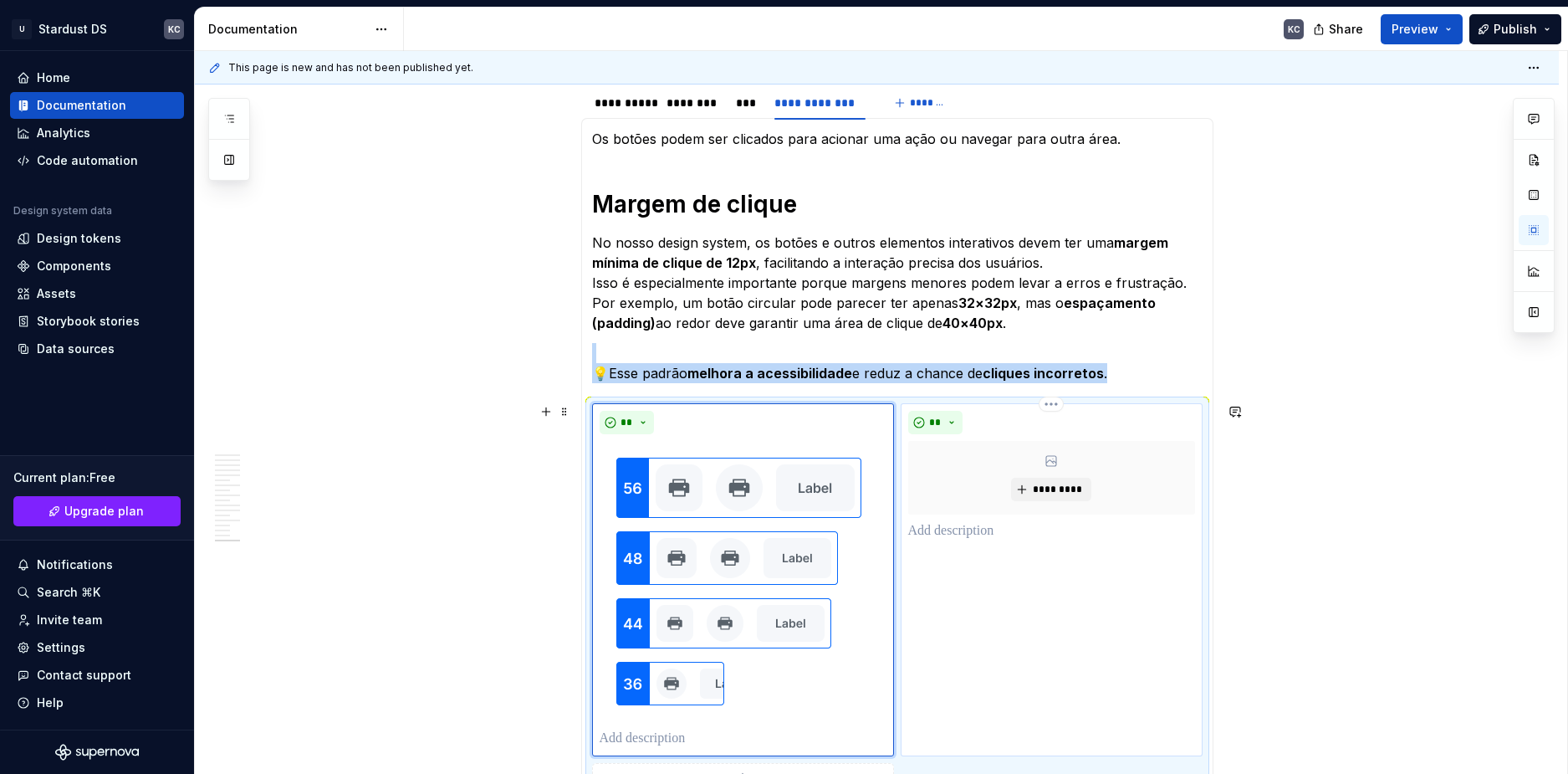
scroll to position [609, 0]
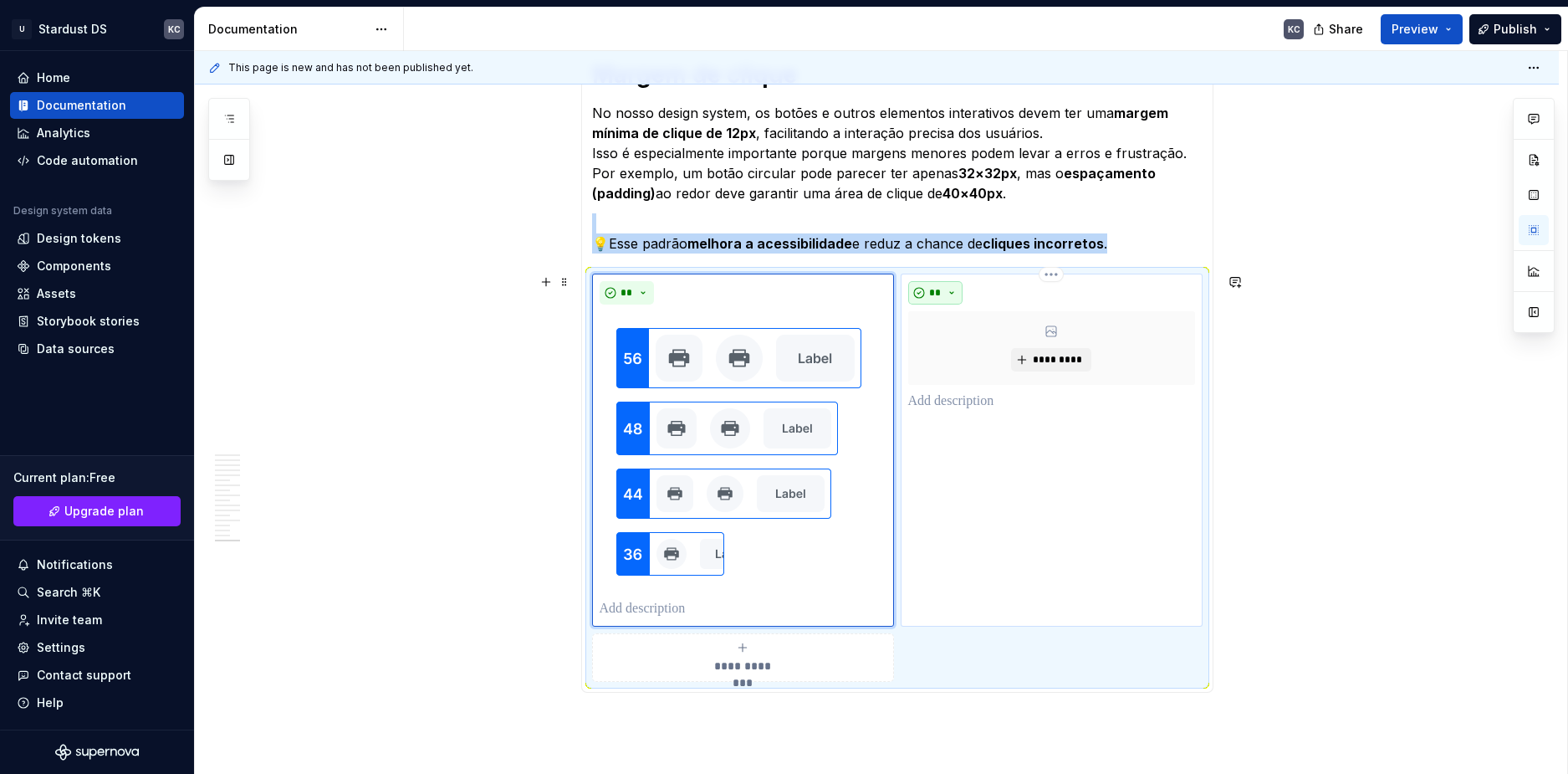
click at [952, 295] on button "**" at bounding box center [936, 292] width 55 height 23
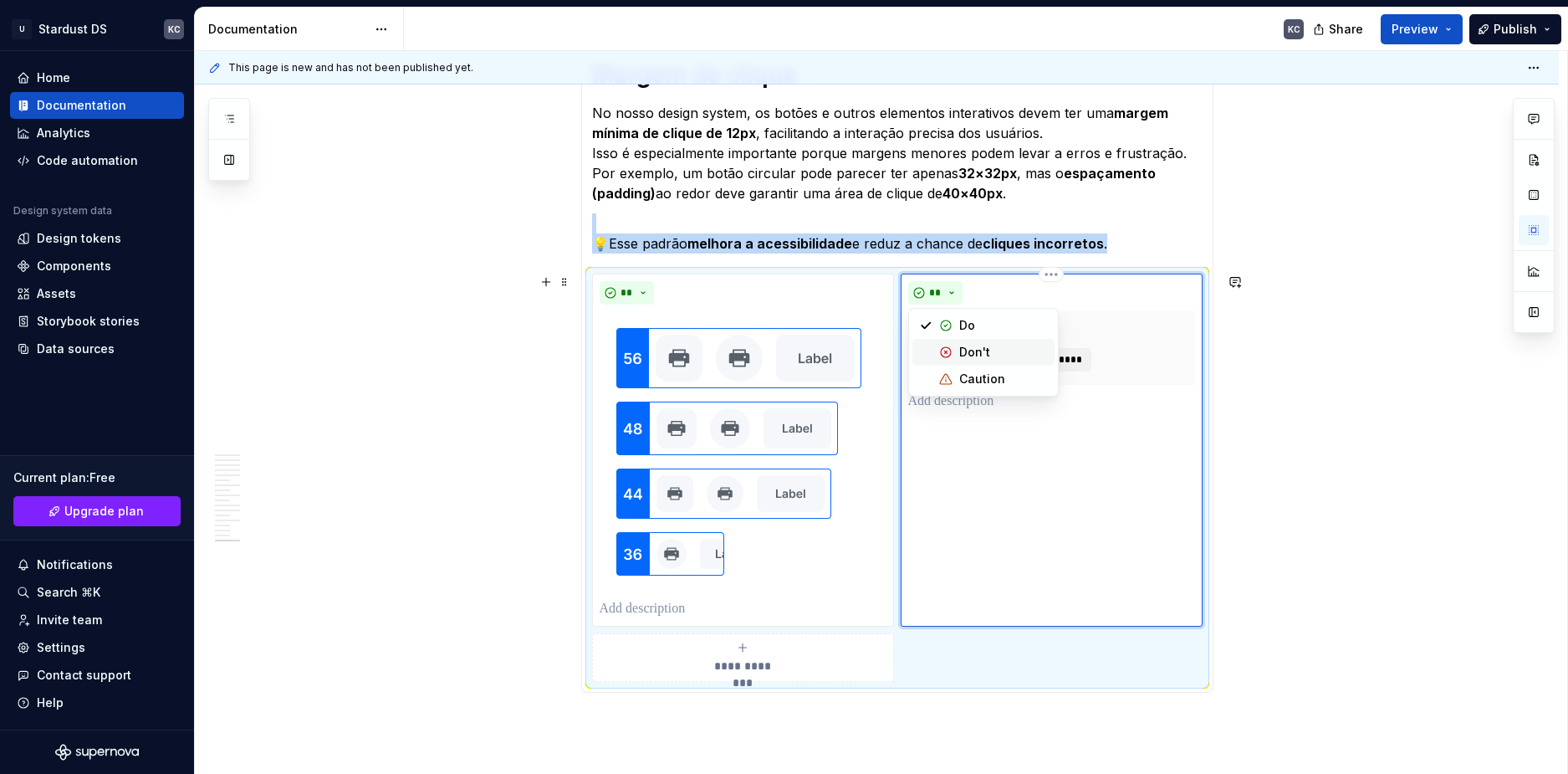
click at [968, 352] on div "Don't" at bounding box center [975, 352] width 31 height 16
click at [1338, 477] on div "**********" at bounding box center [876, 368] width 1364 height 1334
click at [739, 282] on div "**" at bounding box center [743, 292] width 287 height 23
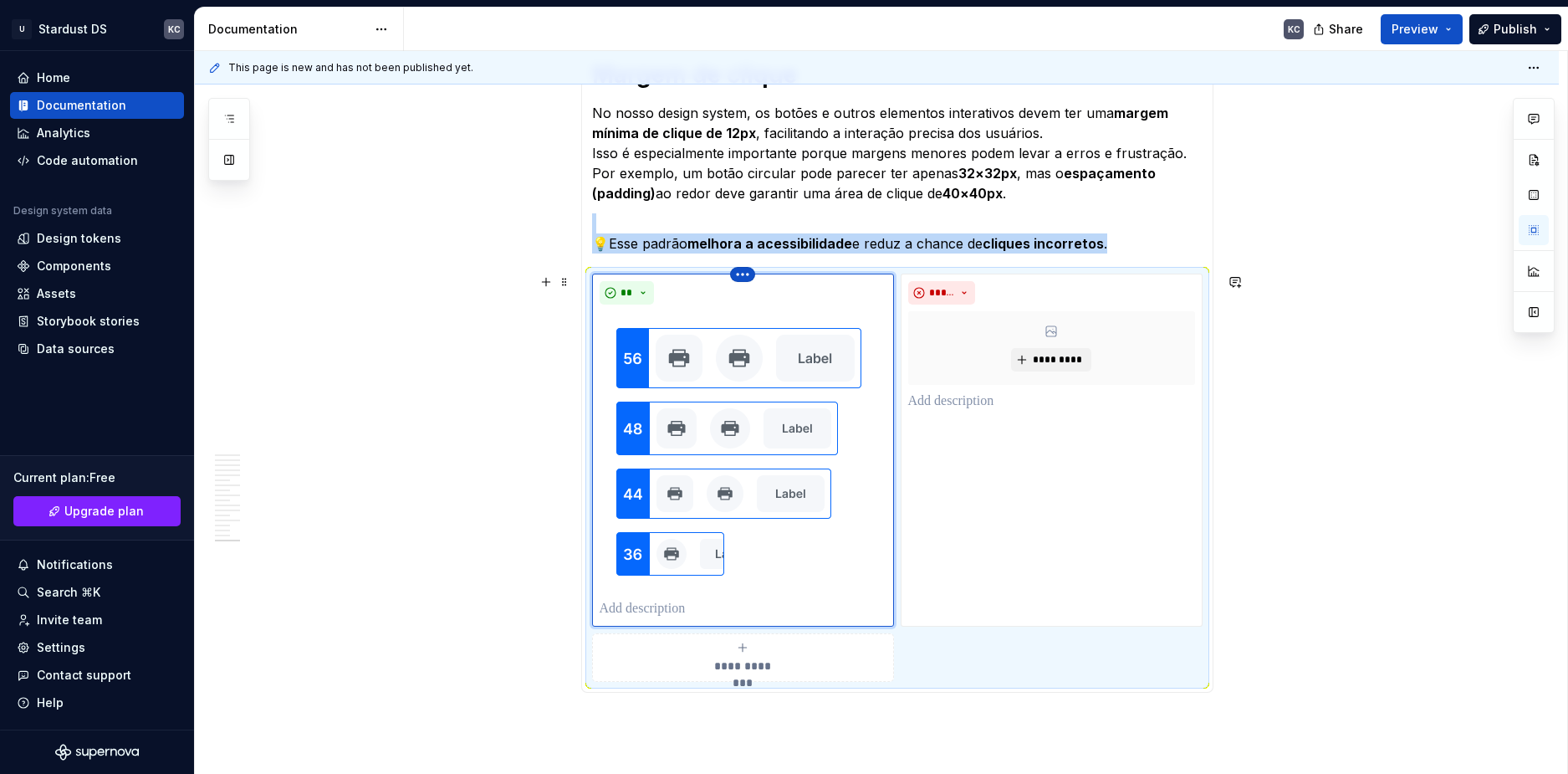
click at [739, 280] on html "U Stardust DS KC Home Documentation Analytics Code automation Design system dat…" at bounding box center [784, 387] width 1568 height 774
click at [756, 299] on div "Delete item" at bounding box center [805, 303] width 142 height 27
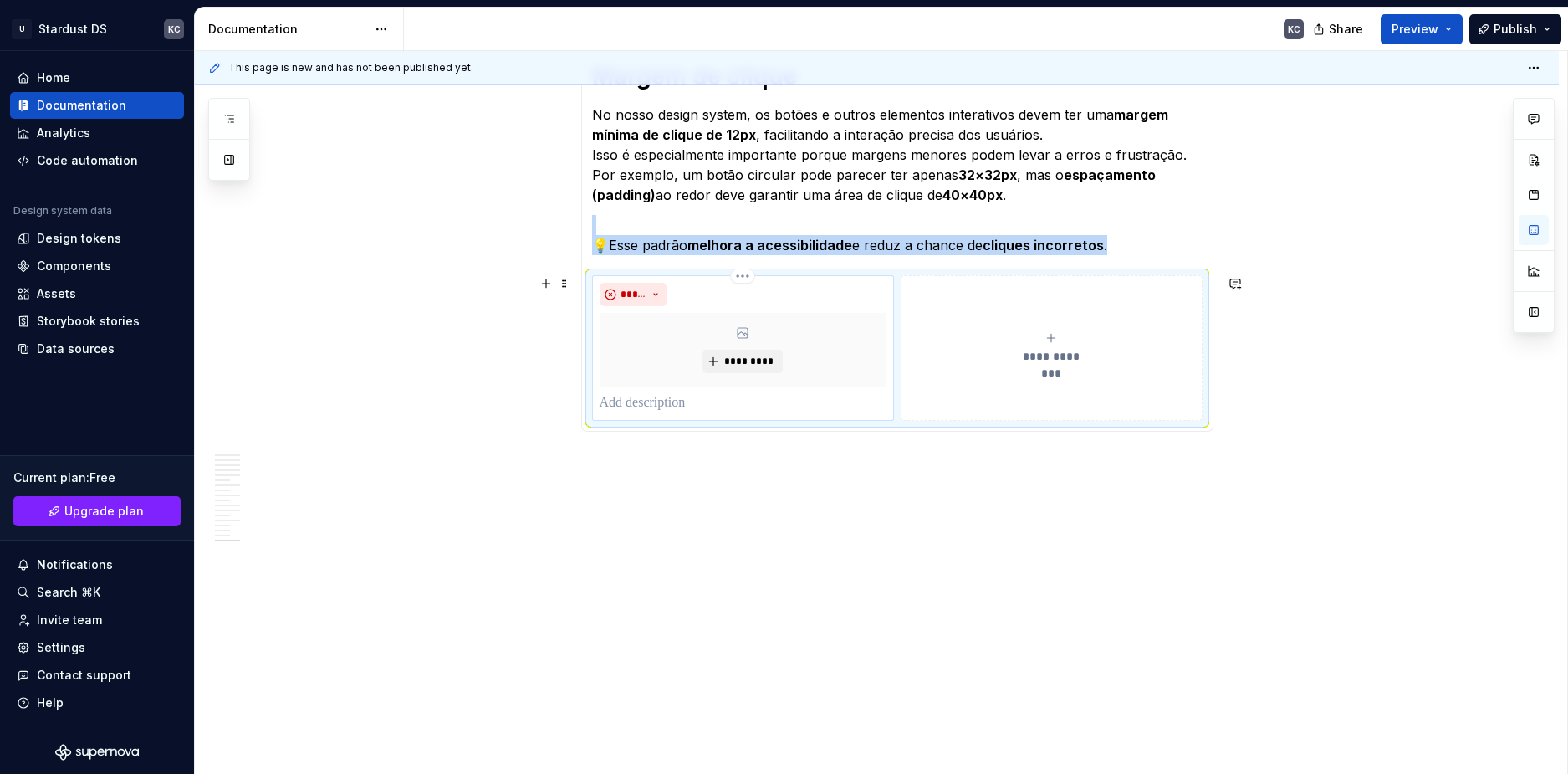
scroll to position [608, 0]
click at [744, 362] on span "*********" at bounding box center [749, 362] width 51 height 14
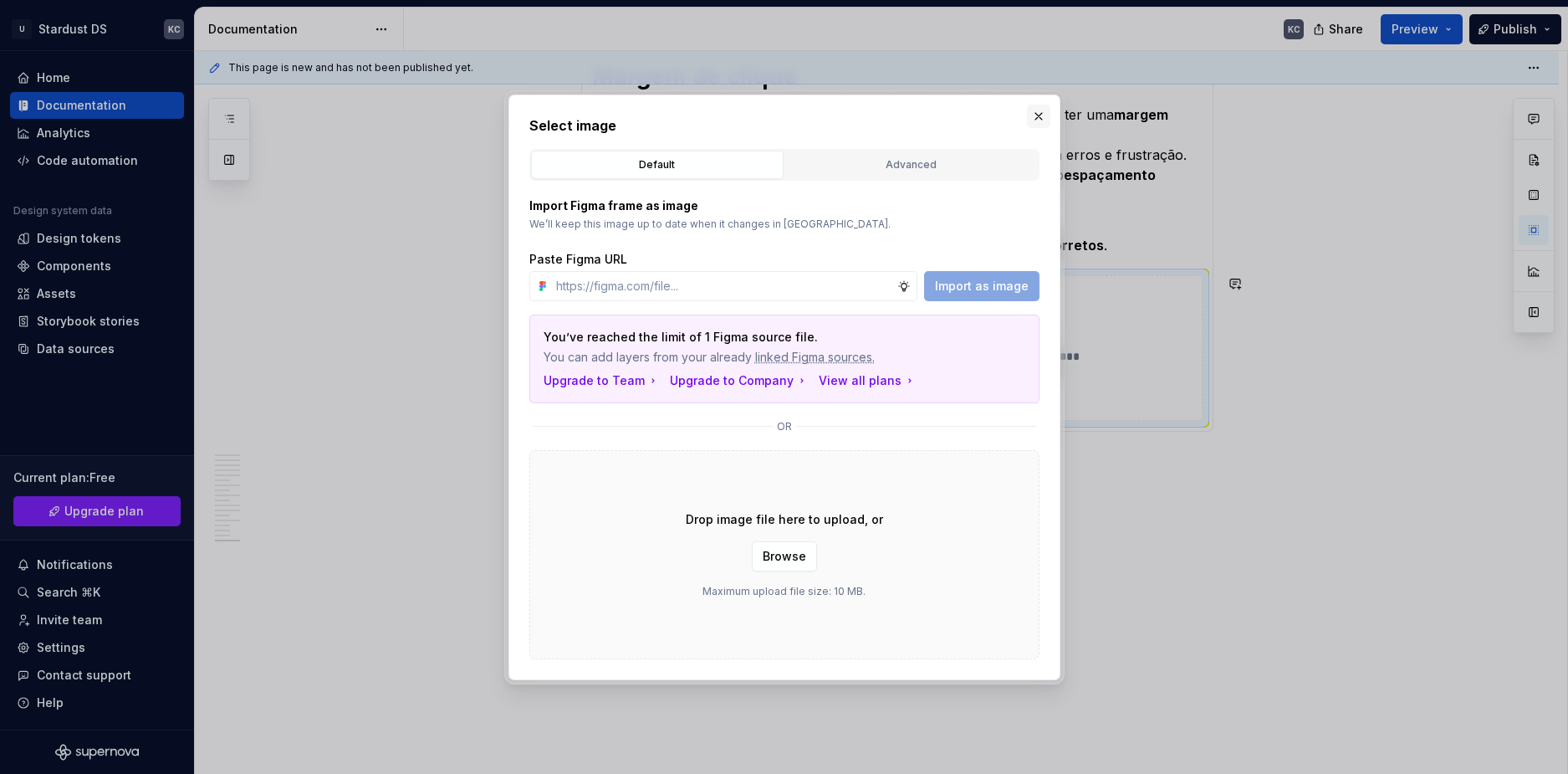
click at [1038, 120] on button "button" at bounding box center [1038, 115] width 23 height 23
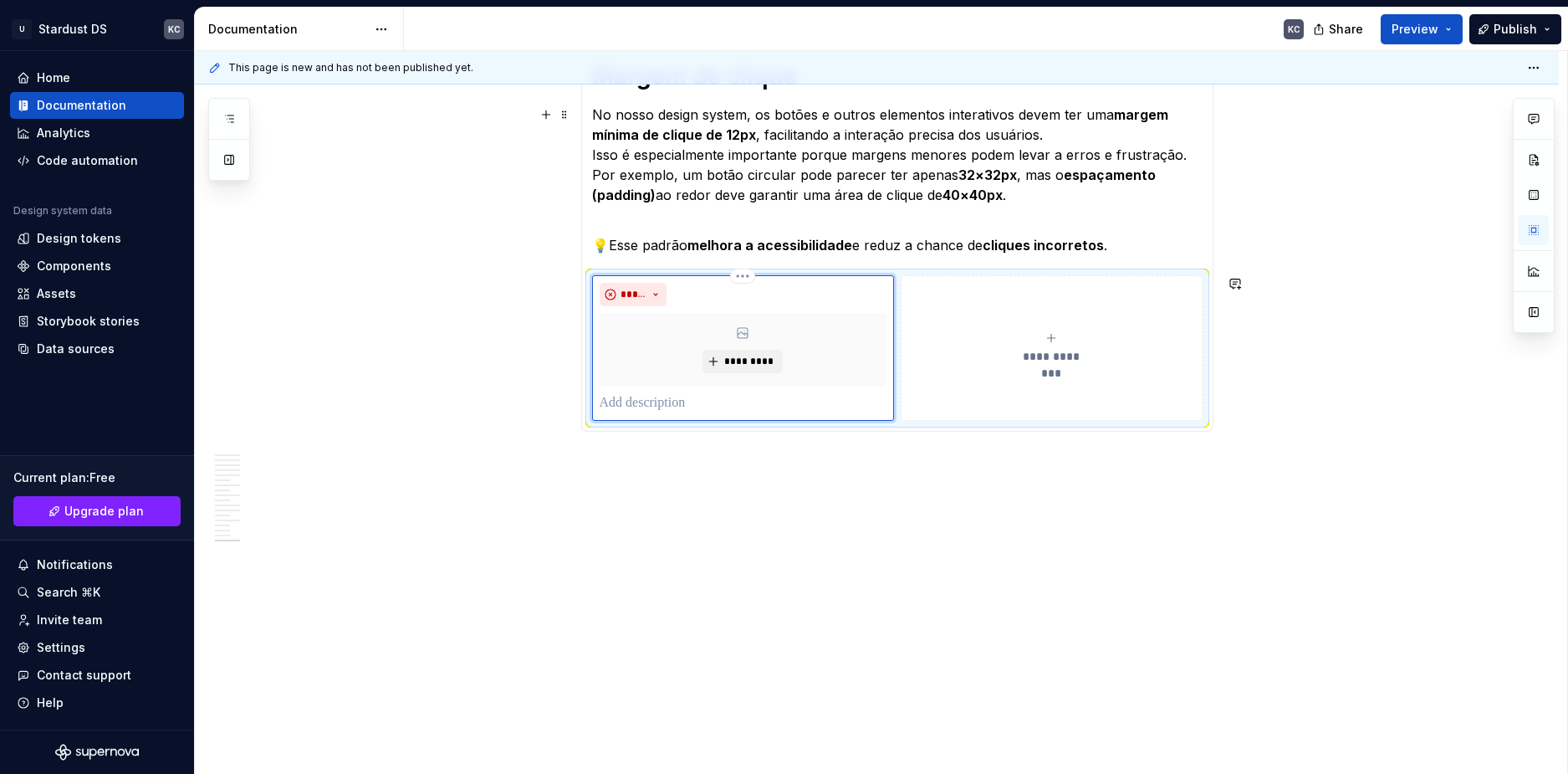
click at [1046, 101] on section-item-column "**********" at bounding box center [897, 210] width 611 height 420
click at [1042, 115] on p "No nosso design system, os botões e outros elementos interativos devem ter uma …" at bounding box center [897, 154] width 611 height 100
click at [1048, 355] on span "**********" at bounding box center [1051, 356] width 77 height 16
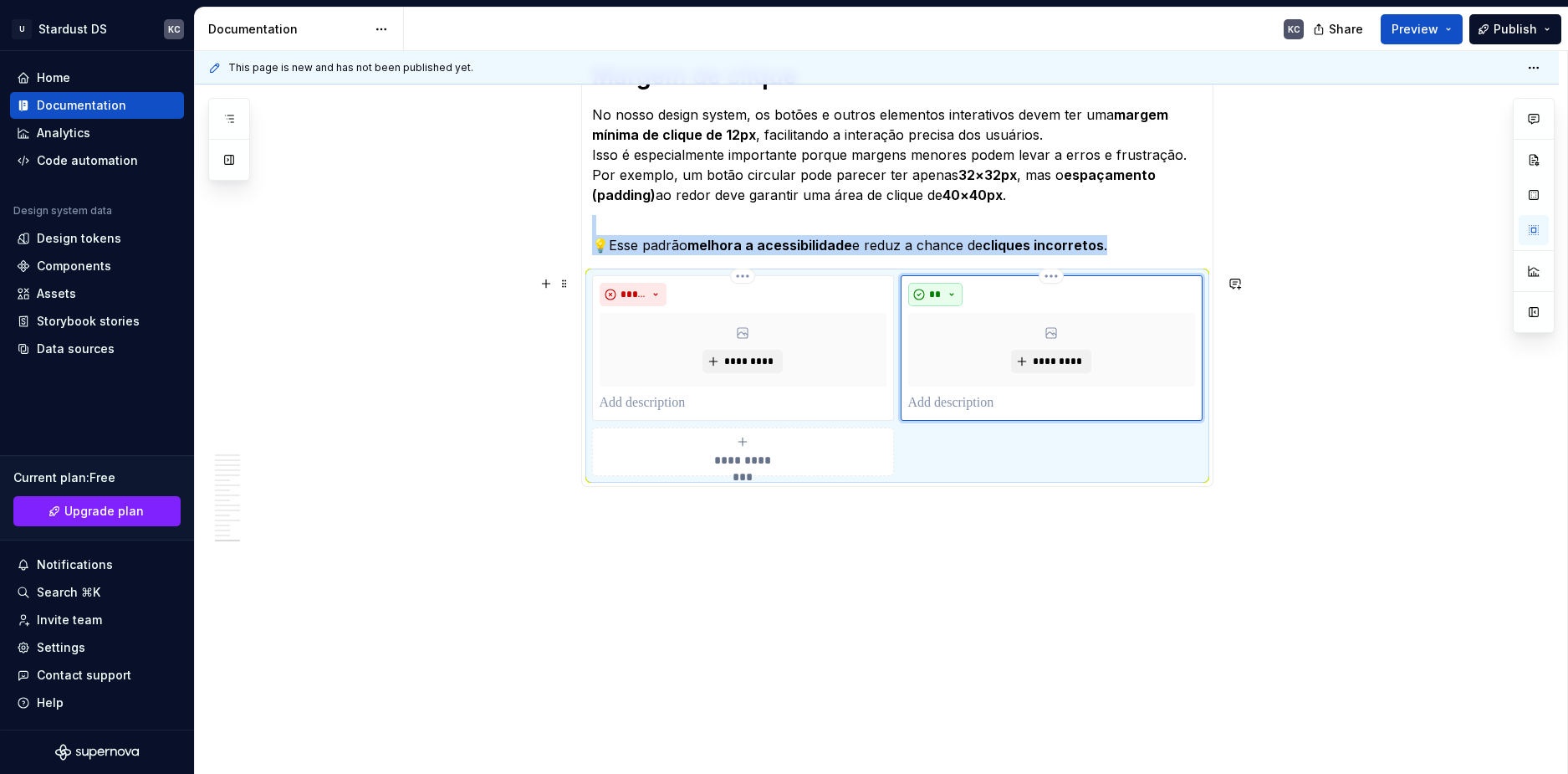
click at [936, 287] on button "**" at bounding box center [936, 294] width 55 height 23
click at [954, 346] on span "Don't" at bounding box center [983, 353] width 142 height 27
click at [663, 296] on button "*****" at bounding box center [633, 294] width 68 height 23
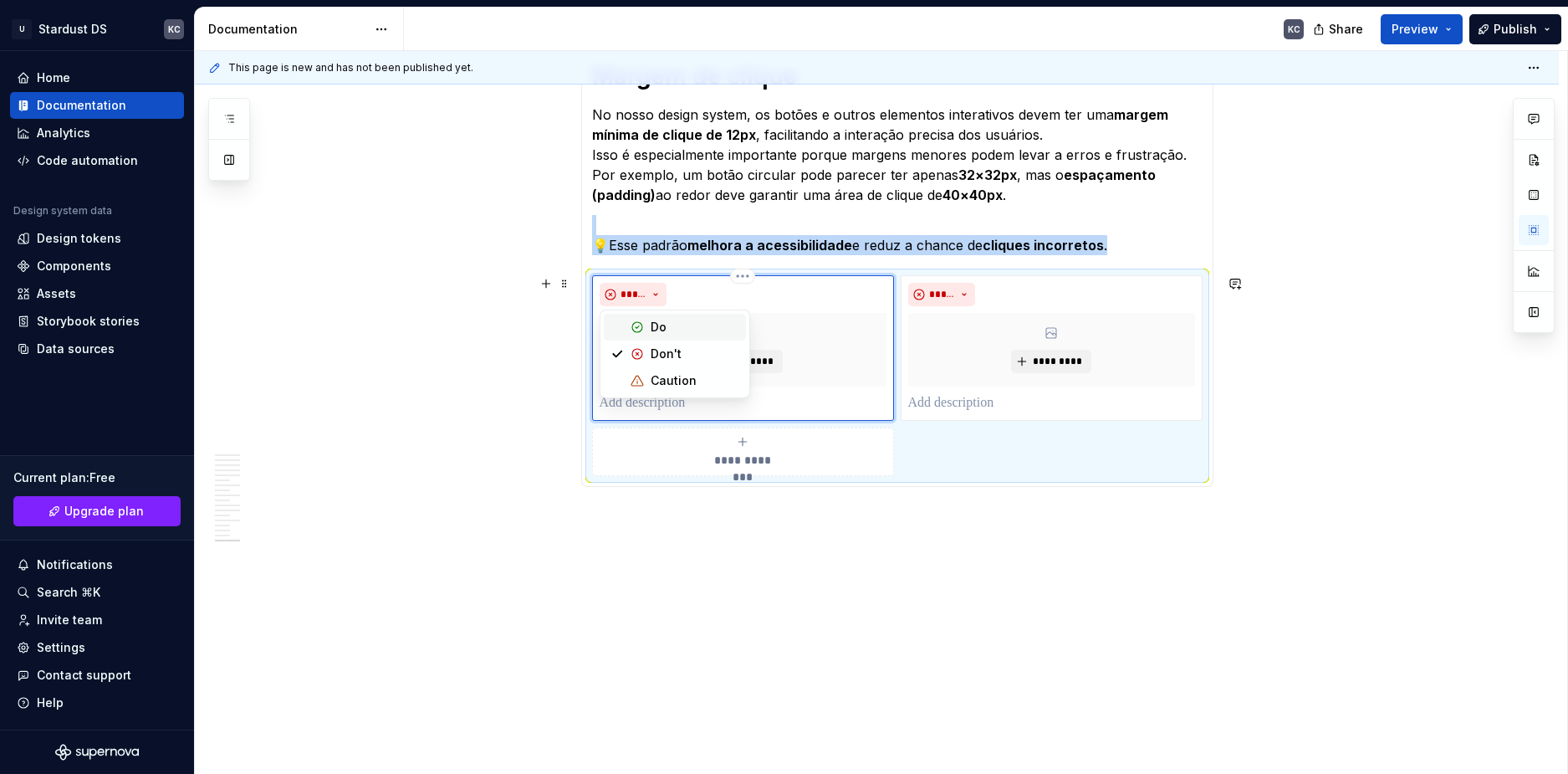
click at [678, 329] on div "Do" at bounding box center [694, 327] width 89 height 16
click at [731, 358] on span "*********" at bounding box center [749, 362] width 51 height 14
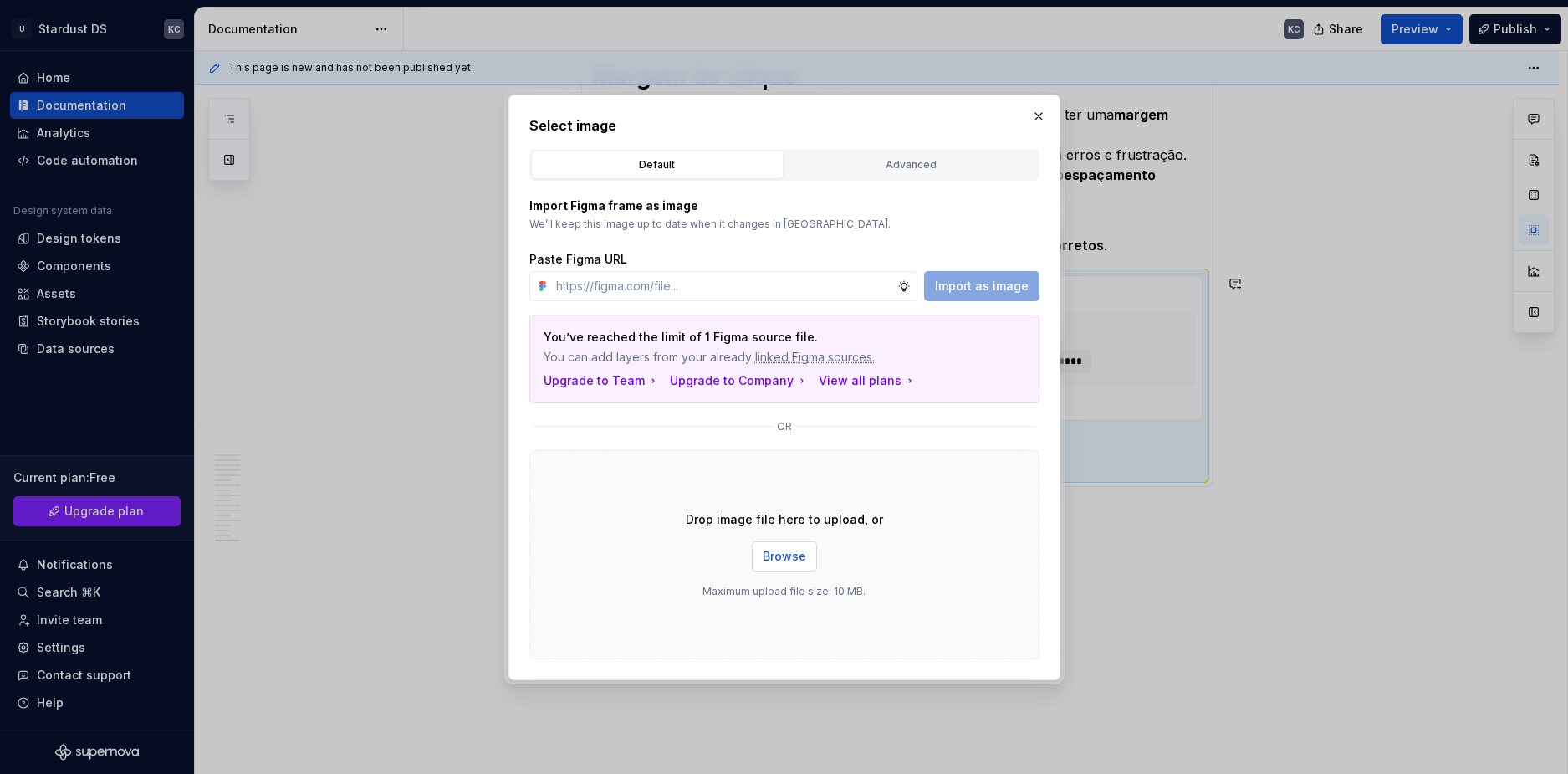
click at [757, 565] on button "Browse" at bounding box center [785, 556] width 65 height 30
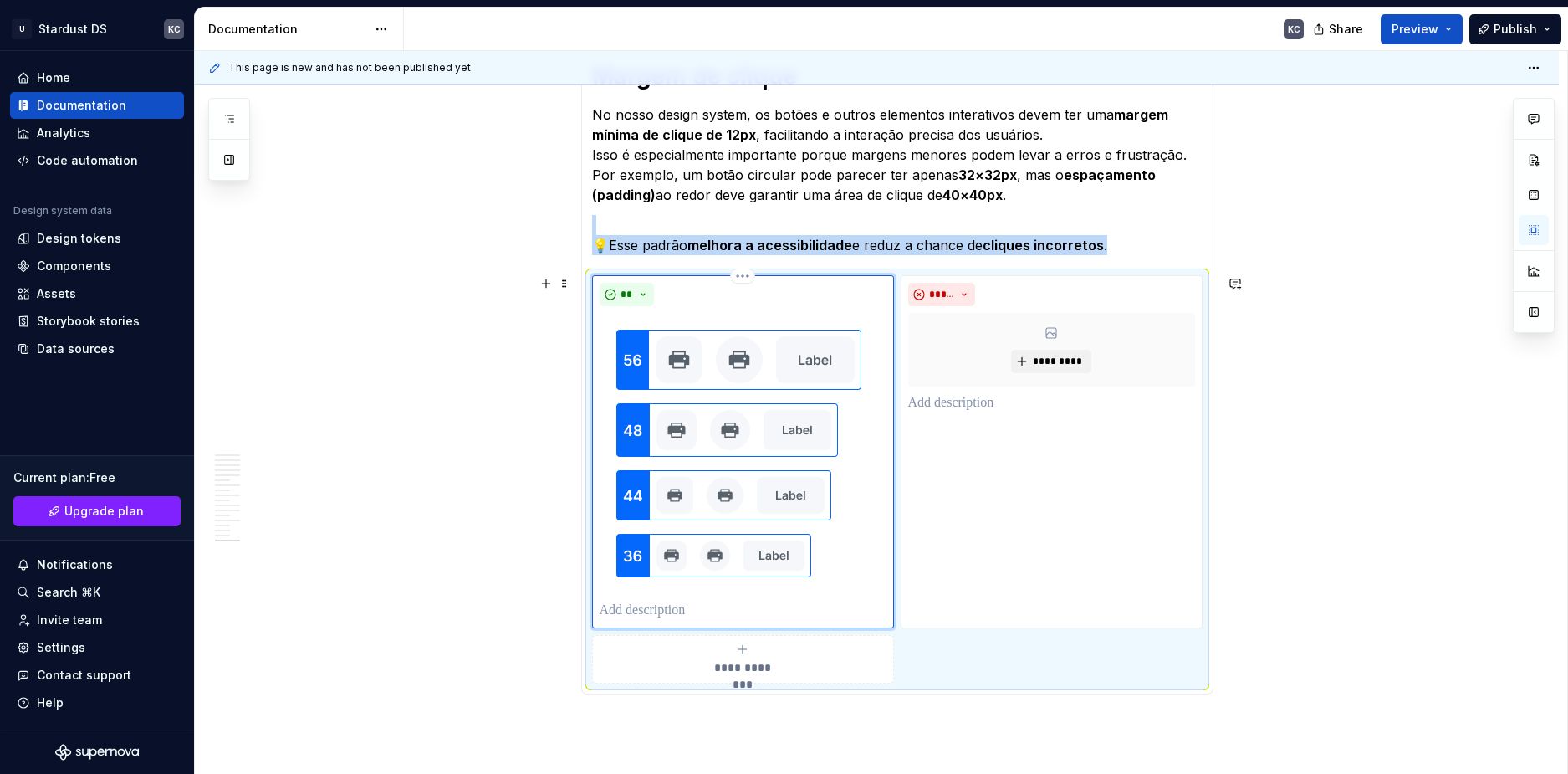
click at [673, 599] on div "**" at bounding box center [743, 452] width 287 height 338
click at [667, 609] on p at bounding box center [743, 610] width 287 height 20
type textarea "*"
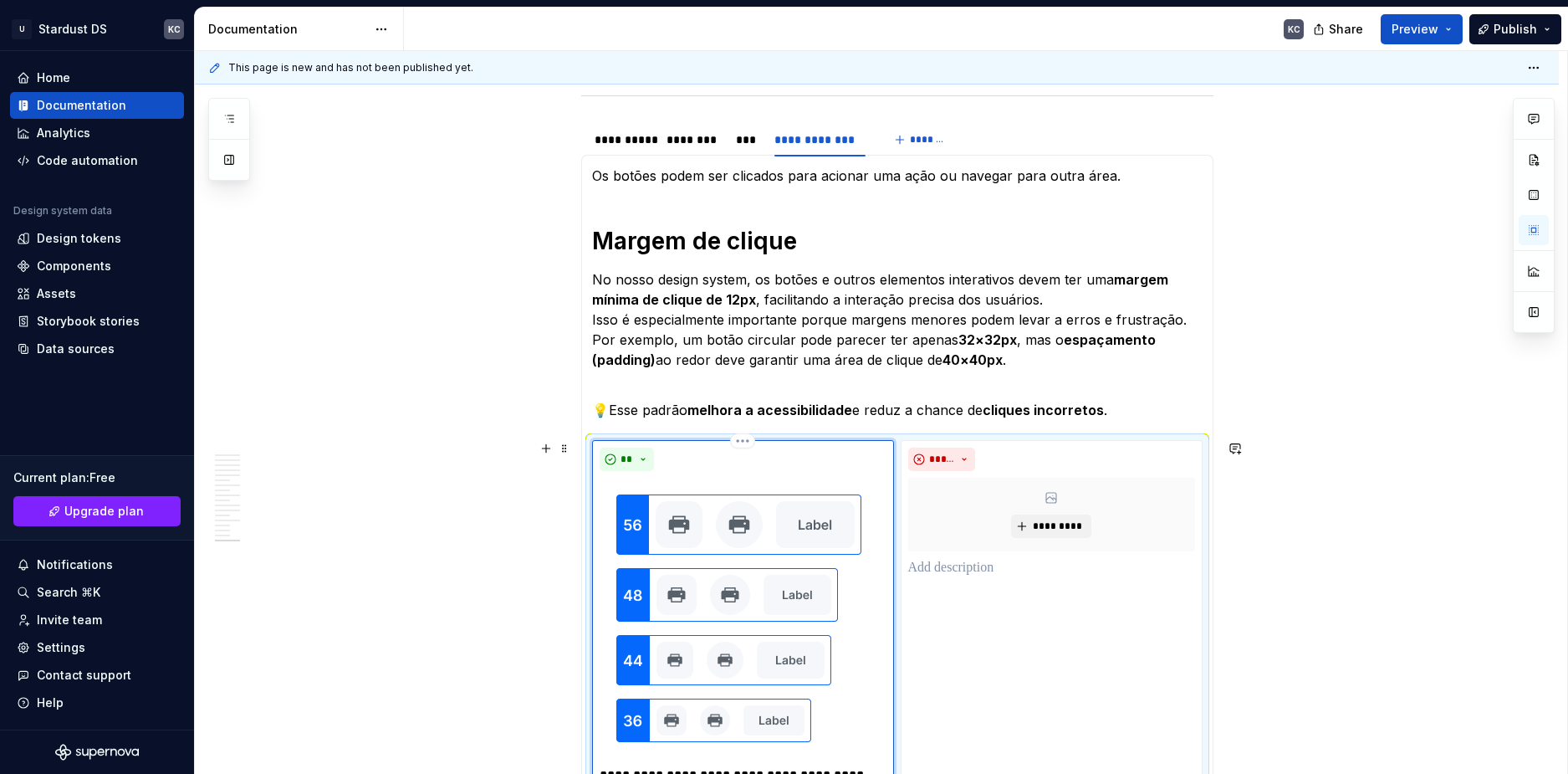
scroll to position [440, 0]
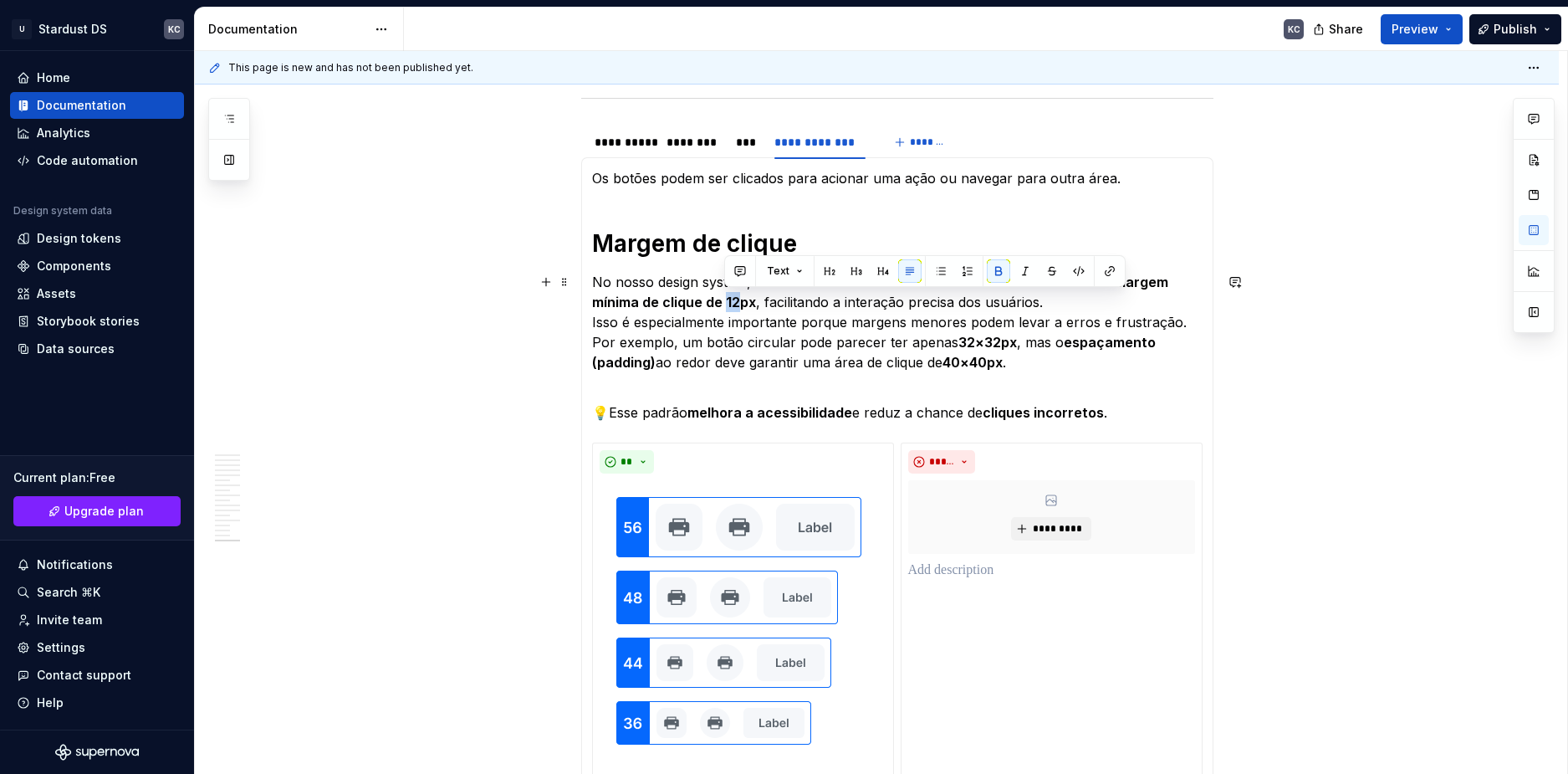
drag, startPoint x: 724, startPoint y: 301, endPoint x: 736, endPoint y: 301, distance: 12.0
click at [736, 301] on strong "margem mínima de clique de 12px" at bounding box center [881, 291] width 580 height 37
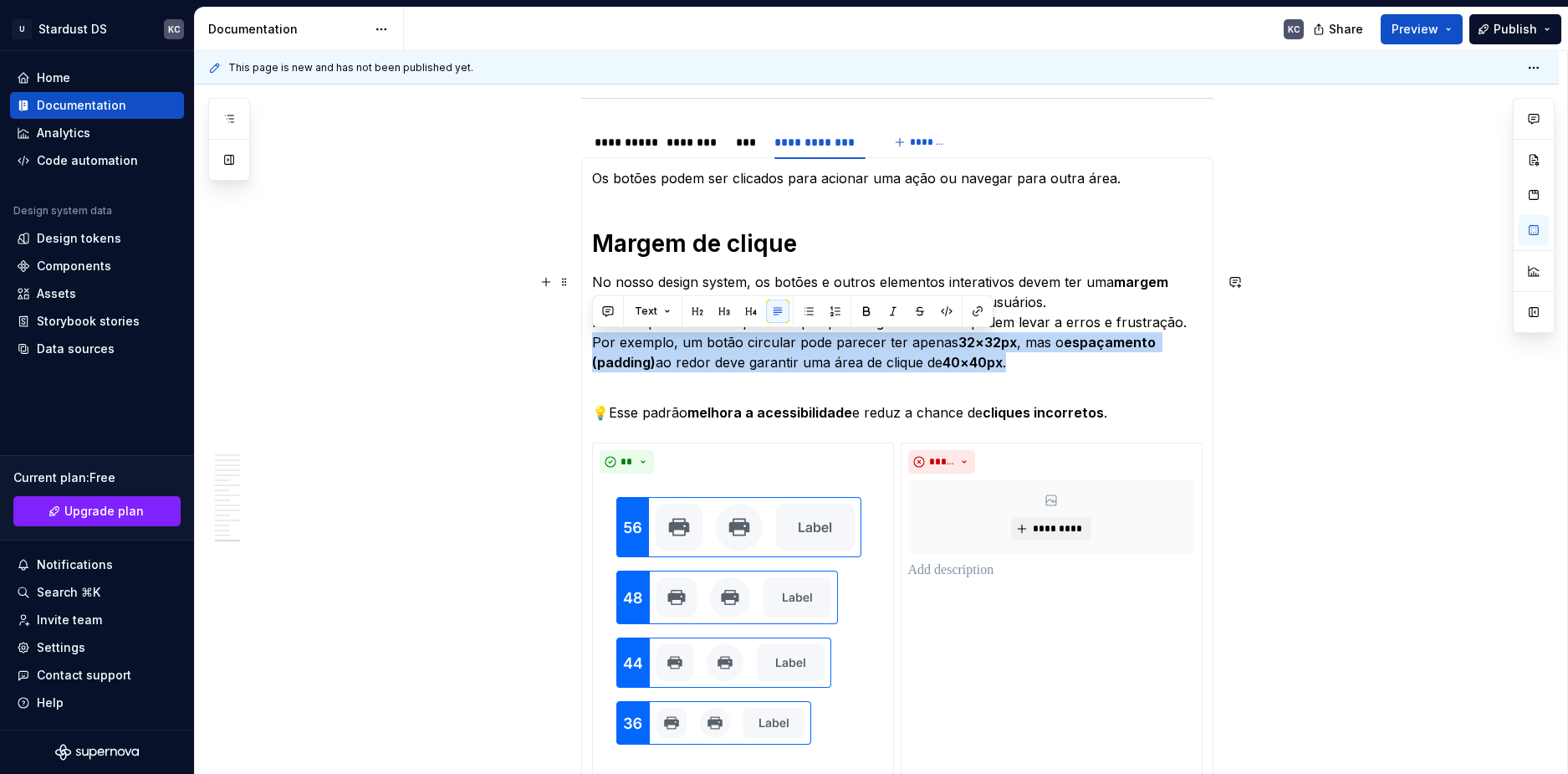
drag, startPoint x: 977, startPoint y: 366, endPoint x: 595, endPoint y: 348, distance: 382.4
click at [595, 348] on p "No nosso design system, os botões e outros elementos interativos devem ter uma …" at bounding box center [897, 322] width 611 height 100
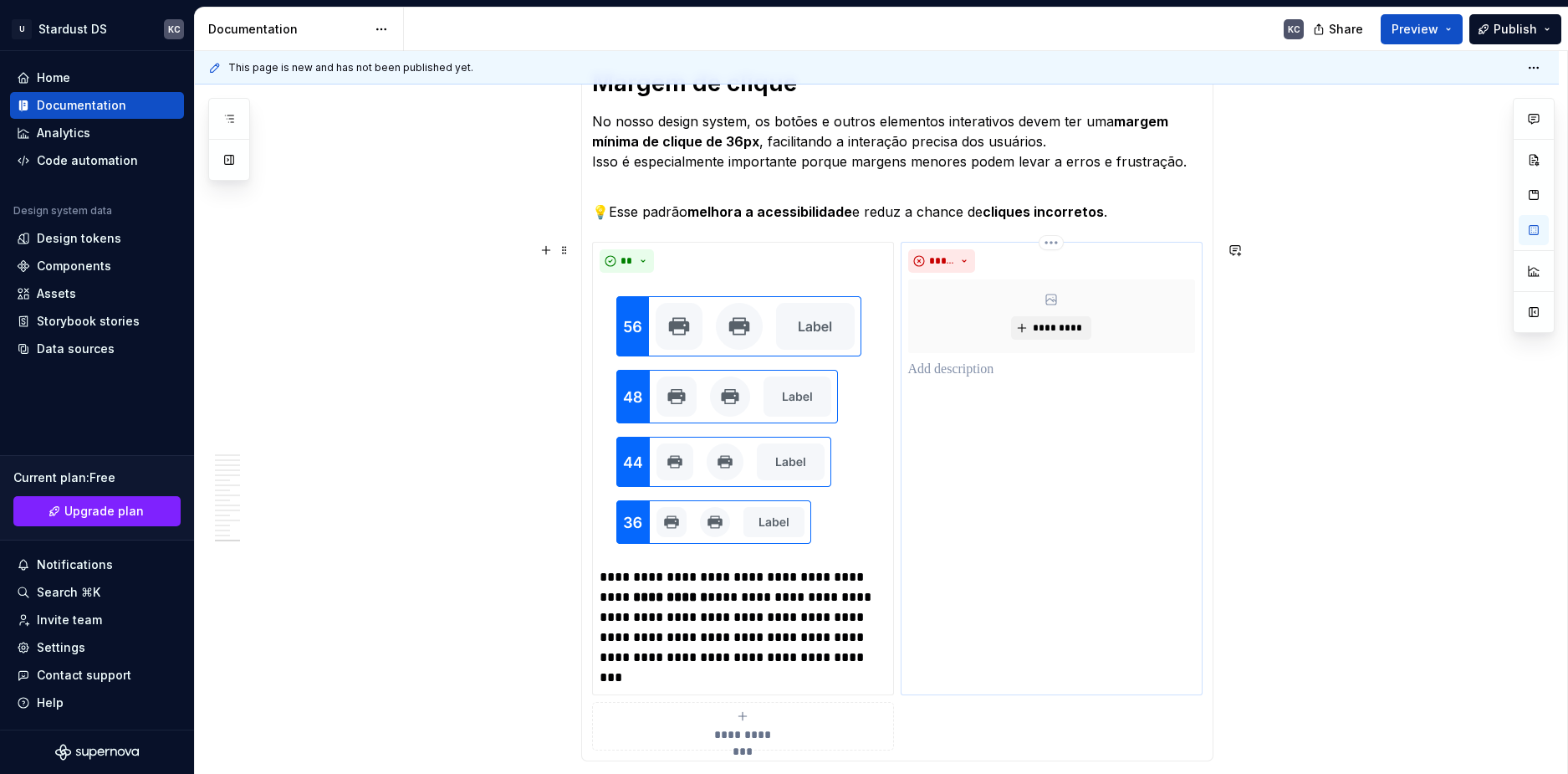
scroll to position [608, 0]
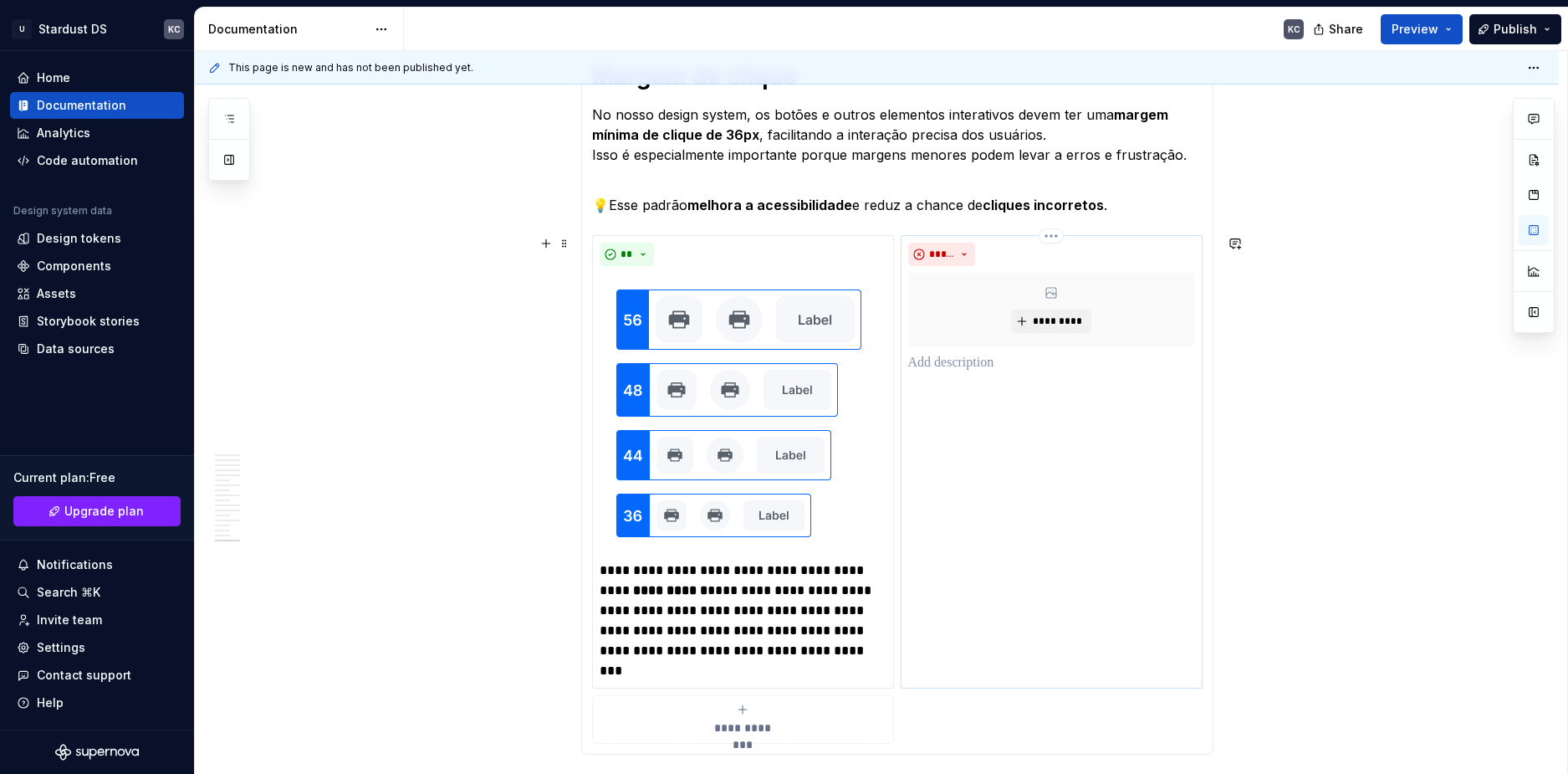
click at [960, 368] on p at bounding box center [1051, 363] width 287 height 20
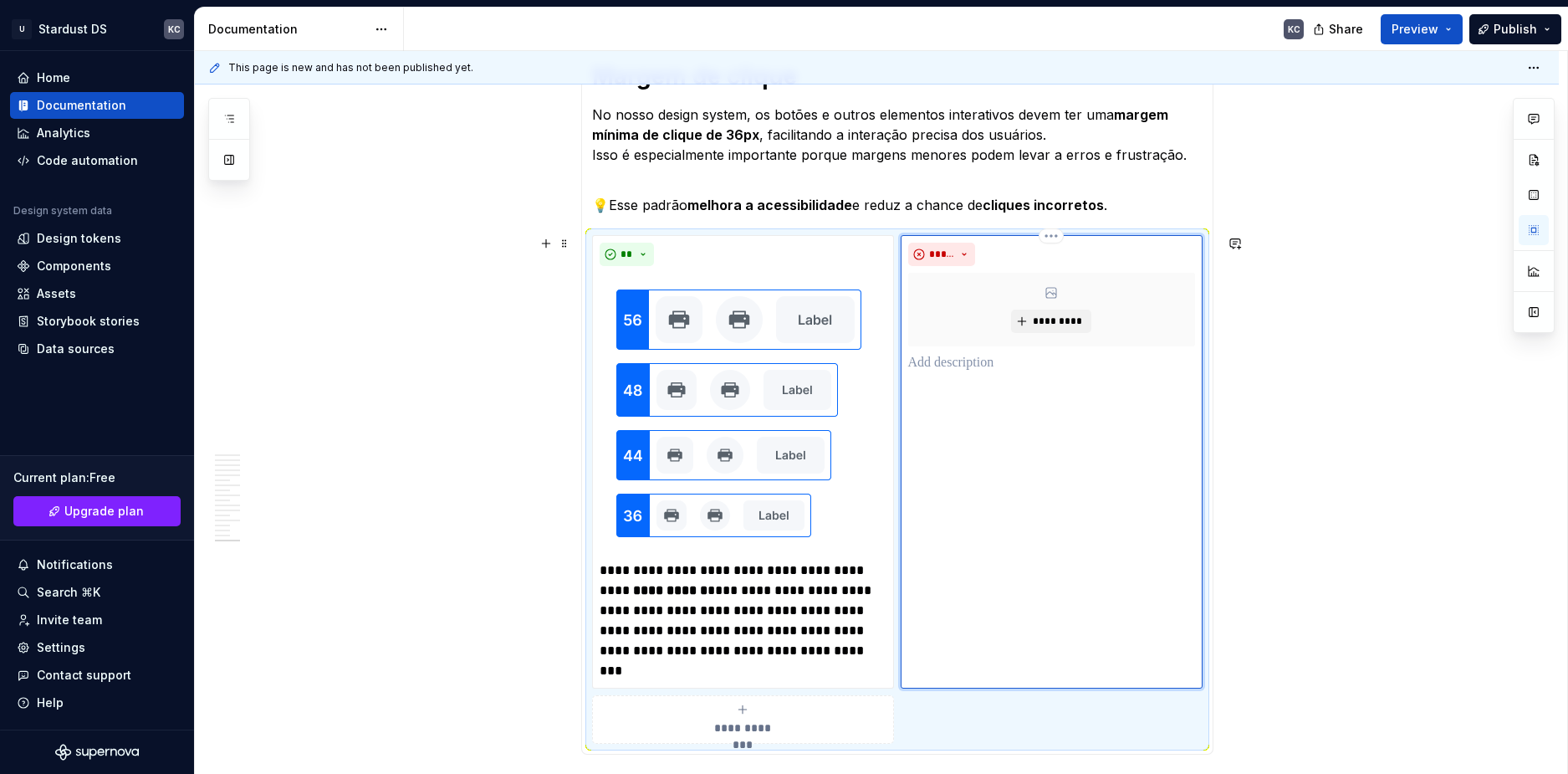
paste div
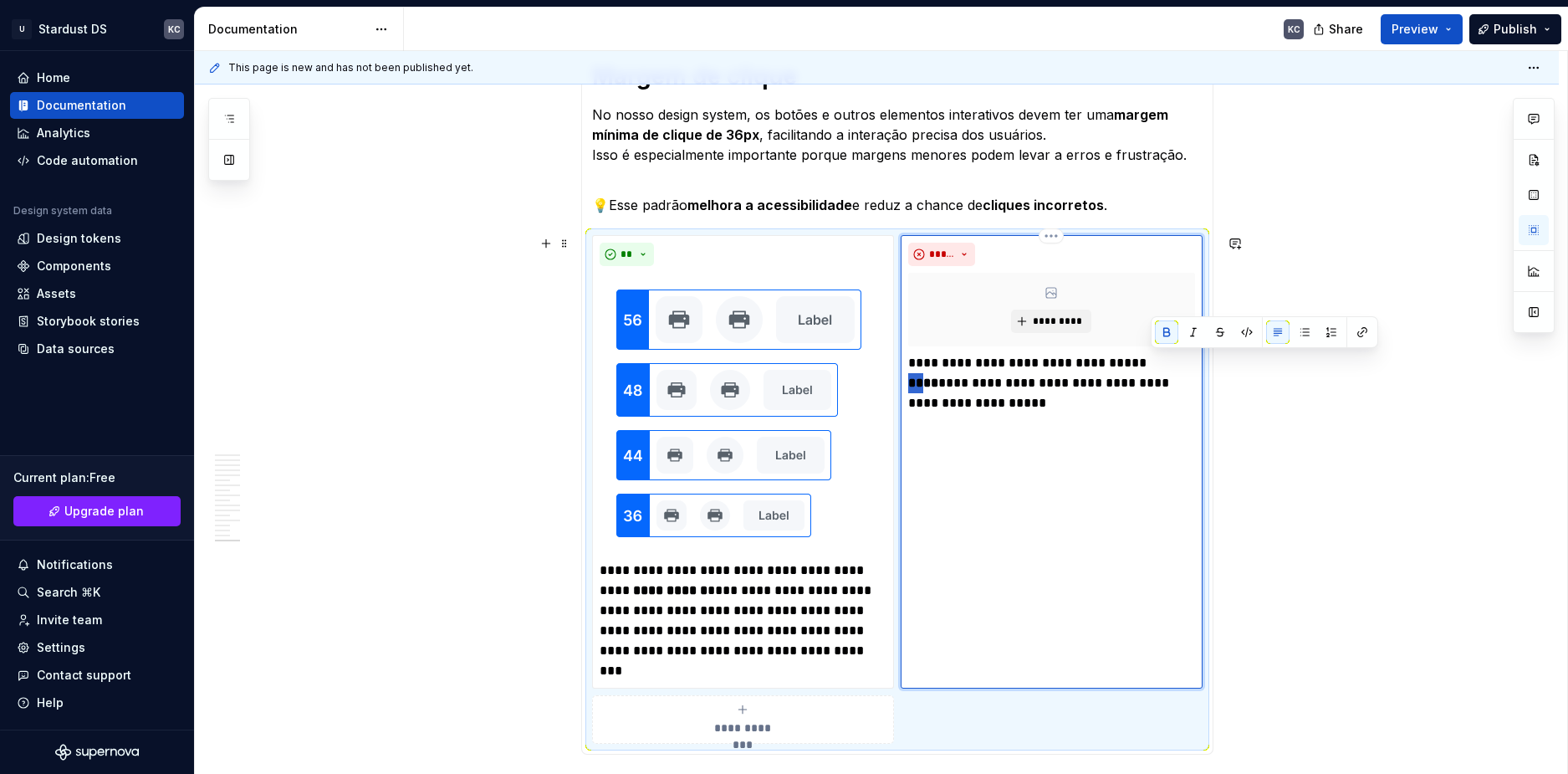
drag, startPoint x: 1167, startPoint y: 364, endPoint x: 1153, endPoint y: 364, distance: 14.0
click at [938, 377] on strong "****" at bounding box center [923, 383] width 30 height 13
click at [1513, 481] on div "**********" at bounding box center [876, 400] width 1364 height 1395
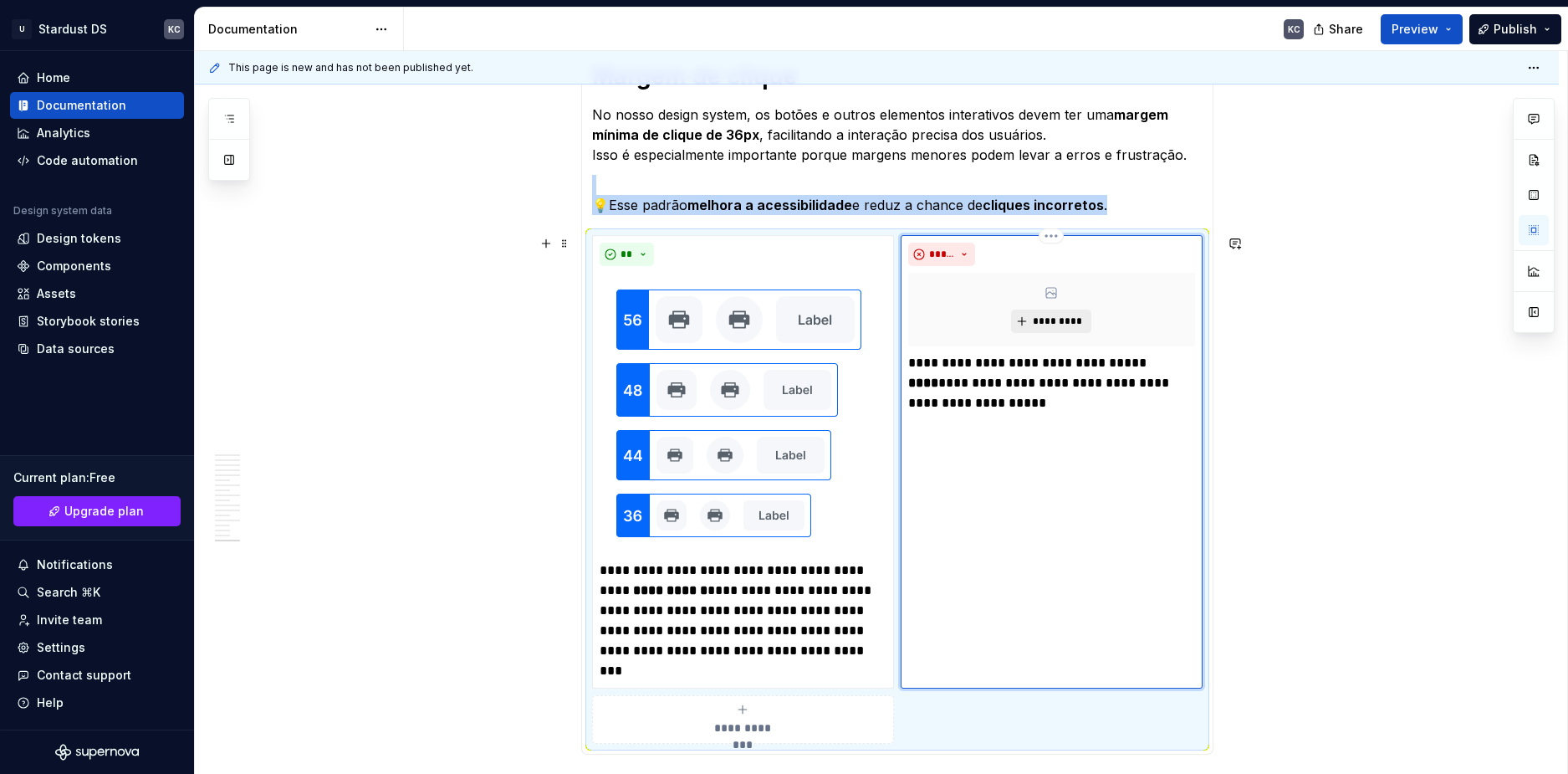
click at [1051, 326] on span "*********" at bounding box center [1057, 321] width 51 height 14
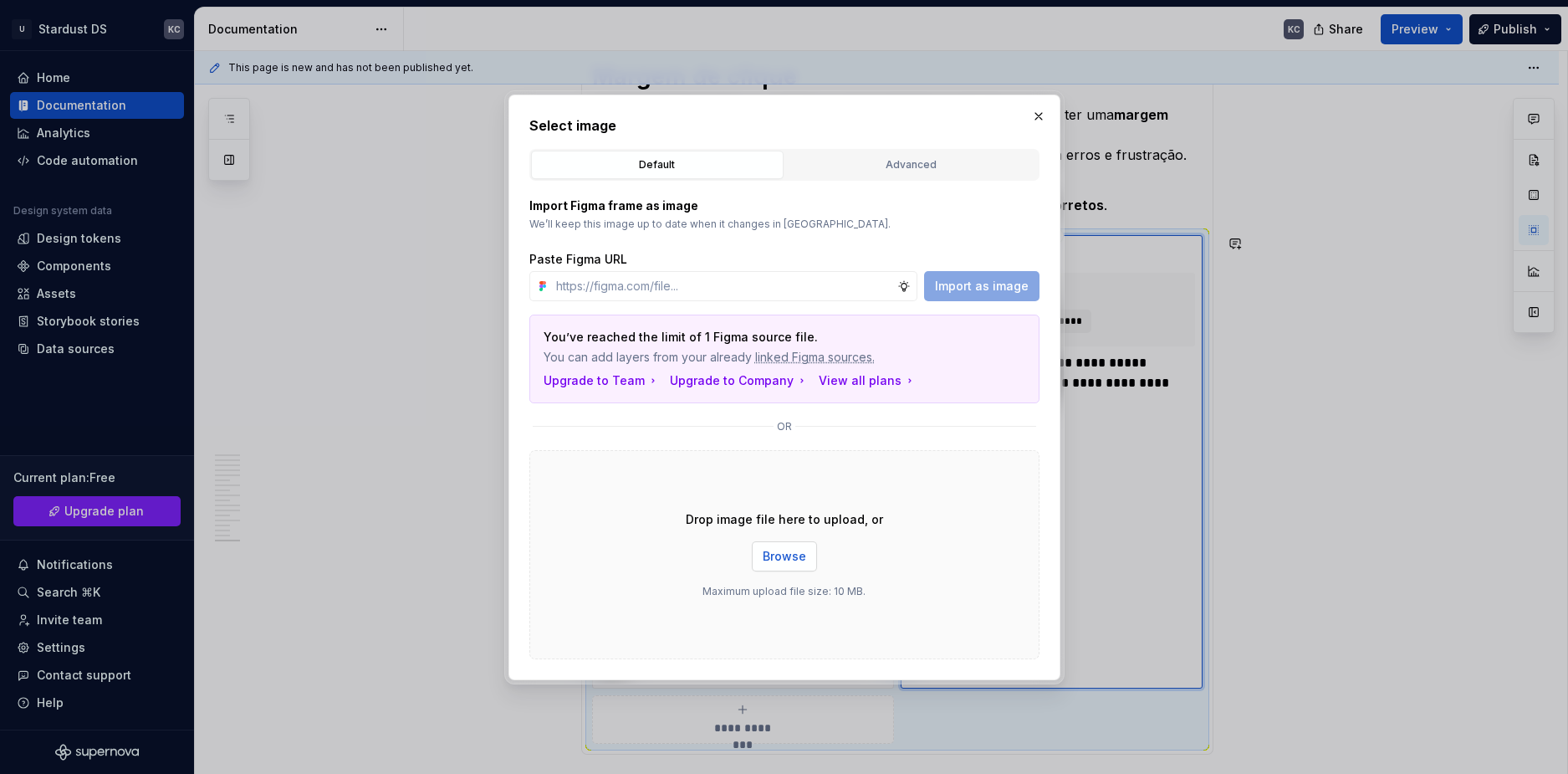
click at [793, 566] on button "Browse" at bounding box center [785, 556] width 65 height 30
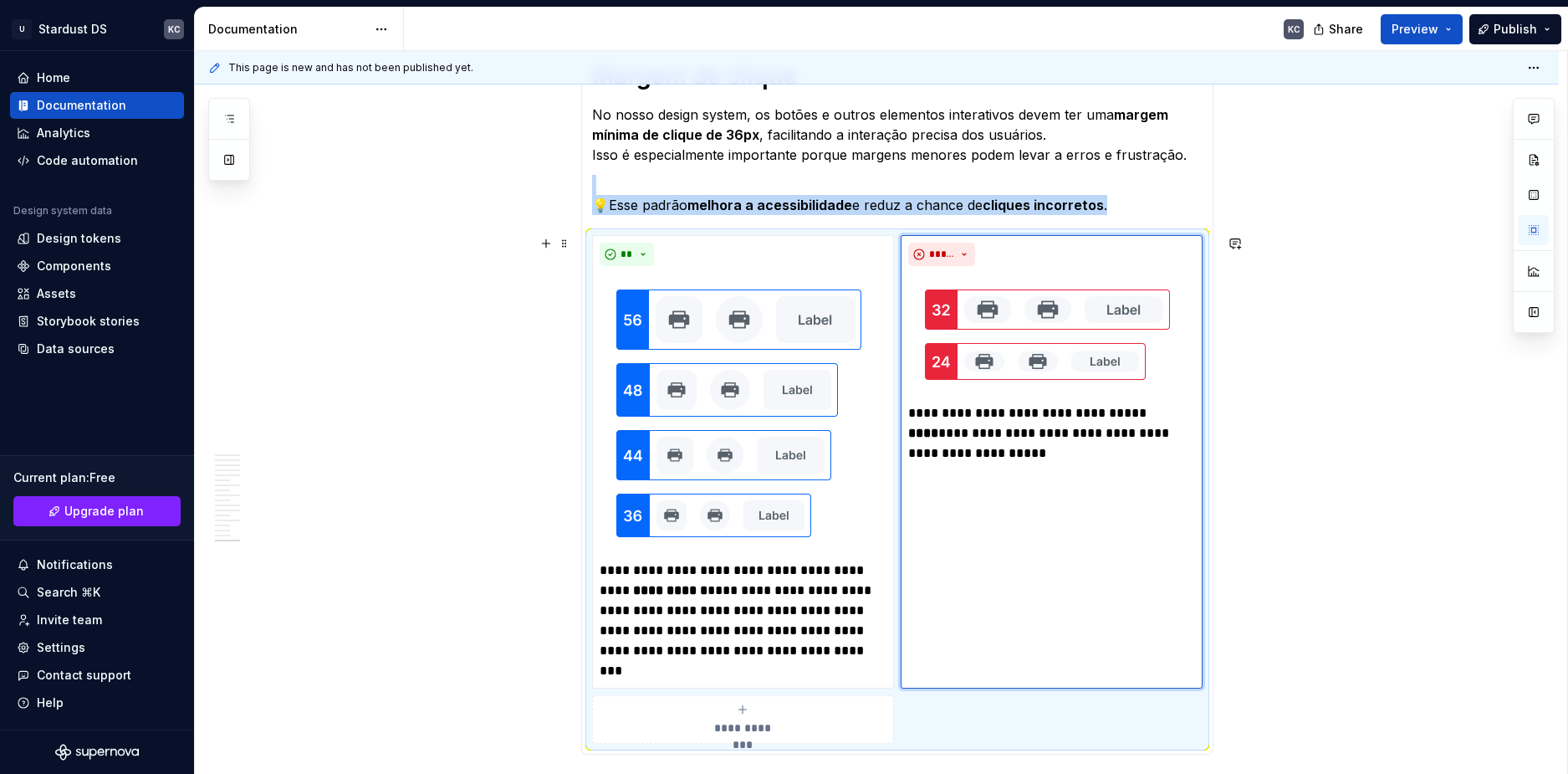
click at [1351, 535] on div "**********" at bounding box center [876, 400] width 1364 height 1395
click at [1418, 582] on div "**********" at bounding box center [876, 400] width 1364 height 1395
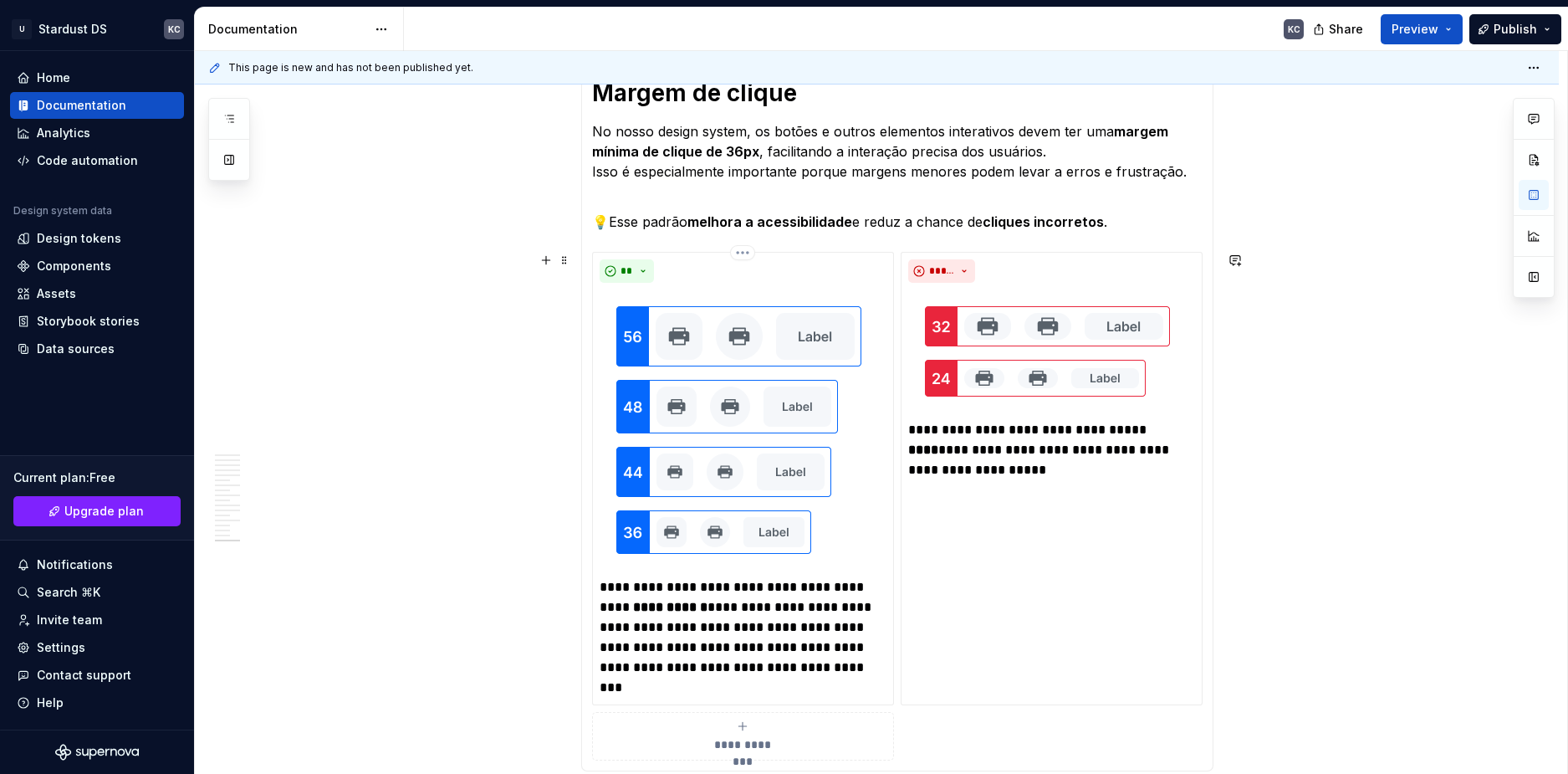
scroll to position [379, 0]
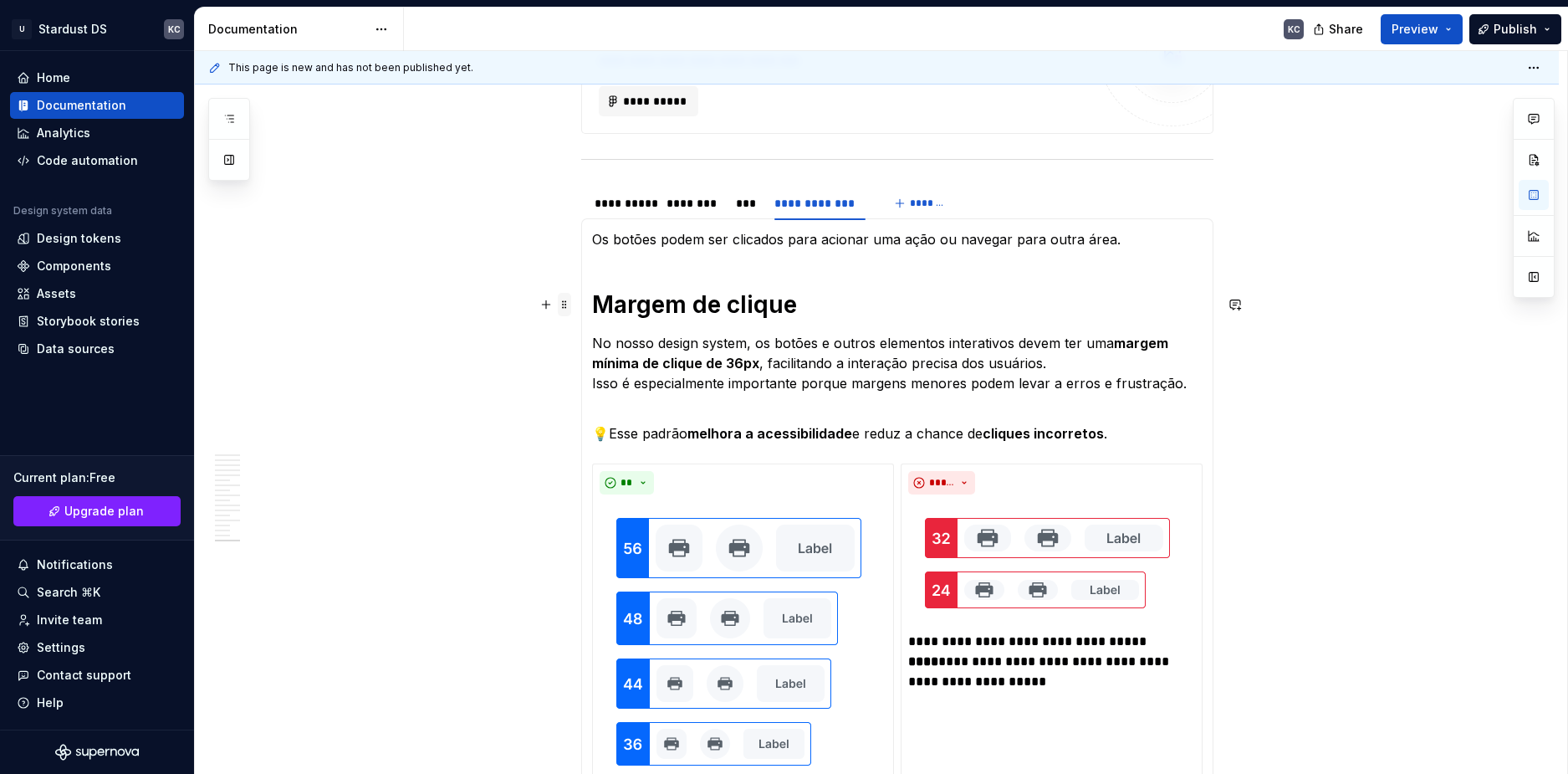
click at [561, 306] on span at bounding box center [565, 304] width 14 height 23
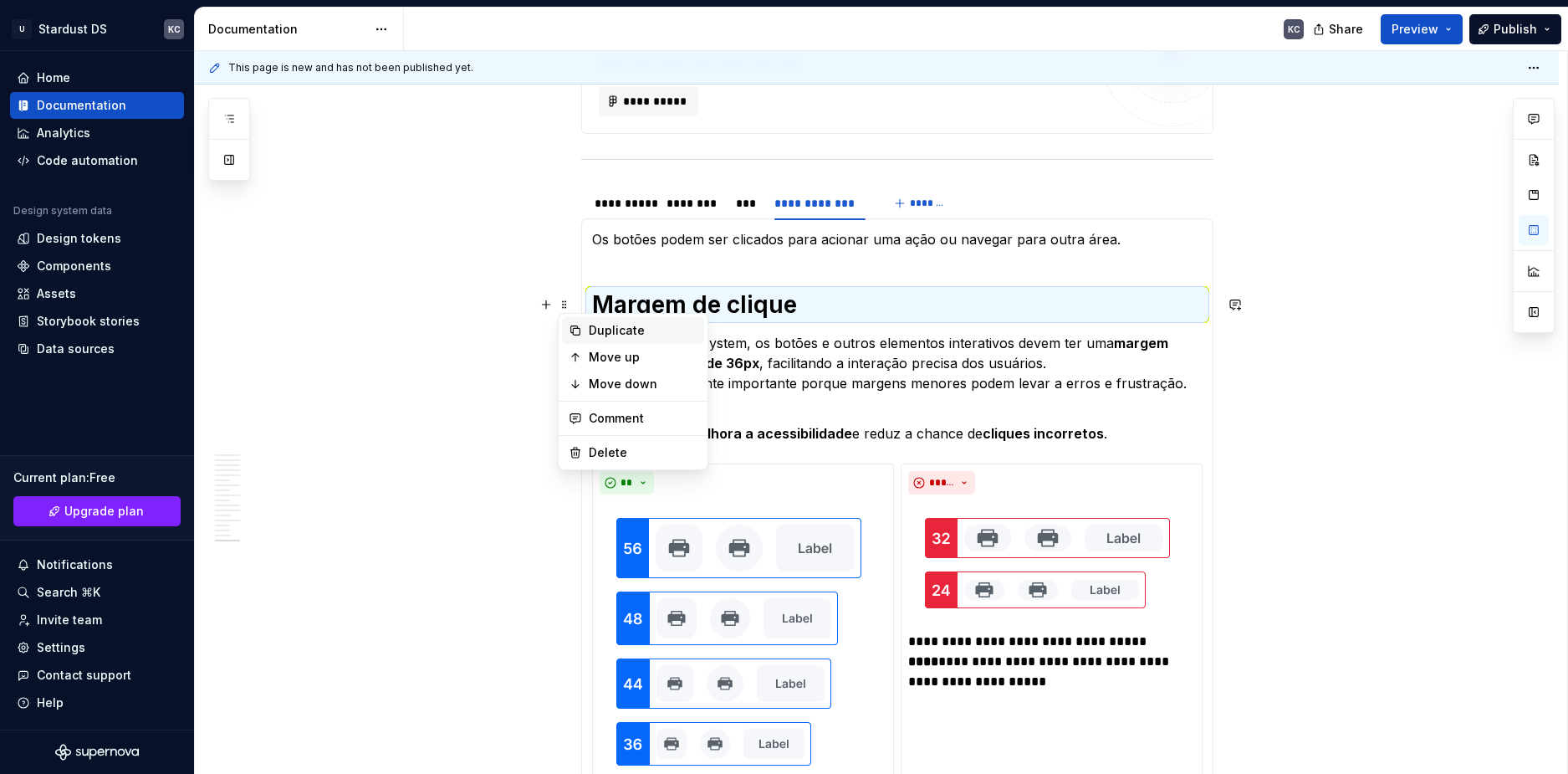
click at [612, 329] on div "Duplicate" at bounding box center [643, 330] width 109 height 16
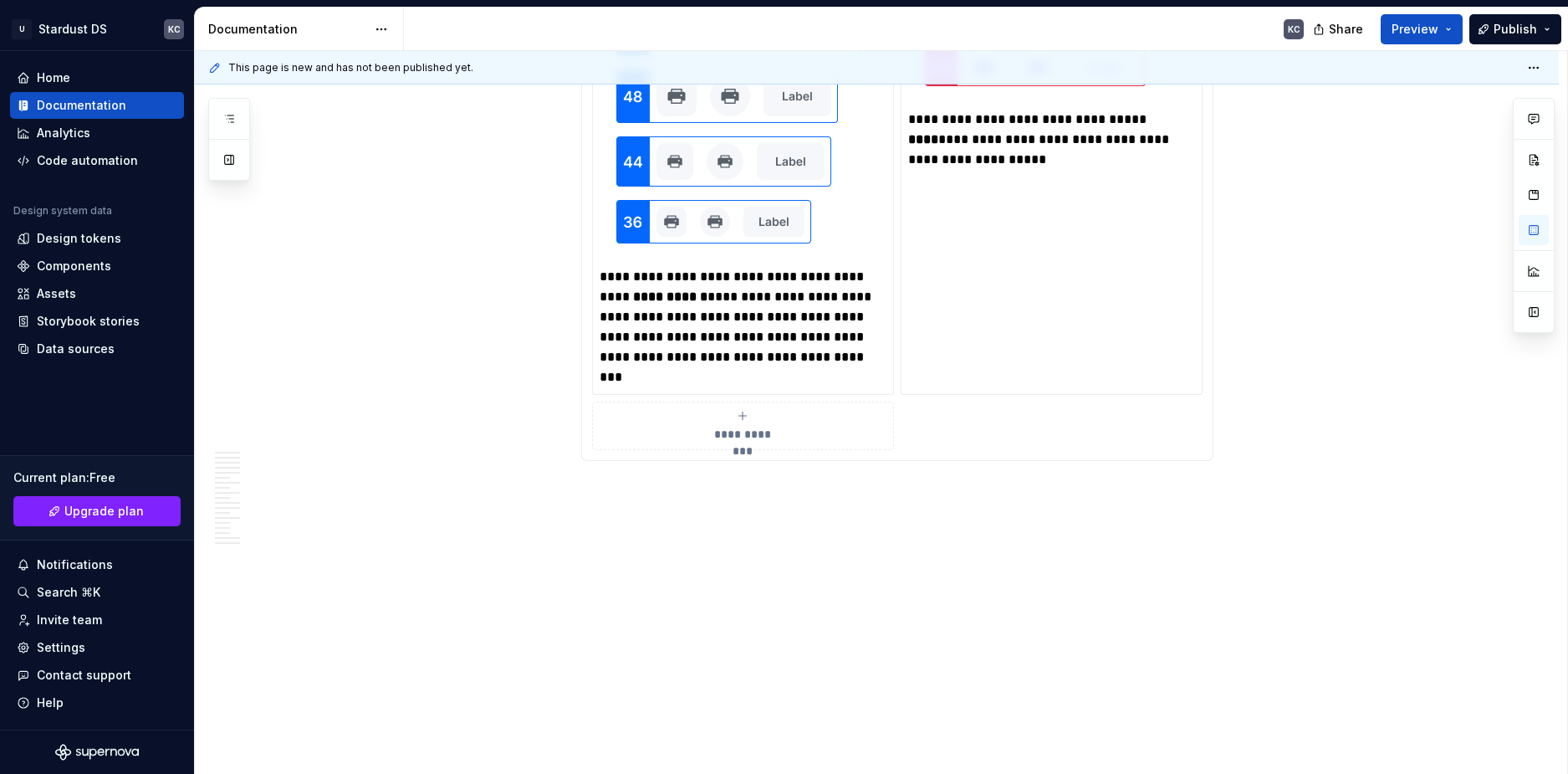
scroll to position [974, 0]
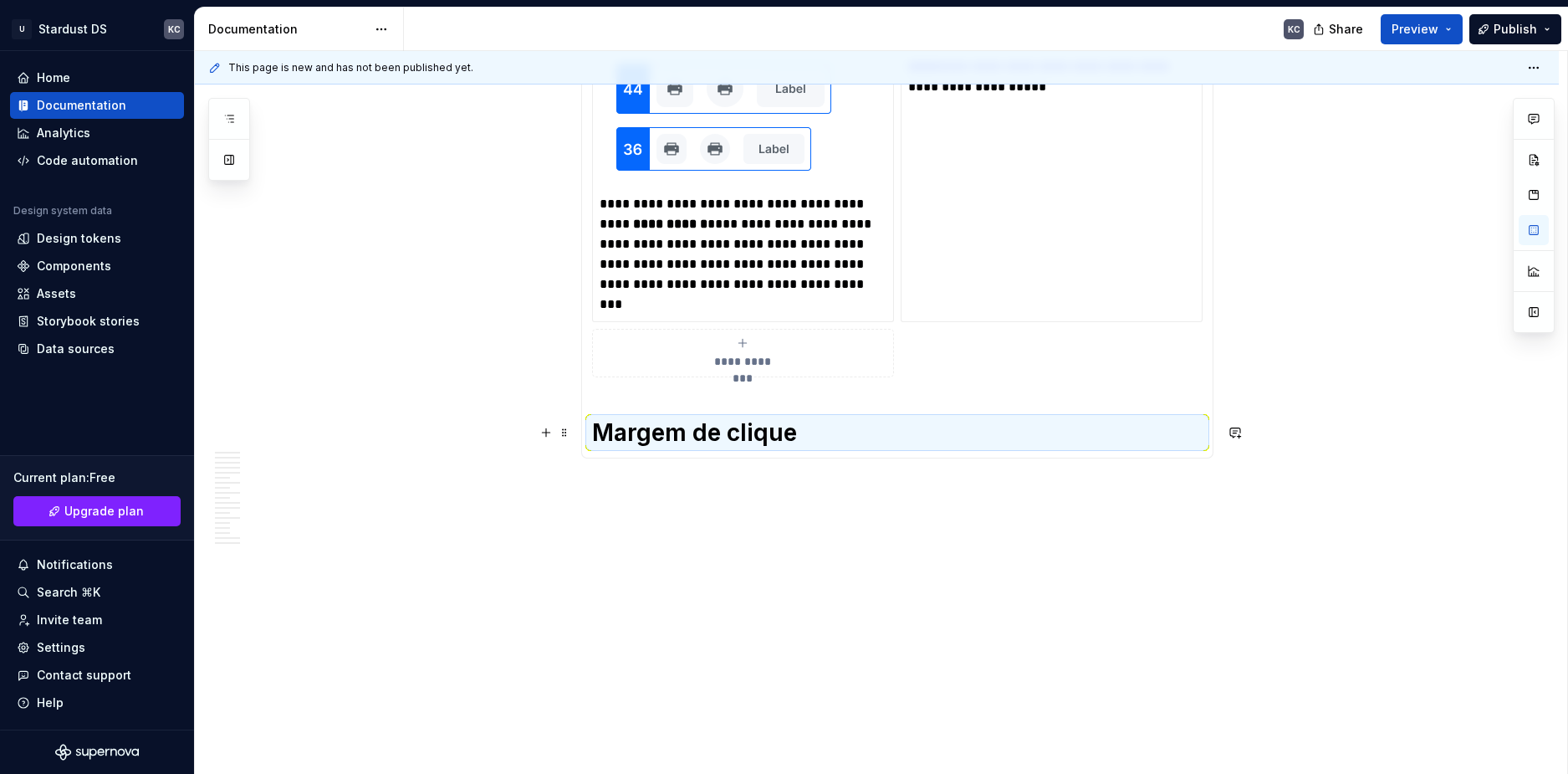
click at [762, 414] on section-item-column "**********" at bounding box center [897, 41] width 611 height 814
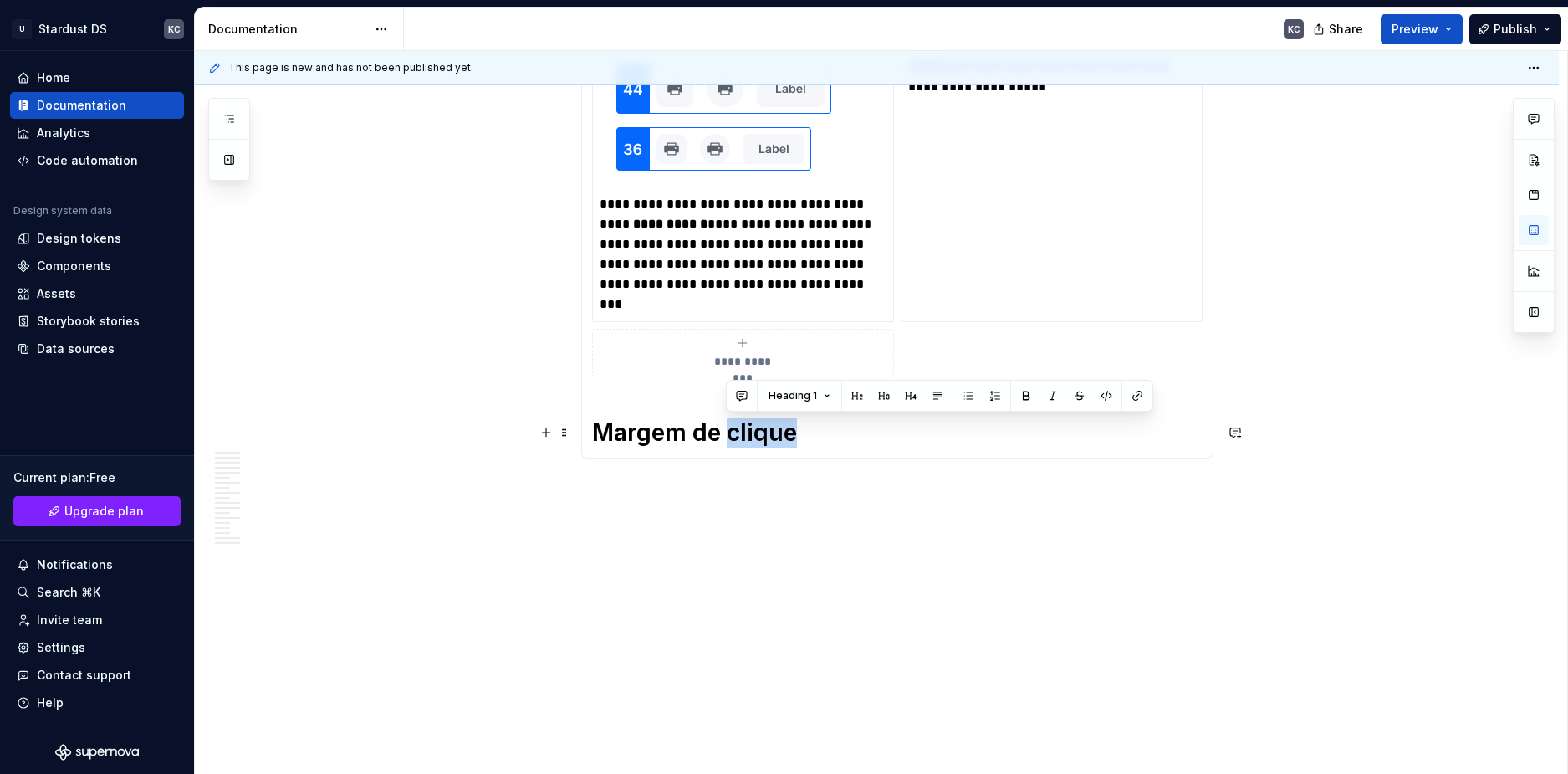
click at [762, 414] on section-item-column "**********" at bounding box center [897, 41] width 611 height 814
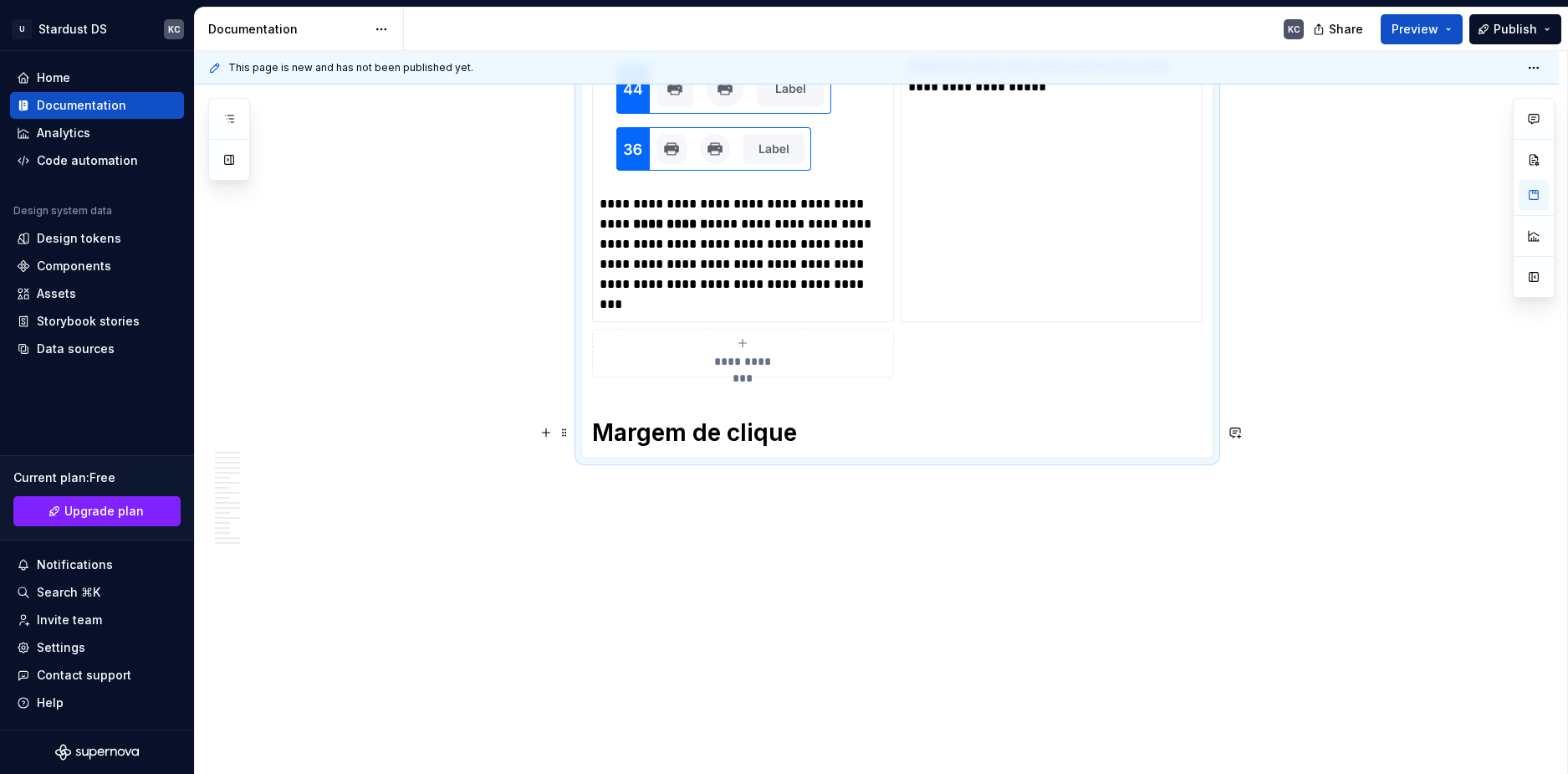
click at [762, 414] on section-item-column "**********" at bounding box center [897, 41] width 611 height 814
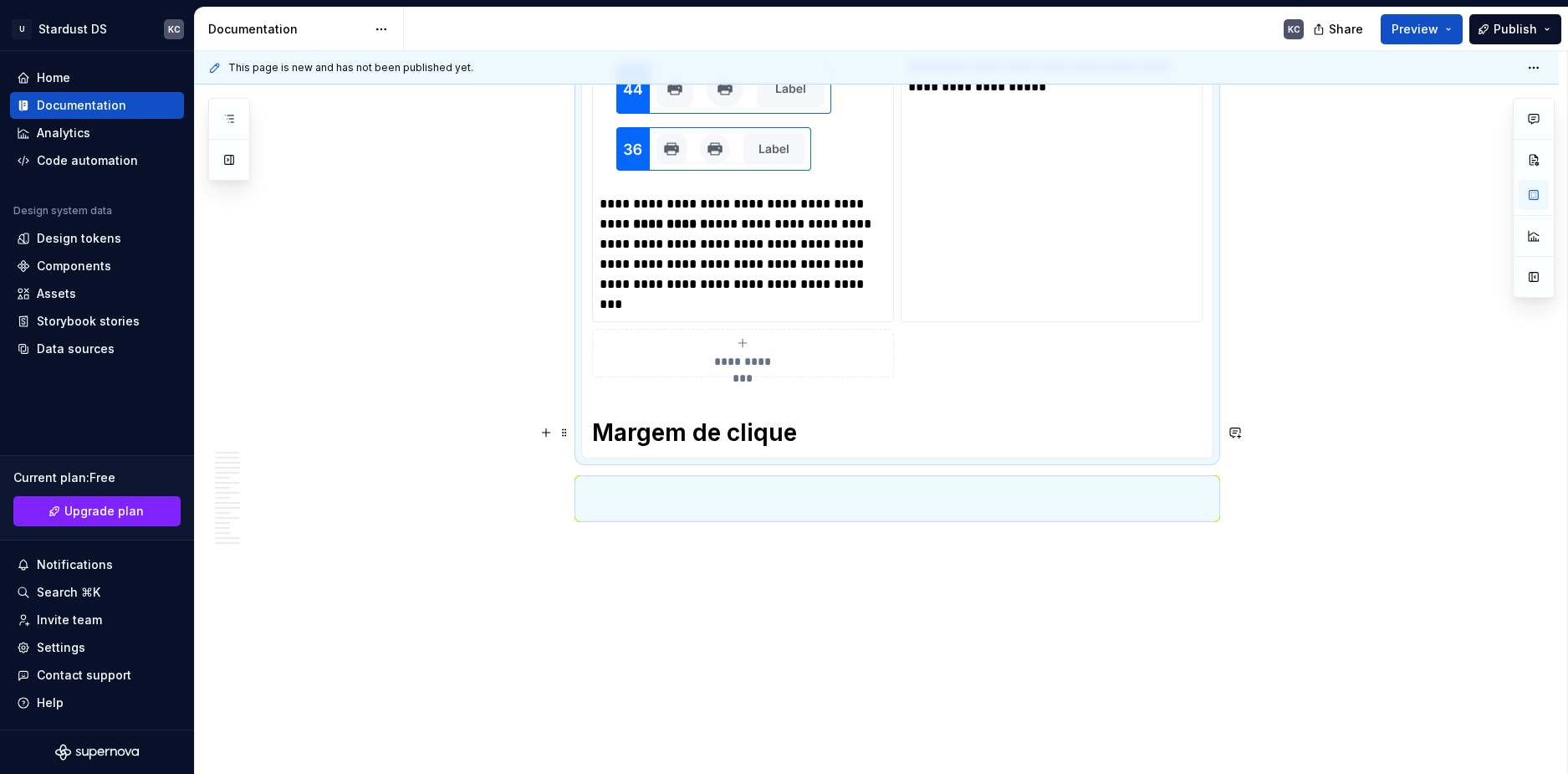
click at [751, 432] on h1 "Margem de clique" at bounding box center [897, 432] width 611 height 30
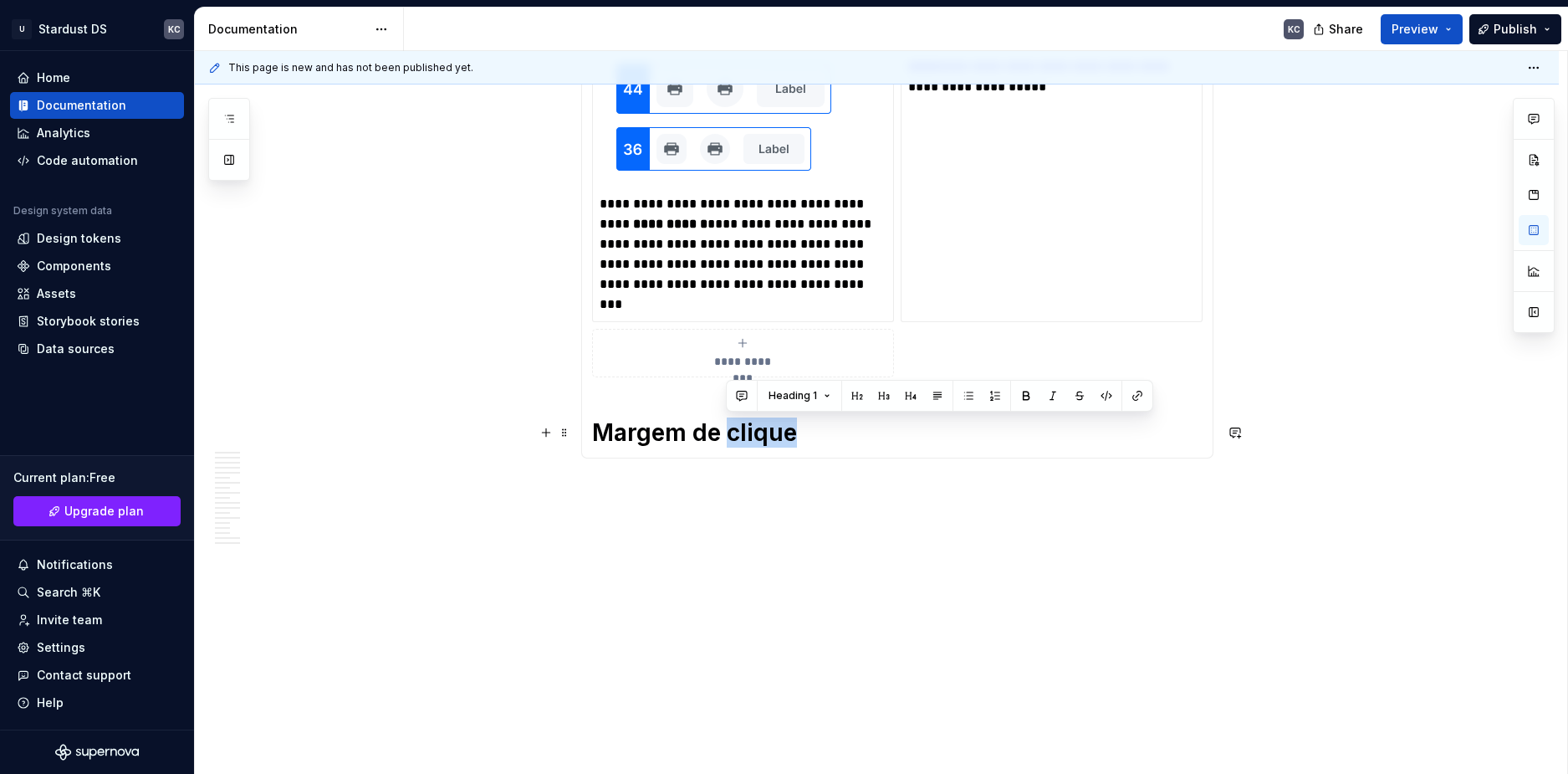
click at [751, 432] on h1 "Margem de clique" at bounding box center [897, 432] width 611 height 30
click at [548, 439] on button "button" at bounding box center [545, 432] width 23 height 23
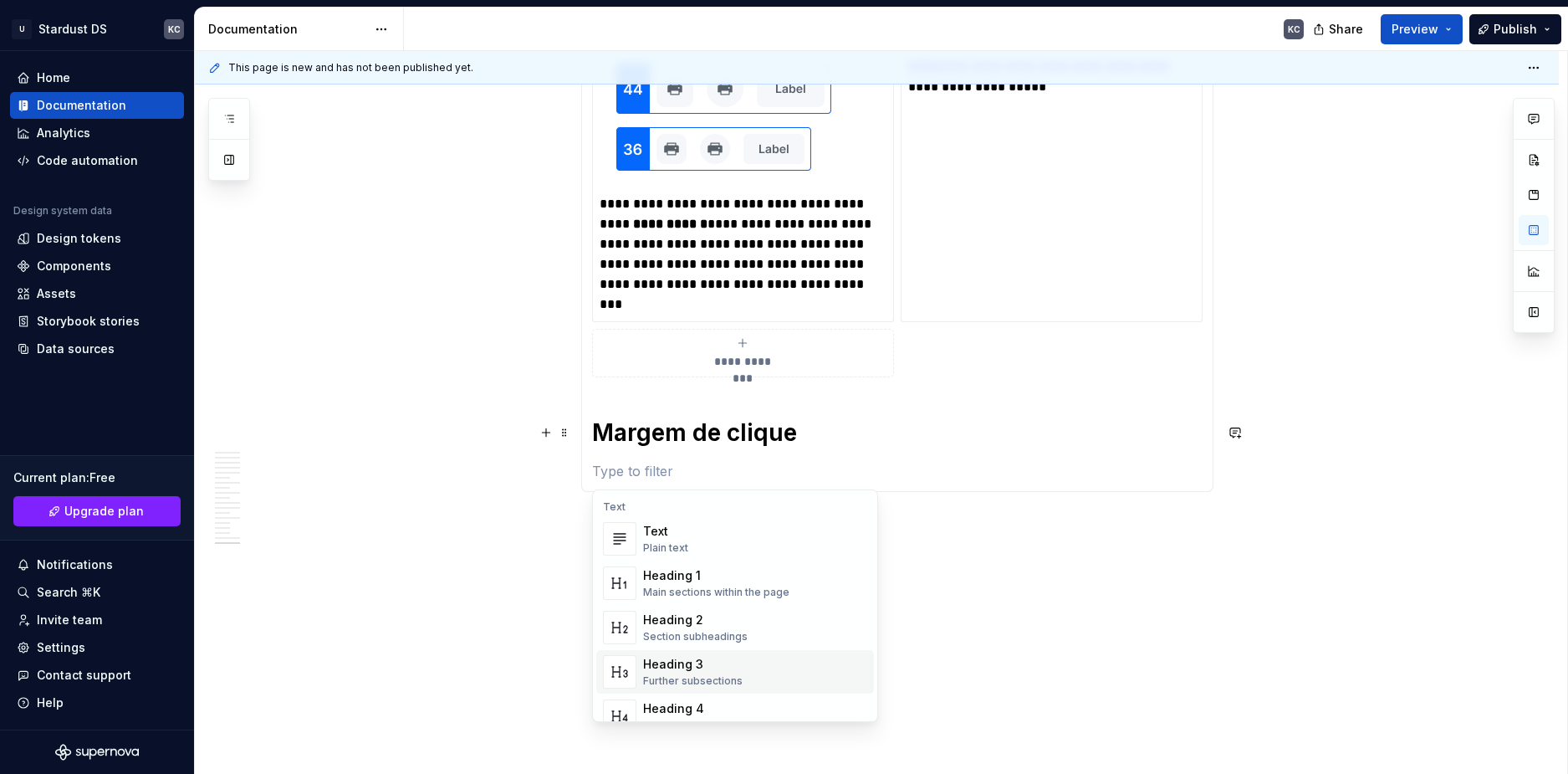
click at [688, 664] on div "Heading 3" at bounding box center [694, 664] width 100 height 16
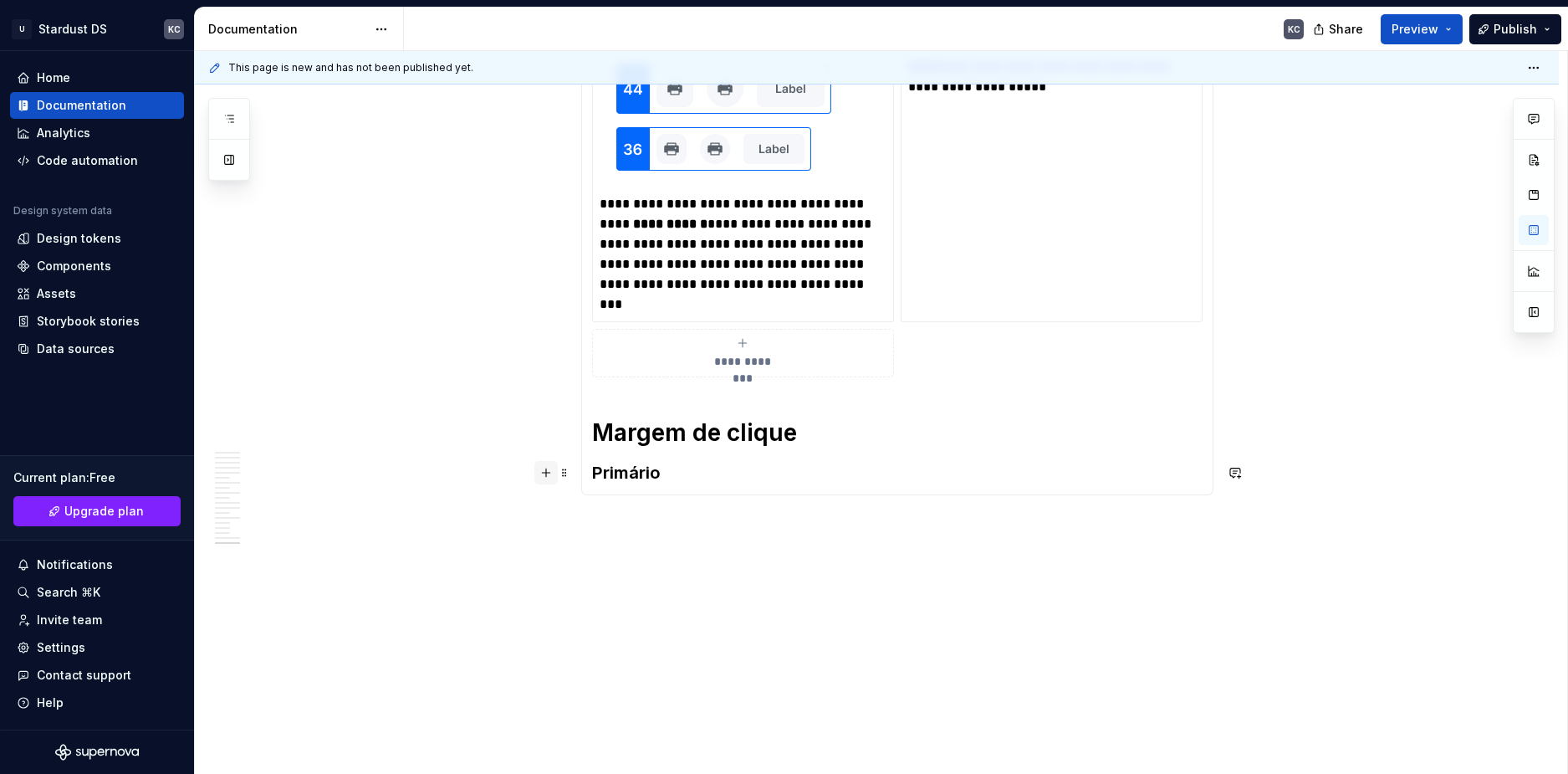
click at [549, 472] on button "button" at bounding box center [545, 472] width 23 height 23
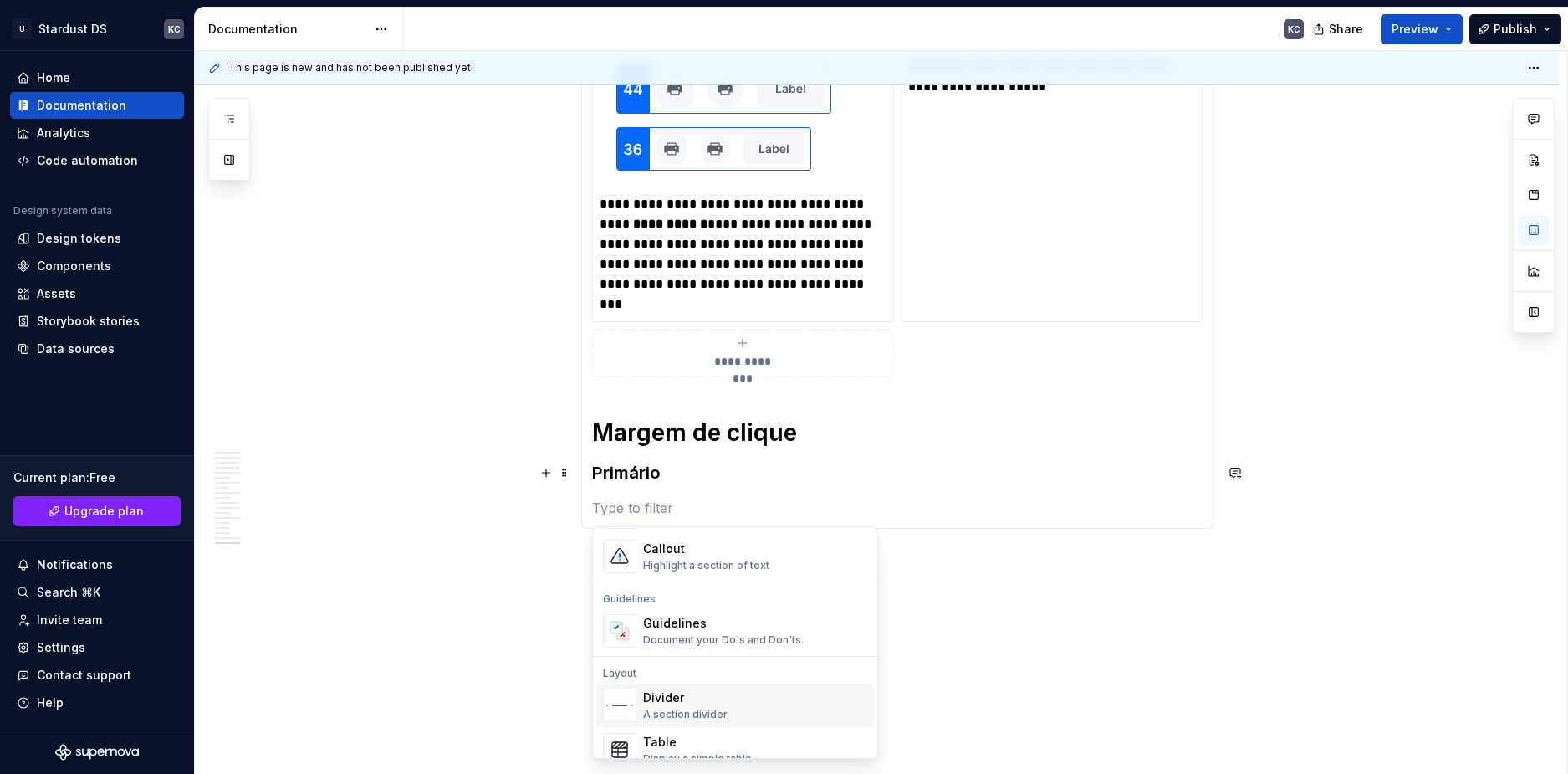
scroll to position [502, 0]
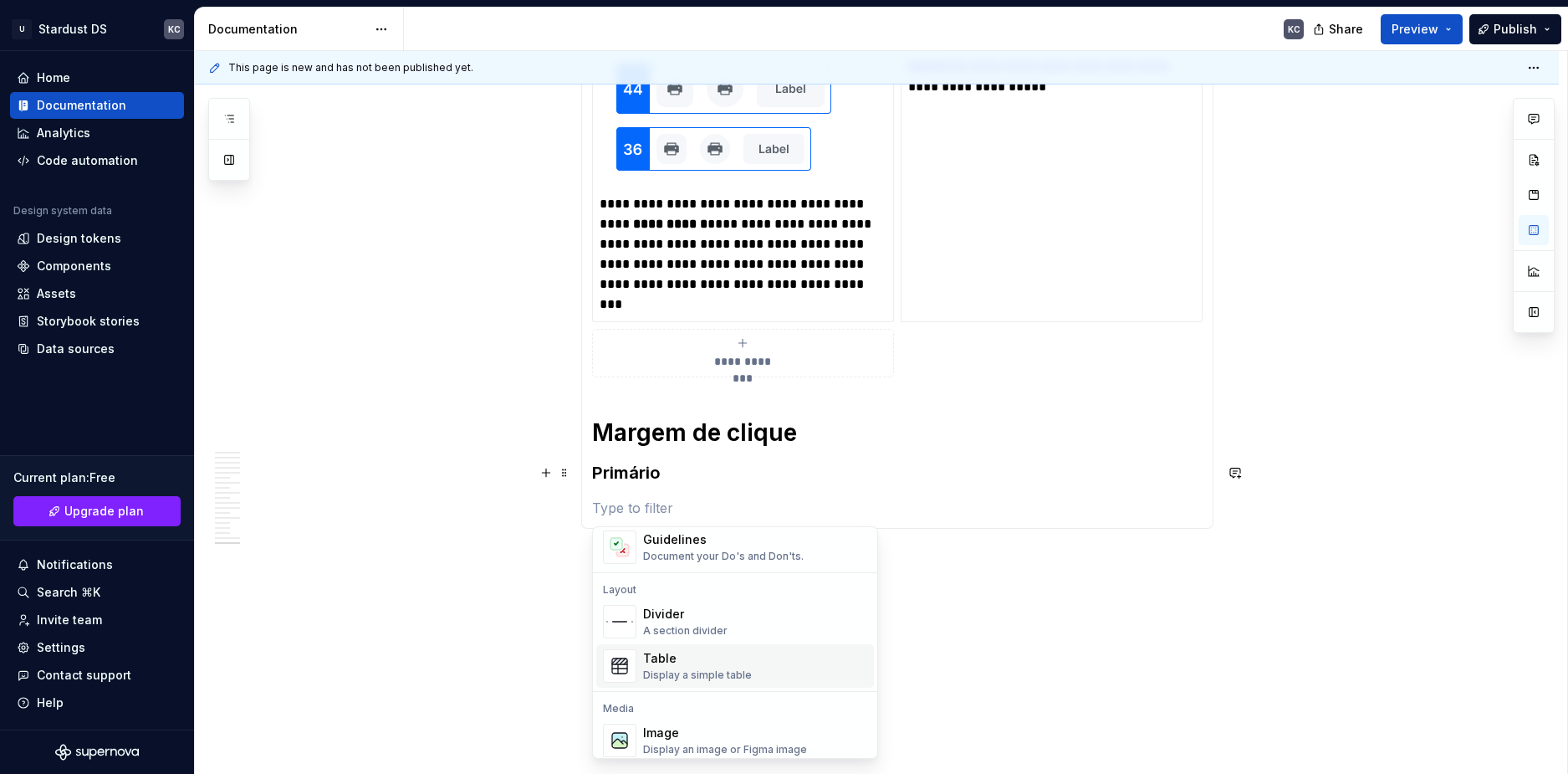
click at [663, 670] on div "Display a simple table" at bounding box center [698, 676] width 109 height 14
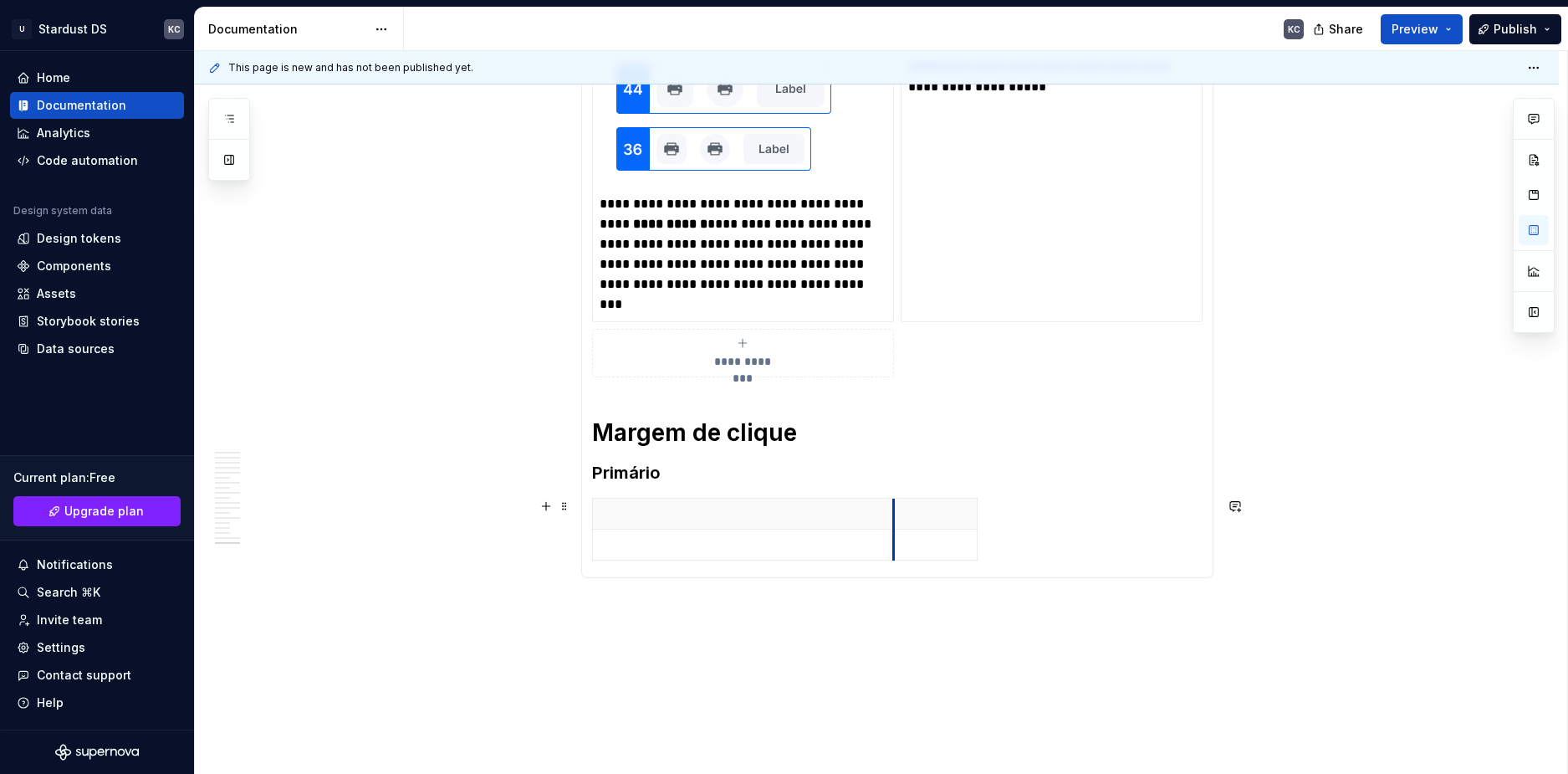
drag, startPoint x: 675, startPoint y: 509, endPoint x: 893, endPoint y: 509, distance: 218.0
click at [893, 509] on th at bounding box center [935, 515] width 84 height 31
drag, startPoint x: 974, startPoint y: 516, endPoint x: 1198, endPoint y: 516, distance: 224.0
click at [887, 545] on html "U Stardust DS KC Home Documentation Analytics Code automation Design system dat…" at bounding box center [784, 387] width 1568 height 774
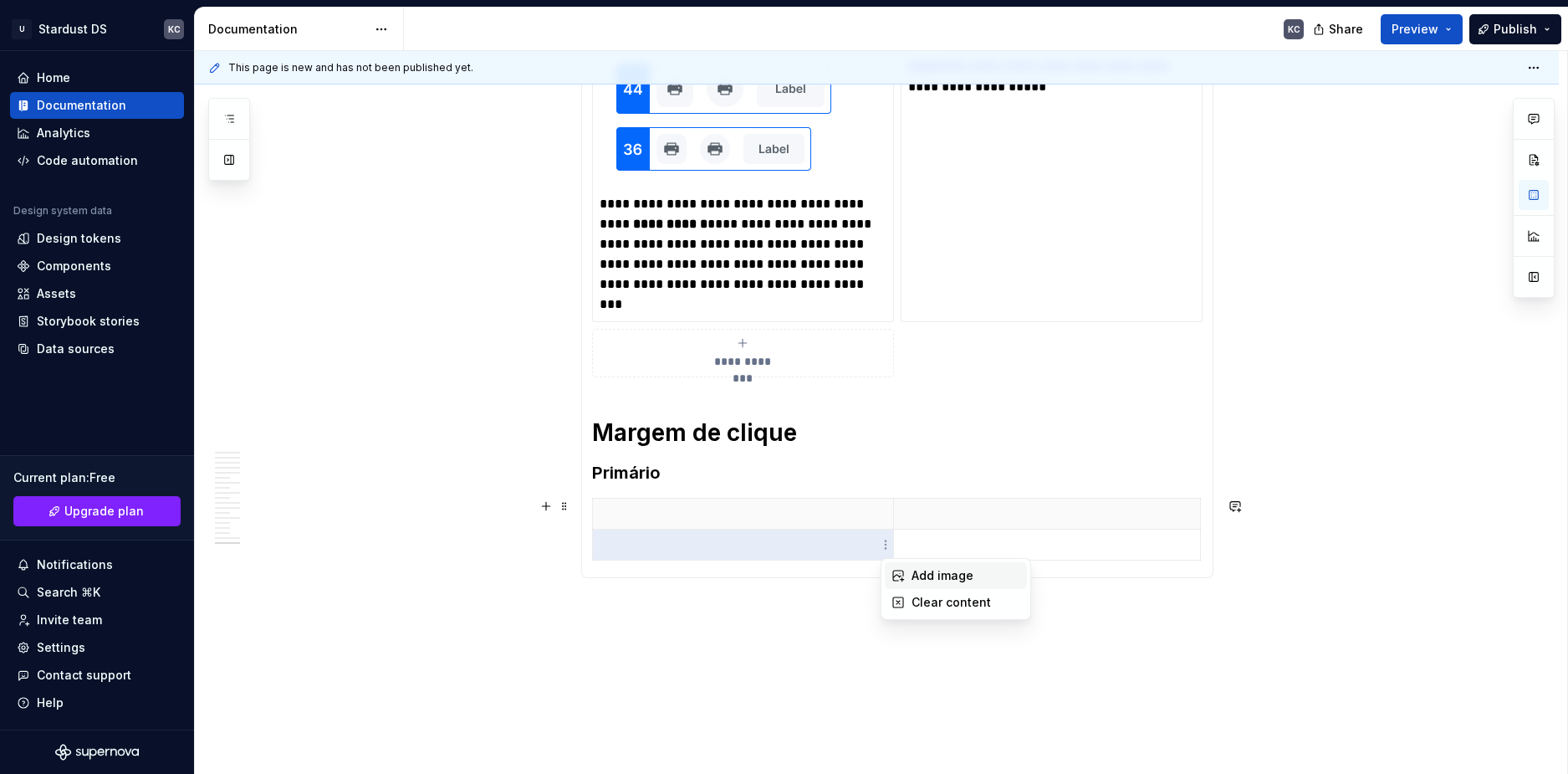
click at [920, 580] on div "Add image" at bounding box center [966, 575] width 109 height 16
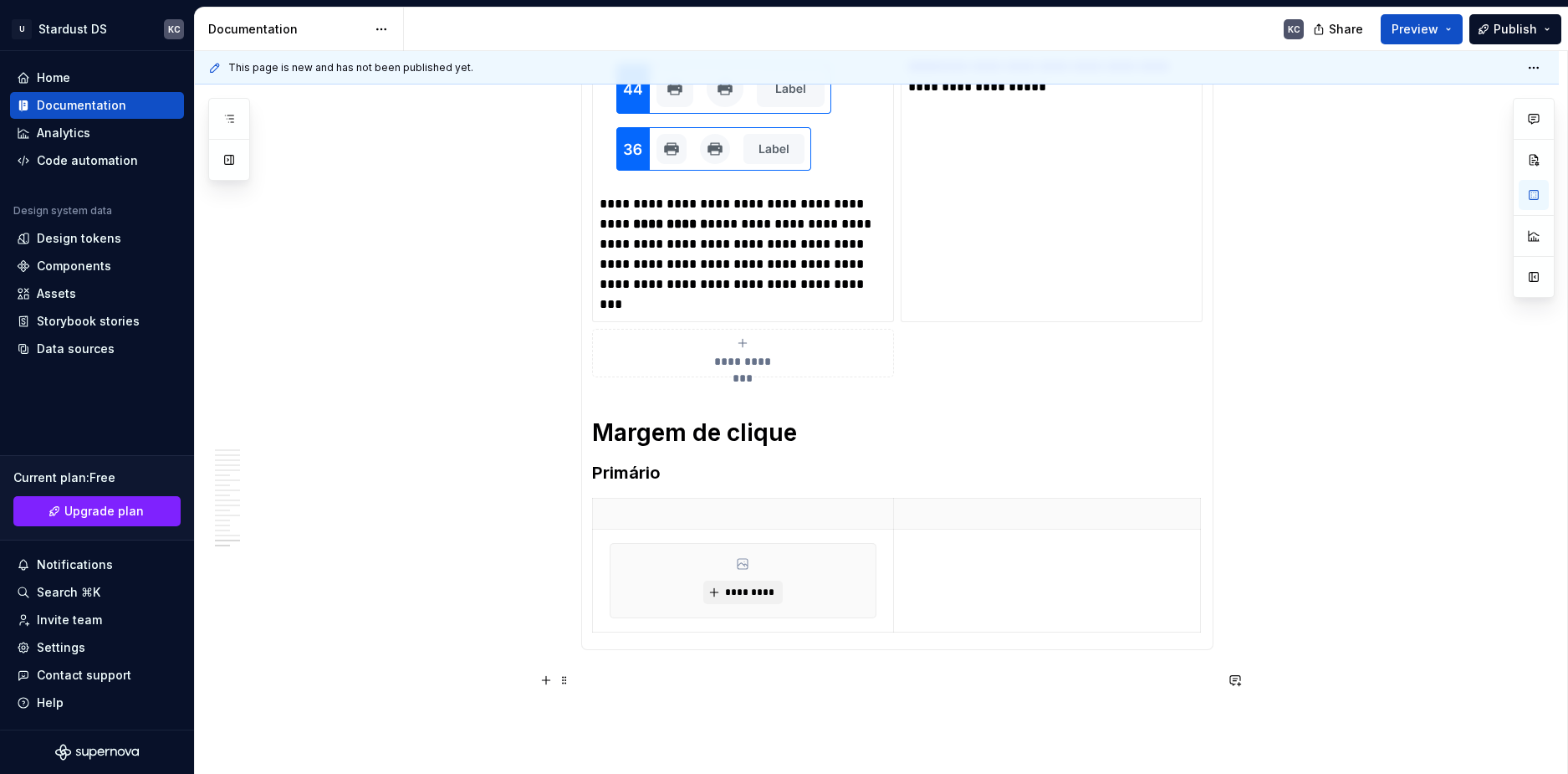
click at [905, 706] on p at bounding box center [898, 690] width 632 height 41
click at [564, 511] on span at bounding box center [565, 506] width 14 height 23
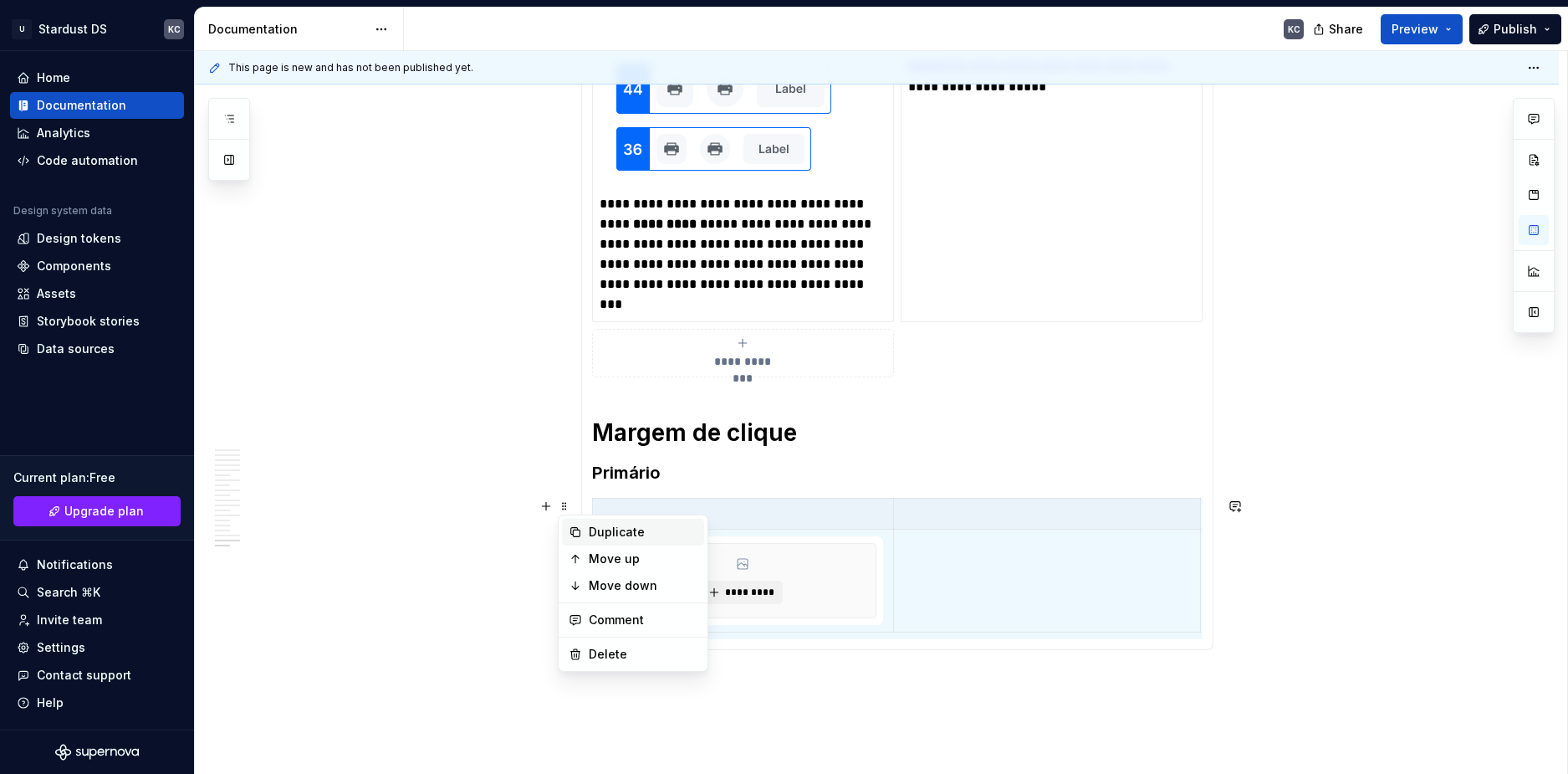
click at [594, 530] on div "Duplicate" at bounding box center [643, 532] width 109 height 16
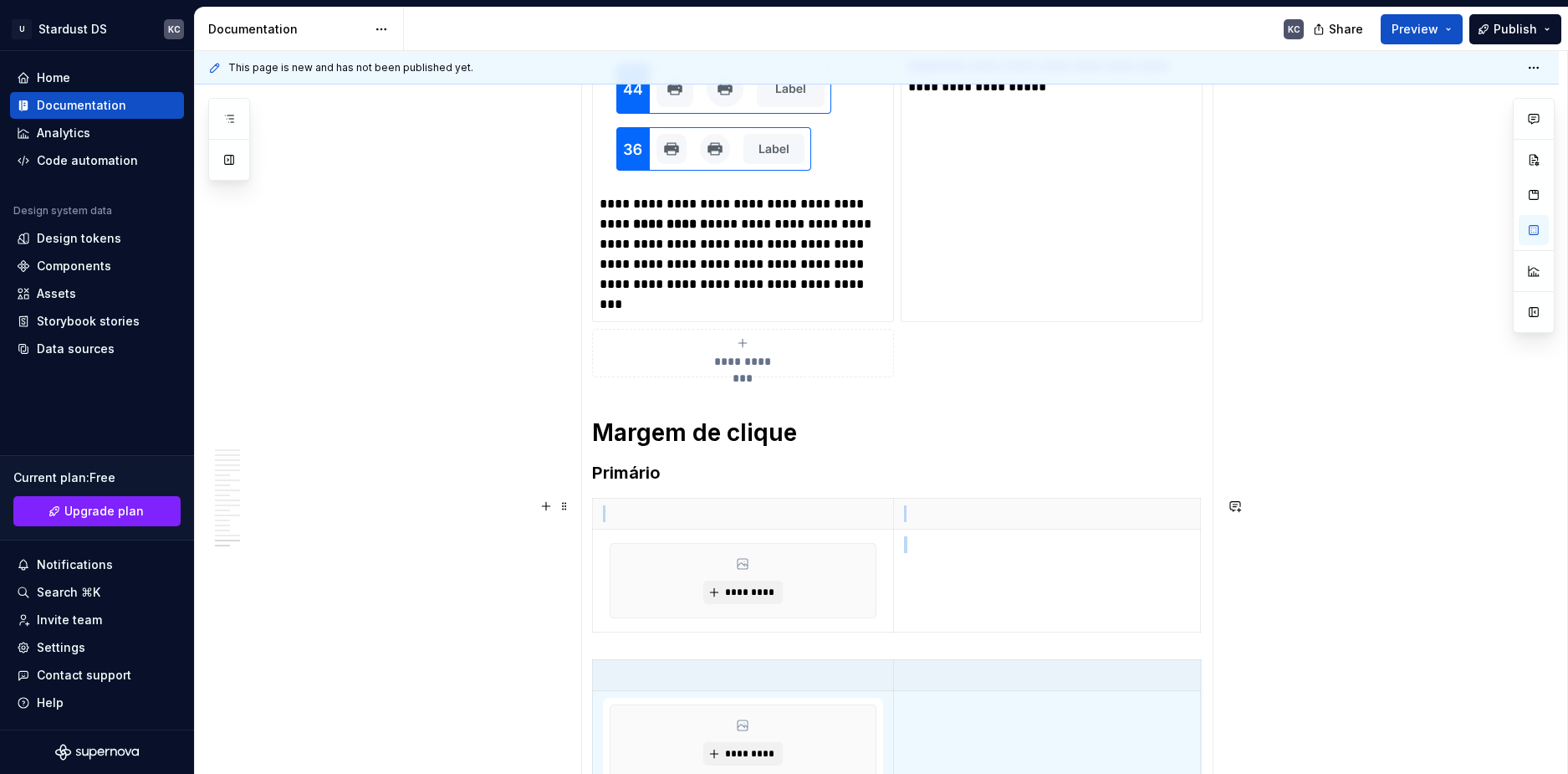
scroll to position [1013, 0]
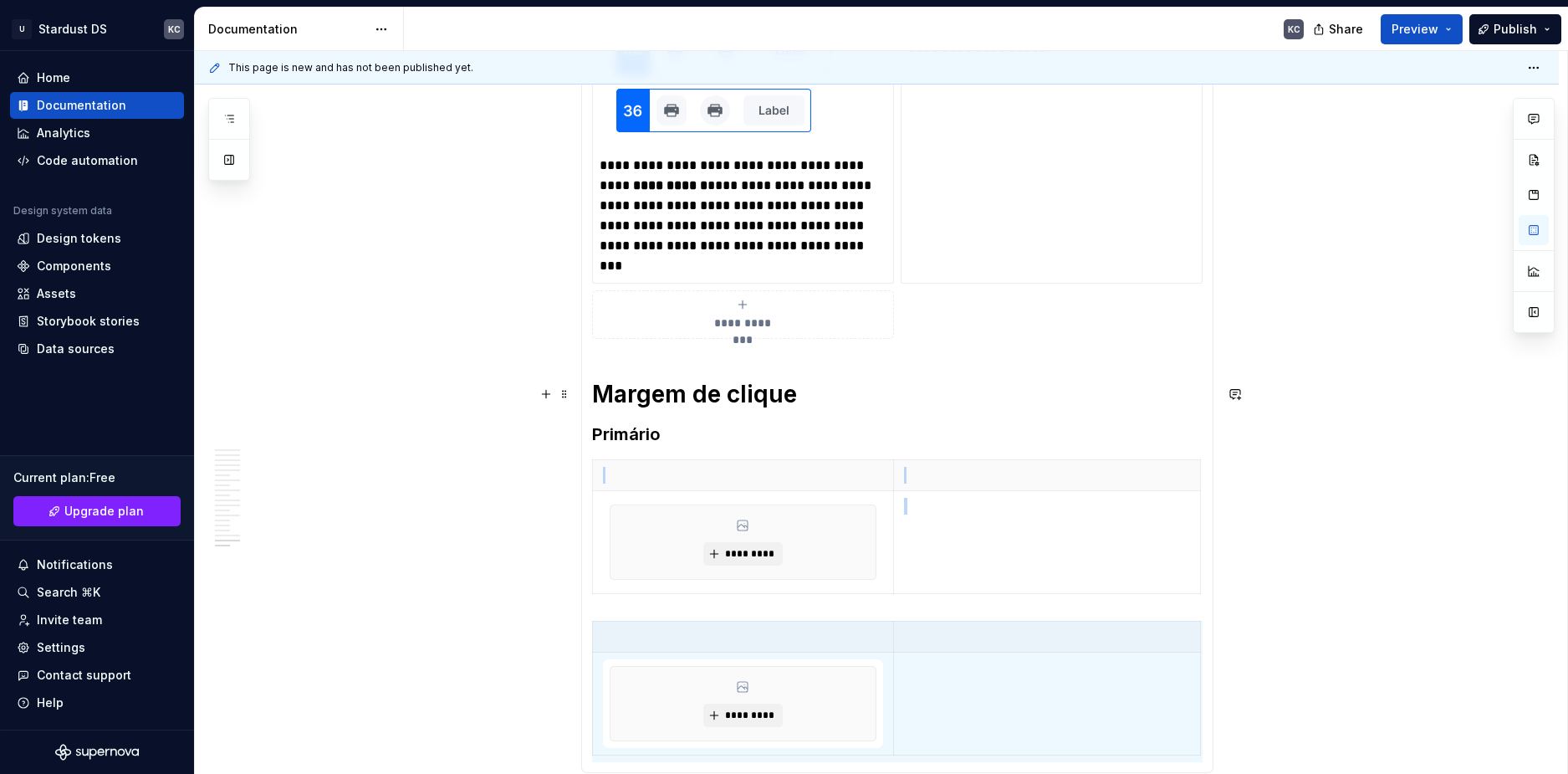
click at [712, 395] on h1 "Margem de clique" at bounding box center [897, 394] width 611 height 30
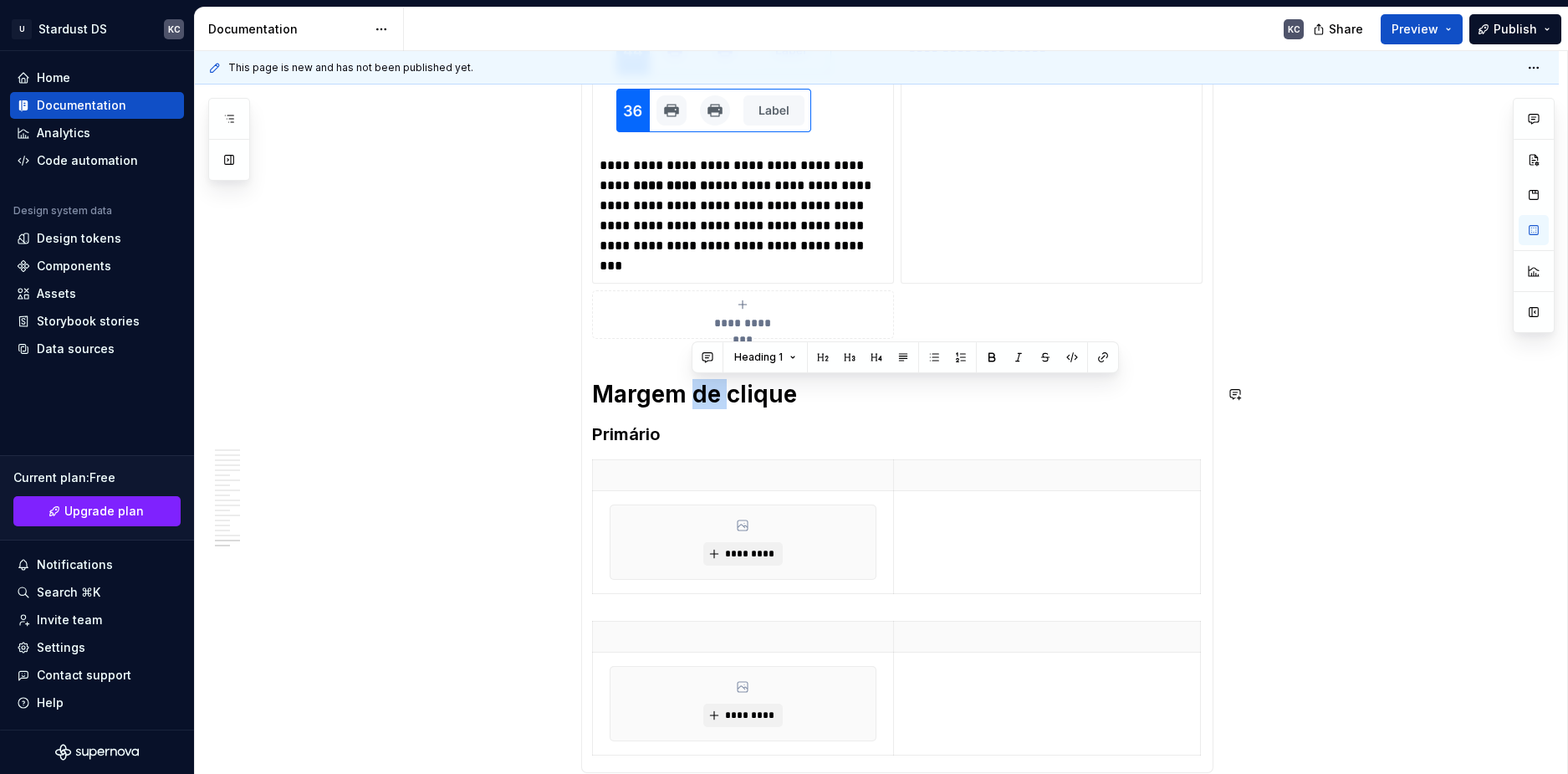
click at [712, 395] on h1 "Margem de clique" at bounding box center [897, 394] width 611 height 30
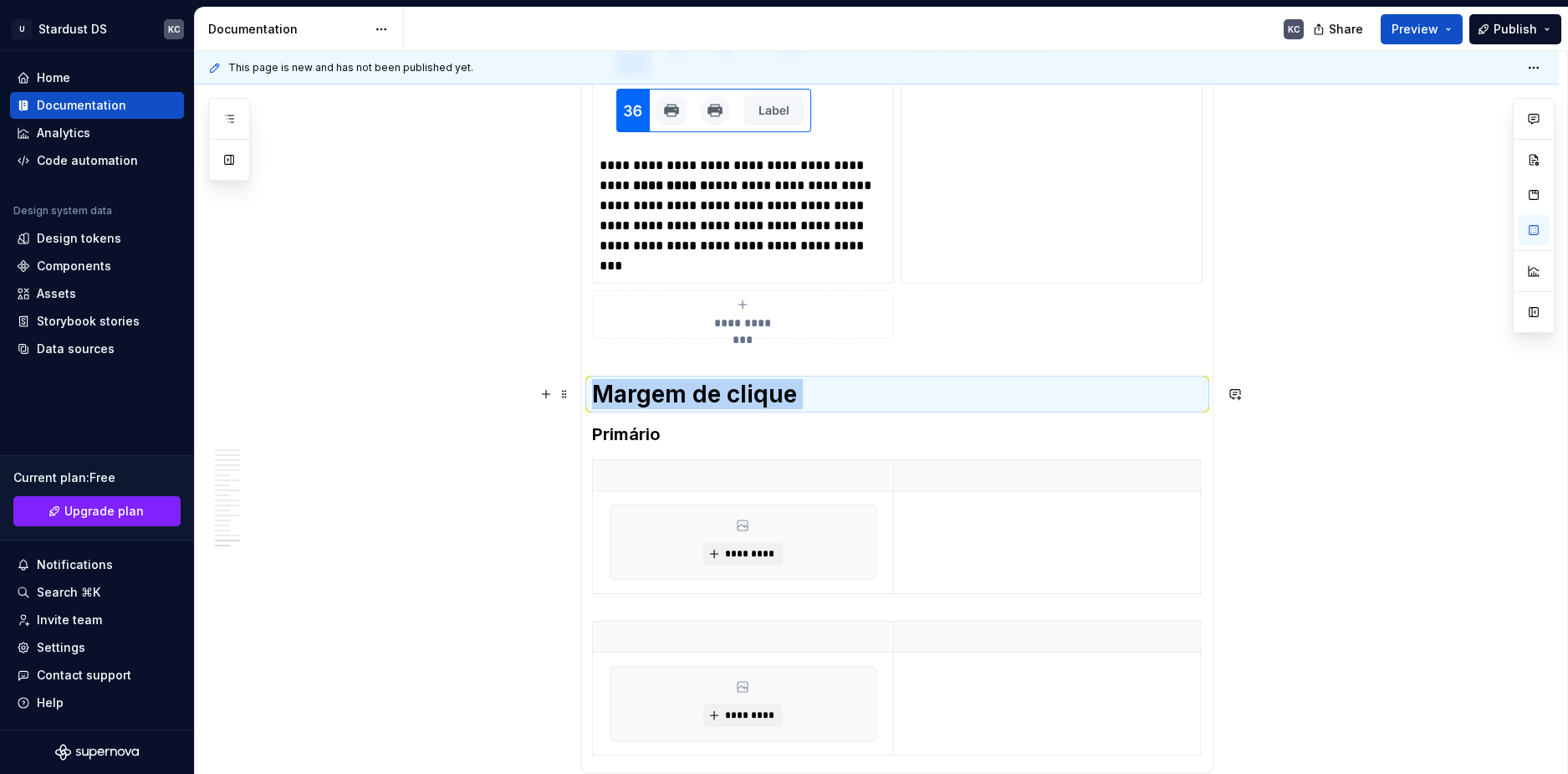
click at [659, 394] on h1 "Margem de clique" at bounding box center [897, 394] width 611 height 30
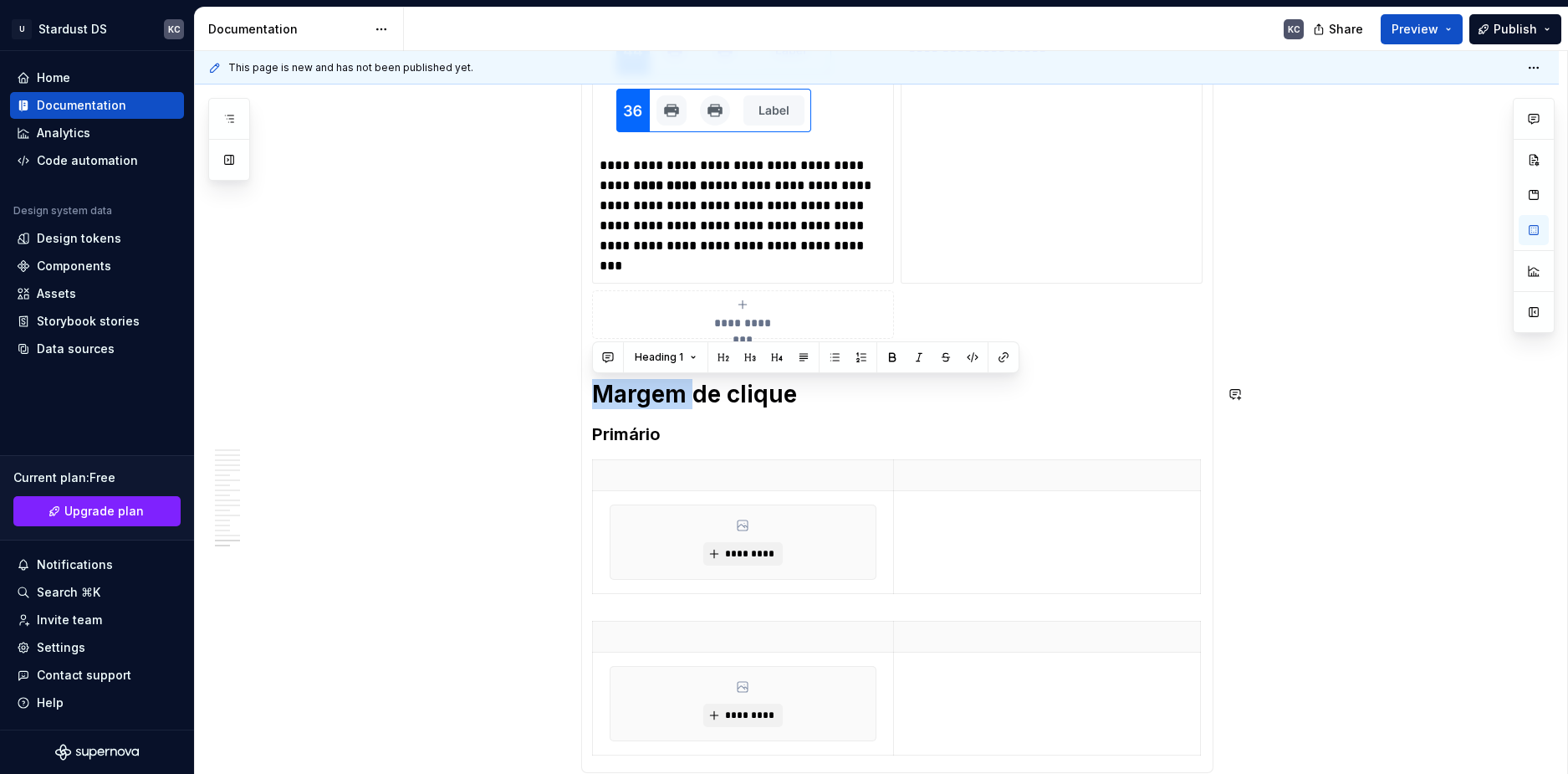
click at [660, 394] on h1 "Margem de clique" at bounding box center [897, 394] width 611 height 30
click at [658, 394] on h1 "Margem de clique" at bounding box center [897, 394] width 611 height 30
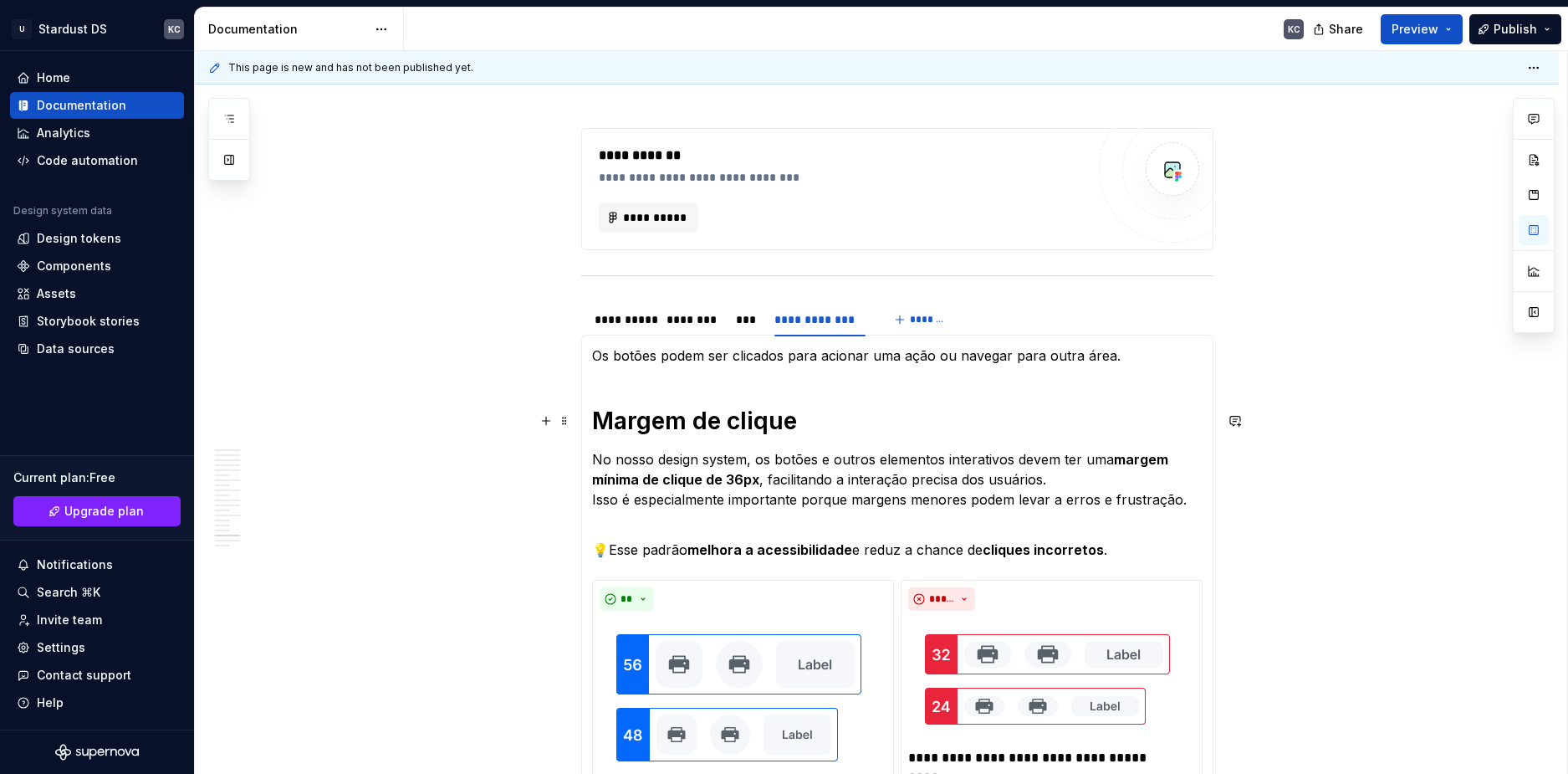
scroll to position [259, 0]
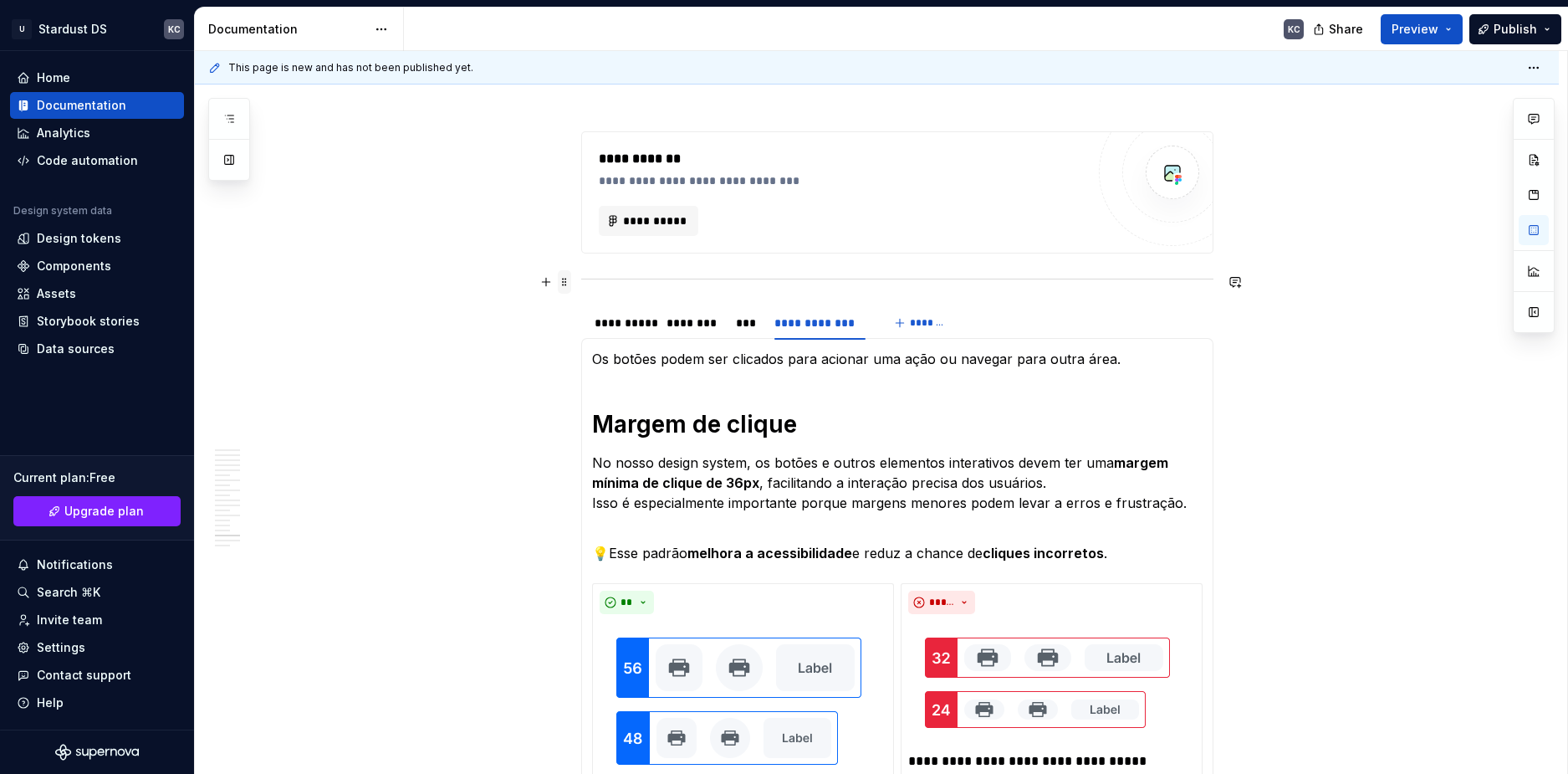
click at [563, 279] on span at bounding box center [565, 282] width 14 height 23
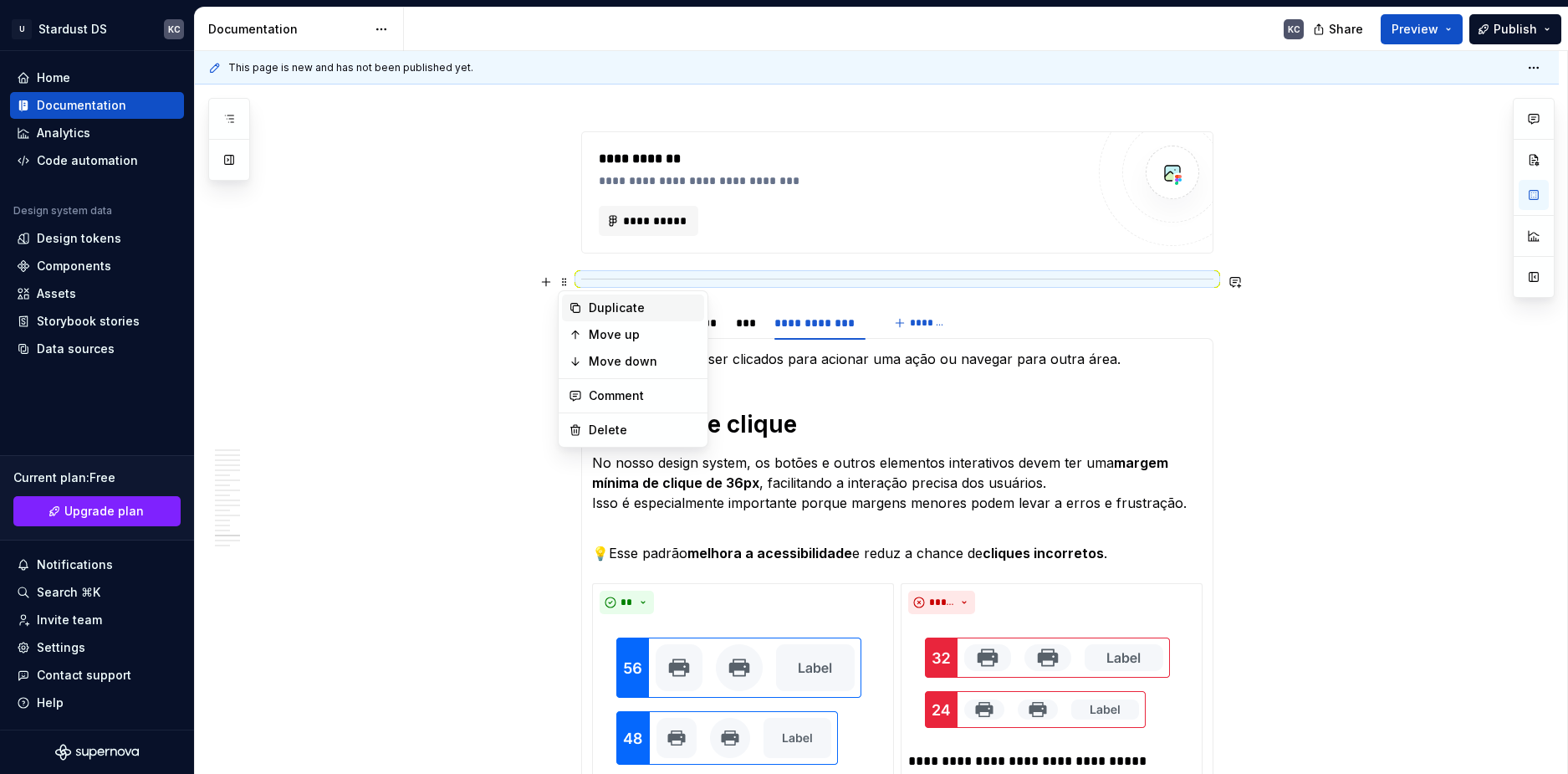
click at [579, 311] on icon at bounding box center [576, 308] width 14 height 14
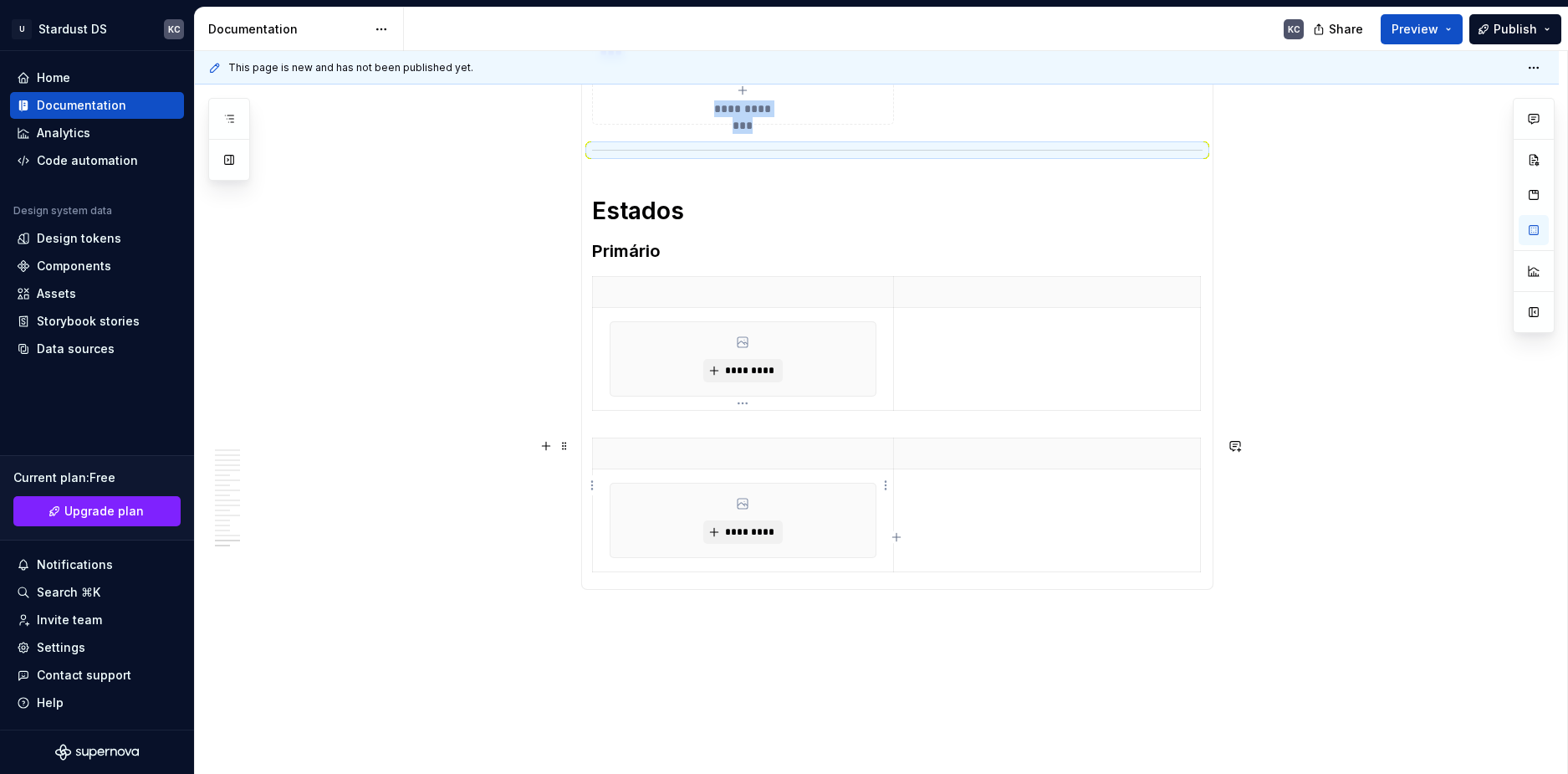
scroll to position [1218, 0]
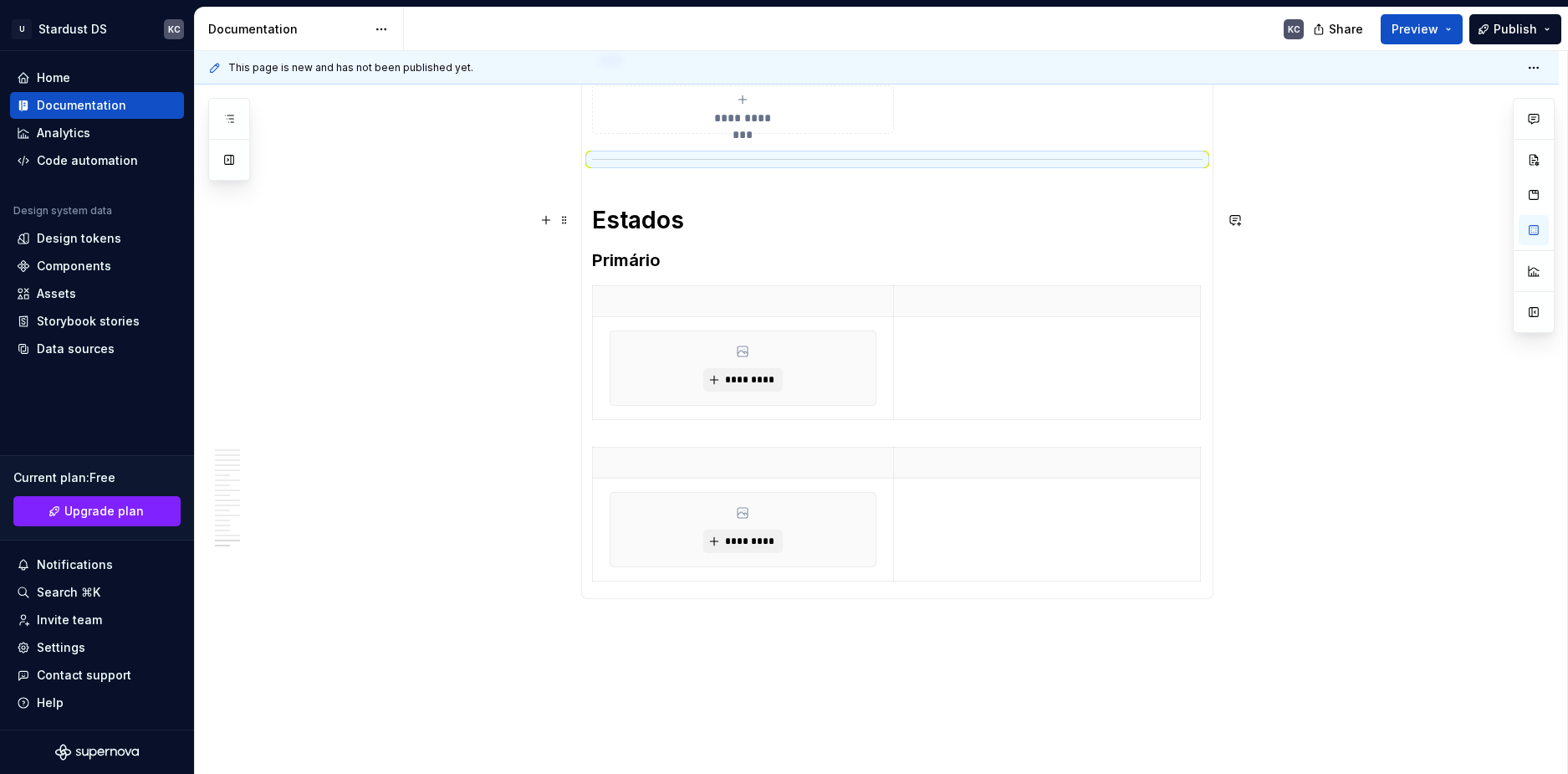
click at [759, 309] on p at bounding box center [744, 301] width 281 height 16
click at [942, 303] on p at bounding box center [1046, 301] width 285 height 16
click at [952, 353] on td at bounding box center [1047, 368] width 306 height 103
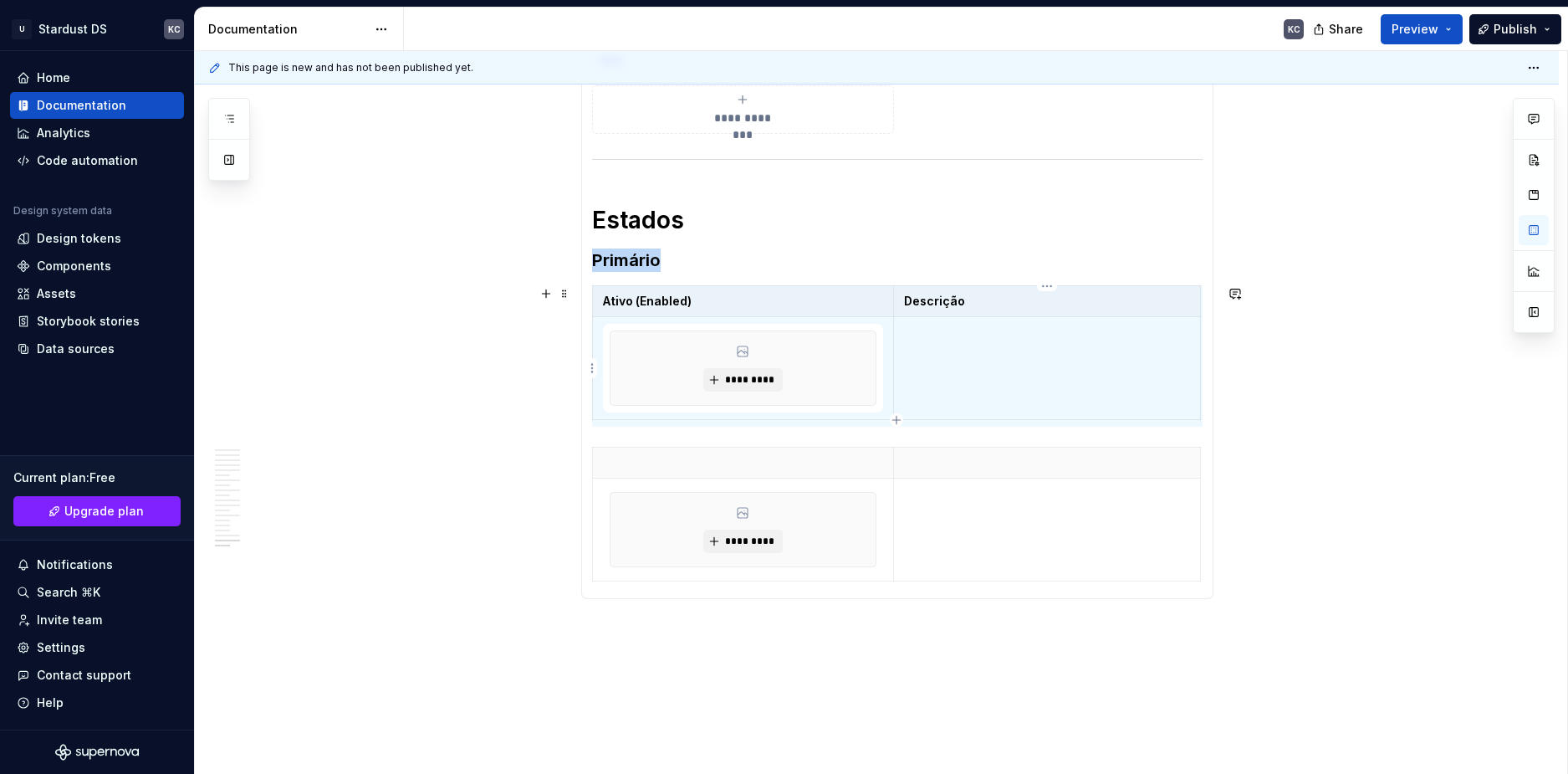
click at [977, 352] on td at bounding box center [1047, 368] width 306 height 103
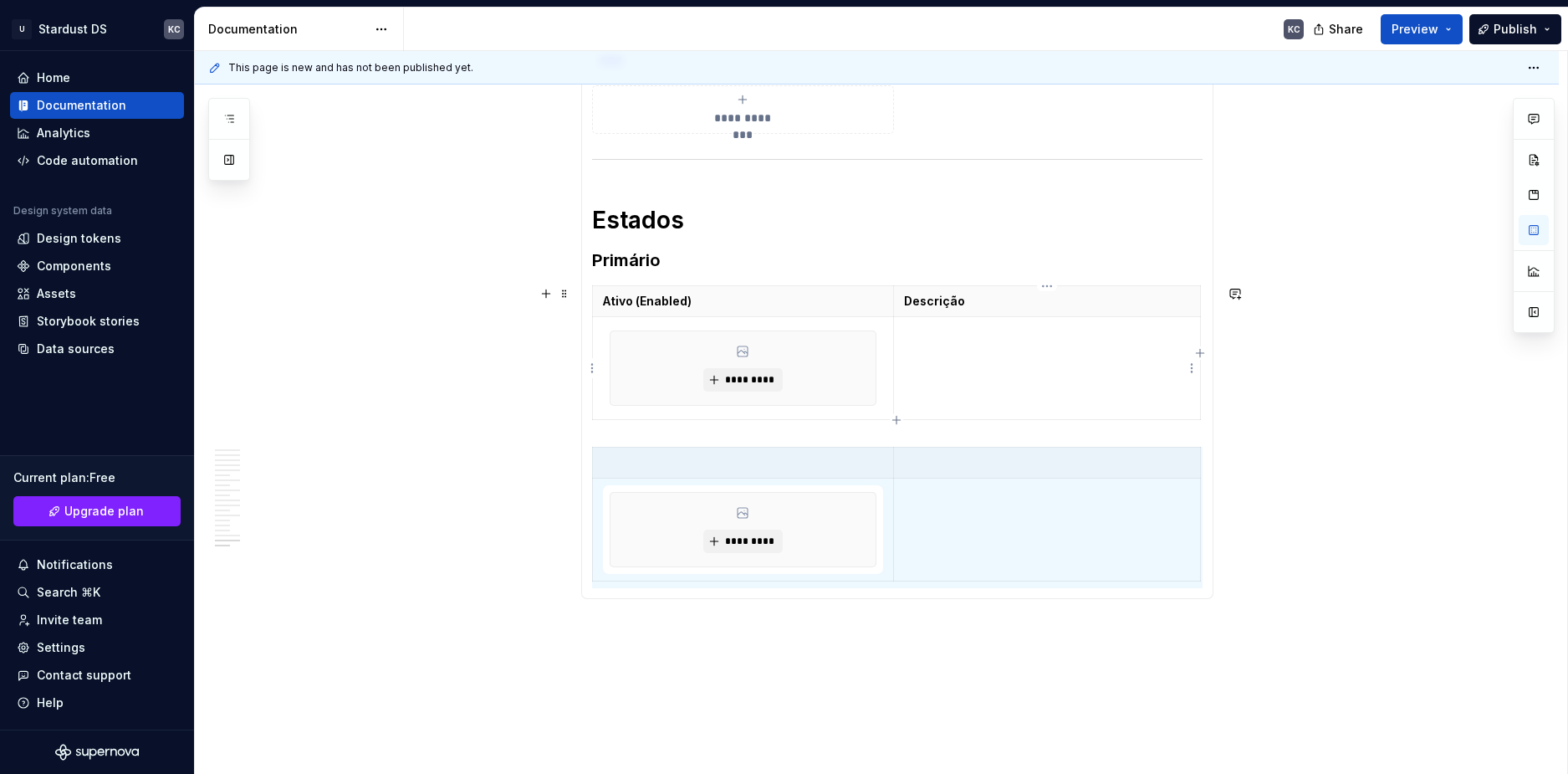
click at [1070, 376] on td at bounding box center [1047, 368] width 306 height 103
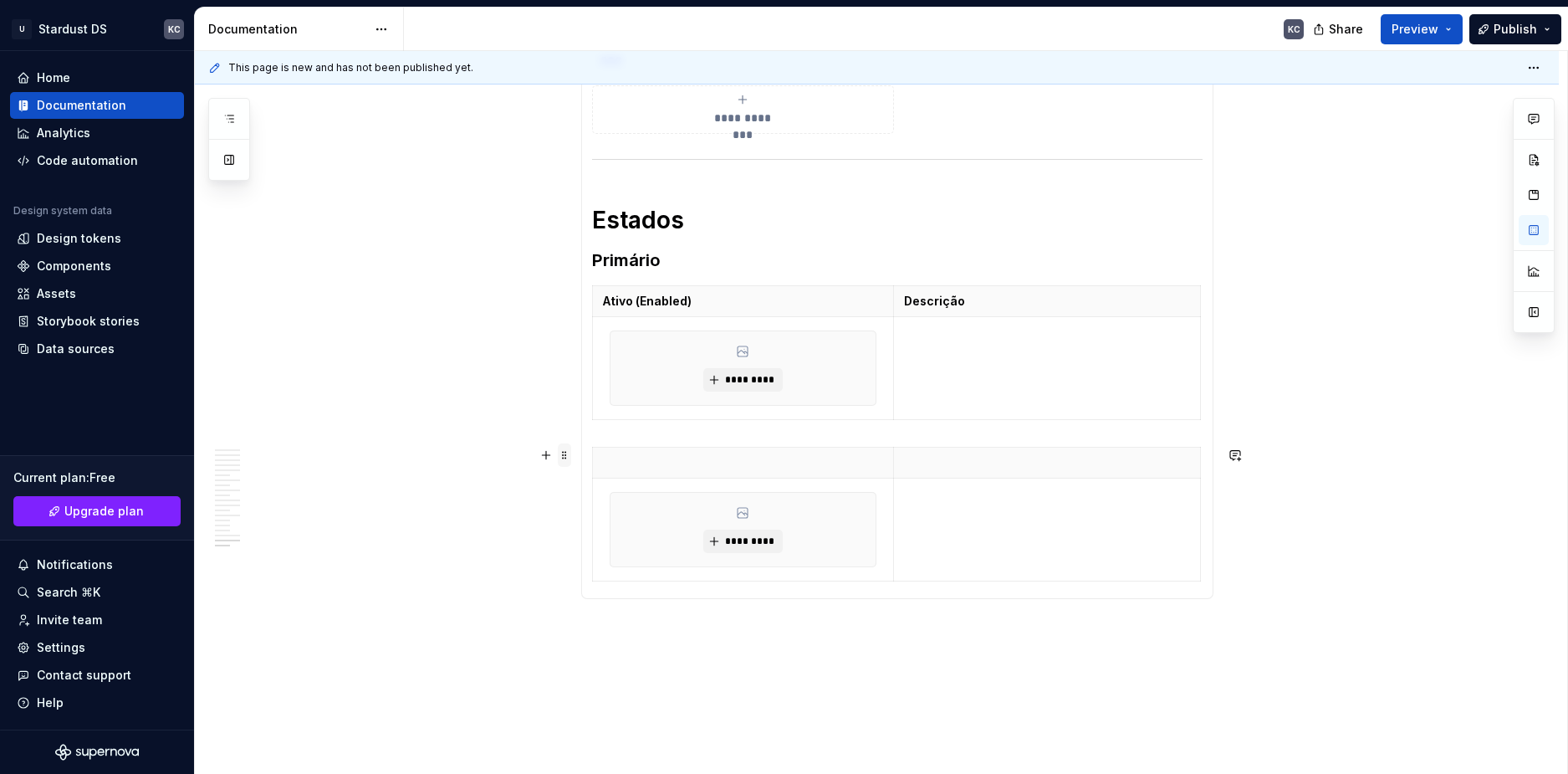
click at [565, 455] on span at bounding box center [565, 455] width 14 height 23
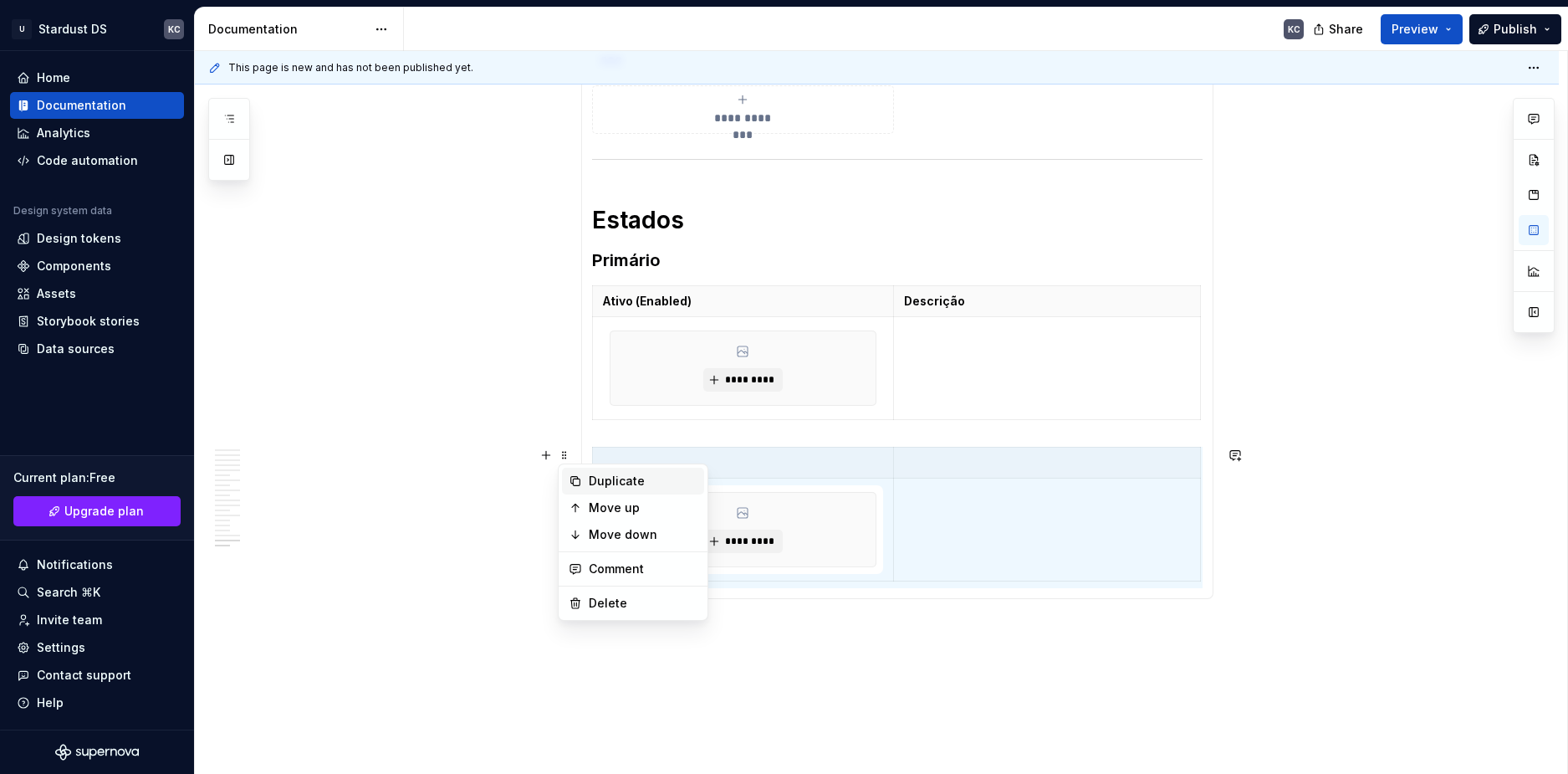
click at [600, 480] on div "Duplicate" at bounding box center [643, 481] width 109 height 16
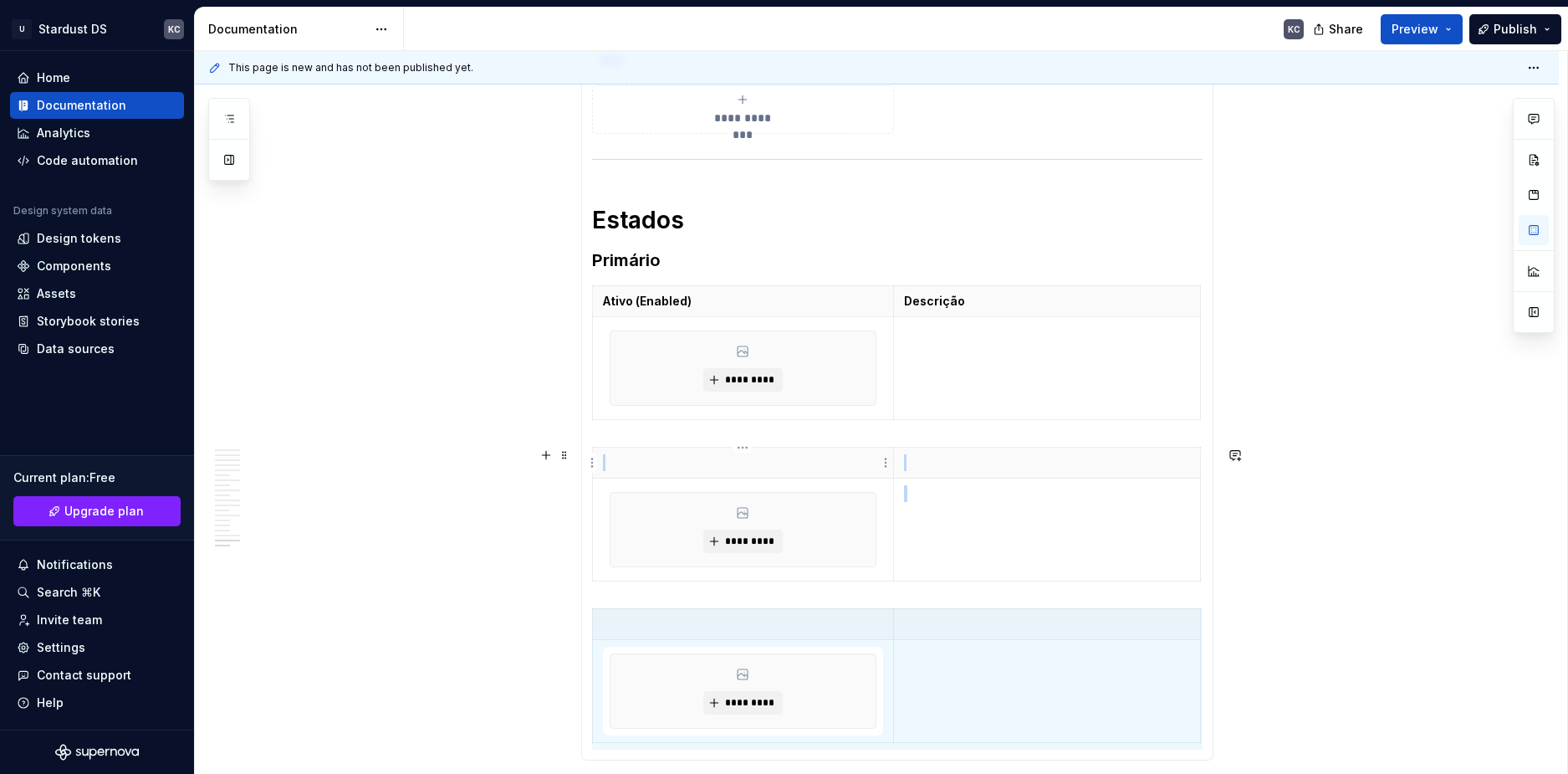
click at [698, 465] on p at bounding box center [744, 462] width 281 height 16
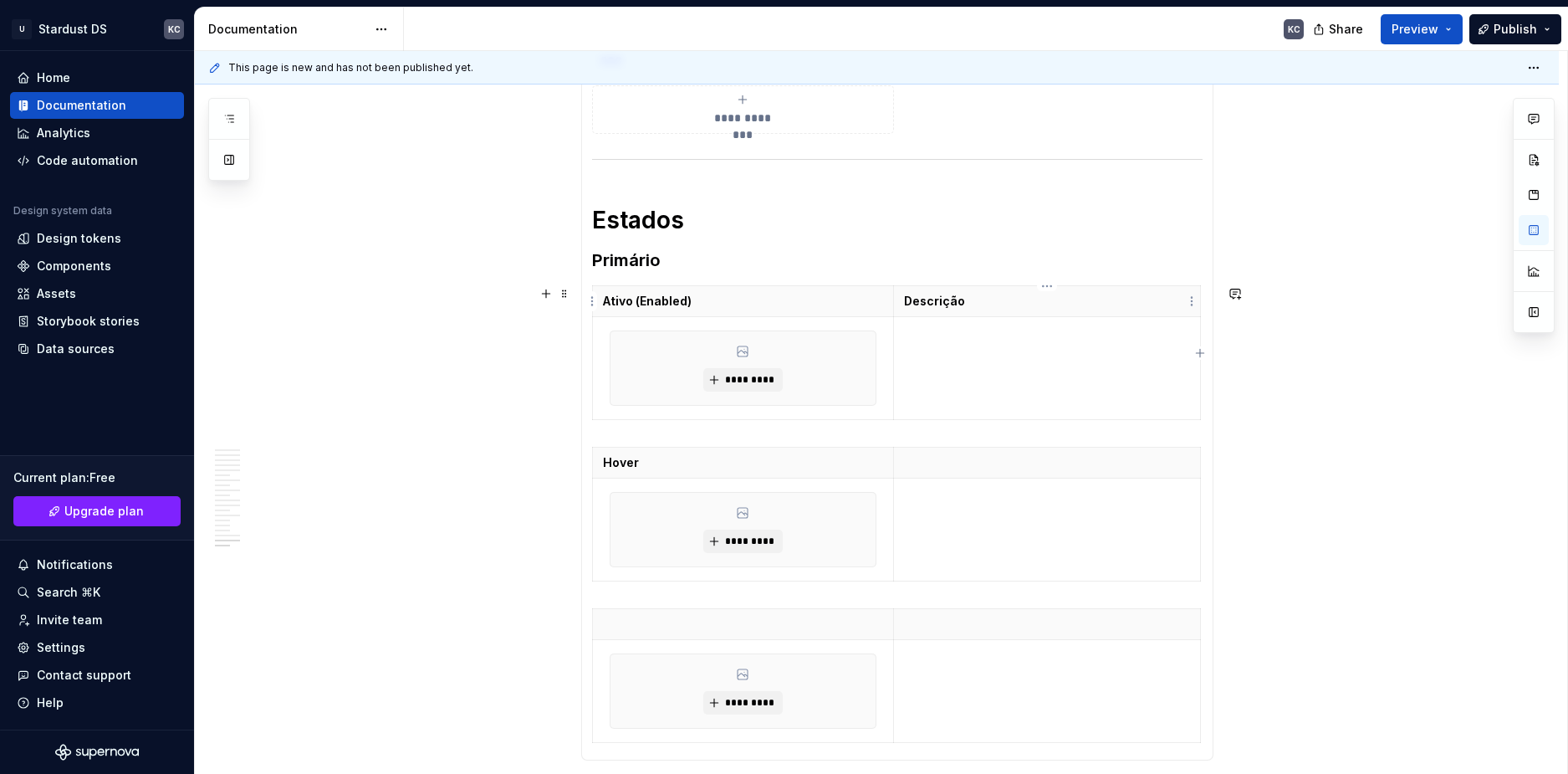
click at [931, 301] on p "Descrição" at bounding box center [1046, 301] width 285 height 16
copy p "Descrição"
click at [931, 467] on p at bounding box center [1046, 462] width 285 height 16
click at [934, 465] on p "Descrição" at bounding box center [1046, 462] width 285 height 16
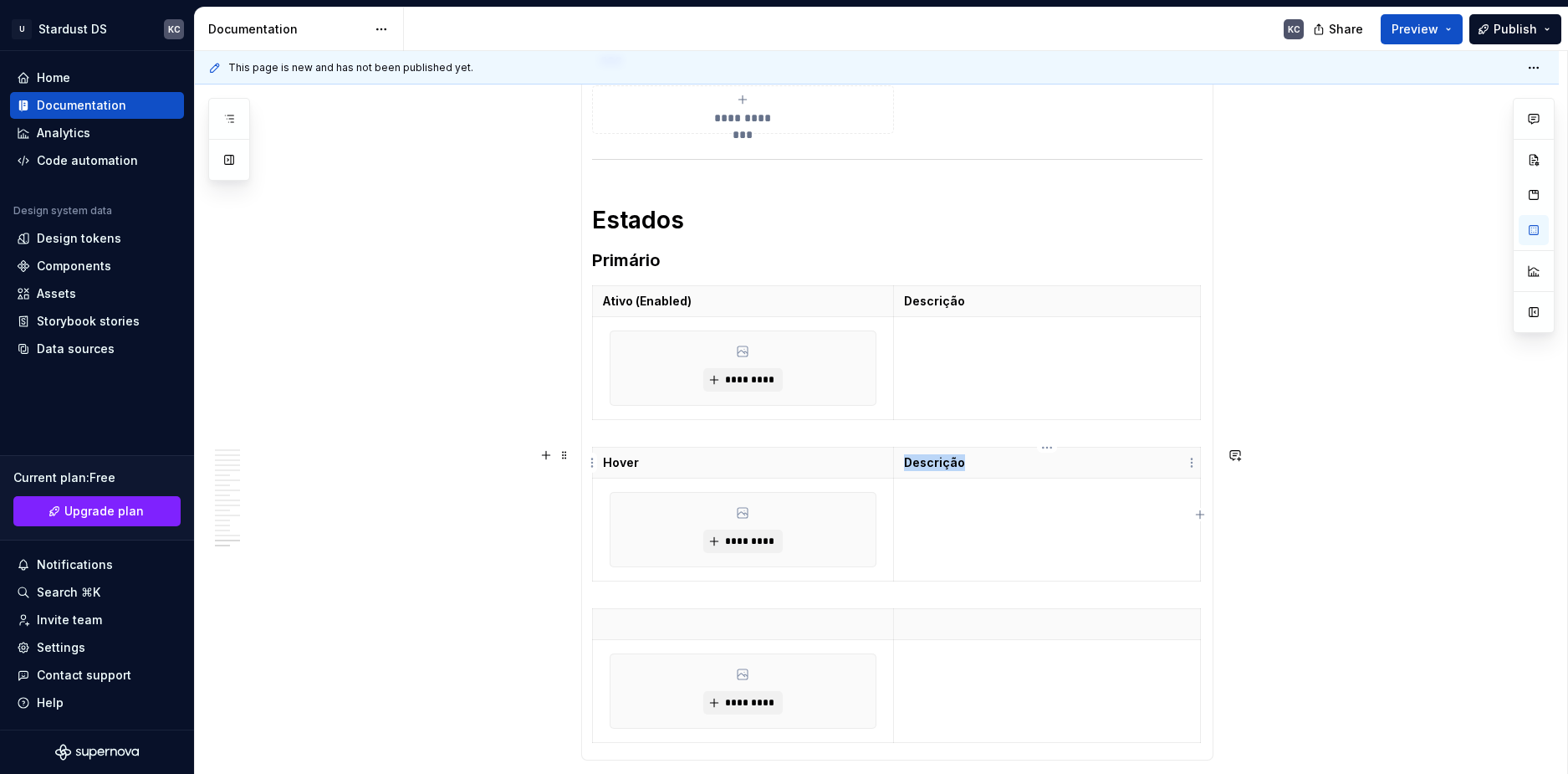
click at [934, 465] on p "Descrição" at bounding box center [1046, 462] width 285 height 16
copy p "Descrição"
click at [938, 621] on p at bounding box center [1046, 624] width 285 height 16
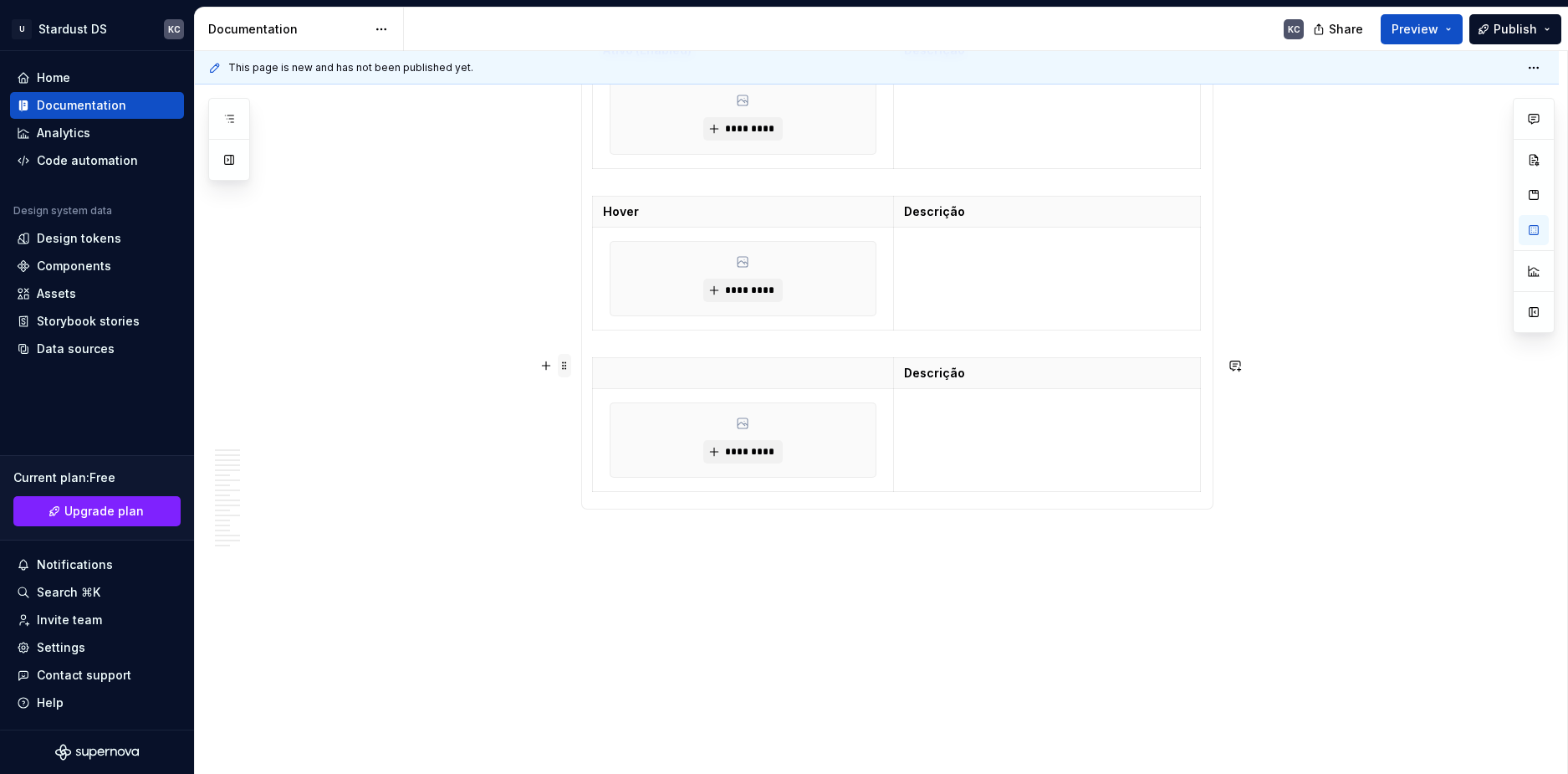
click at [569, 364] on span at bounding box center [565, 365] width 14 height 23
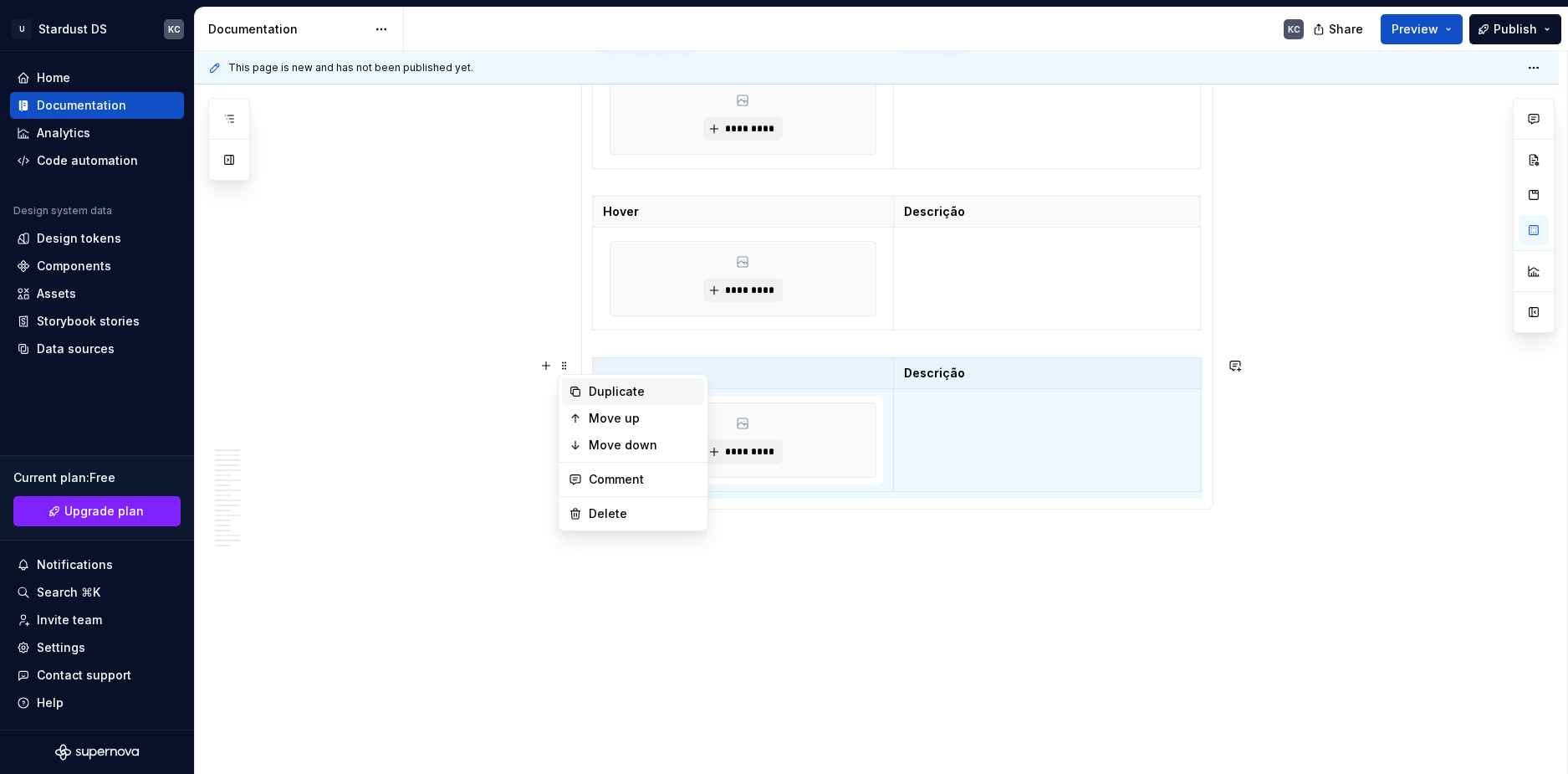
click at [588, 394] on div "Duplicate" at bounding box center [632, 391] width 142 height 27
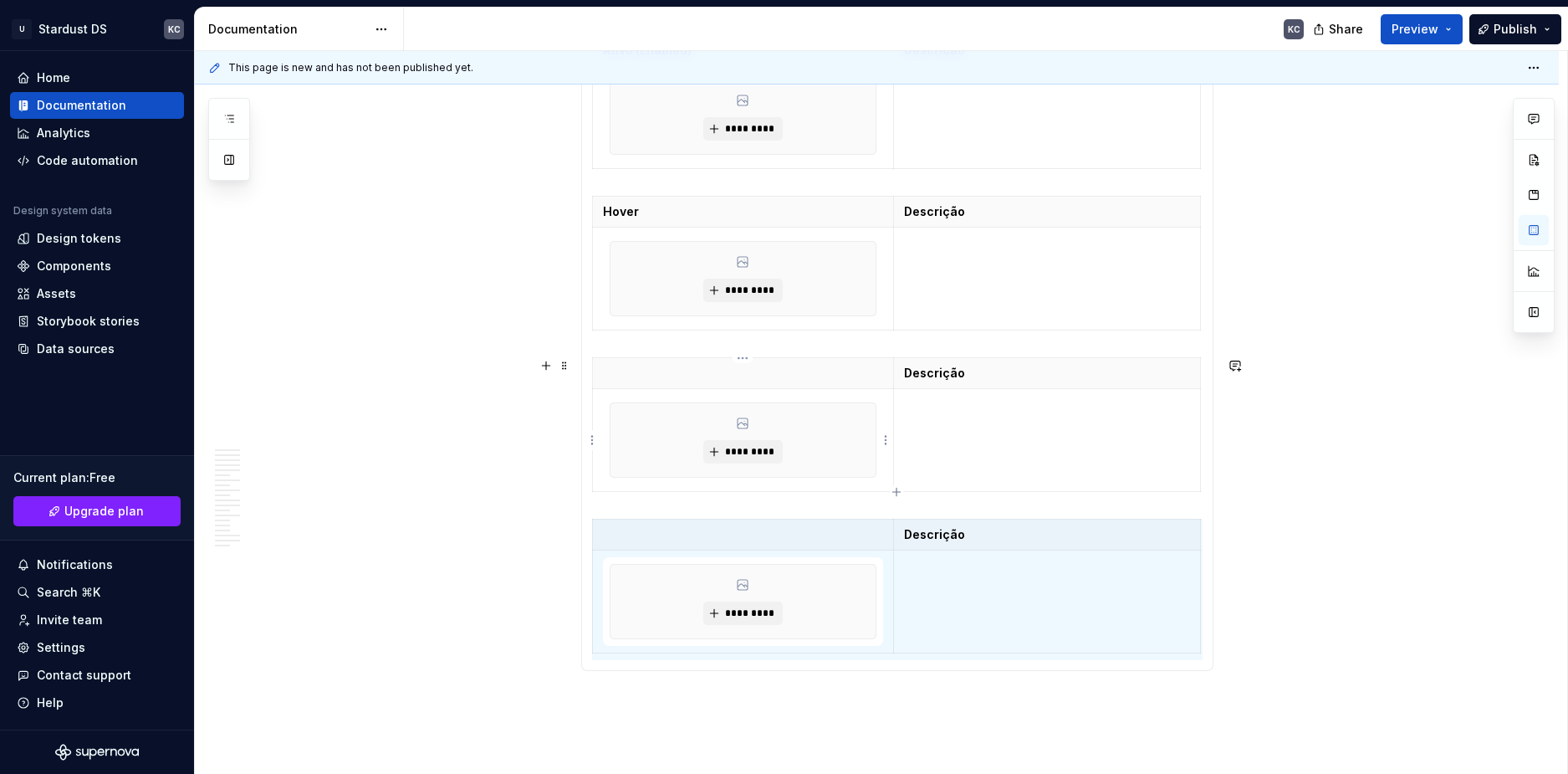
click at [722, 386] on th at bounding box center [743, 374] width 302 height 31
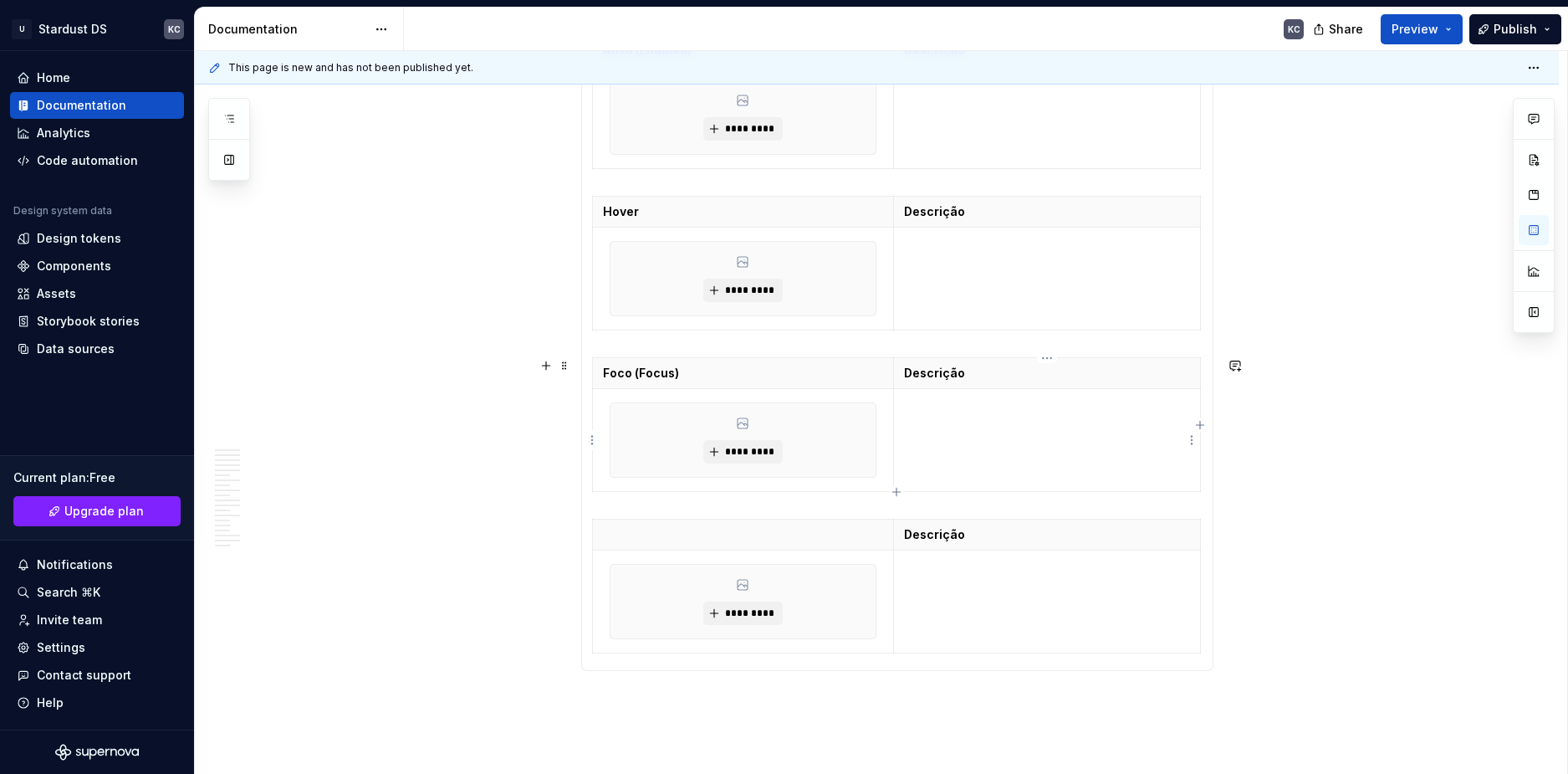
scroll to position [1552, 0]
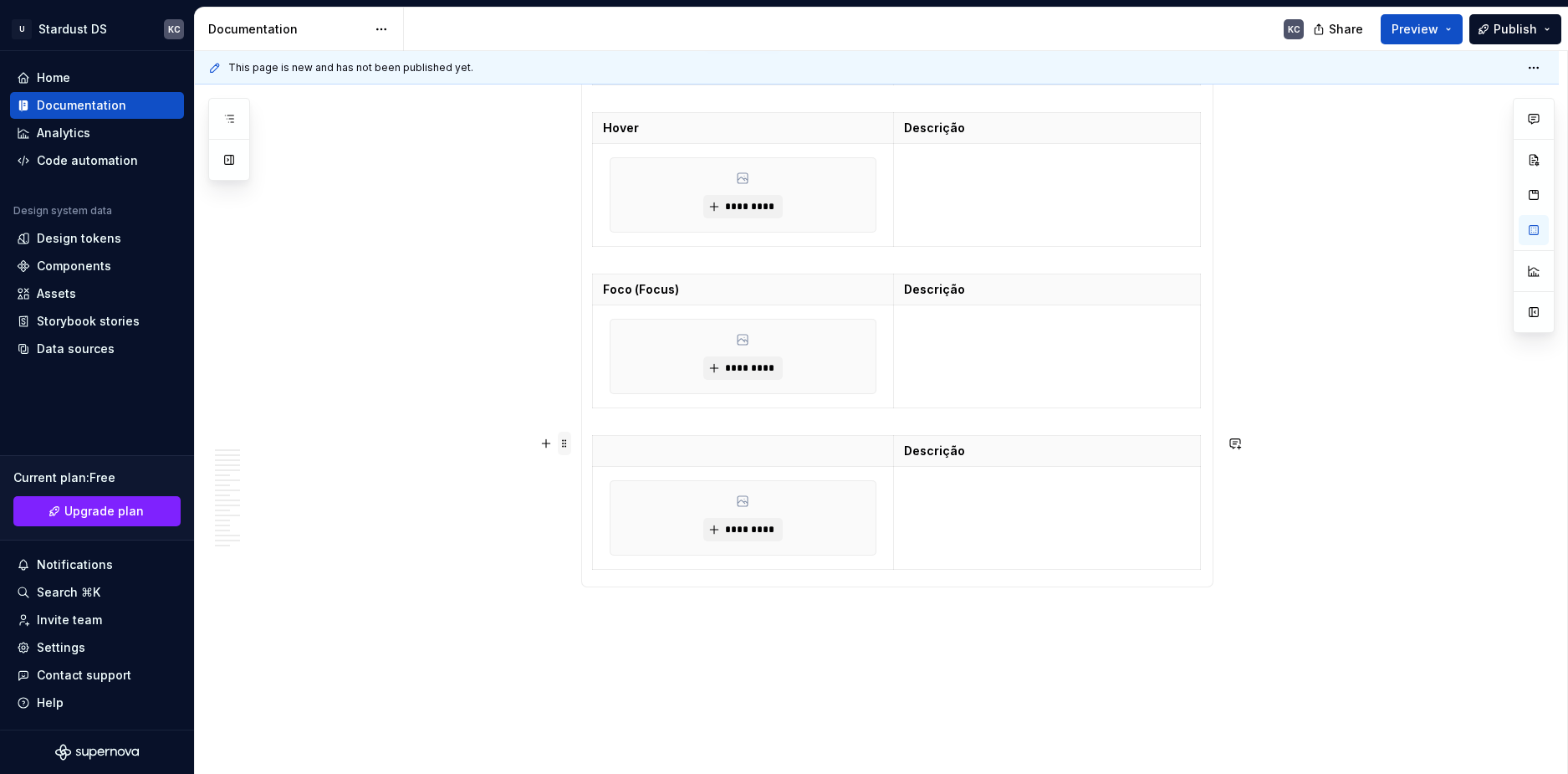
click at [569, 446] on span at bounding box center [565, 443] width 14 height 23
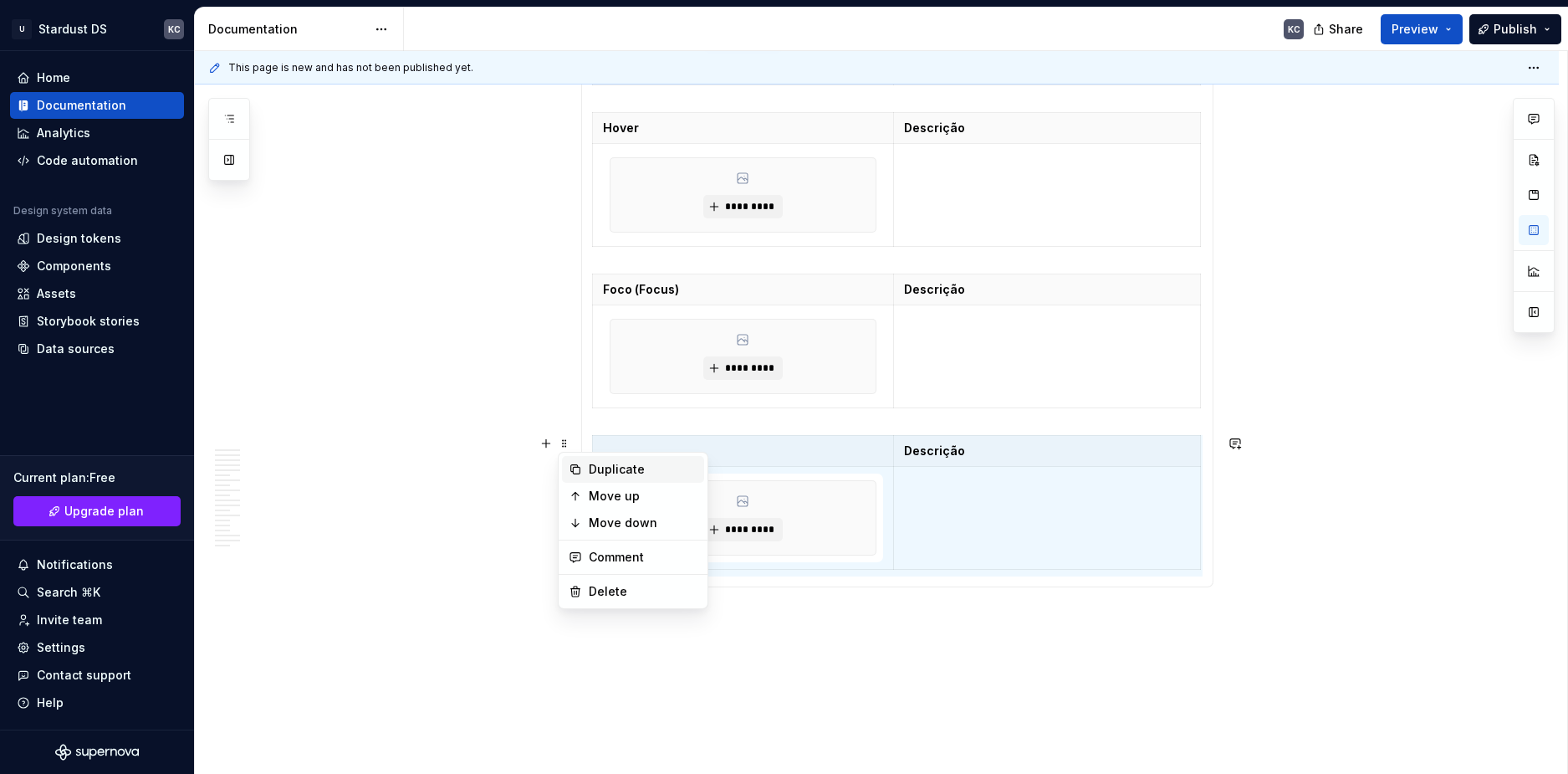
click at [592, 475] on div "Duplicate" at bounding box center [643, 469] width 109 height 16
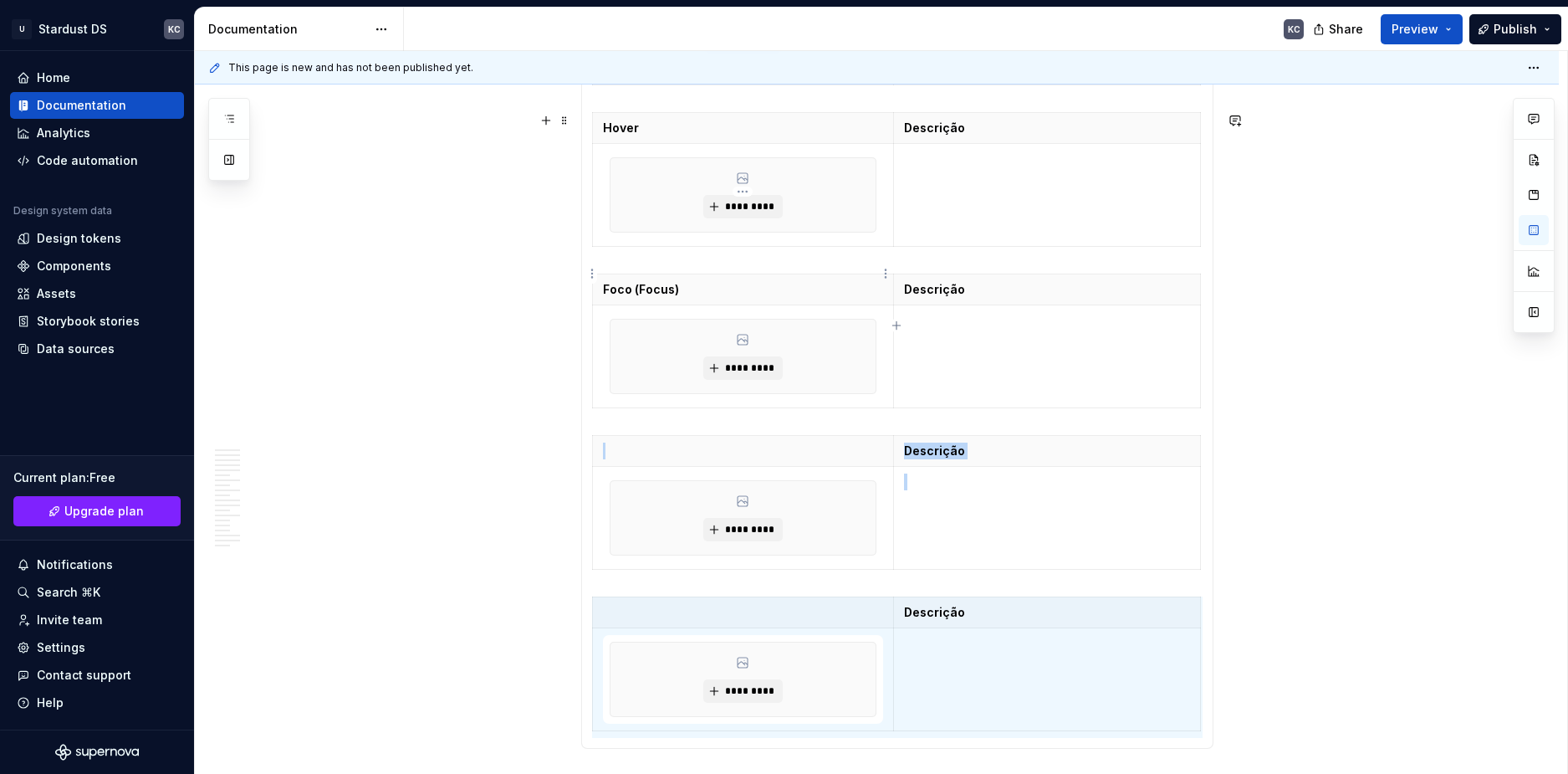
scroll to position [1218, 0]
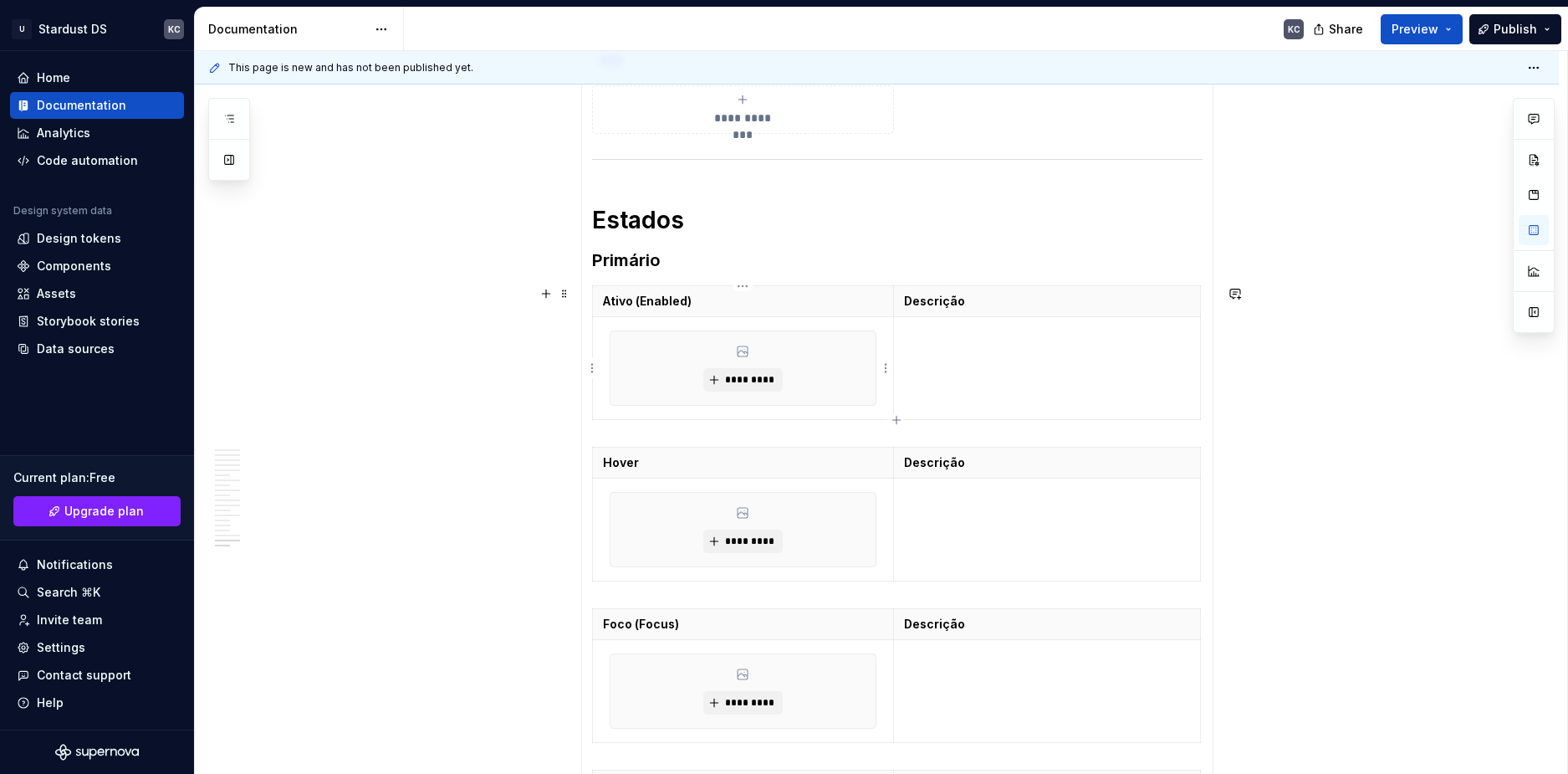
click at [653, 303] on p "Ativo (Enabled)" at bounding box center [744, 301] width 281 height 16
click at [636, 303] on p "Ativo (Enabled)" at bounding box center [744, 301] width 281 height 16
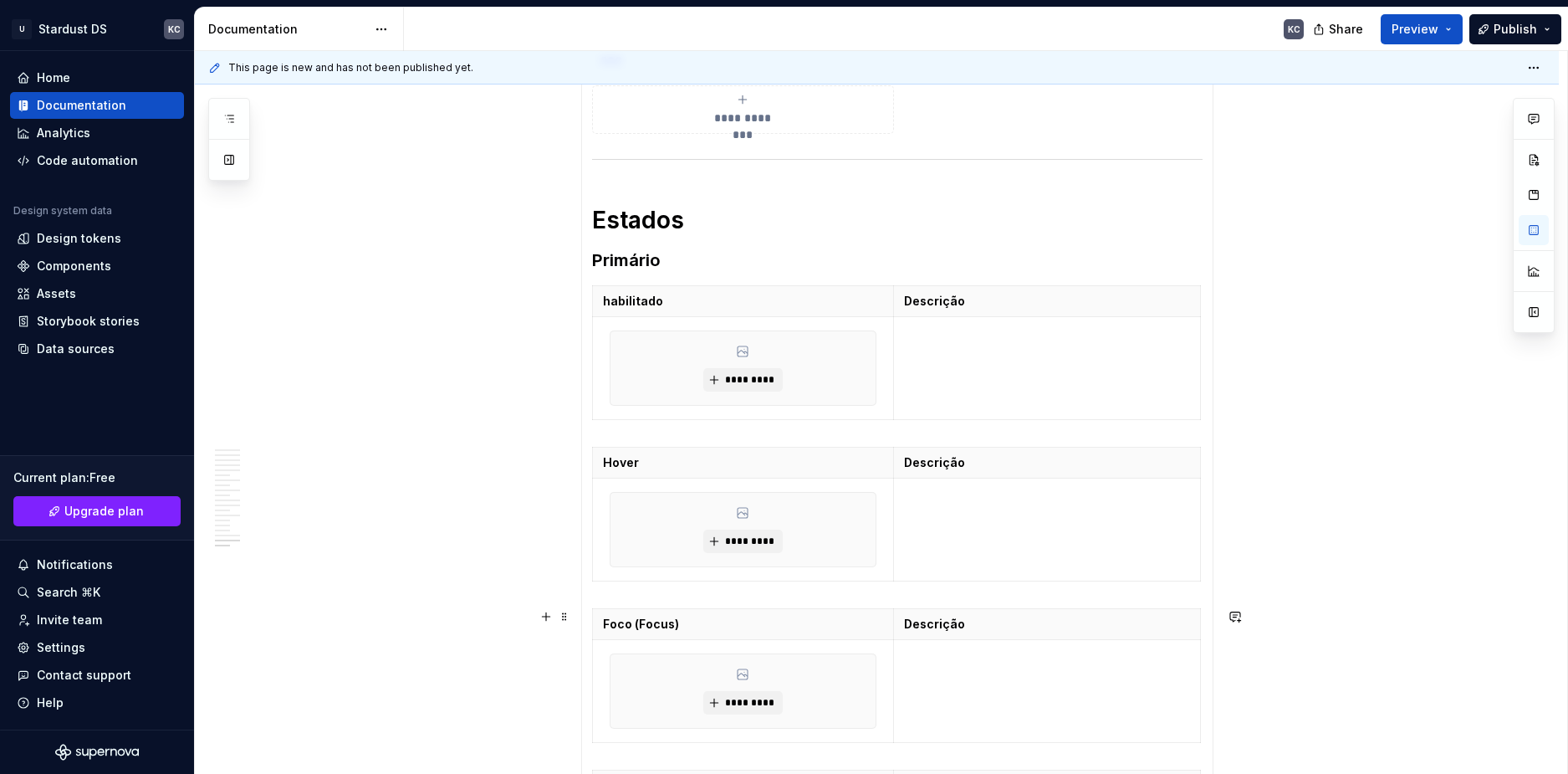
scroll to position [1552, 0]
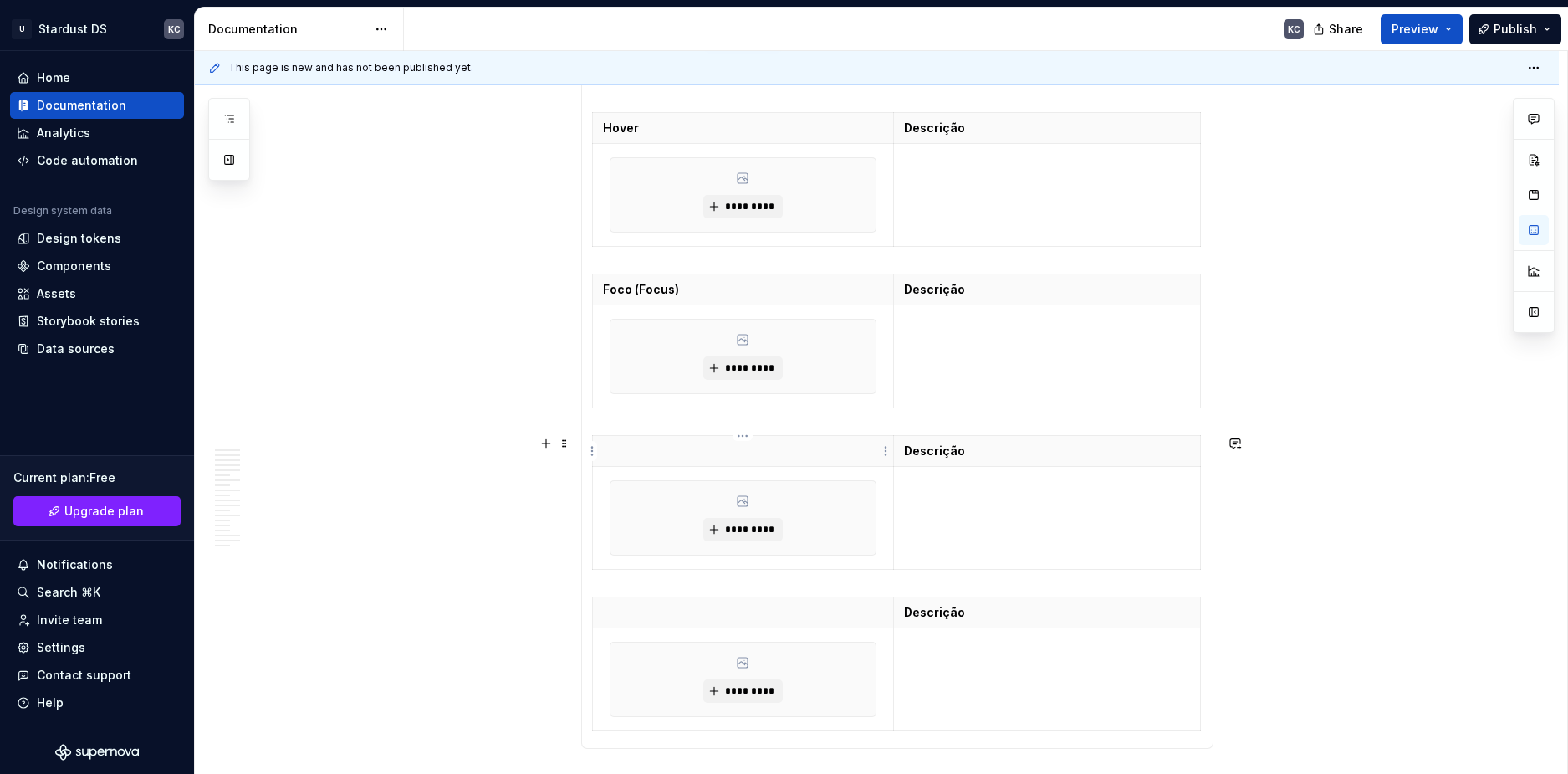
click at [688, 455] on p at bounding box center [744, 451] width 281 height 16
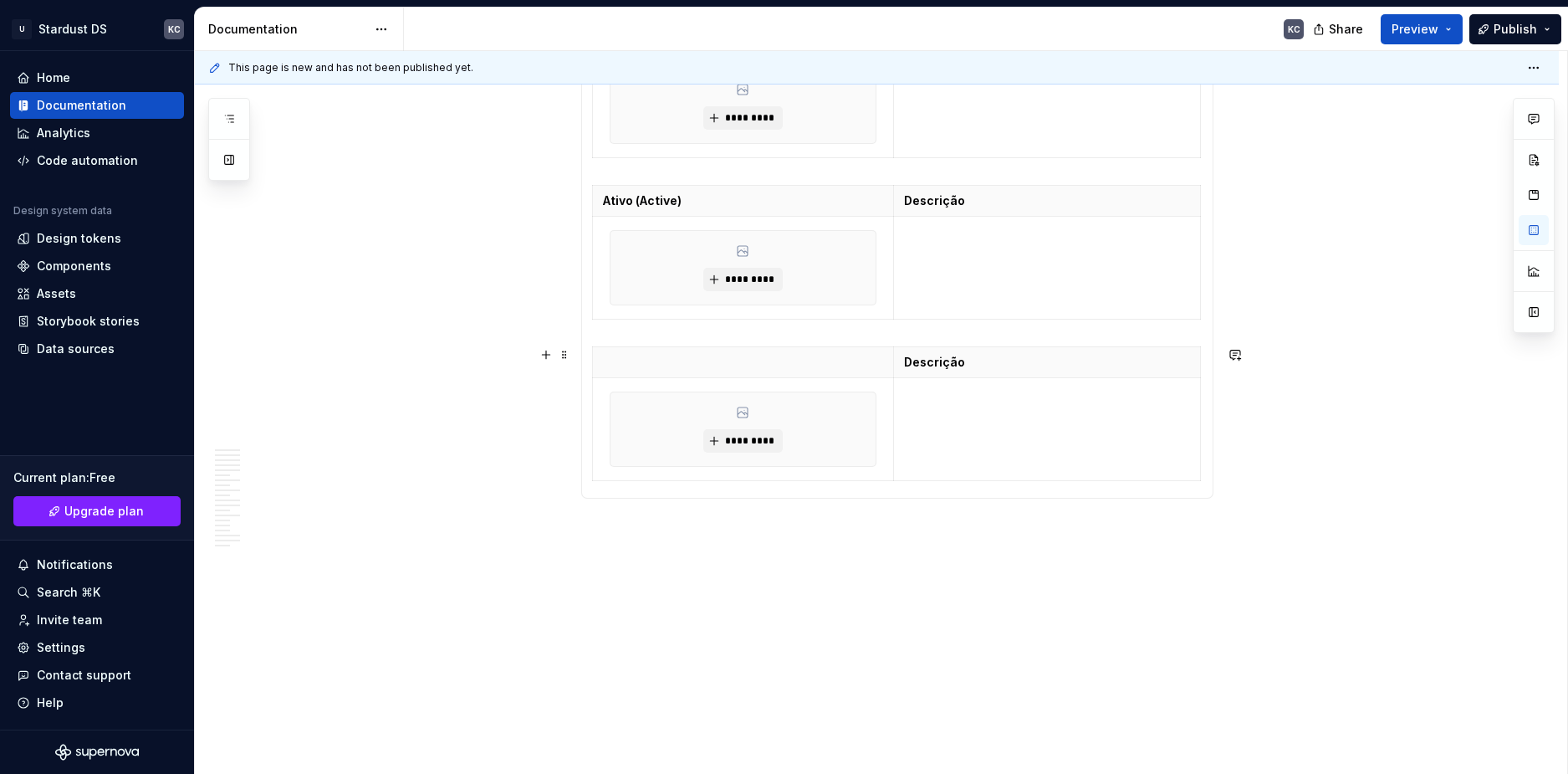
scroll to position [1803, 0]
click at [565, 357] on span at bounding box center [565, 353] width 14 height 23
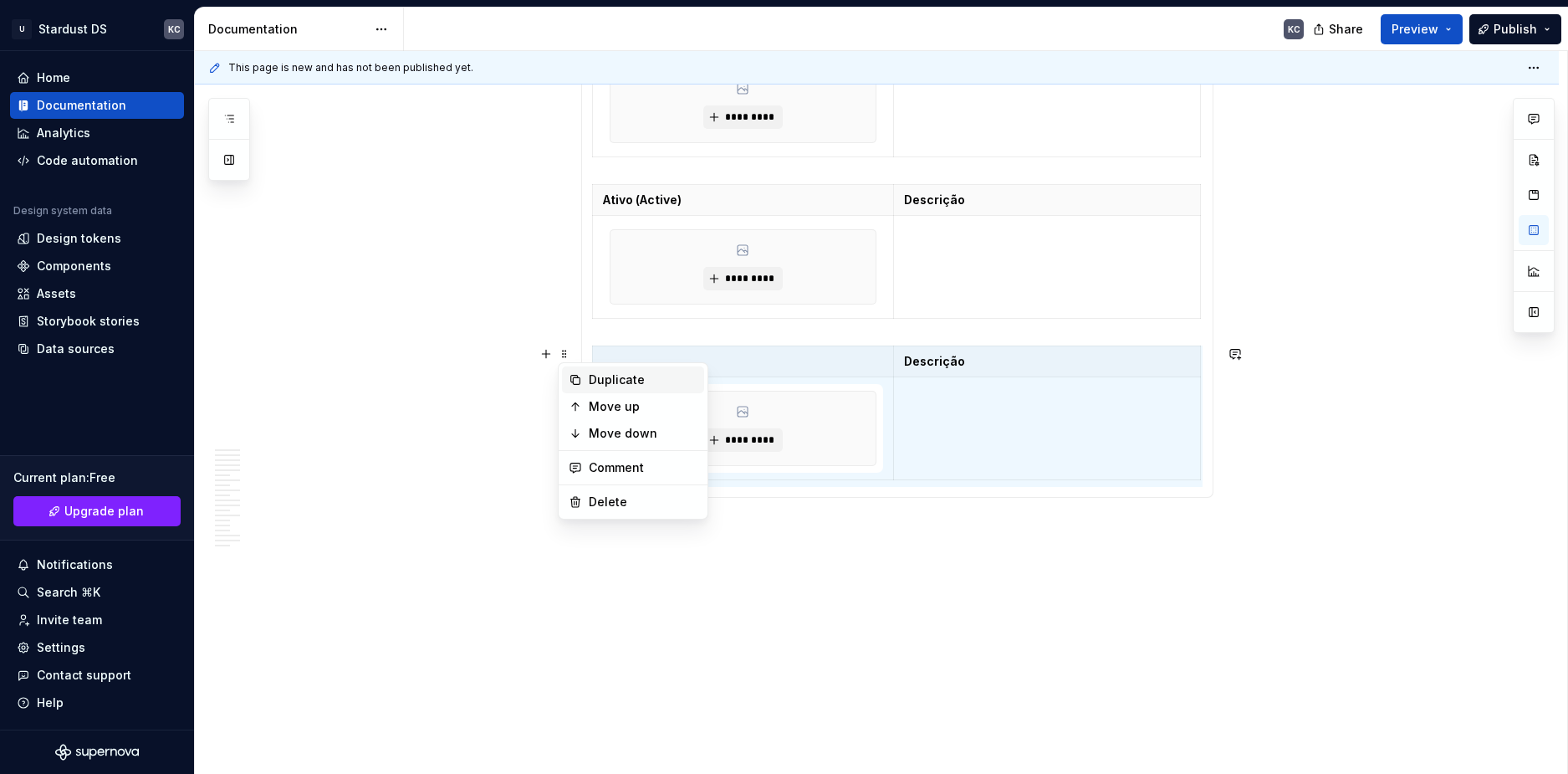
click at [596, 382] on div "Duplicate" at bounding box center [643, 379] width 109 height 16
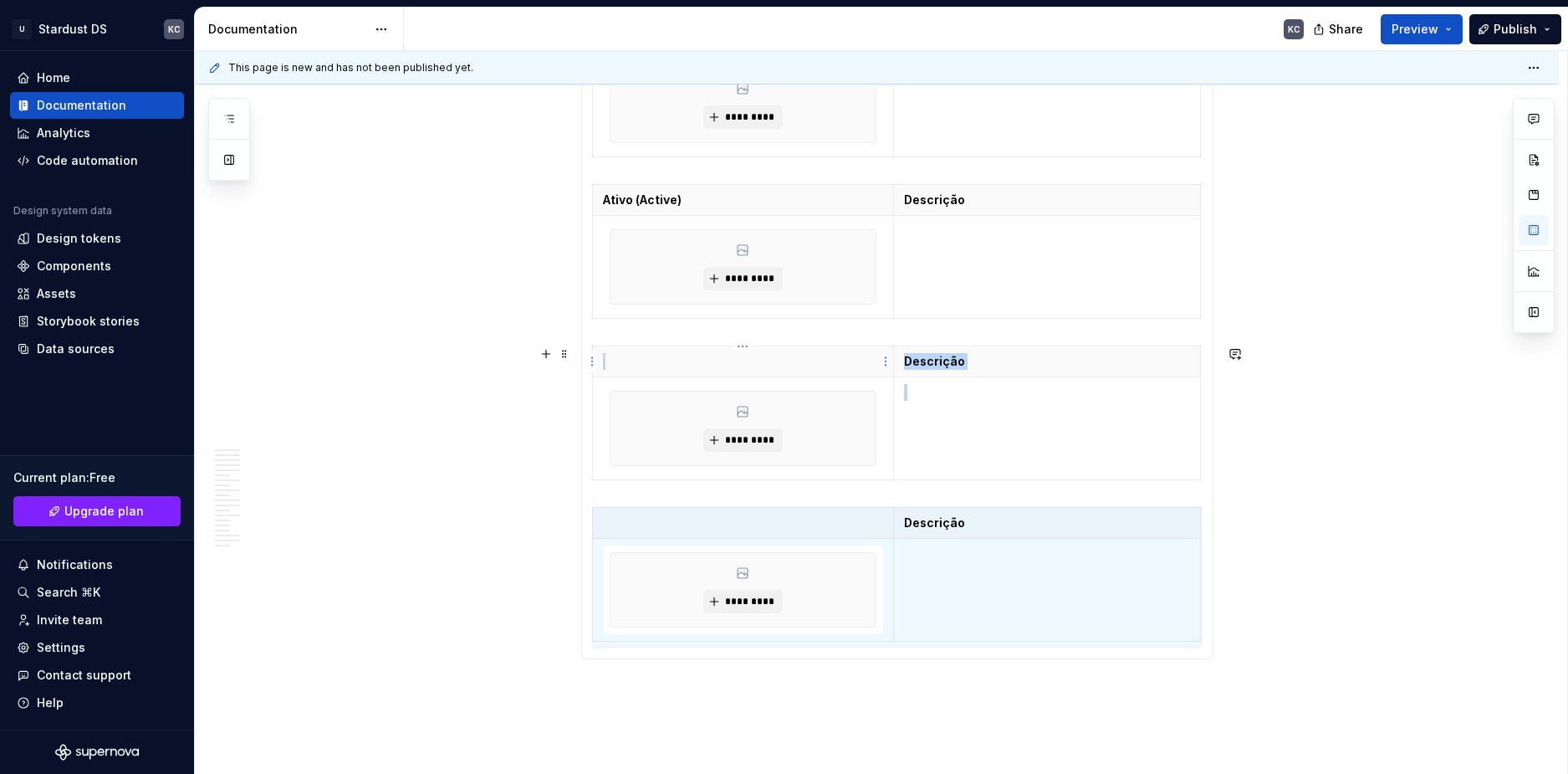
click at [635, 360] on p at bounding box center [744, 361] width 281 height 16
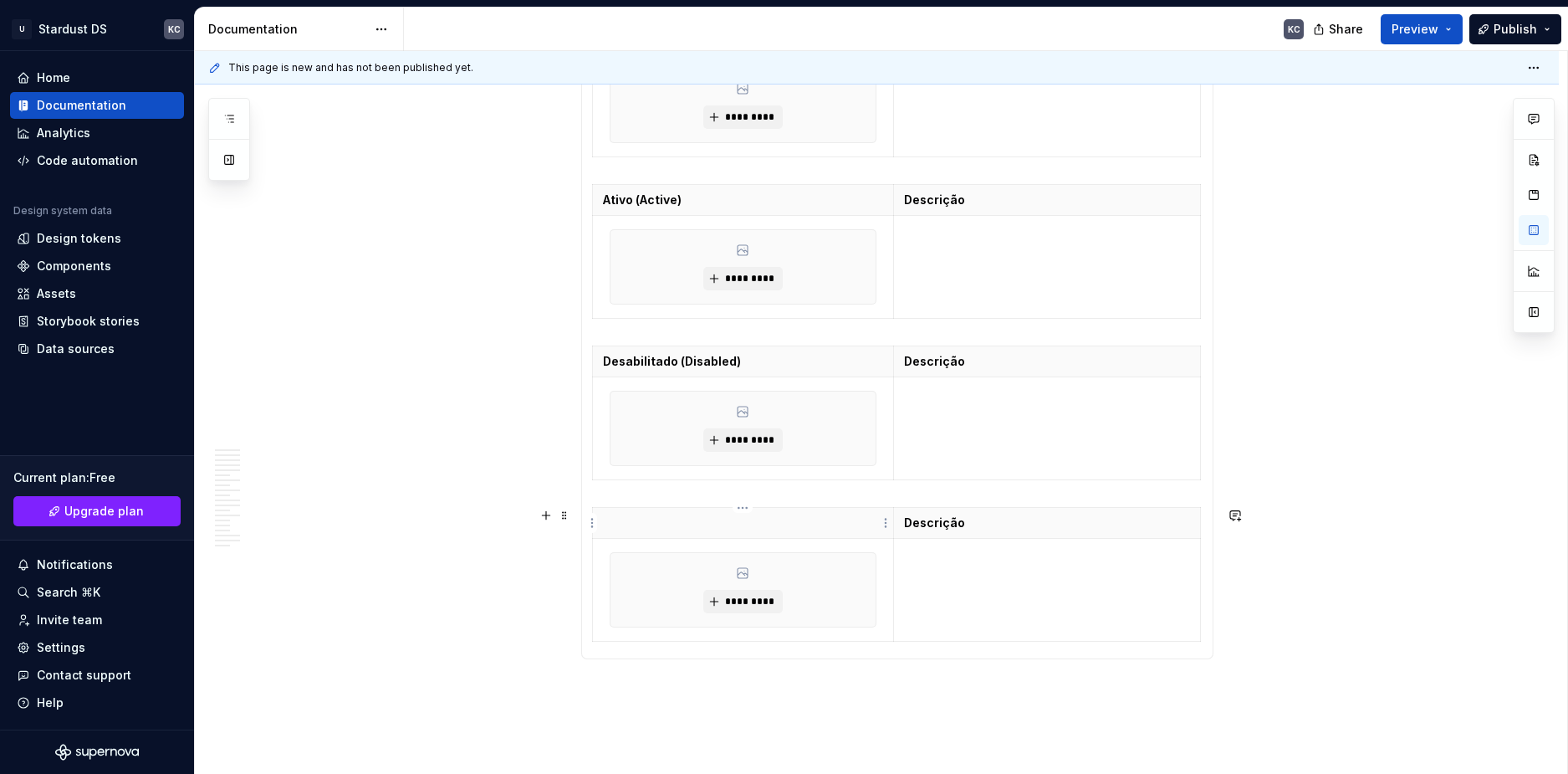
click at [625, 527] on p at bounding box center [744, 522] width 281 height 16
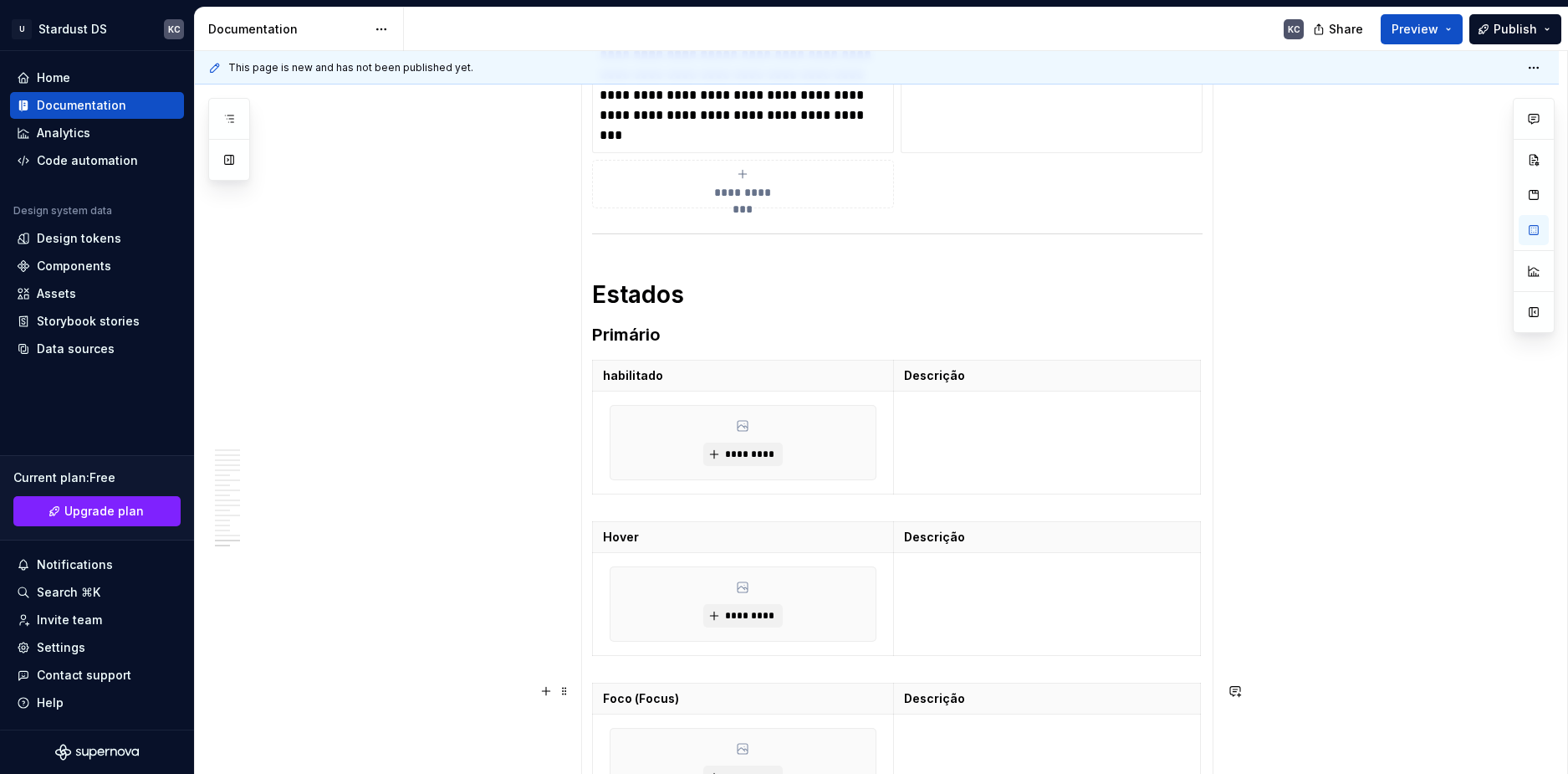
scroll to position [1027, 0]
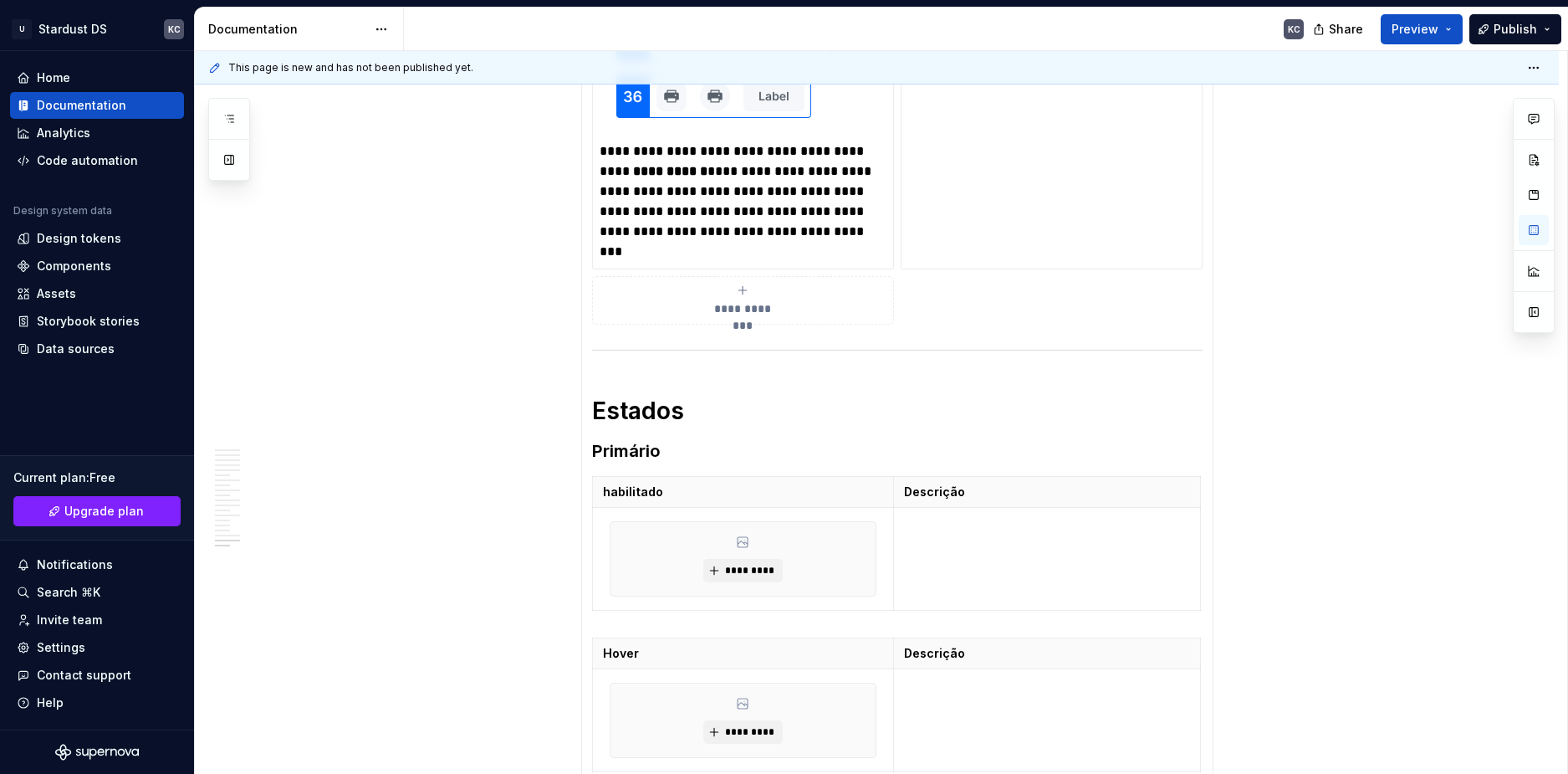
click at [1567, 556] on div "**********" at bounding box center [881, 413] width 1373 height 724
click at [1567, 543] on div "**********" at bounding box center [881, 413] width 1373 height 724
type textarea "*"
